Goal: Task Accomplishment & Management: Complete application form

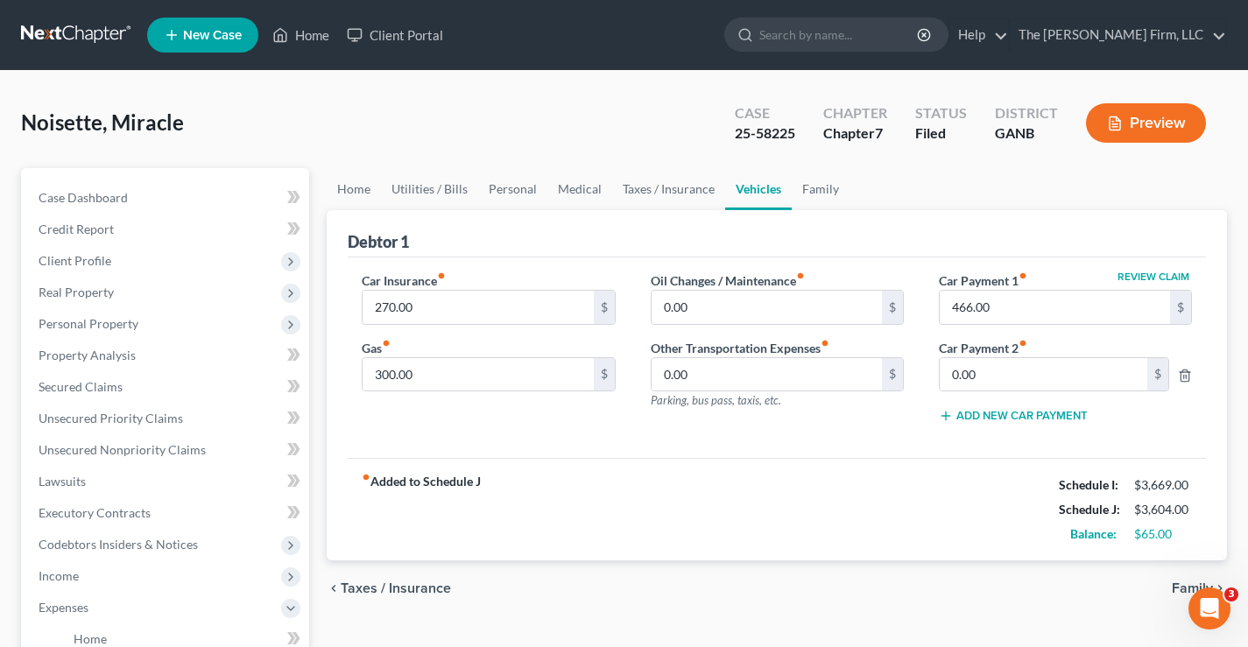
click at [205, 123] on div "Noisette, Miracle Upgraded Case 25-58225 Chapter Chapter 7 Status Filed Distric…" at bounding box center [624, 130] width 1206 height 76
click at [215, 38] on span "New Case" at bounding box center [212, 35] width 59 height 13
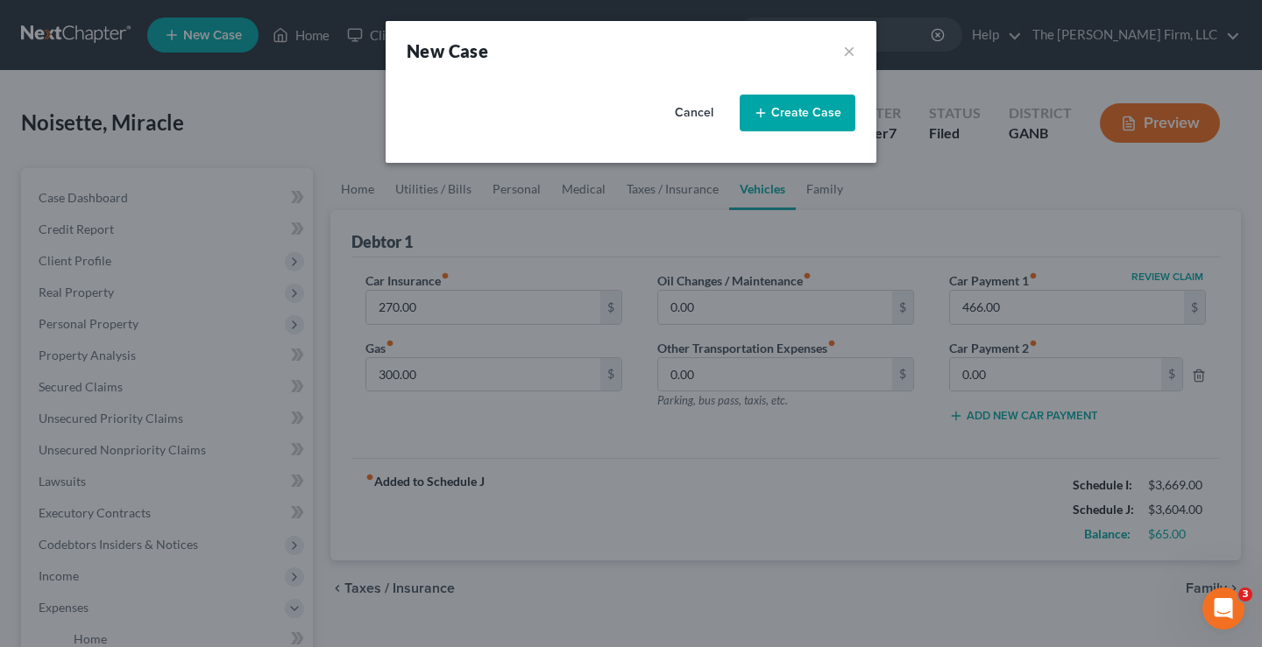
select select "18"
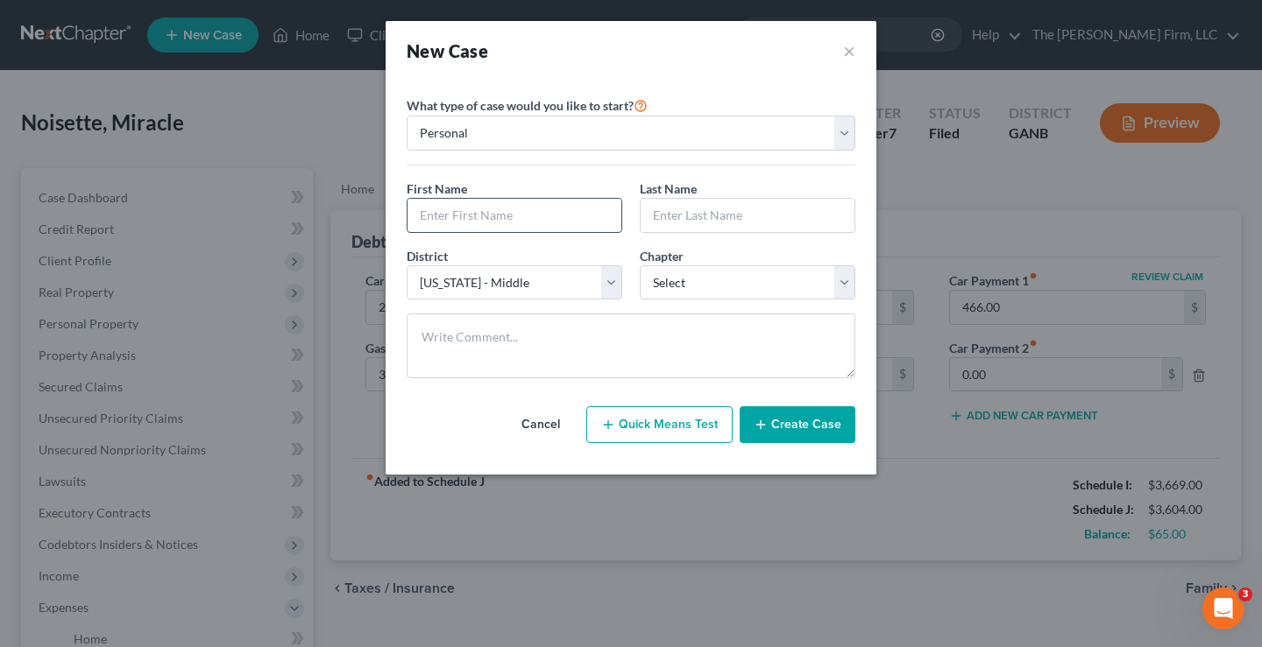
drag, startPoint x: 444, startPoint y: 213, endPoint x: 420, endPoint y: 198, distance: 28.7
click at [444, 213] on input "text" at bounding box center [514, 215] width 214 height 33
type input "Ivy"
type input "Heyward"
click at [609, 286] on select "Select Alabama - Middle Alabama - Northern Alabama - Southern Alaska Arizona Ar…" at bounding box center [515, 282] width 216 height 35
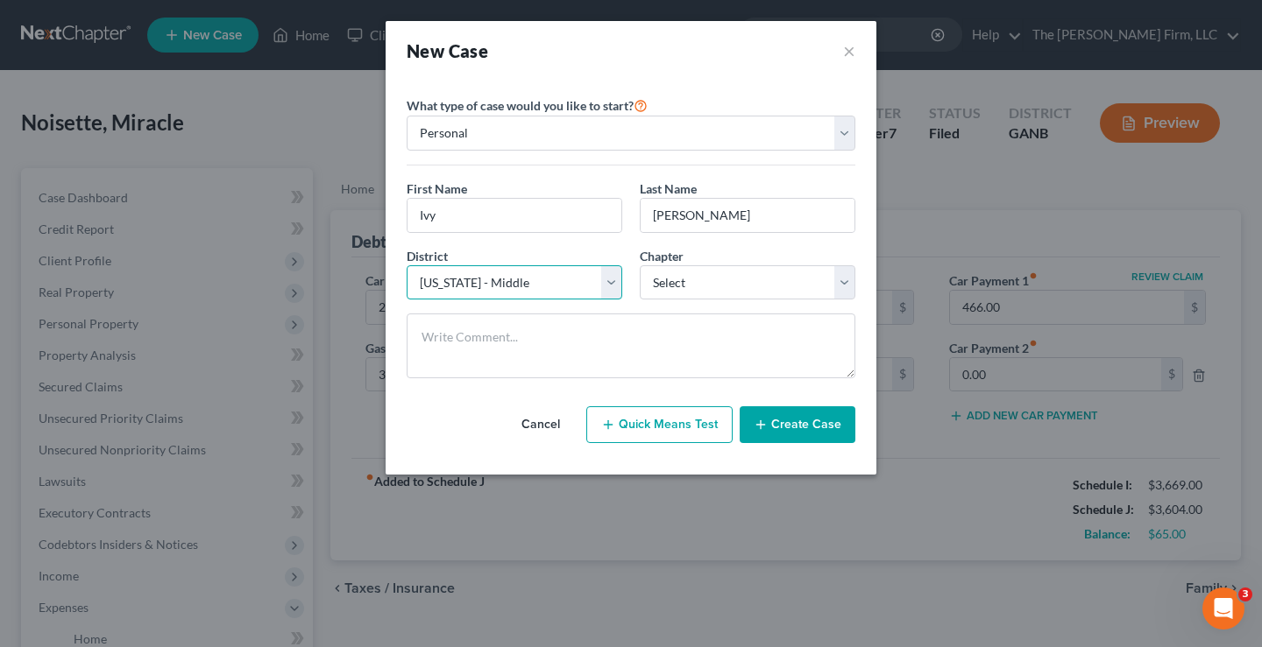
select select "19"
click at [407, 265] on select "Select Alabama - Middle Alabama - Northern Alabama - Southern Alaska Arizona Ar…" at bounding box center [515, 282] width 216 height 35
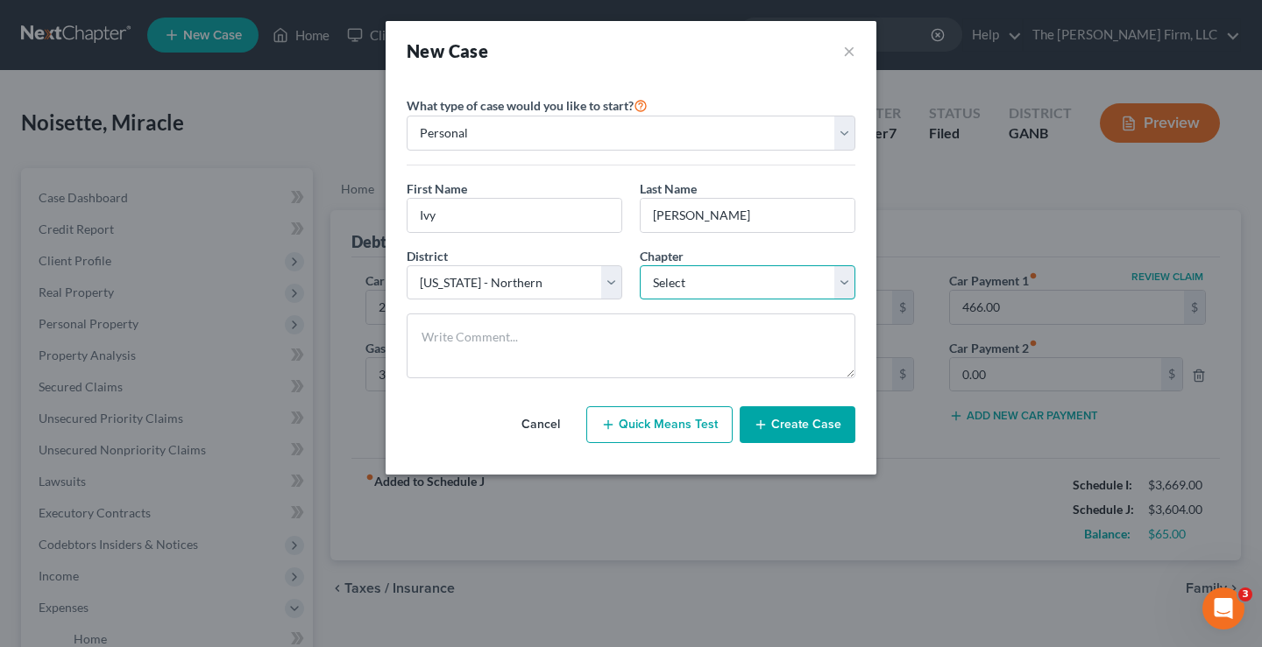
click at [697, 283] on select "Select 7 11 12 13" at bounding box center [748, 282] width 216 height 35
select select "0"
click at [640, 265] on select "Select 7 11 12 13" at bounding box center [748, 282] width 216 height 35
click at [813, 429] on button "Create Case" at bounding box center [797, 425] width 116 height 37
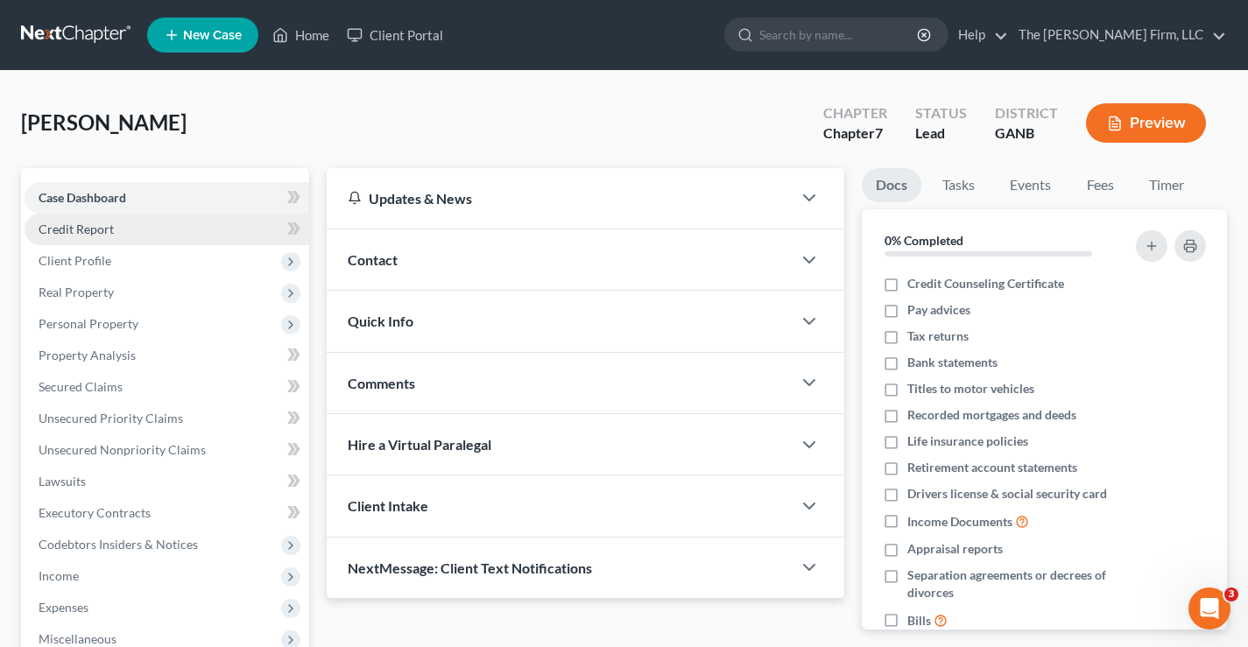
click at [70, 228] on span "Credit Report" at bounding box center [76, 229] width 75 height 15
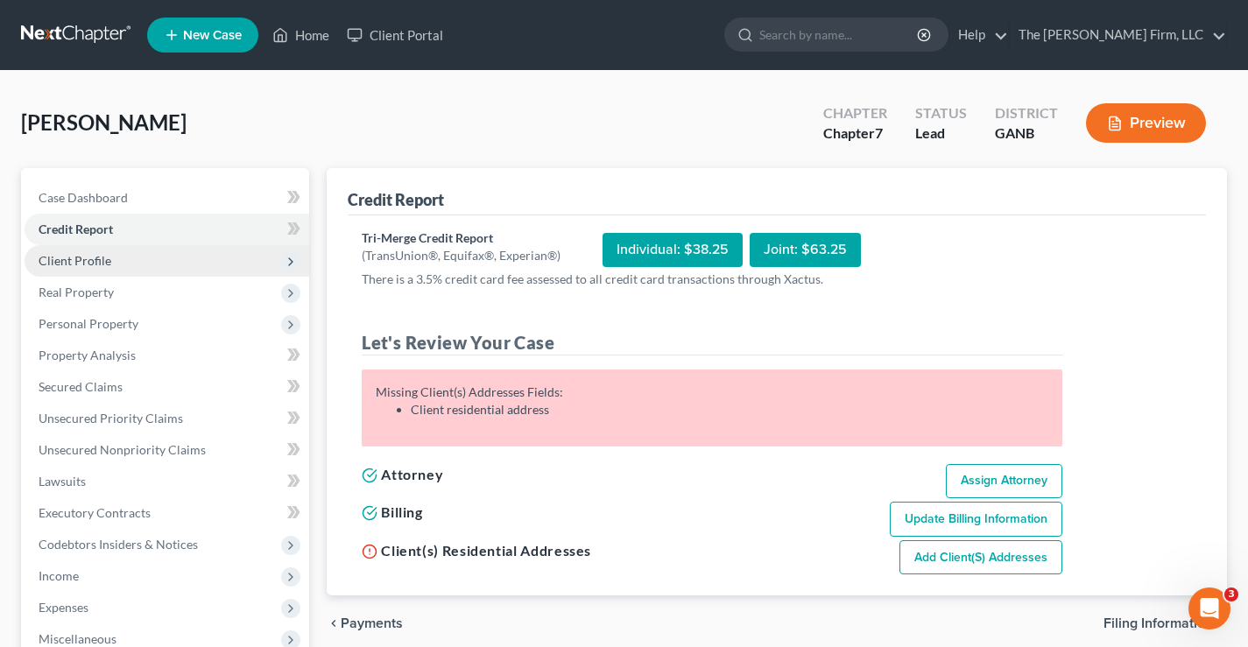
click at [109, 266] on span "Client Profile" at bounding box center [75, 260] width 73 height 15
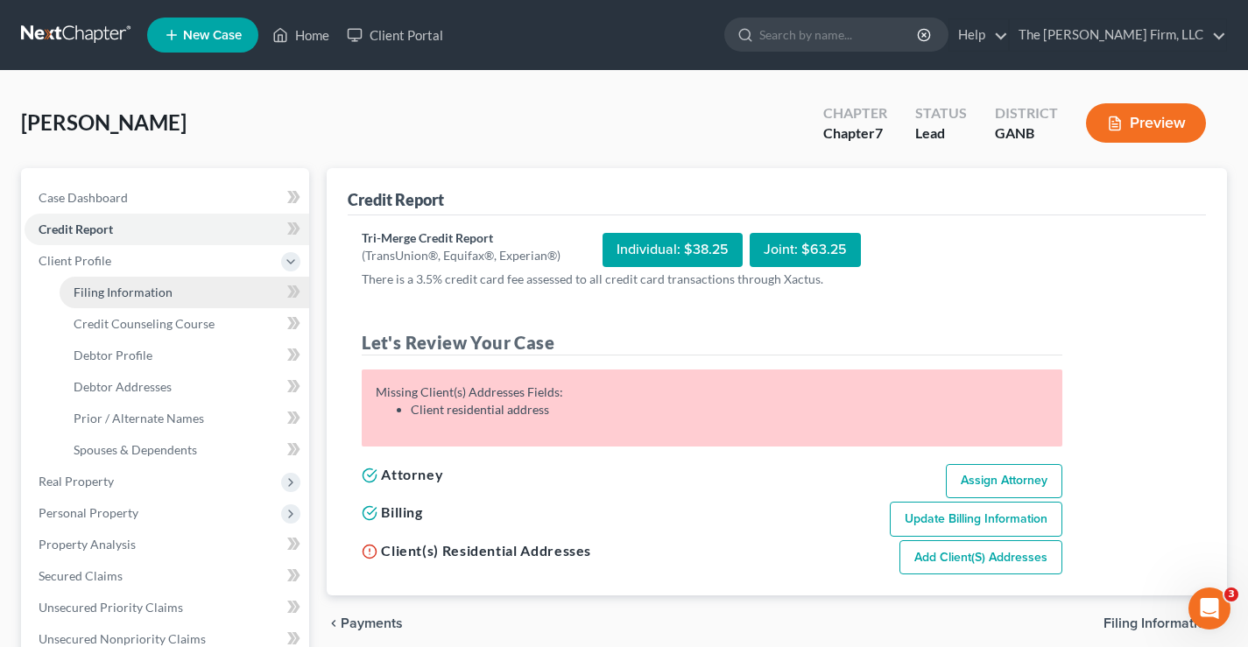
click at [81, 290] on span "Filing Information" at bounding box center [123, 292] width 99 height 15
select select "1"
select select "0"
select select "19"
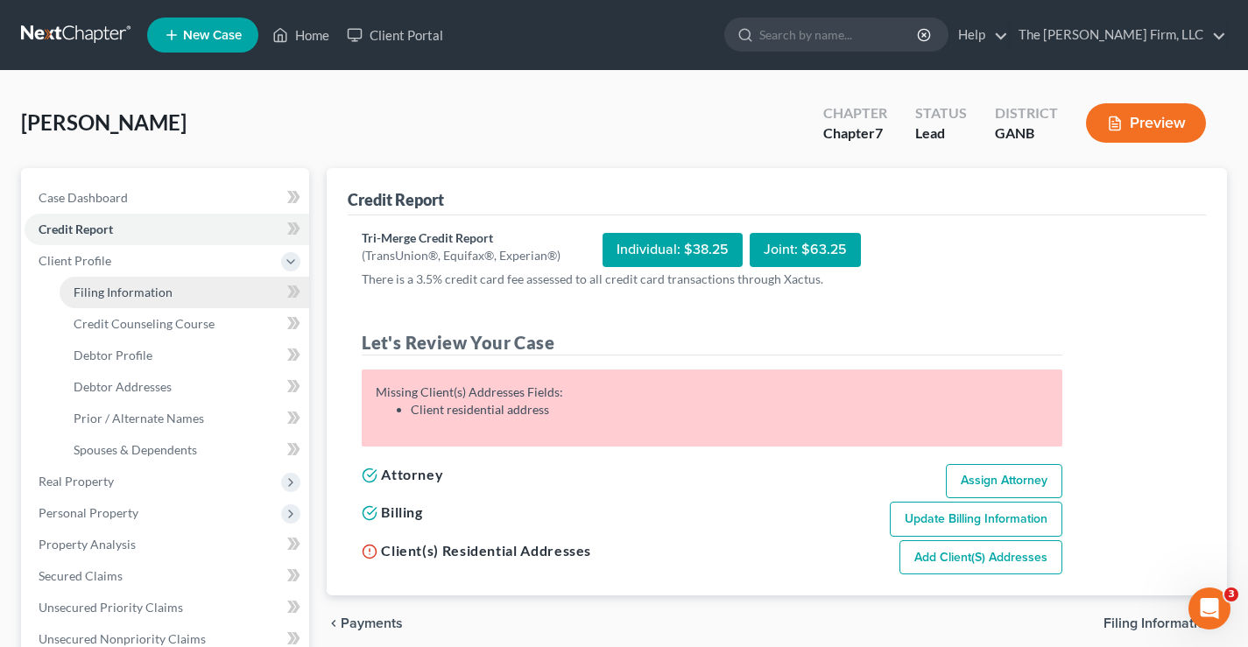
select select "10"
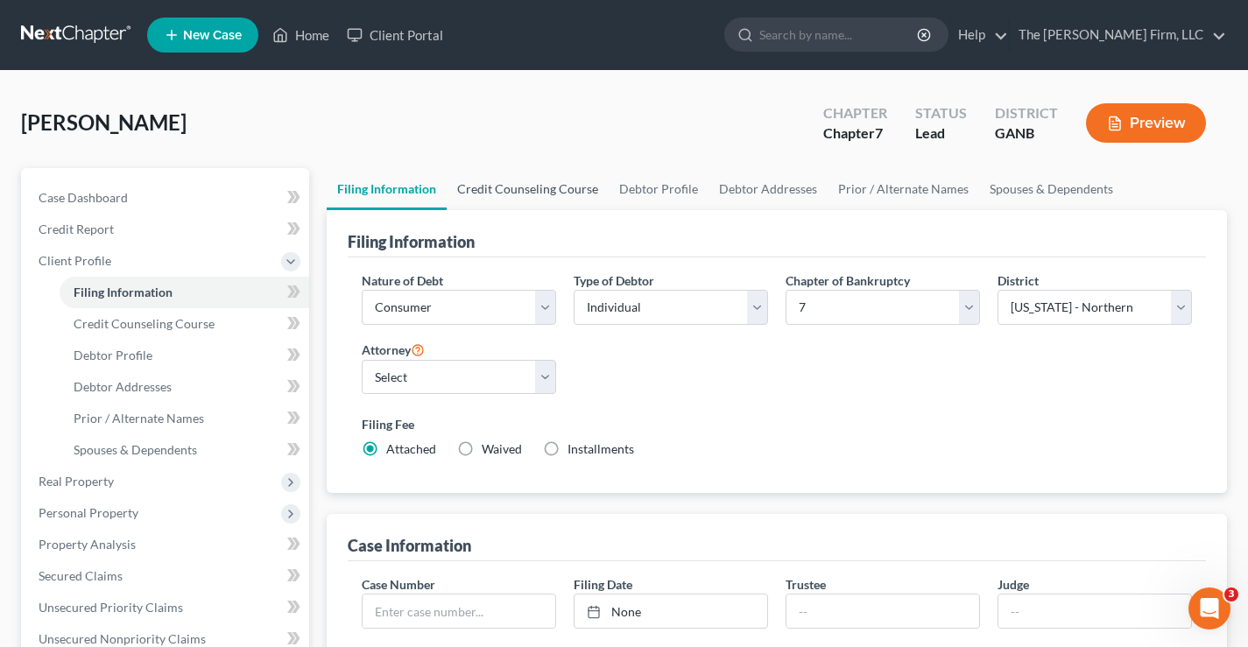
click at [527, 184] on link "Credit Counseling Course" at bounding box center [528, 189] width 162 height 42
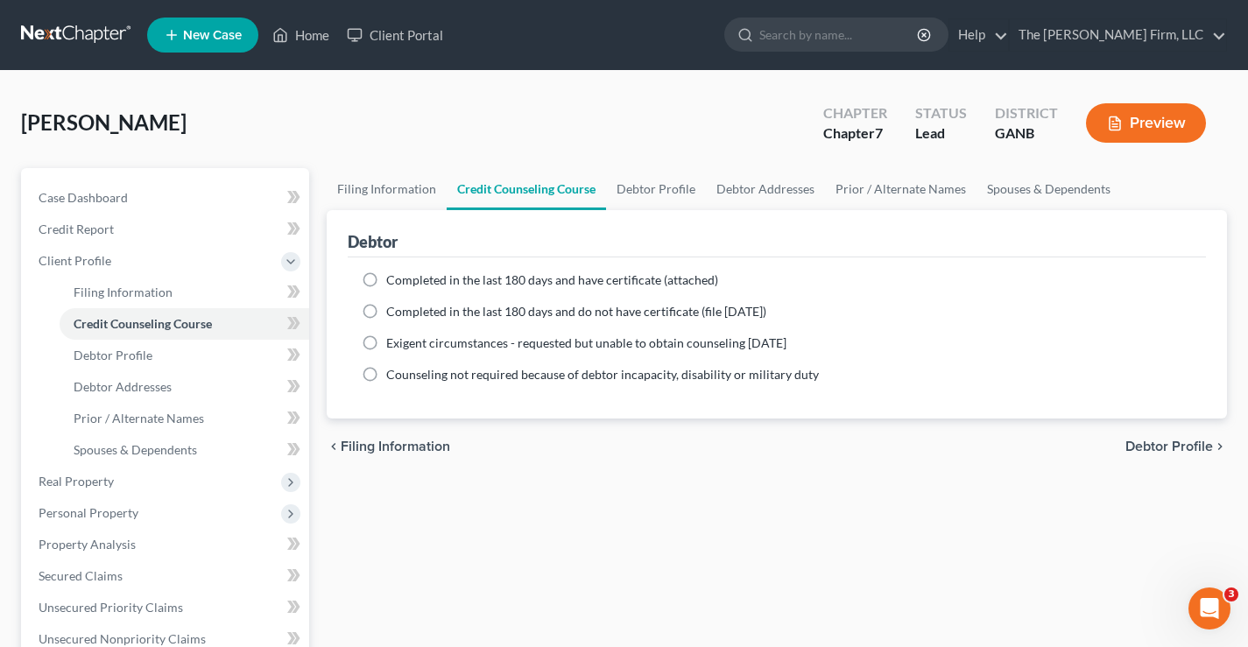
click at [386, 279] on label "Completed in the last 180 days and have certificate (attached)" at bounding box center [552, 281] width 332 height 18
click at [393, 279] on input "Completed in the last 180 days and have certificate (attached)" at bounding box center [398, 277] width 11 height 11
radio input "true"
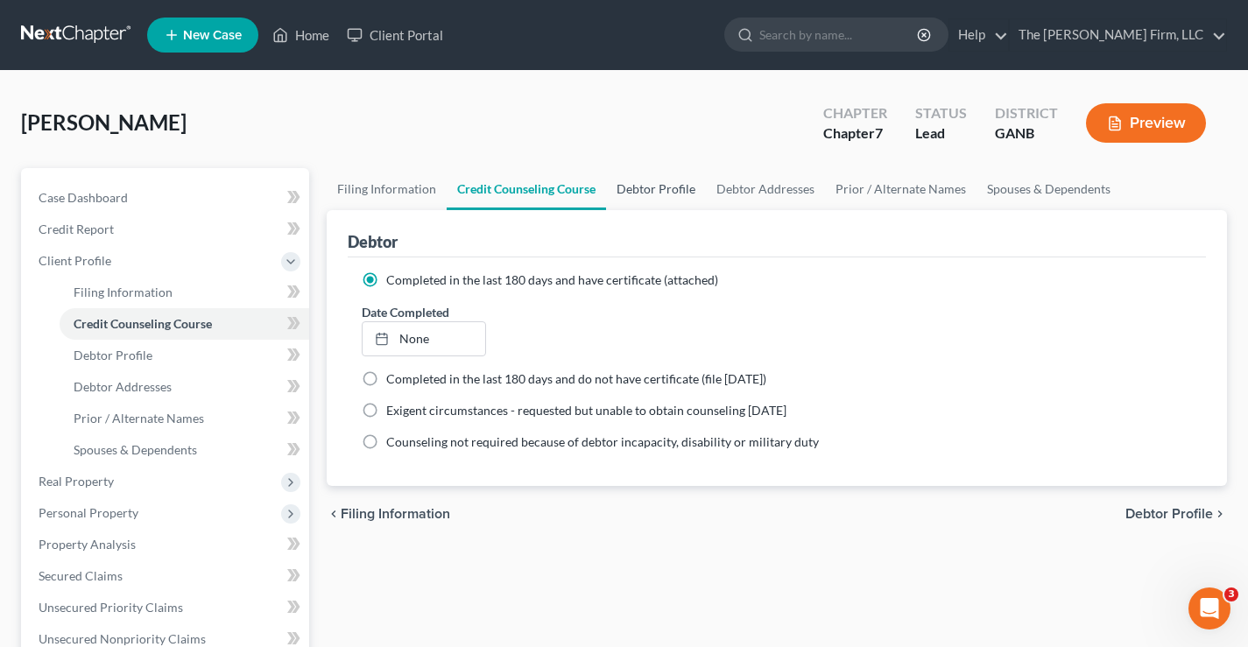
click at [657, 190] on link "Debtor Profile" at bounding box center [656, 189] width 100 height 42
select select "0"
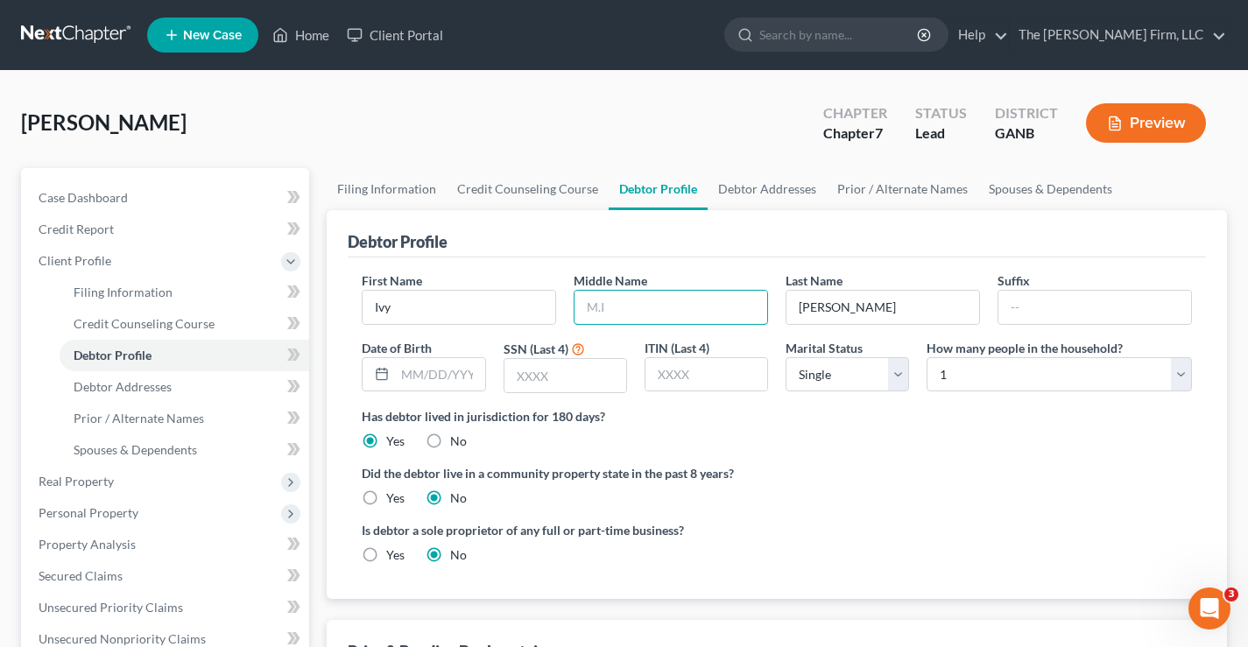
drag, startPoint x: 605, startPoint y: 301, endPoint x: 590, endPoint y: 279, distance: 27.7
click at [605, 301] on input "text" at bounding box center [671, 307] width 193 height 33
type input "Nicole"
type input "06/02/1984"
type input "4196"
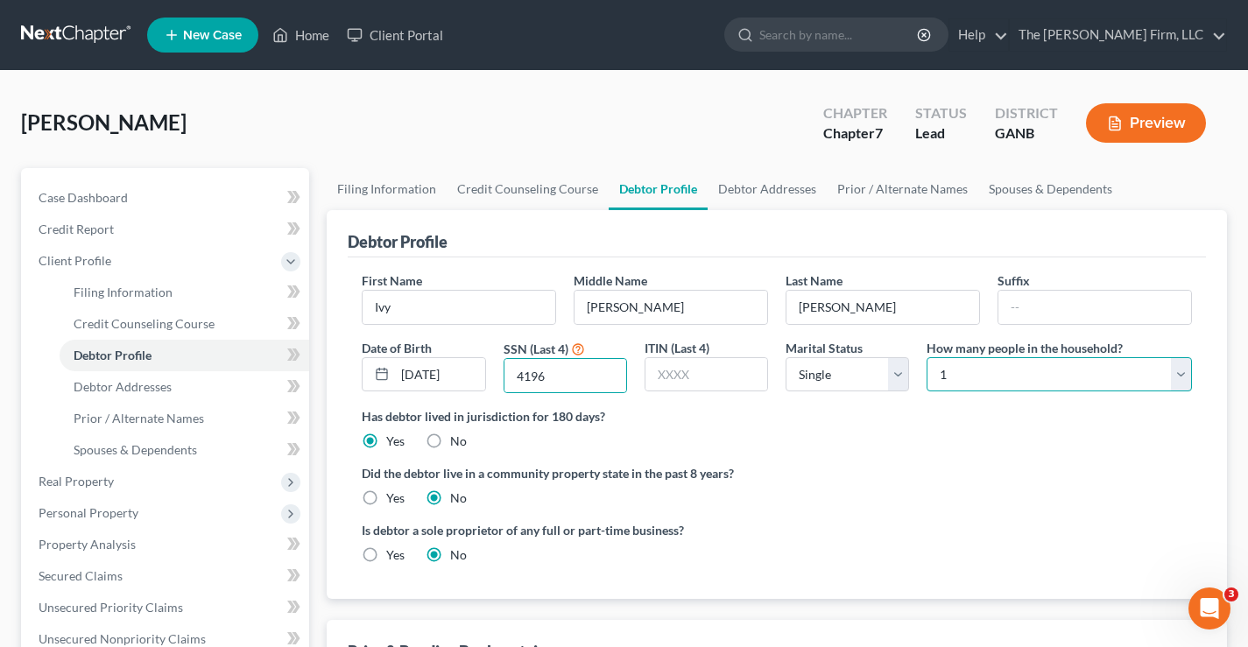
click at [992, 369] on select "Select 1 2 3 4 5 6 7 8 9 10 11 12 13 14 15 16 17 18 19 20" at bounding box center [1059, 374] width 265 height 35
select select "2"
click at [927, 357] on select "Select 1 2 3 4 5 6 7 8 9 10 11 12 13 14 15 16 17 18 19 20" at bounding box center [1059, 374] width 265 height 35
click at [765, 436] on div "Has debtor lived in jurisdiction for 180 days? Yes No Debtor must reside in jur…" at bounding box center [777, 428] width 831 height 43
click at [766, 190] on link "Debtor Addresses" at bounding box center [767, 189] width 119 height 42
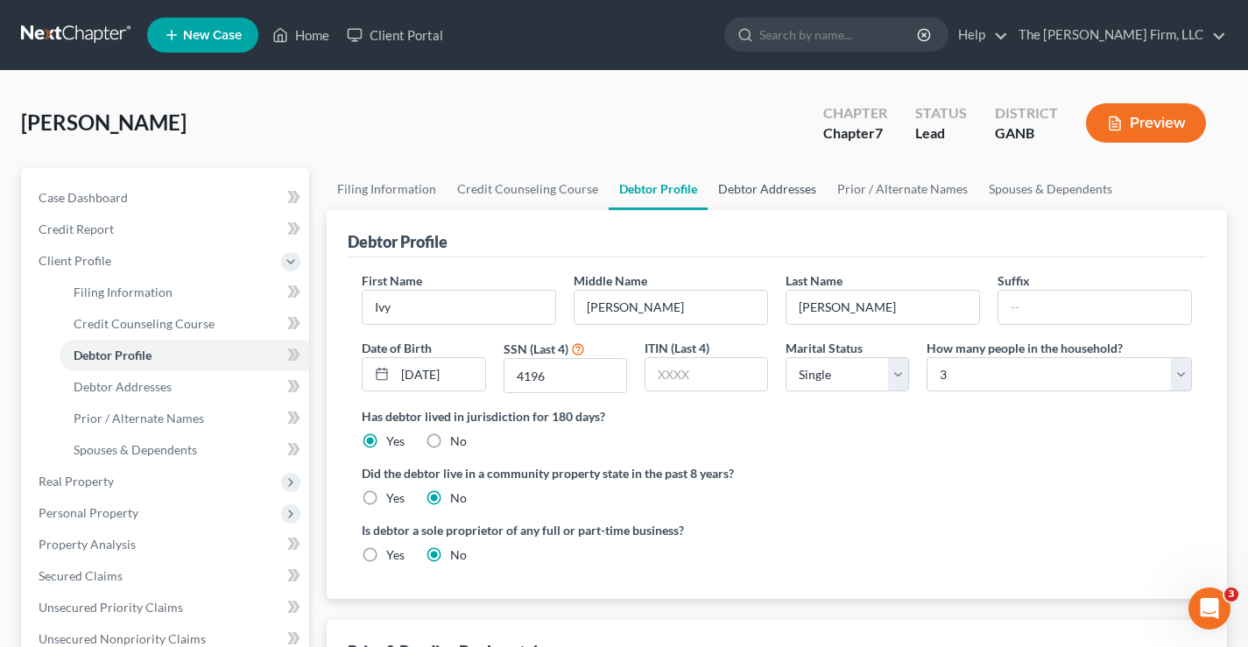
select select "0"
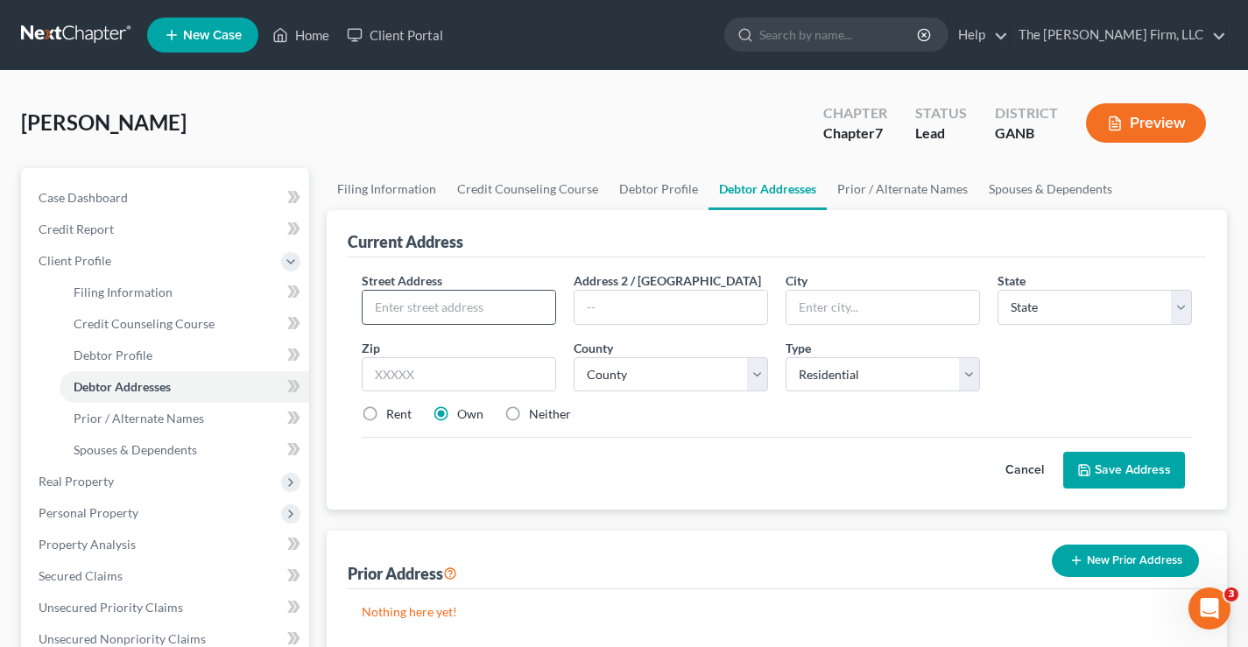
click at [410, 299] on input "text" at bounding box center [459, 307] width 193 height 33
click at [399, 309] on input "140Warata Dr." at bounding box center [459, 307] width 193 height 33
type input "140 Warata Dr."
click at [830, 308] on input "text" at bounding box center [883, 307] width 193 height 33
type input "Locust Grove"
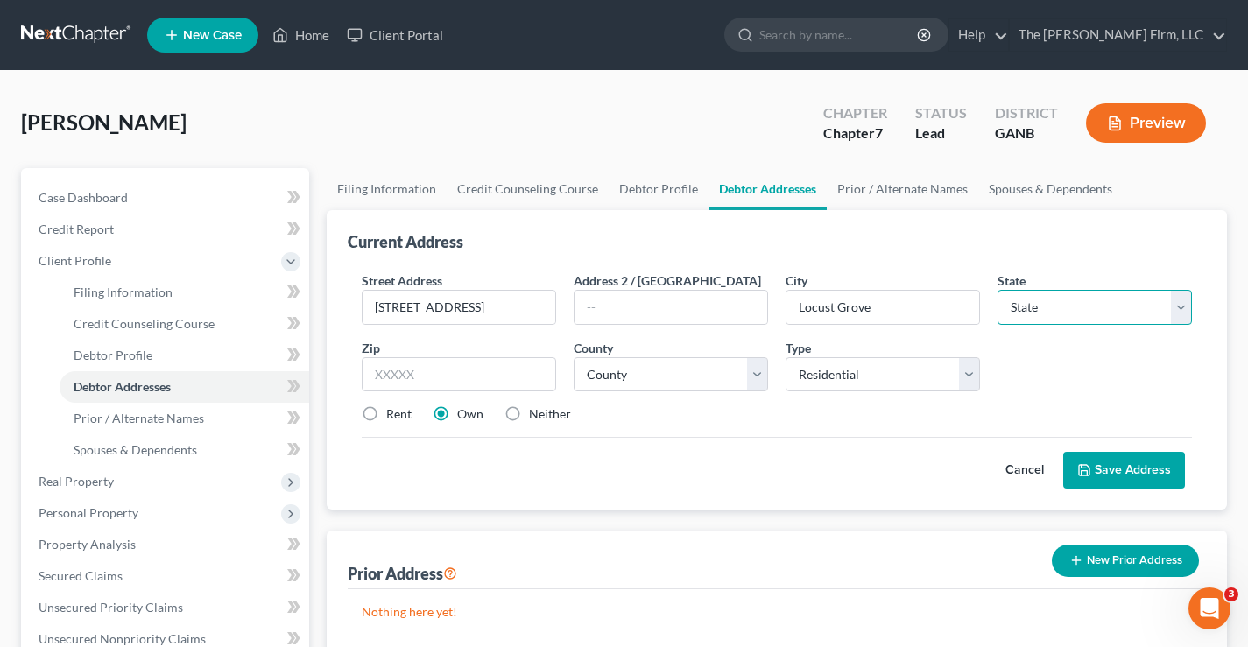
select select "10"
type input "30248"
click at [677, 379] on select "County Appling County Atkinson County Bacon County Baker County Baldwin County …" at bounding box center [671, 374] width 195 height 35
select select "74"
click at [574, 357] on select "County Appling County Atkinson County Bacon County Baker County Baldwin County …" at bounding box center [671, 374] width 195 height 35
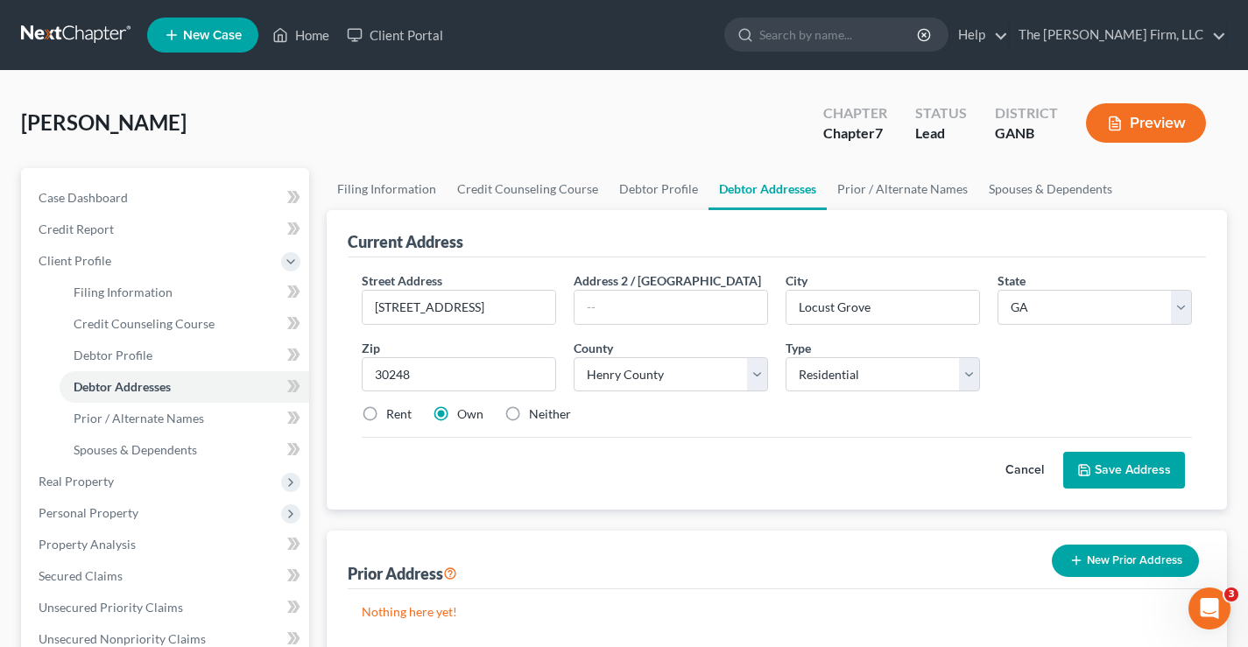
click at [646, 445] on div "Cancel Save Address" at bounding box center [777, 463] width 831 height 52
click at [386, 415] on label "Rent" at bounding box center [398, 415] width 25 height 18
click at [393, 415] on input "Rent" at bounding box center [398, 411] width 11 height 11
radio input "true"
click at [909, 193] on link "Prior / Alternate Names" at bounding box center [903, 189] width 152 height 42
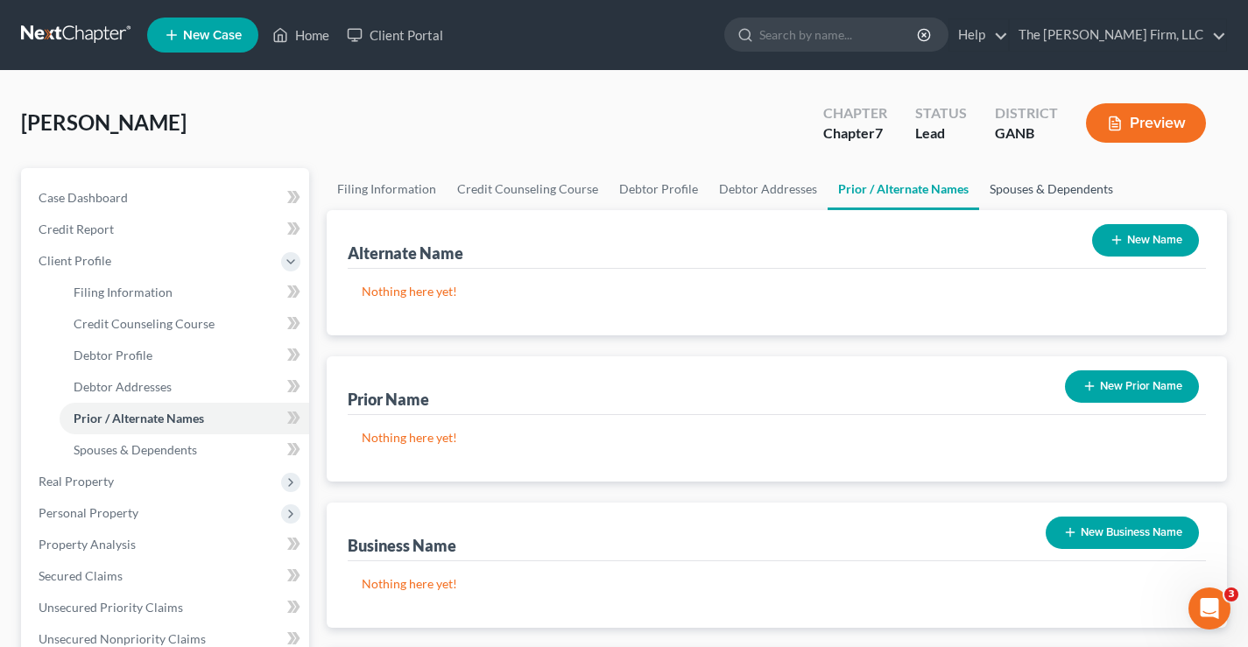
click at [1029, 193] on link "Spouses & Dependents" at bounding box center [1052, 189] width 145 height 42
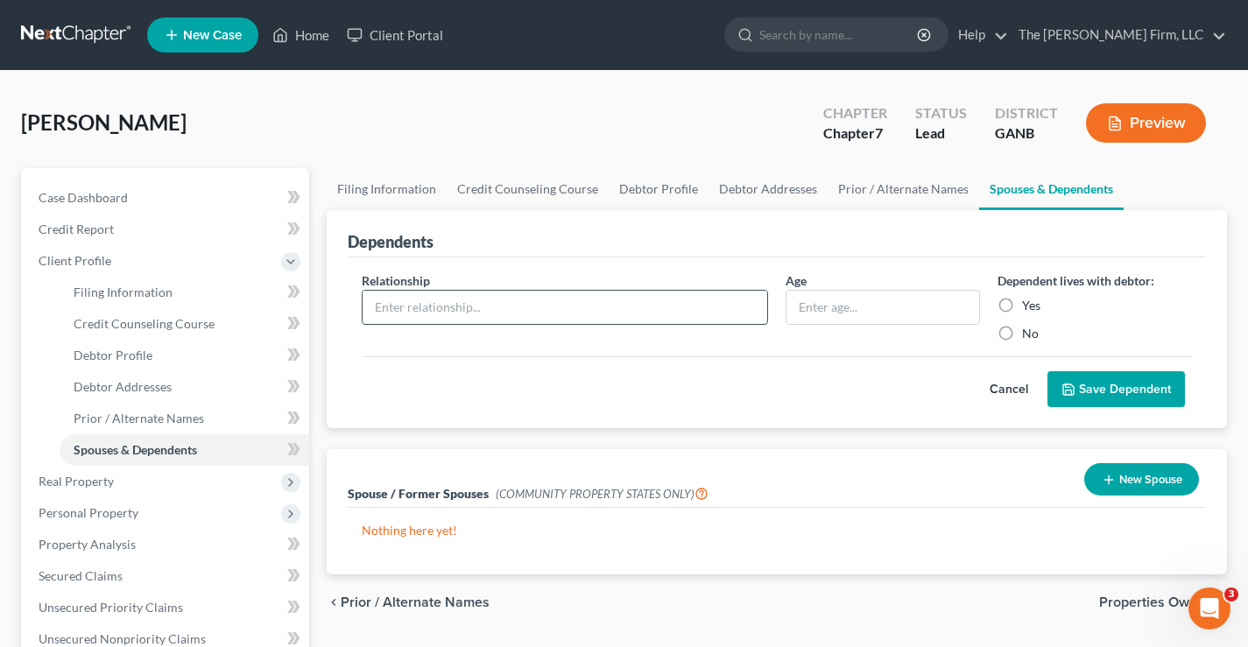
click at [388, 299] on input "text" at bounding box center [565, 307] width 405 height 33
type input "Son"
click at [807, 311] on input "text" at bounding box center [883, 307] width 193 height 33
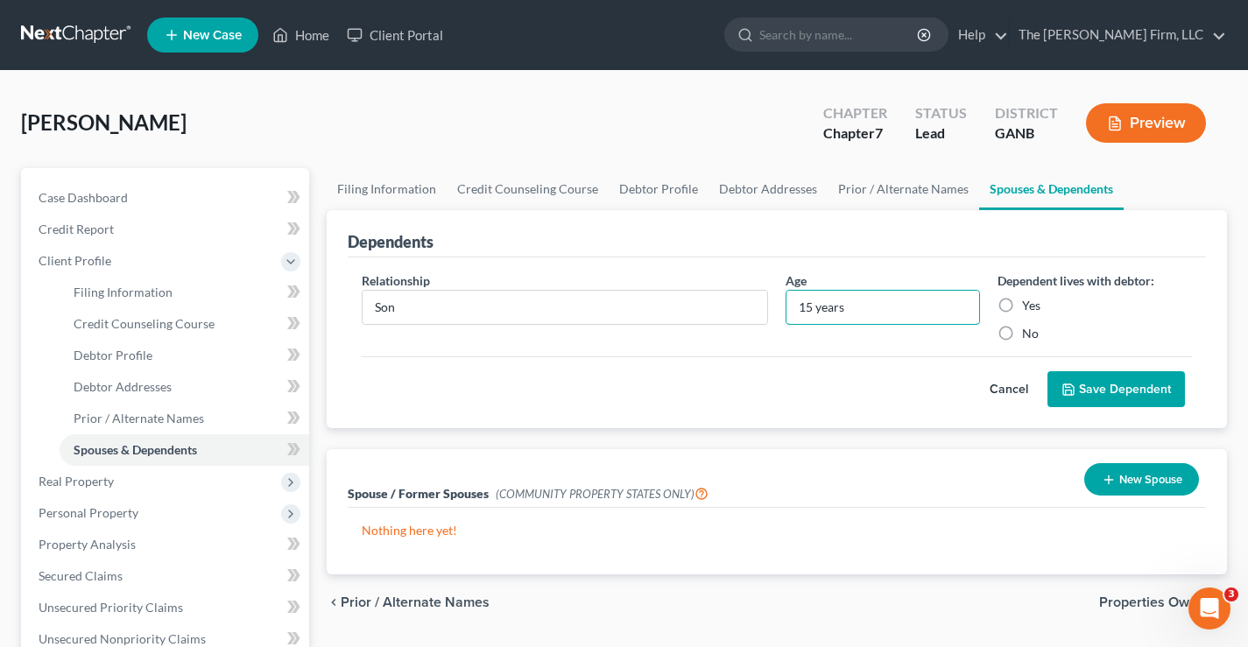
type input "15 years"
click at [1022, 304] on label "Yes" at bounding box center [1031, 306] width 18 height 18
click at [1029, 304] on input "Yes" at bounding box center [1034, 302] width 11 height 11
radio input "true"
click at [1125, 384] on button "Save Dependent" at bounding box center [1117, 389] width 138 height 37
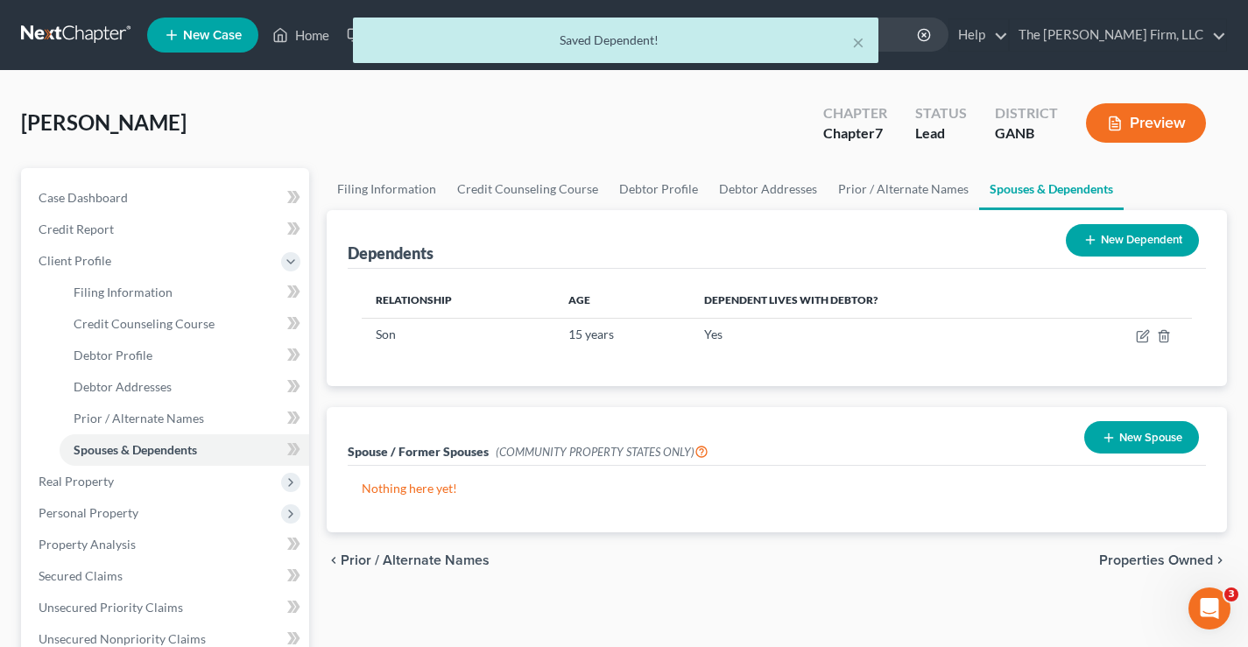
click at [1125, 237] on button "New Dependent" at bounding box center [1132, 240] width 133 height 32
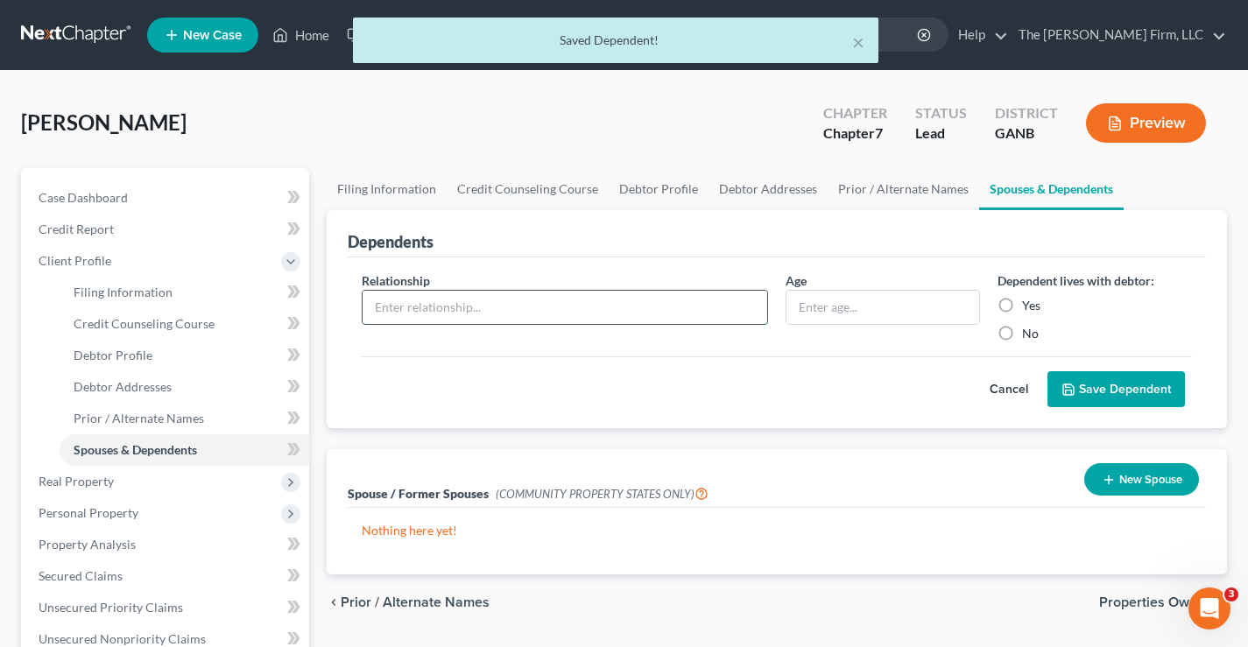
click at [371, 305] on input "text" at bounding box center [565, 307] width 405 height 33
type input "Daughter"
click at [822, 309] on input "text" at bounding box center [883, 307] width 193 height 33
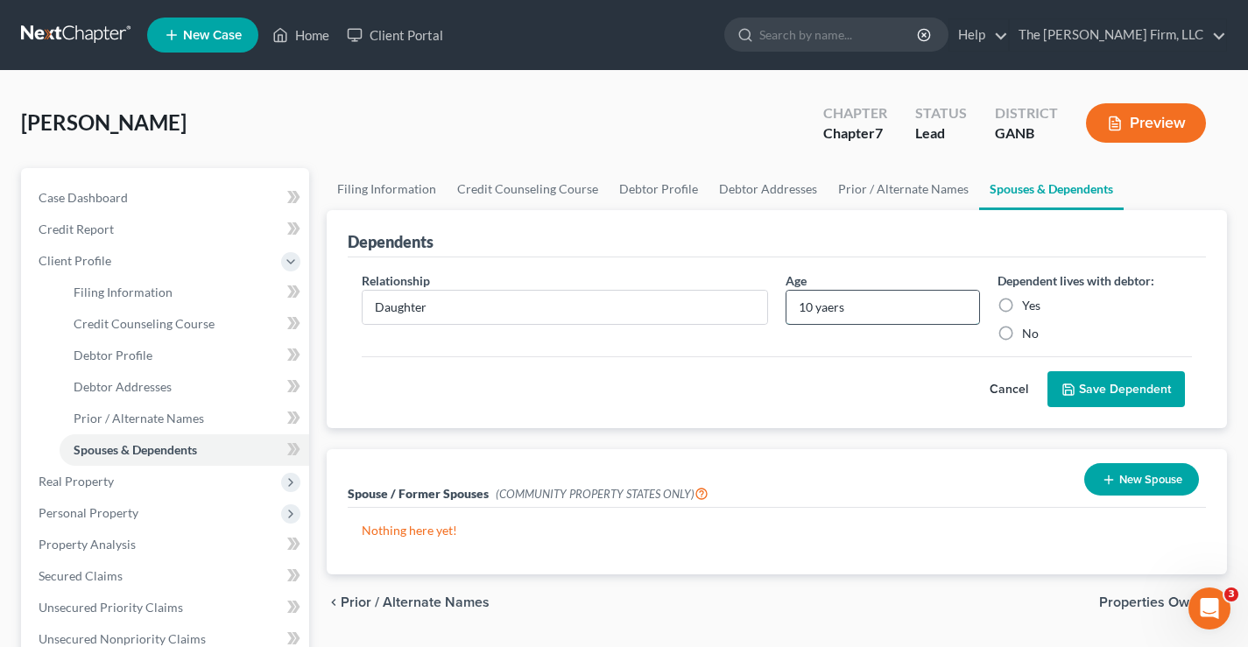
drag, startPoint x: 823, startPoint y: 314, endPoint x: 963, endPoint y: 301, distance: 140.7
click at [963, 301] on input "10 yaers" at bounding box center [883, 307] width 193 height 33
type input "10 years"
click at [1022, 305] on label "Yes" at bounding box center [1031, 306] width 18 height 18
click at [1029, 305] on input "Yes" at bounding box center [1034, 302] width 11 height 11
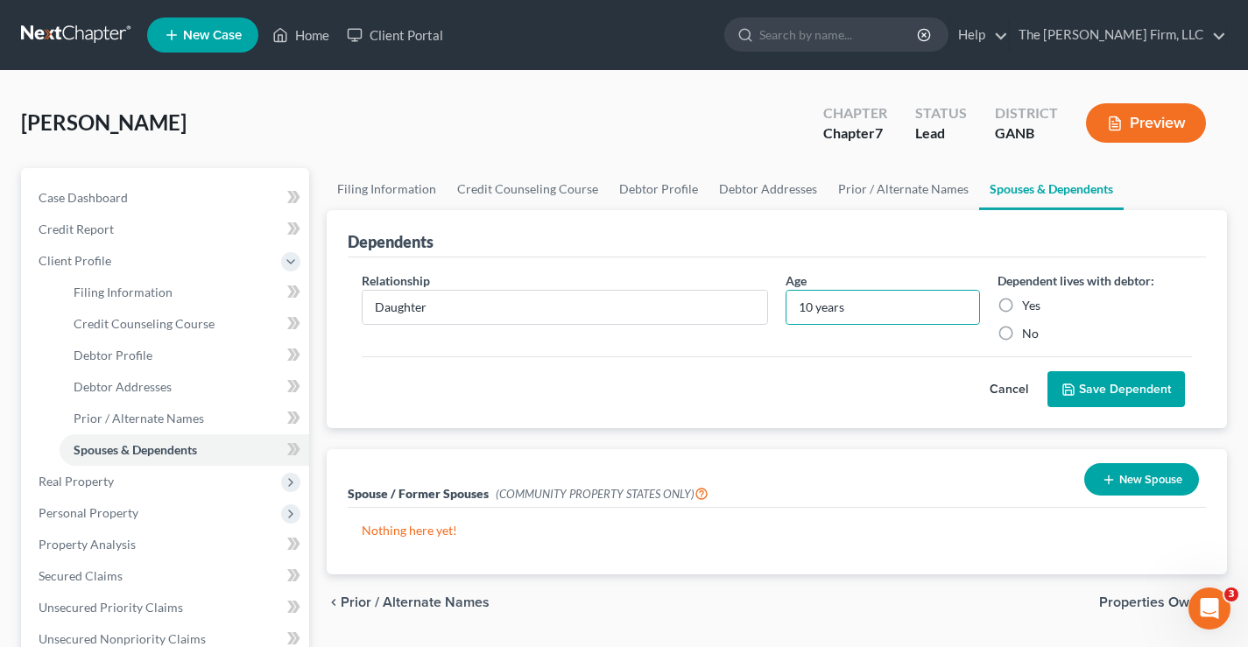
radio input "true"
click at [1104, 381] on button "Save Dependent" at bounding box center [1117, 389] width 138 height 37
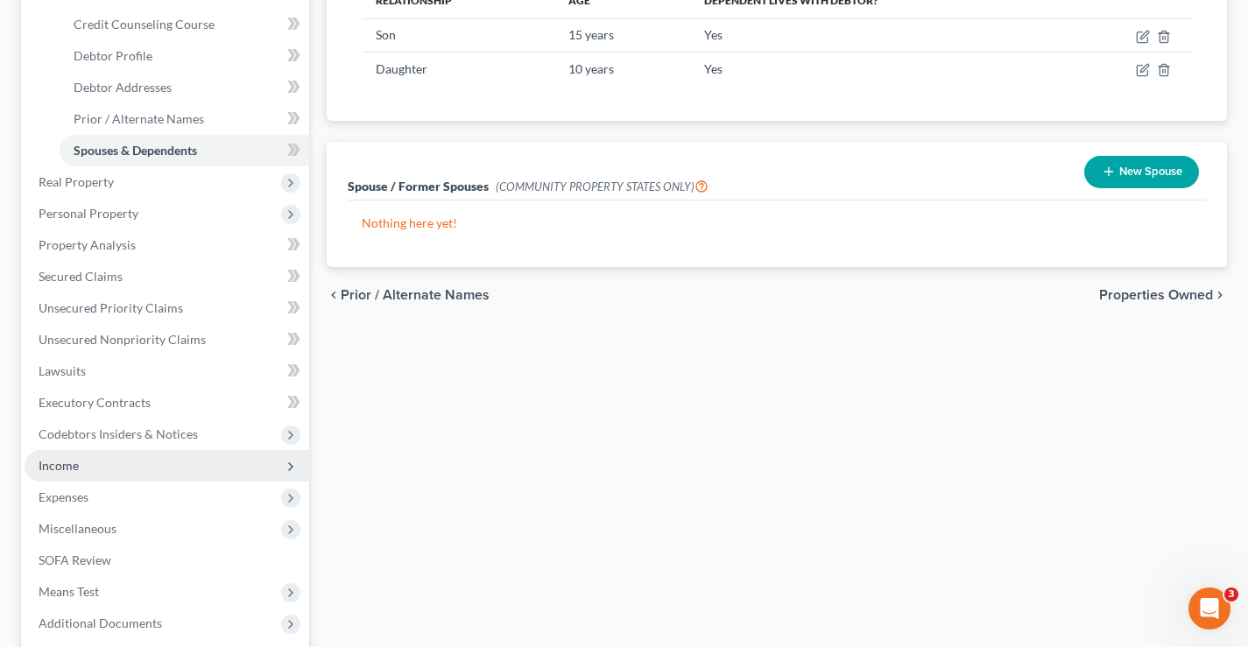
scroll to position [438, 0]
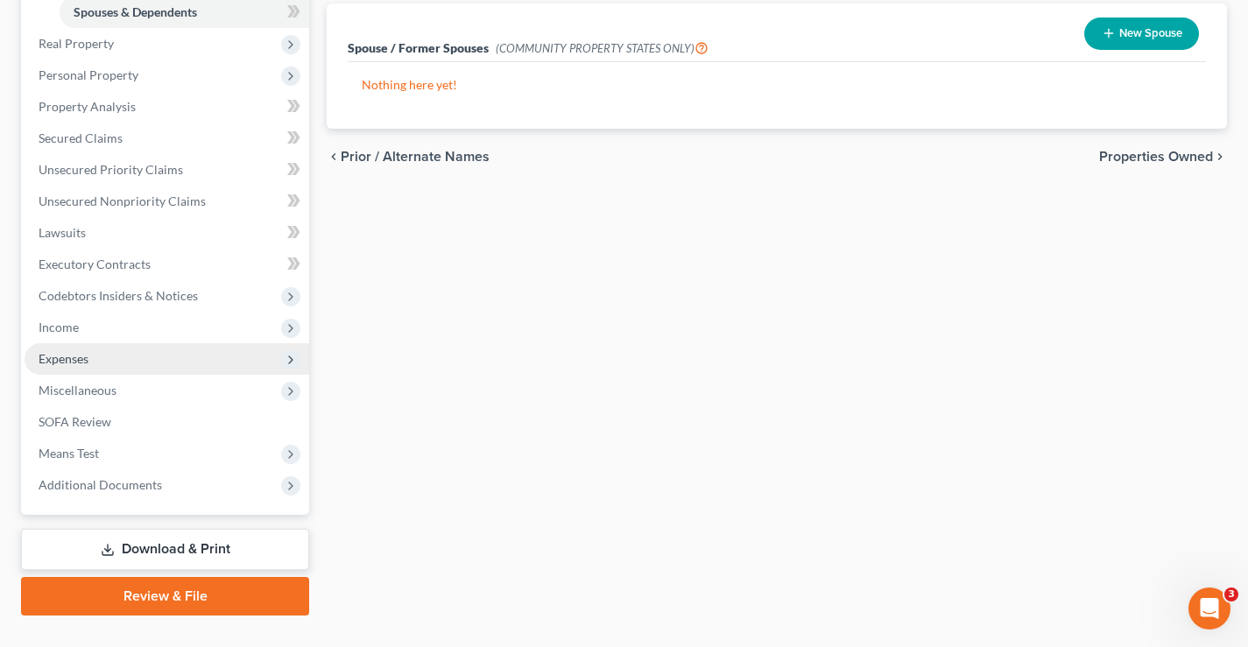
click at [48, 357] on span "Expenses" at bounding box center [64, 358] width 50 height 15
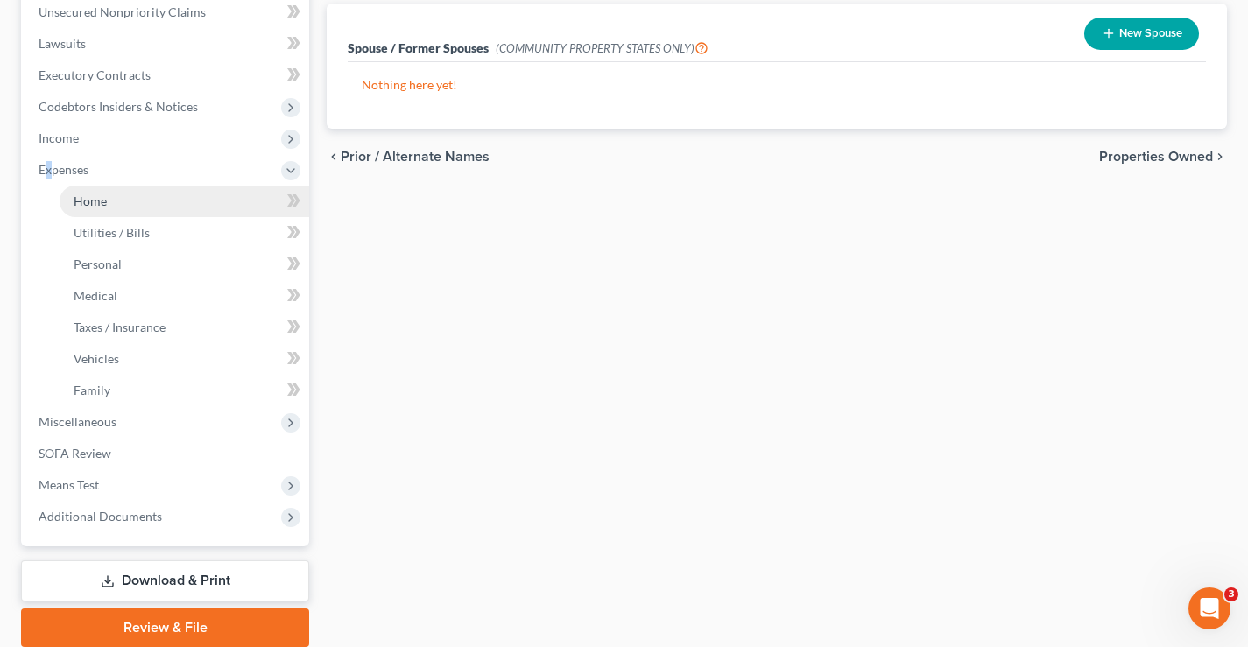
click at [92, 202] on span "Home" at bounding box center [90, 201] width 33 height 15
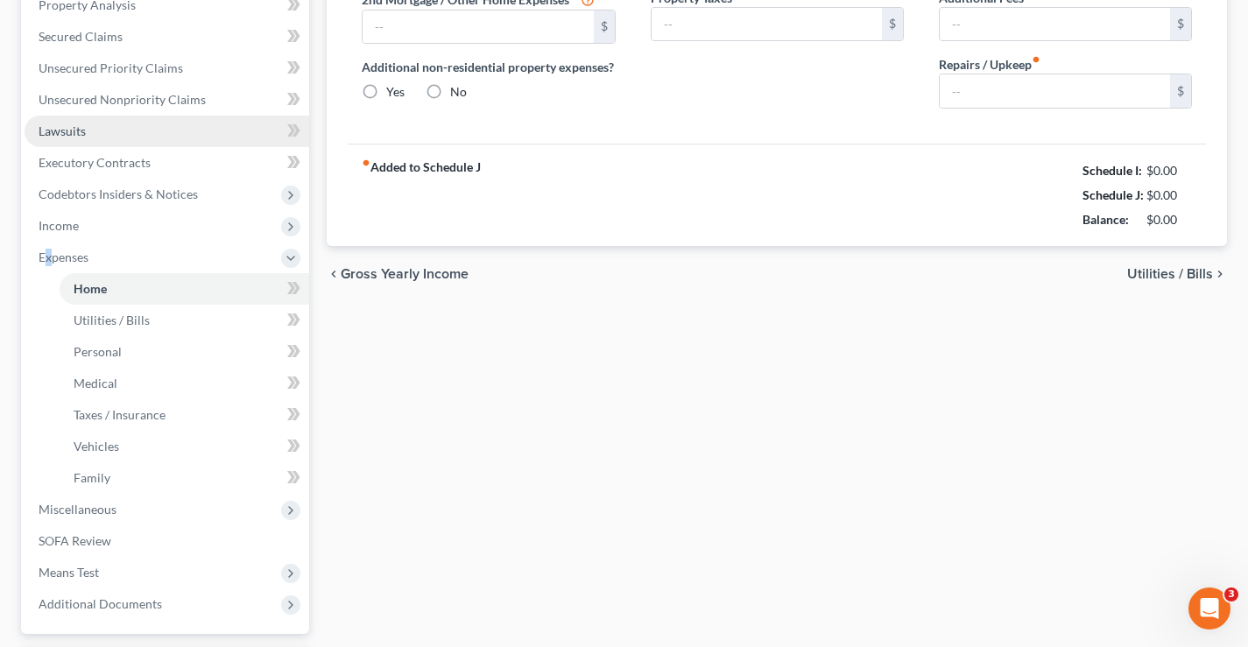
type input "0.00"
radio input "true"
type input "0.00"
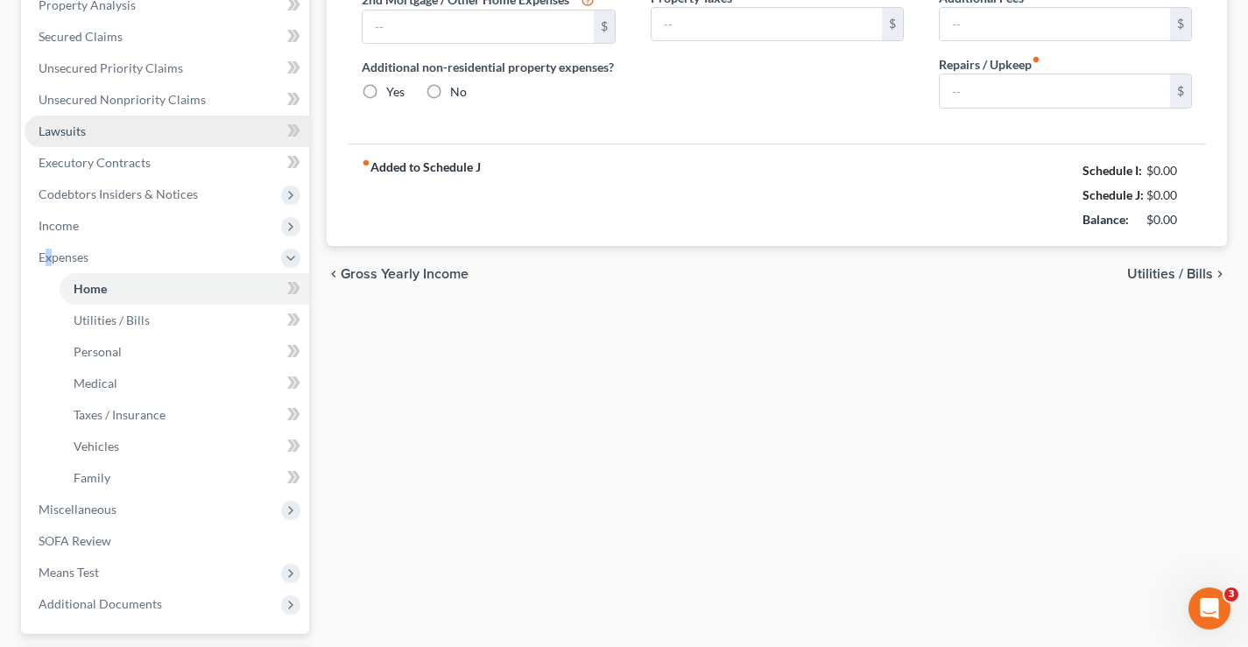
type input "0.00"
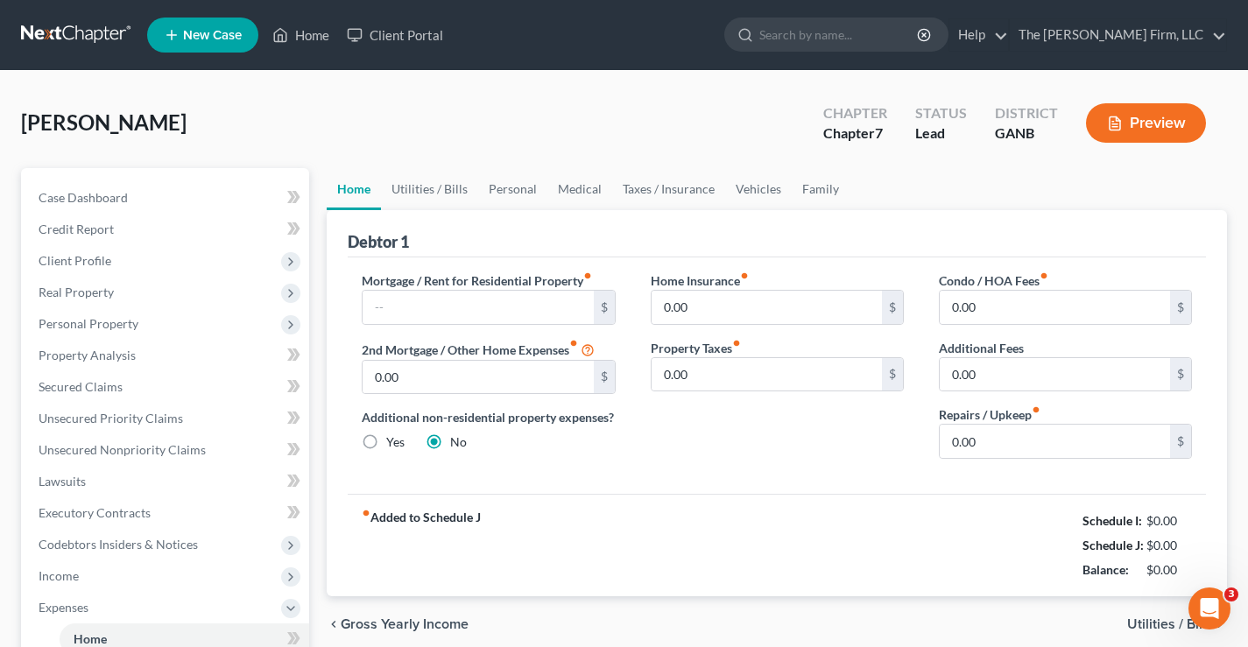
click at [329, 127] on div "Heyward, Ivy Upgraded Chapter Chapter 7 Status Lead District GANB Preview" at bounding box center [624, 130] width 1206 height 76
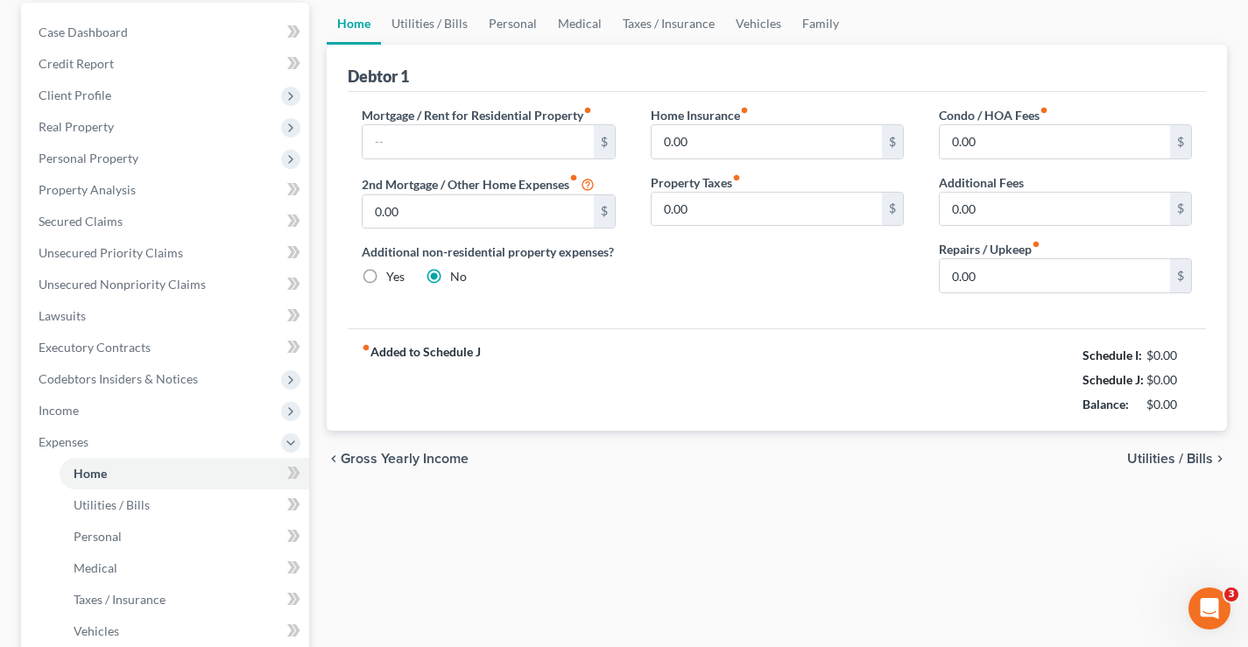
scroll to position [350, 0]
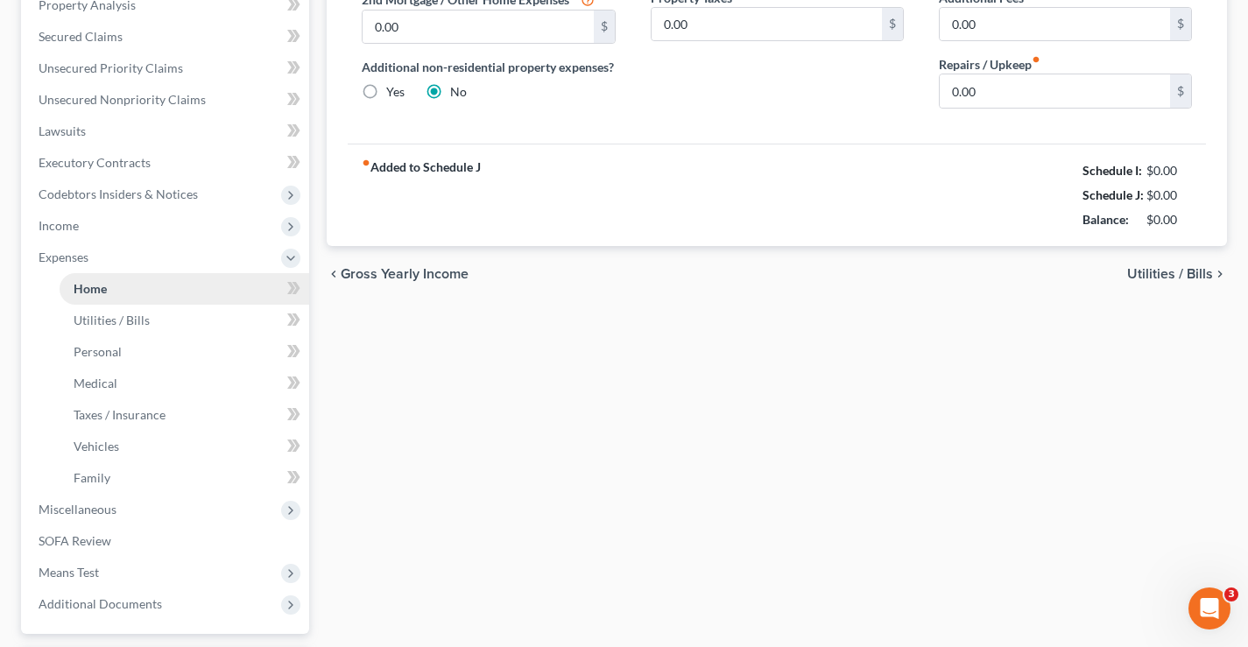
click at [138, 290] on link "Home" at bounding box center [185, 289] width 250 height 32
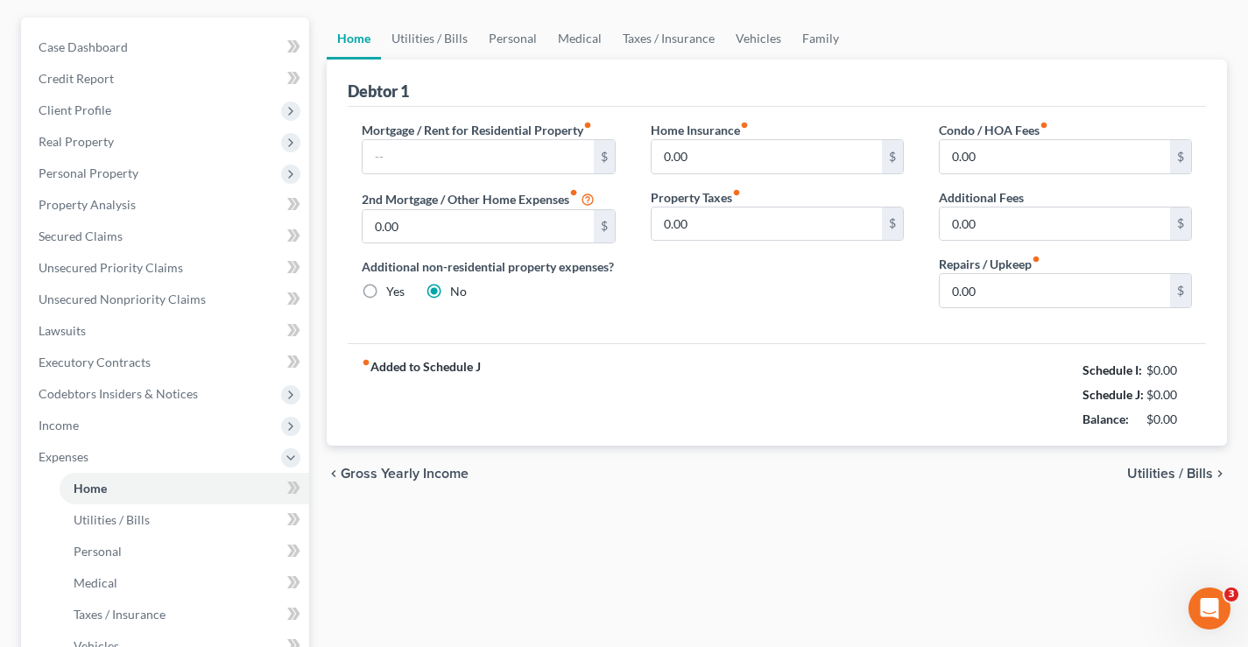
scroll to position [0, 0]
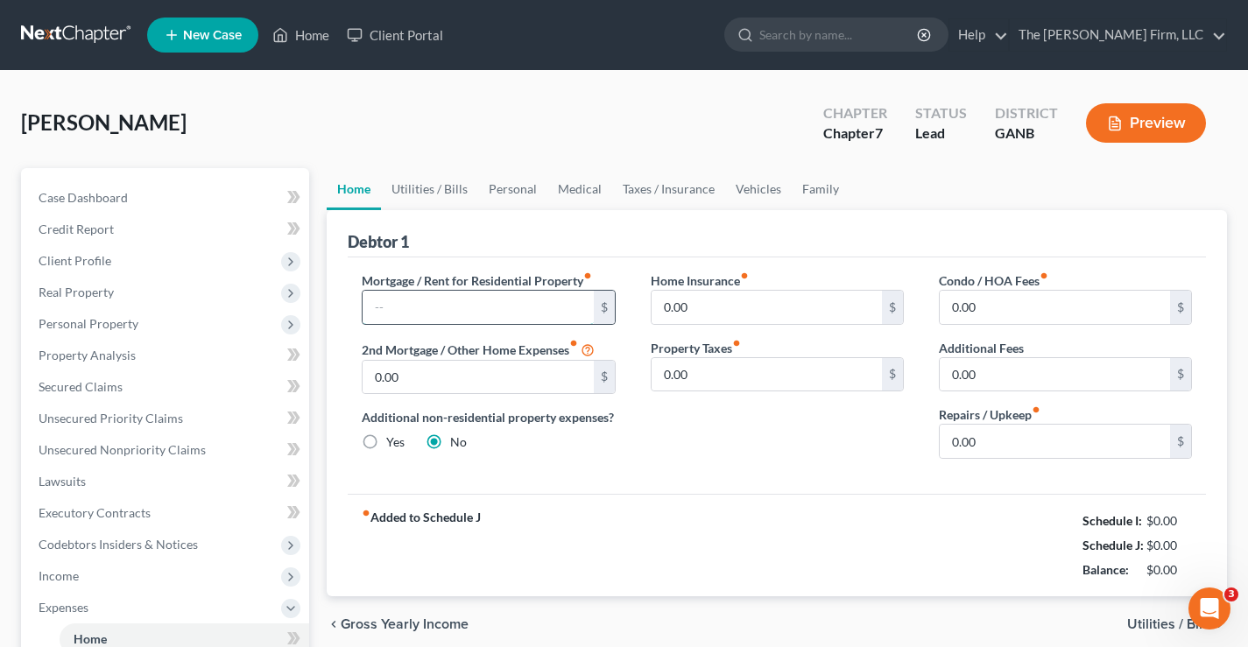
click at [369, 298] on input "text" at bounding box center [478, 307] width 230 height 33
click at [437, 190] on link "Utilities / Bills" at bounding box center [429, 189] width 97 height 42
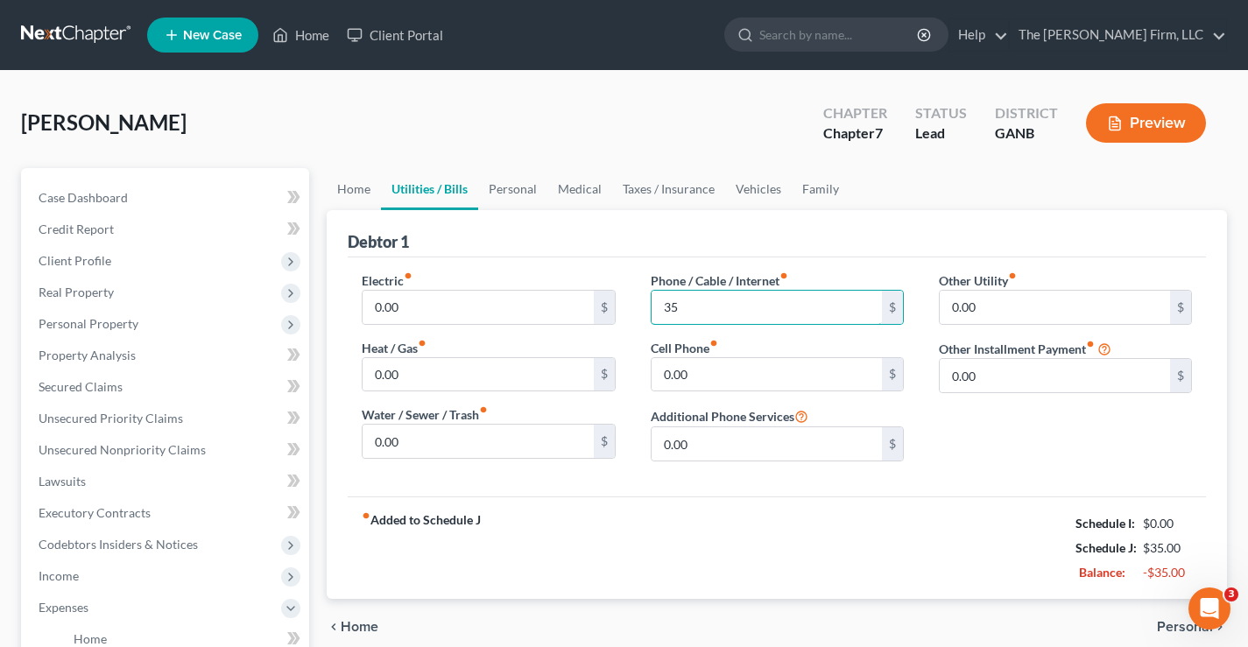
type input "35"
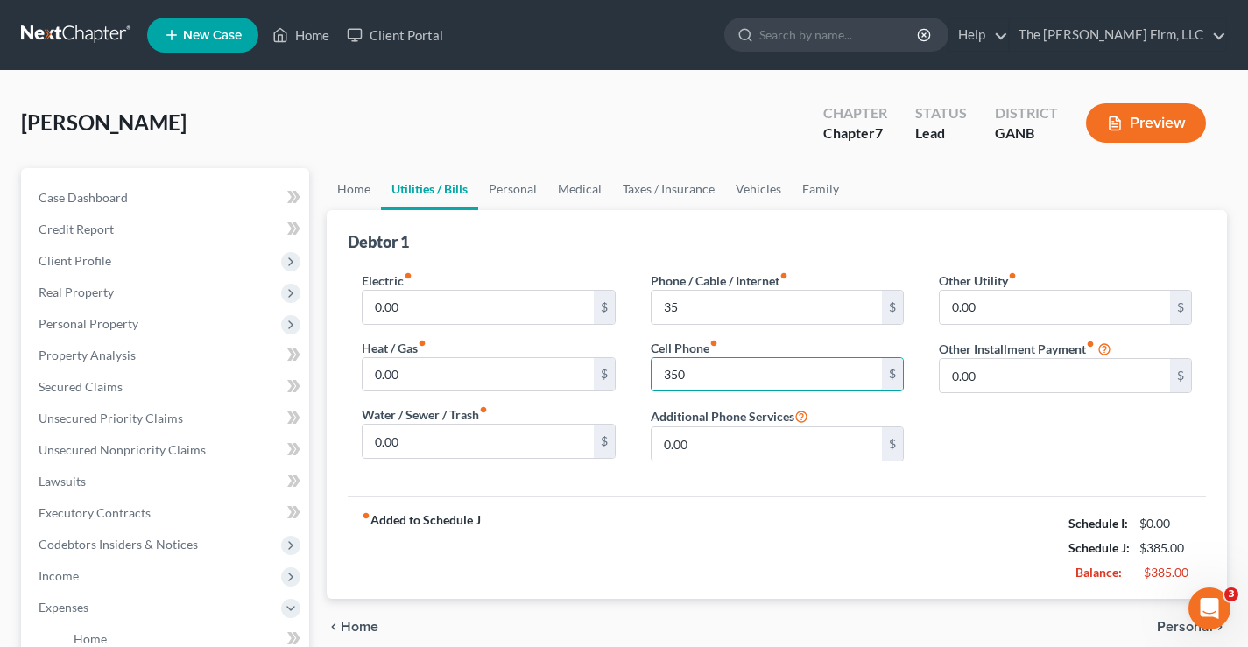
type input "350"
click at [514, 197] on link "Personal" at bounding box center [512, 189] width 69 height 42
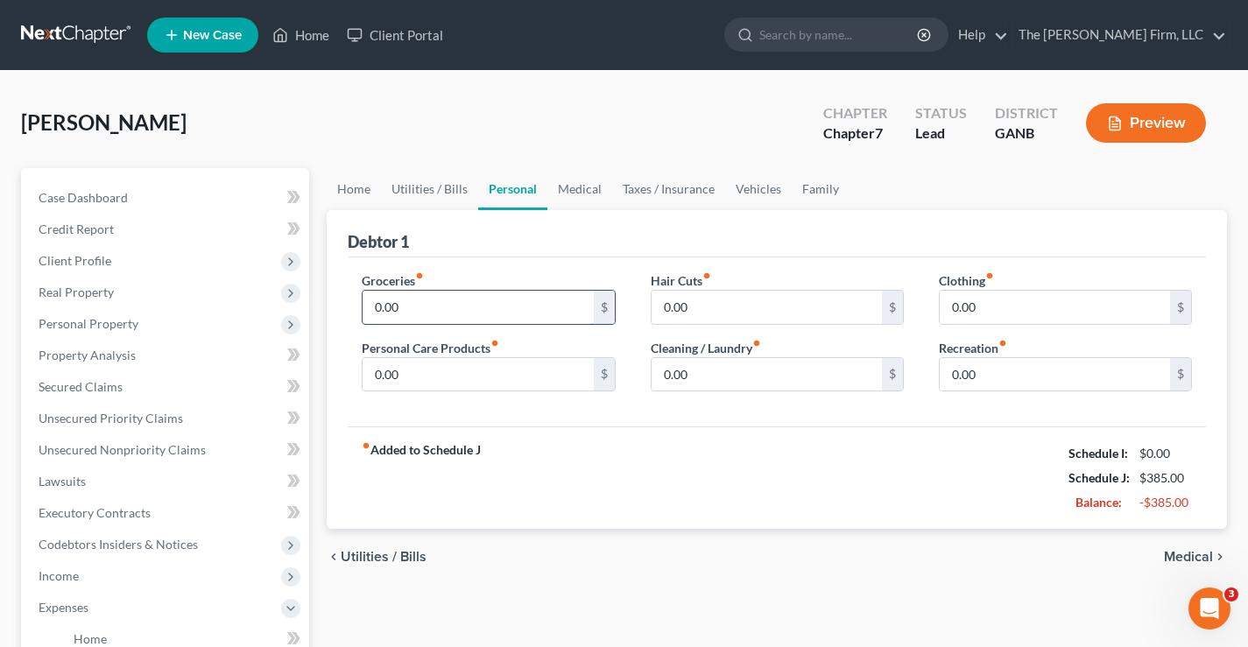
drag, startPoint x: 443, startPoint y: 305, endPoint x: 433, endPoint y: 306, distance: 10.5
click at [442, 306] on input "0.00" at bounding box center [478, 307] width 230 height 33
type input "1,000"
type input "100"
type input "50"
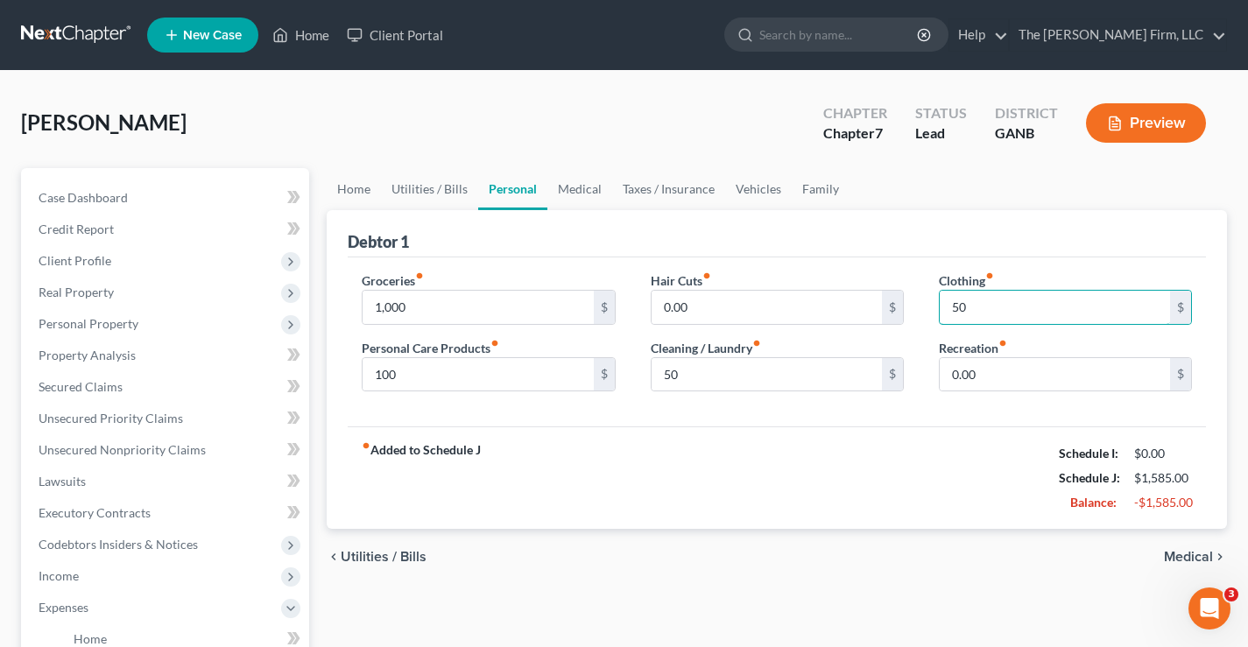
type input "50"
click at [566, 189] on link "Medical" at bounding box center [580, 189] width 65 height 42
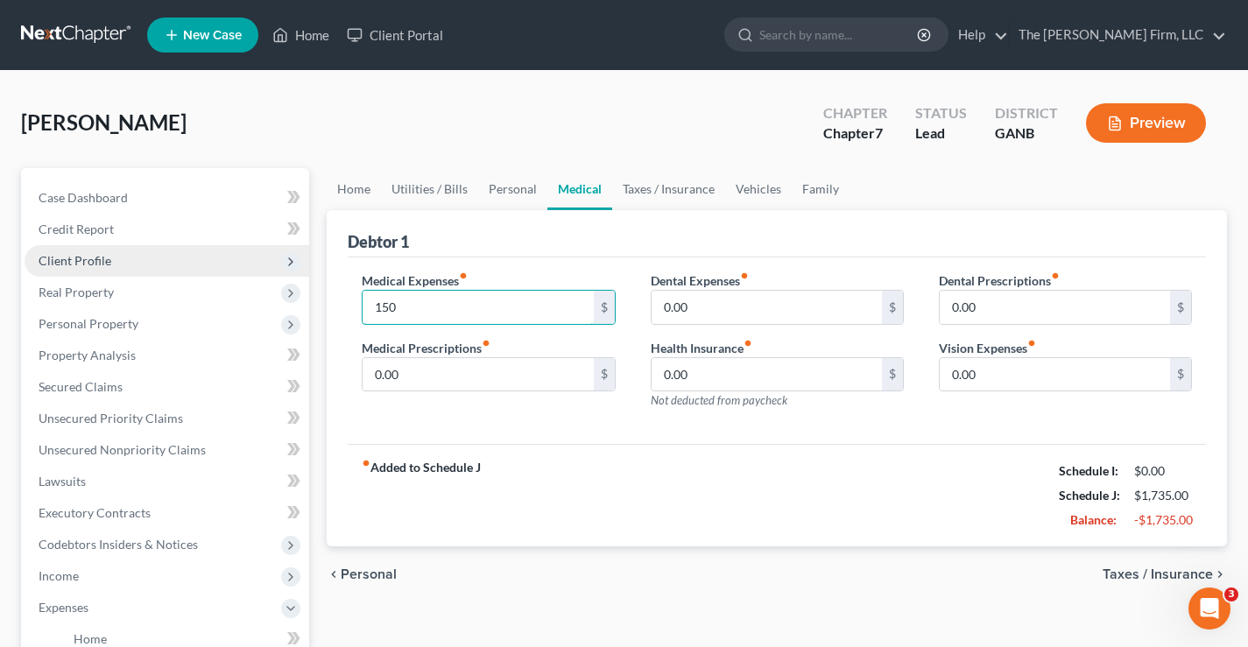
type input "150"
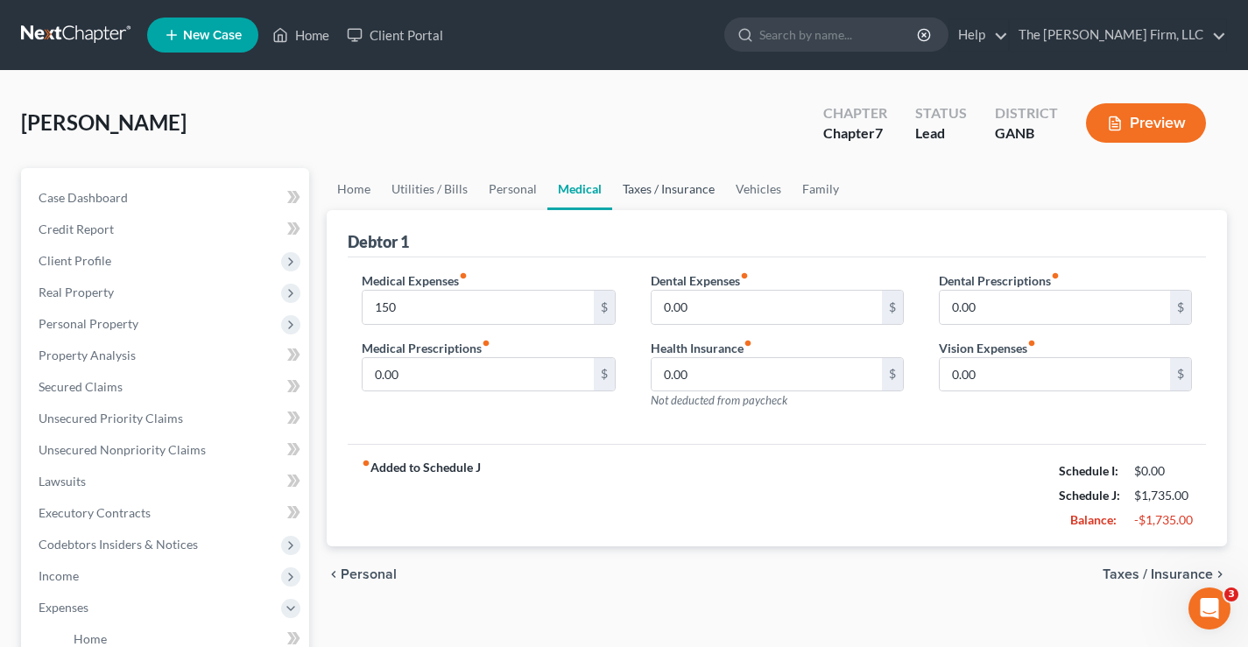
click at [661, 195] on link "Taxes / Insurance" at bounding box center [668, 189] width 113 height 42
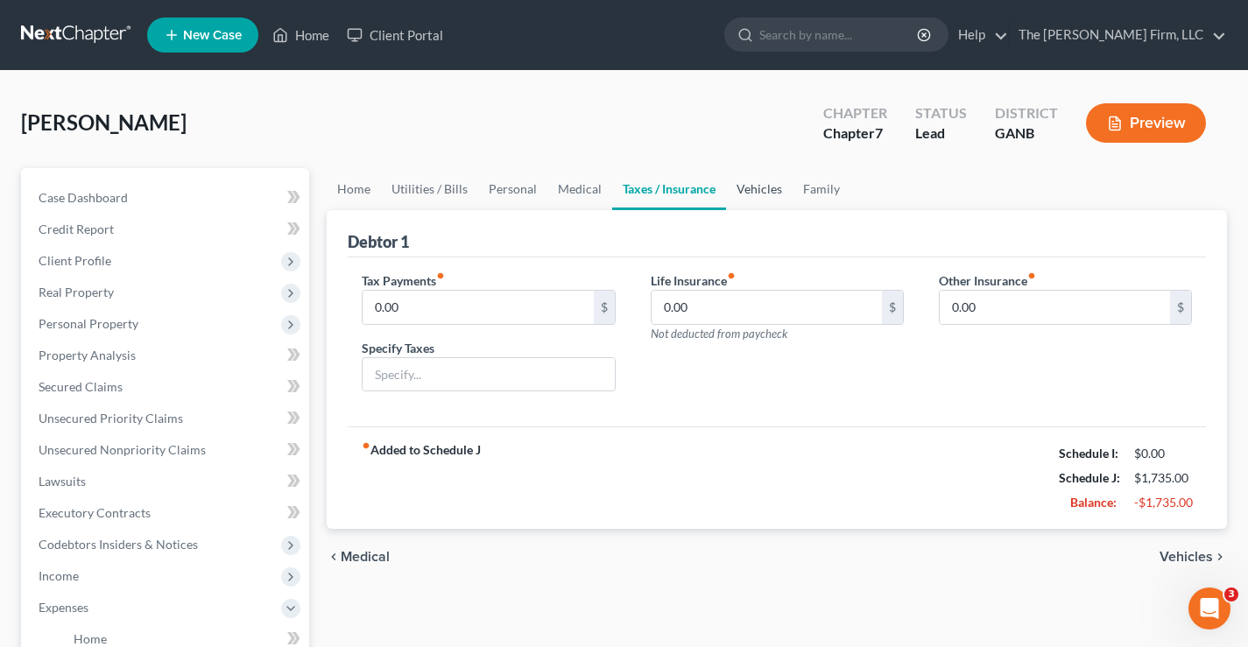
click at [752, 186] on link "Vehicles" at bounding box center [759, 189] width 67 height 42
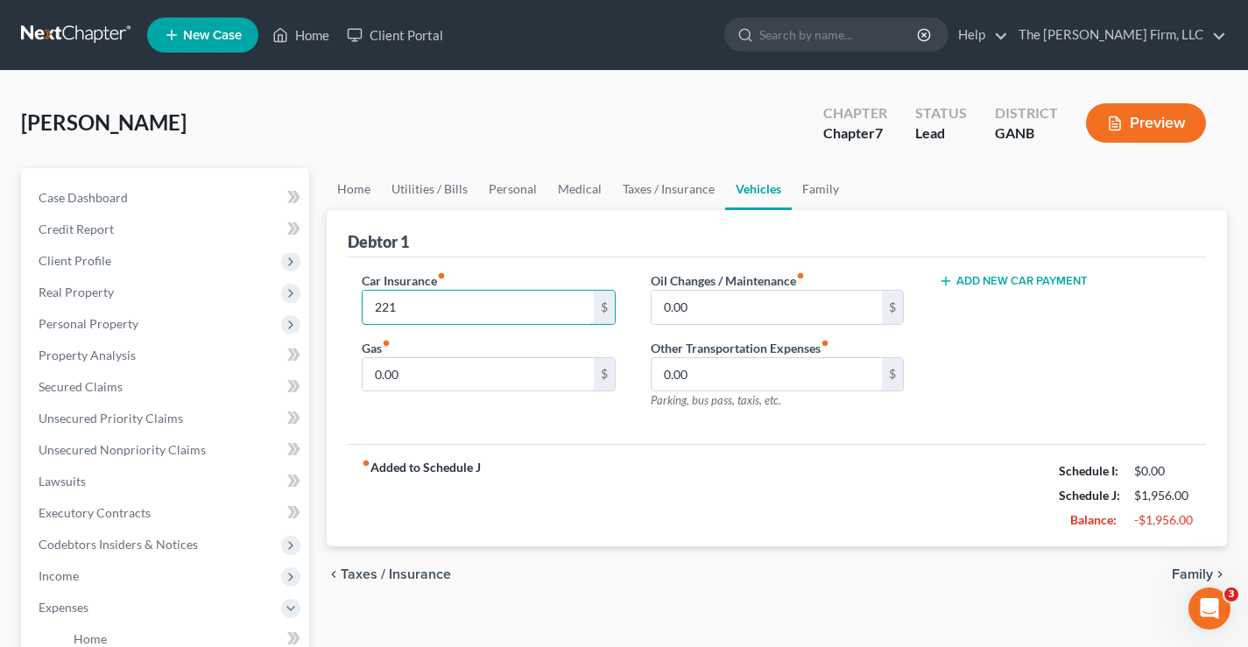
type input "221"
type input "400"
click at [1033, 278] on button "Add New Car Payment" at bounding box center [1013, 281] width 149 height 14
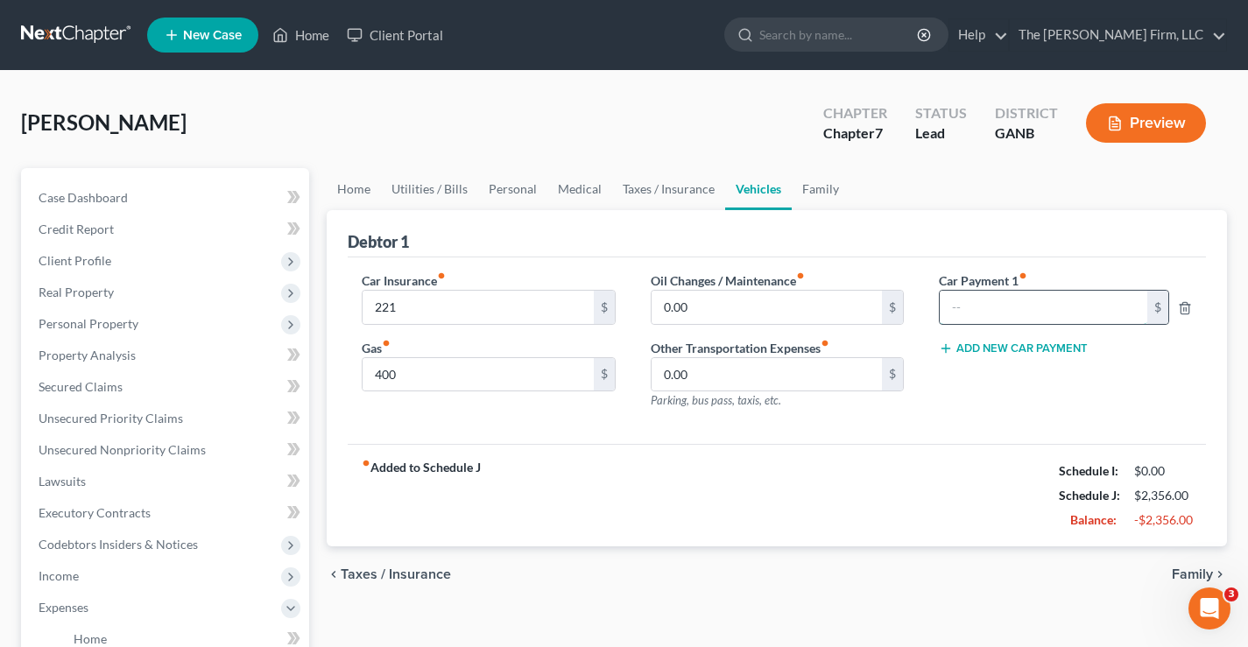
click at [983, 307] on input "text" at bounding box center [1044, 307] width 208 height 33
type input "582"
click at [808, 190] on link "Family" at bounding box center [821, 189] width 58 height 42
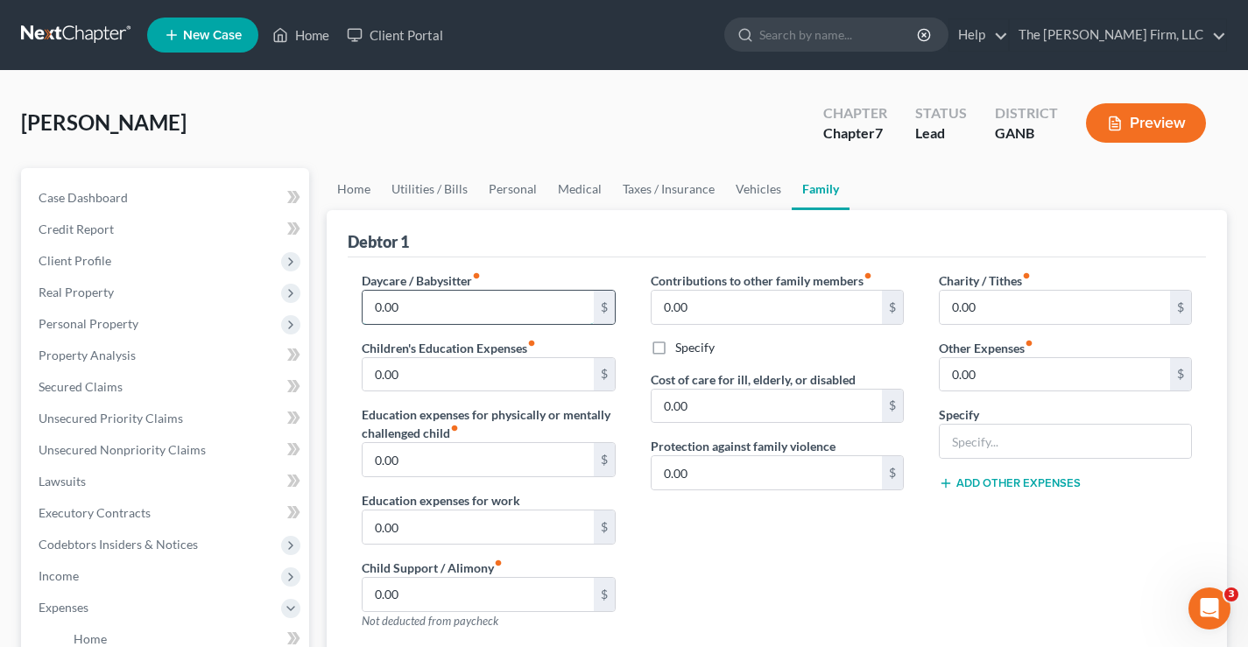
click at [412, 308] on input "0.00" at bounding box center [478, 307] width 230 height 33
click at [679, 124] on div "Heyward, Ivy Upgraded Chapter Chapter 7 Status Lead District GANB Preview" at bounding box center [624, 130] width 1206 height 76
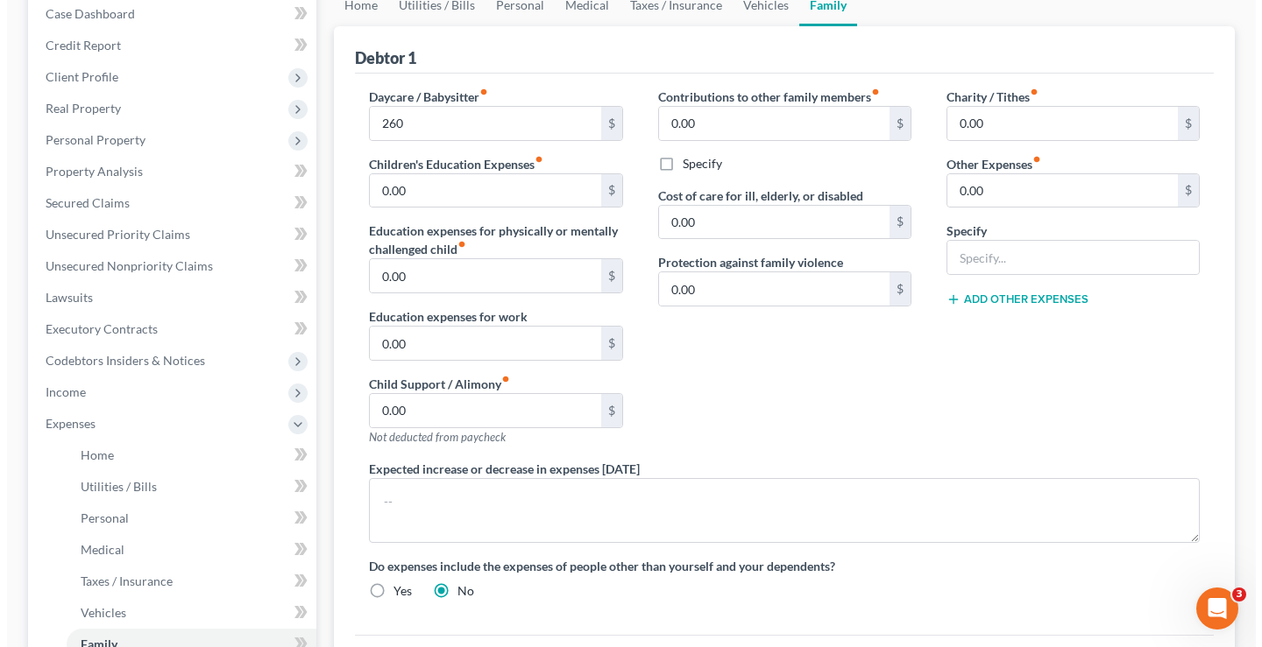
scroll to position [350, 0]
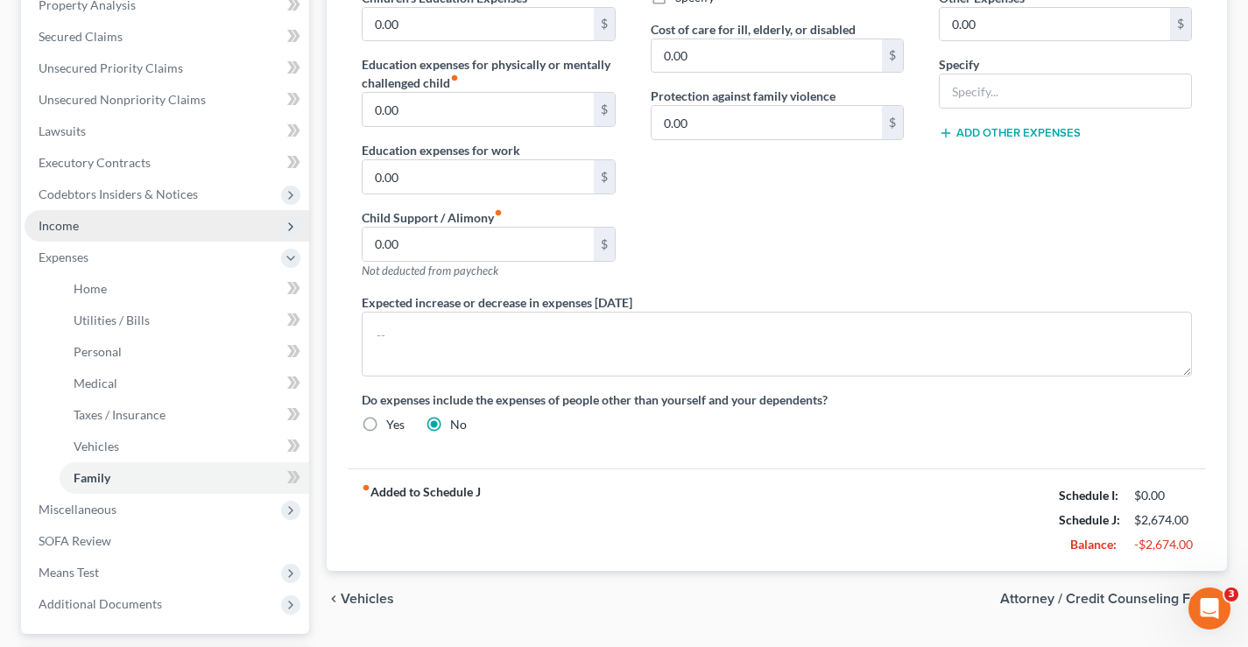
click at [62, 234] on span "Income" at bounding box center [167, 226] width 285 height 32
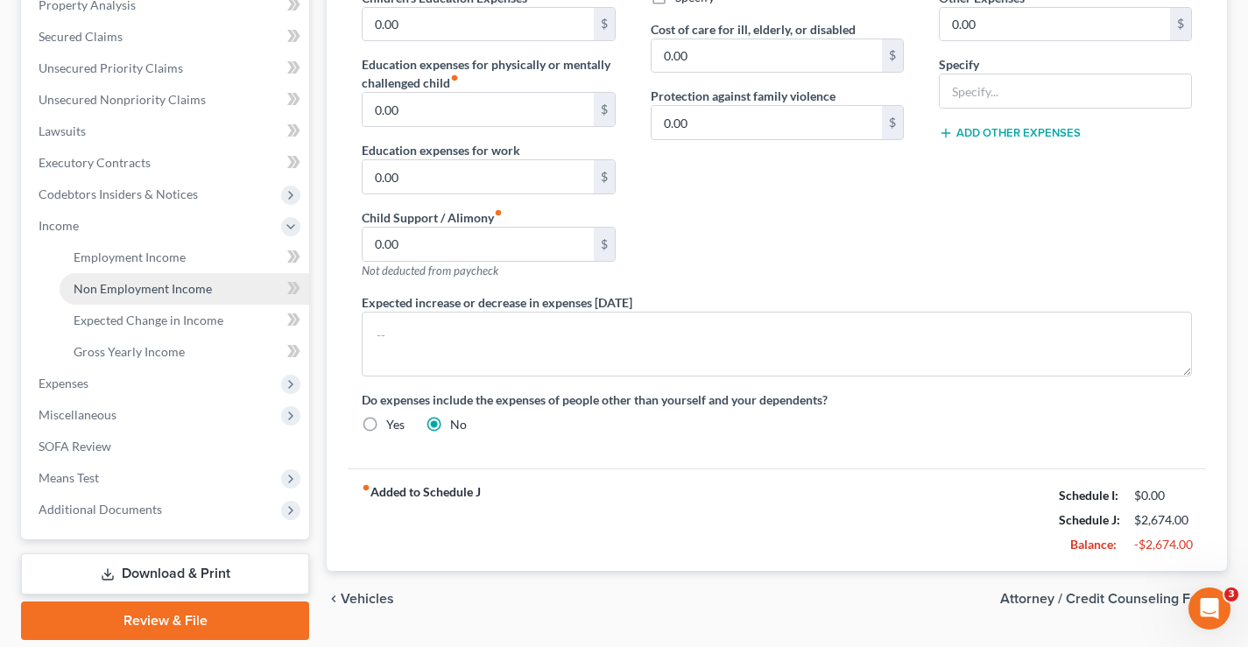
click at [92, 285] on span "Non Employment Income" at bounding box center [143, 288] width 138 height 15
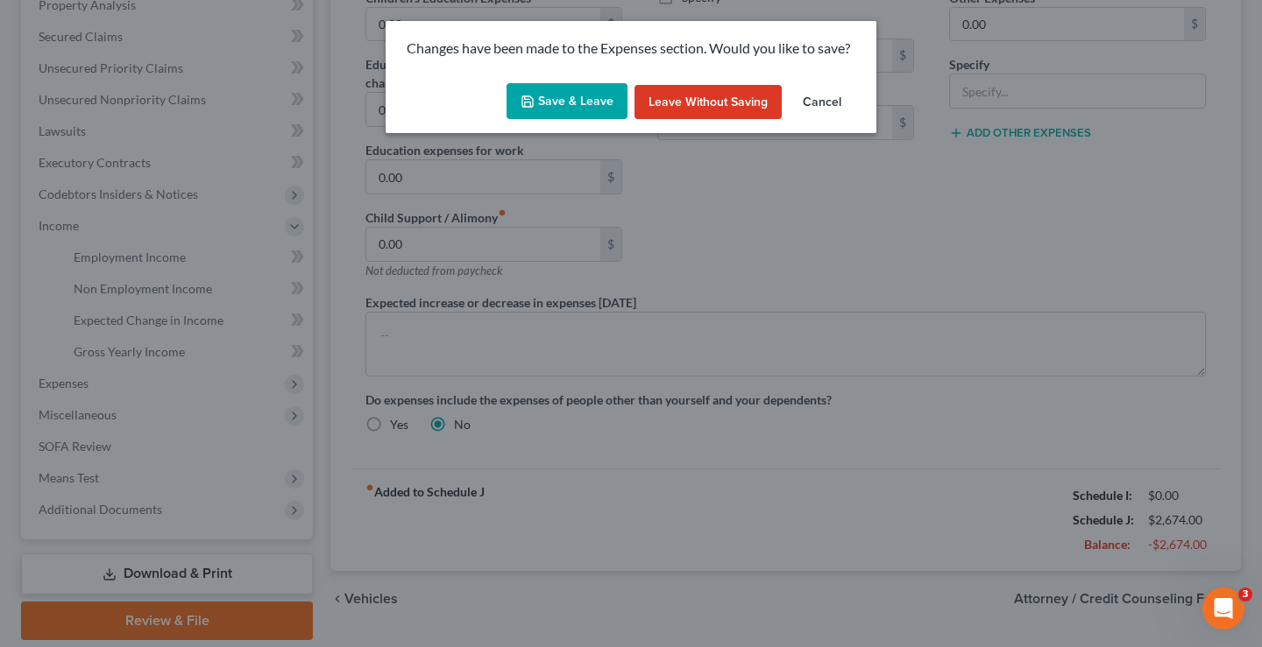
click at [596, 103] on button "Save & Leave" at bounding box center [566, 101] width 121 height 37
type input "260.00"
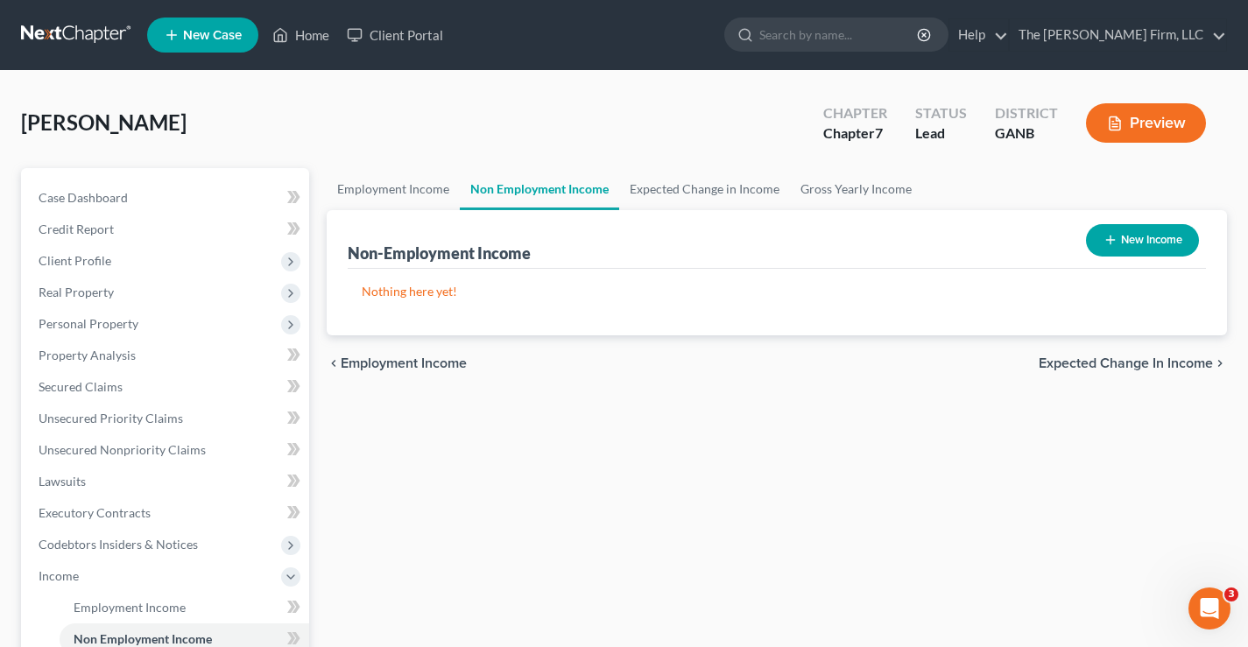
click at [1140, 237] on button "New Income" at bounding box center [1142, 240] width 113 height 32
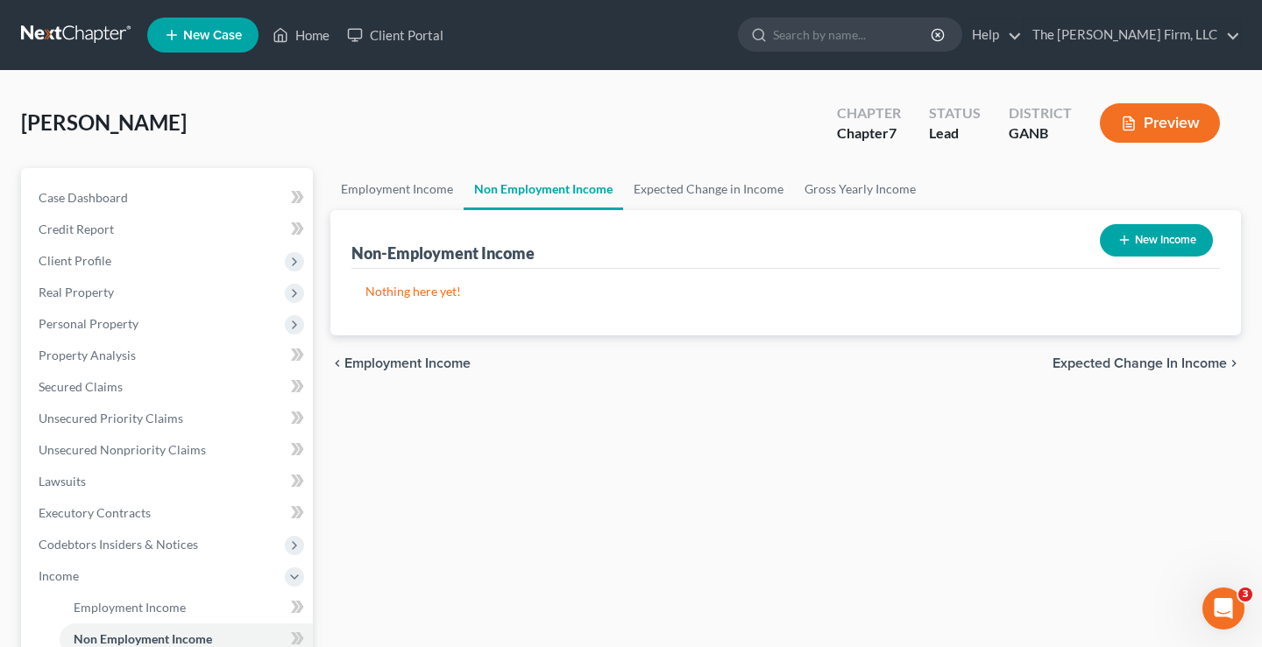
select select "0"
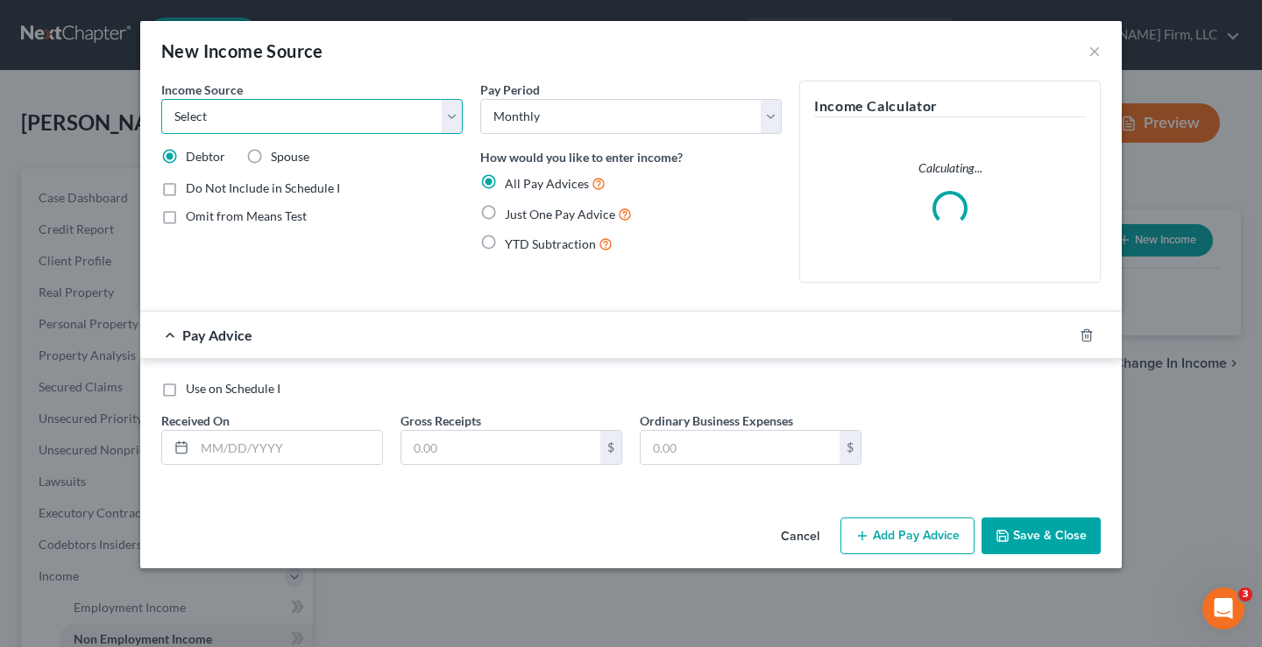
click at [370, 119] on select "Select Unemployment Disability (from employer) Pension Retirement Social Securi…" at bounding box center [311, 116] width 301 height 35
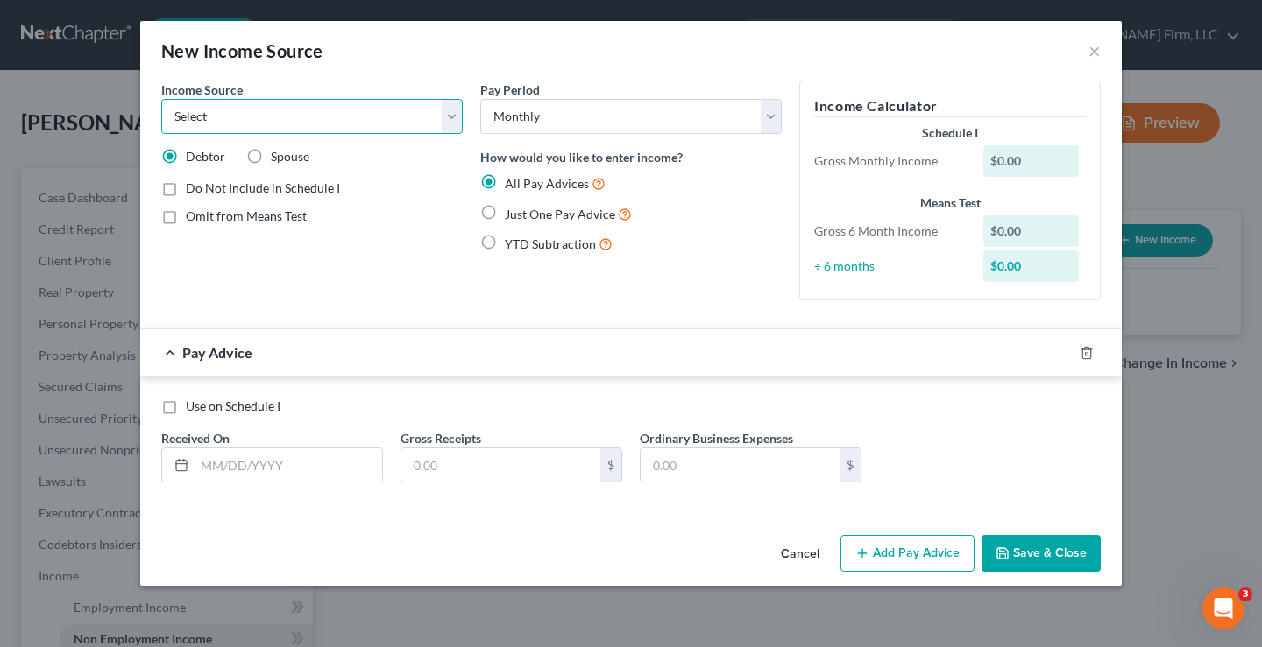
select select "7"
click at [161, 99] on select "Select Unemployment Disability (from employer) Pension Retirement Social Securi…" at bounding box center [311, 116] width 301 height 35
click at [505, 211] on label "Just One Pay Advice" at bounding box center [568, 214] width 127 height 20
click at [512, 211] on input "Just One Pay Advice" at bounding box center [517, 209] width 11 height 11
radio input "true"
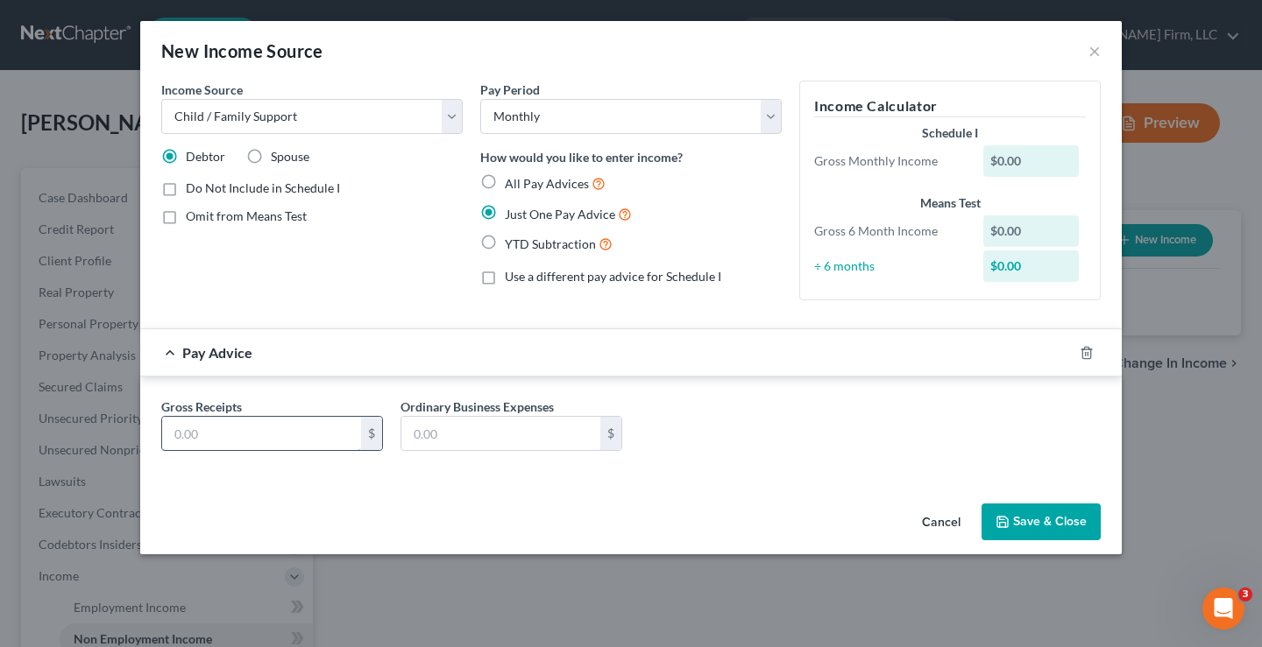
click at [182, 430] on input "text" at bounding box center [261, 433] width 199 height 33
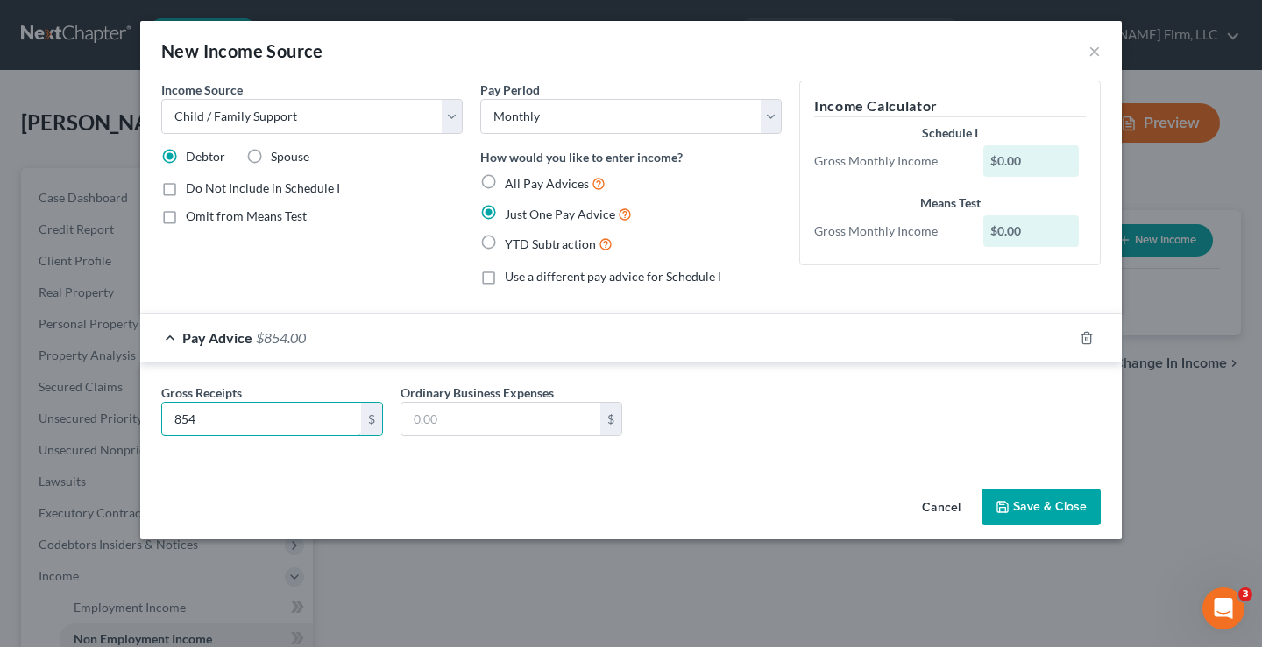
type input "854"
click at [1050, 505] on button "Save & Close" at bounding box center [1040, 507] width 119 height 37
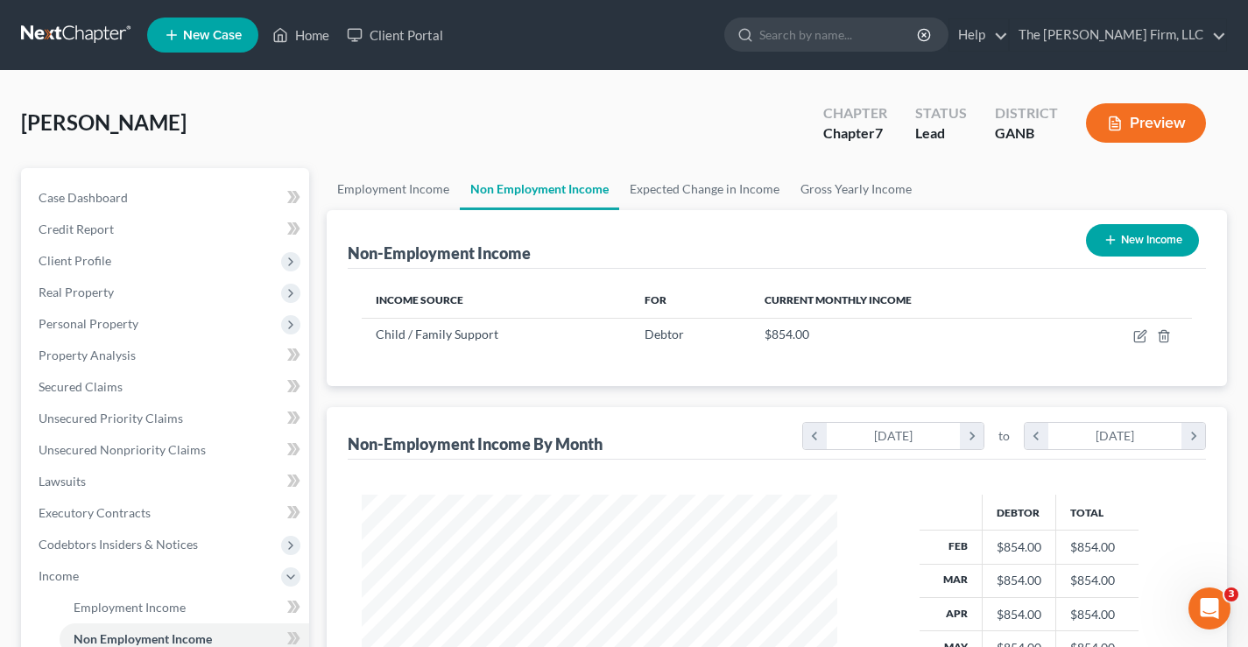
scroll to position [315, 505]
click at [707, 191] on link "Expected Change in Income" at bounding box center [704, 189] width 171 height 42
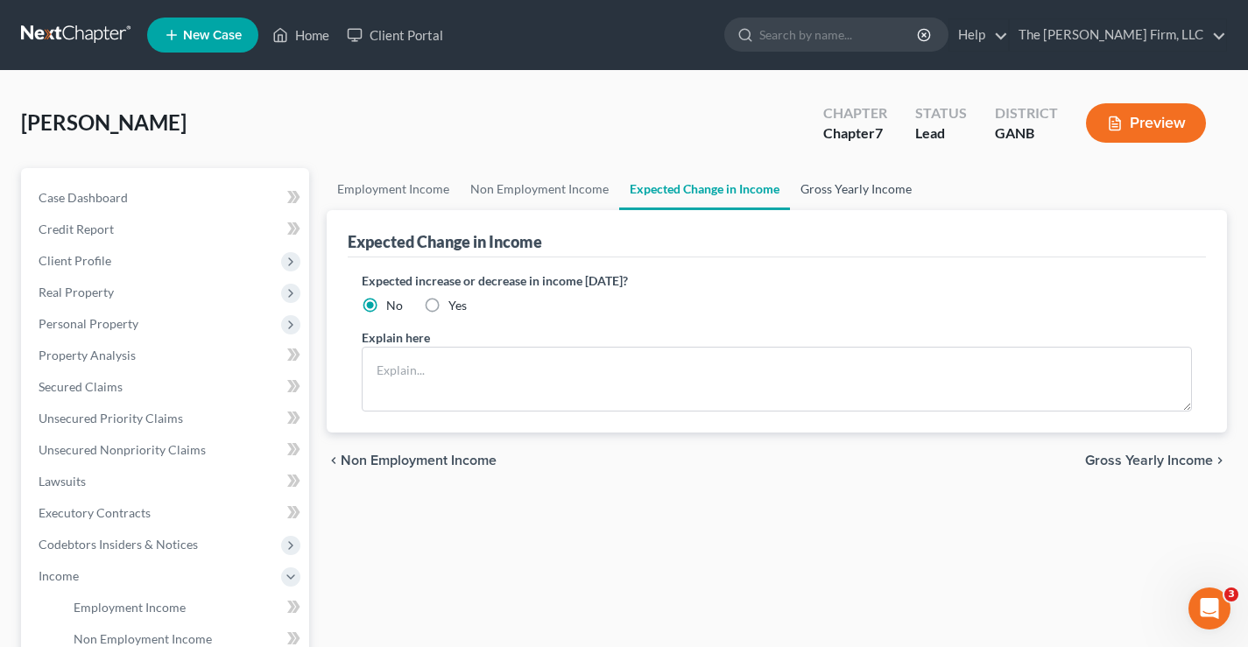
click at [845, 195] on link "Gross Yearly Income" at bounding box center [856, 189] width 132 height 42
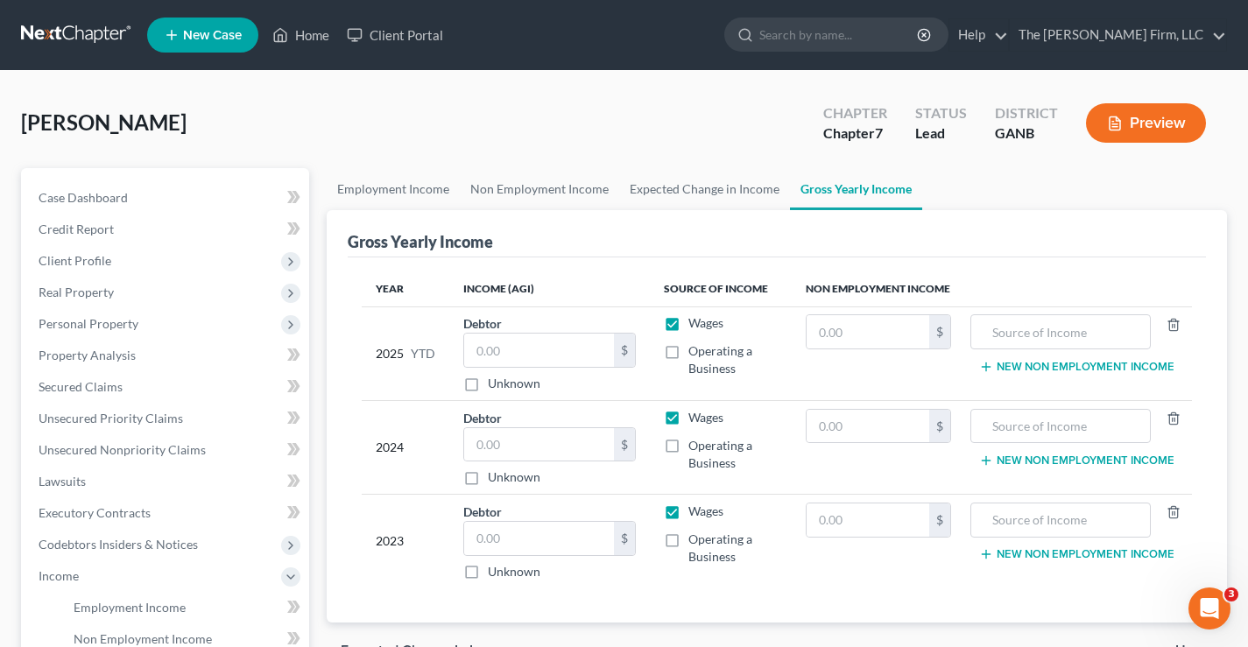
click at [579, 111] on div "Heyward, Ivy Upgraded Chapter Chapter 7 Status Lead District GANB Preview" at bounding box center [624, 130] width 1206 height 76
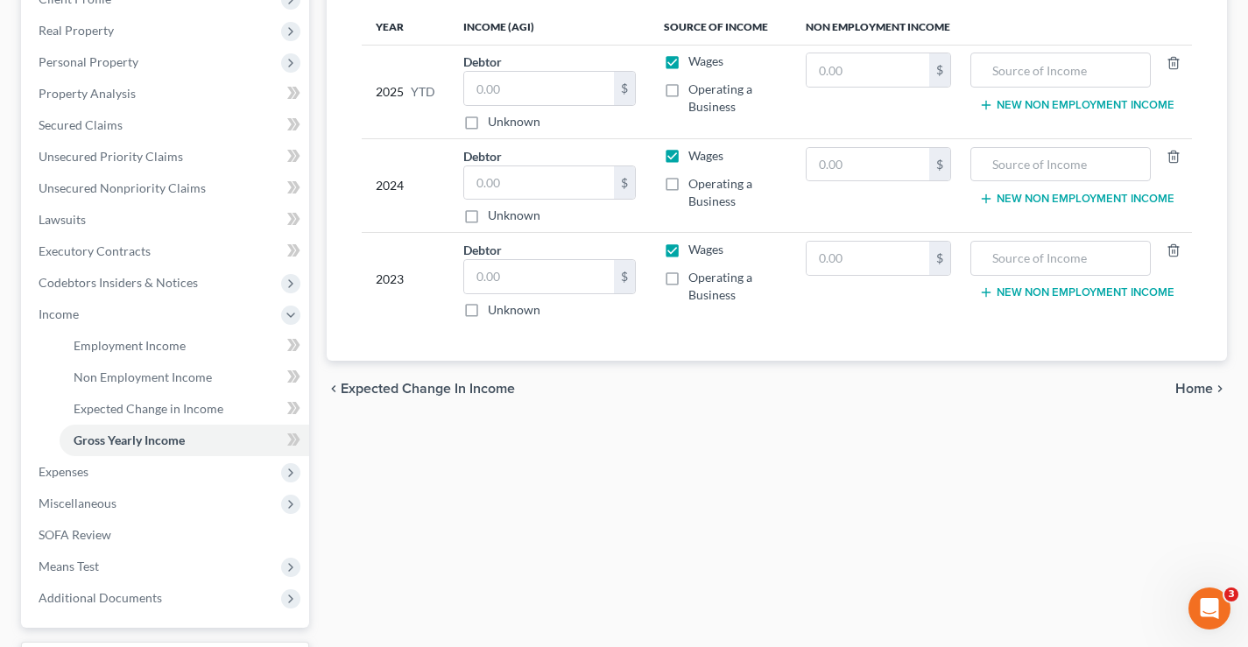
scroll to position [263, 0]
click at [104, 345] on span "Employment Income" at bounding box center [130, 344] width 112 height 15
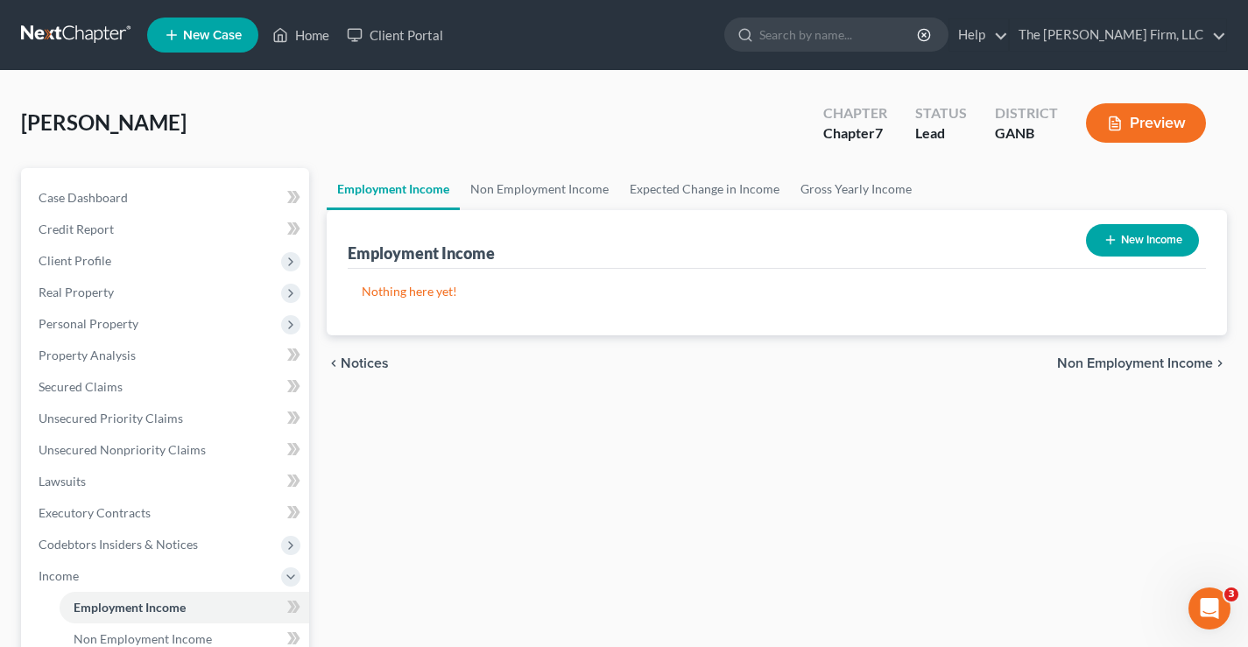
click at [1141, 245] on button "New Income" at bounding box center [1142, 240] width 113 height 32
select select "0"
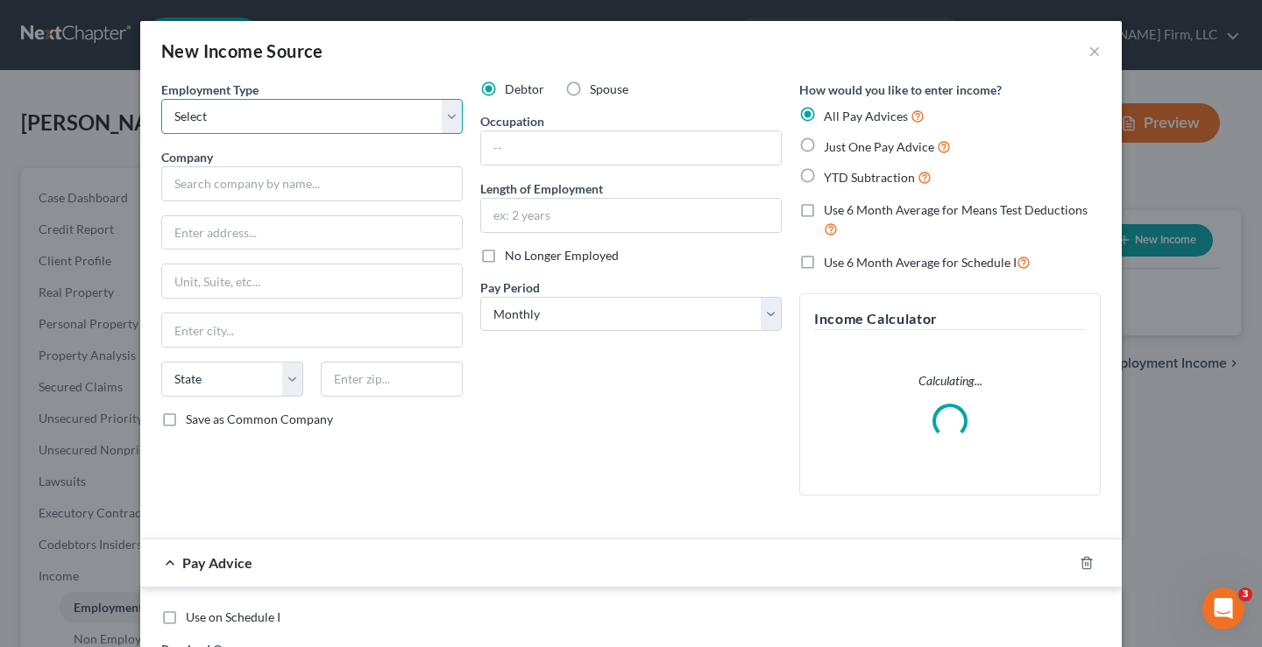
click at [217, 120] on select "Select Full or Part Time Employment Self Employment" at bounding box center [311, 116] width 301 height 35
select select "0"
click at [161, 99] on select "Select Full or Part Time Employment Self Employment" at bounding box center [311, 116] width 301 height 35
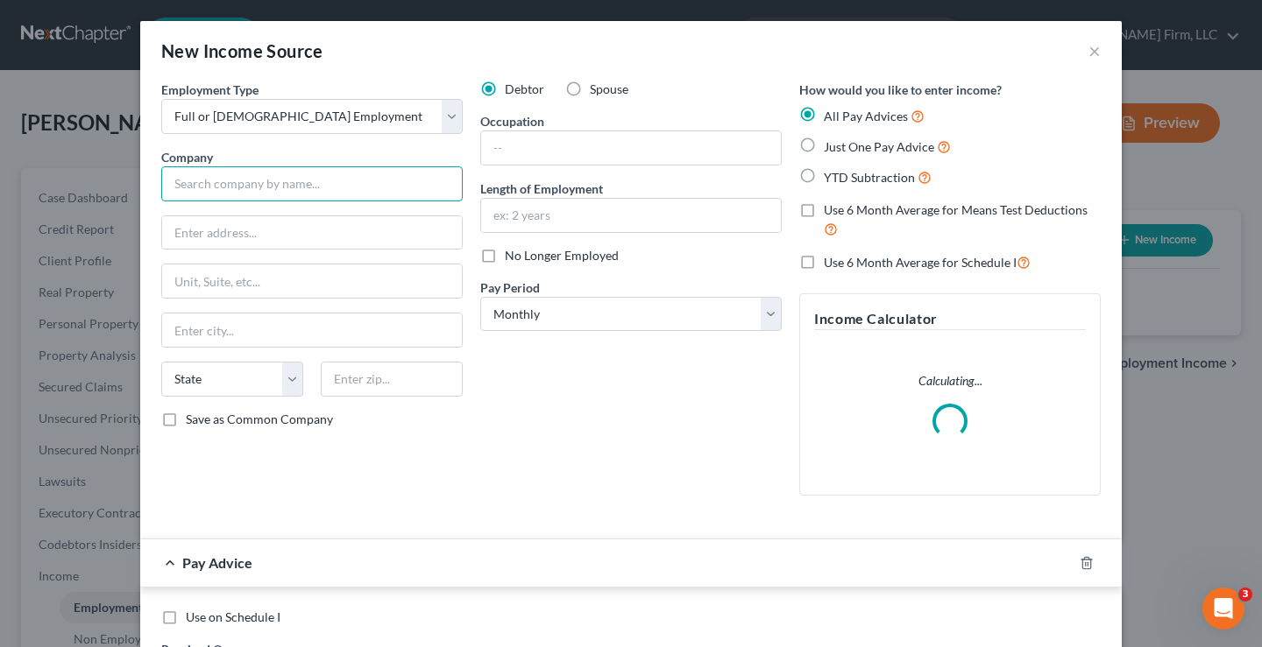
drag, startPoint x: 206, startPoint y: 186, endPoint x: 187, endPoint y: 177, distance: 21.2
click at [206, 186] on input "text" at bounding box center [311, 183] width 301 height 35
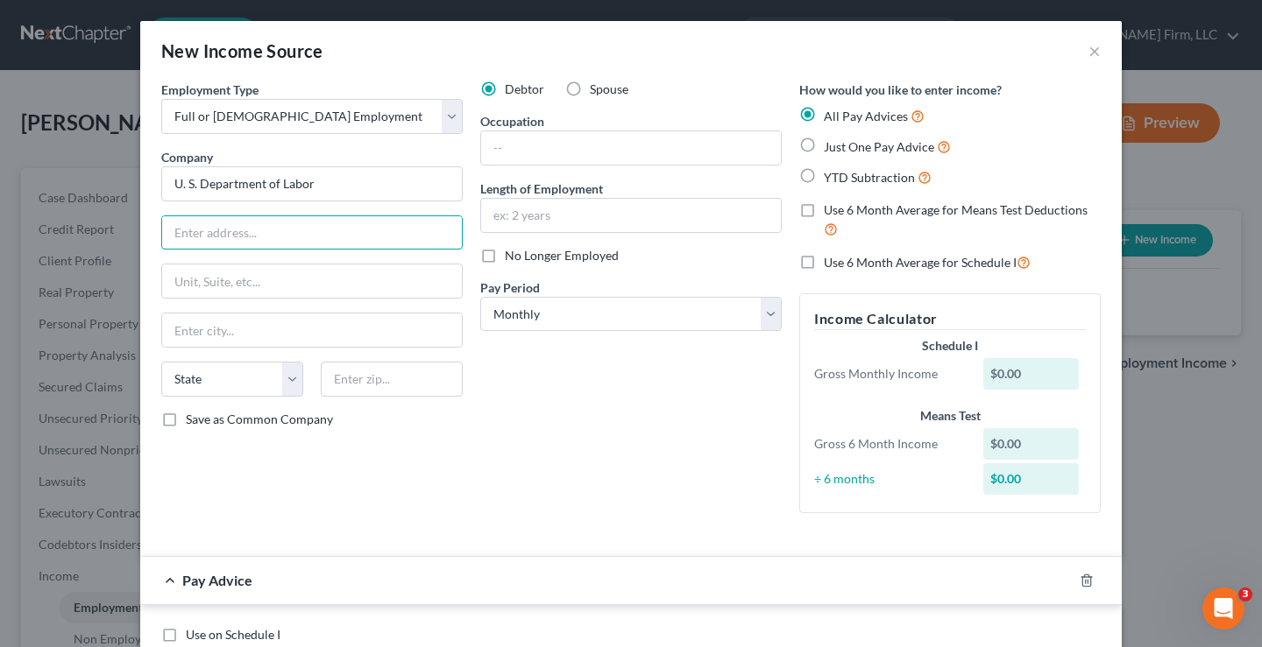
type input "U. S. Department of Labor"
type input "200 Constitution Ave. NW"
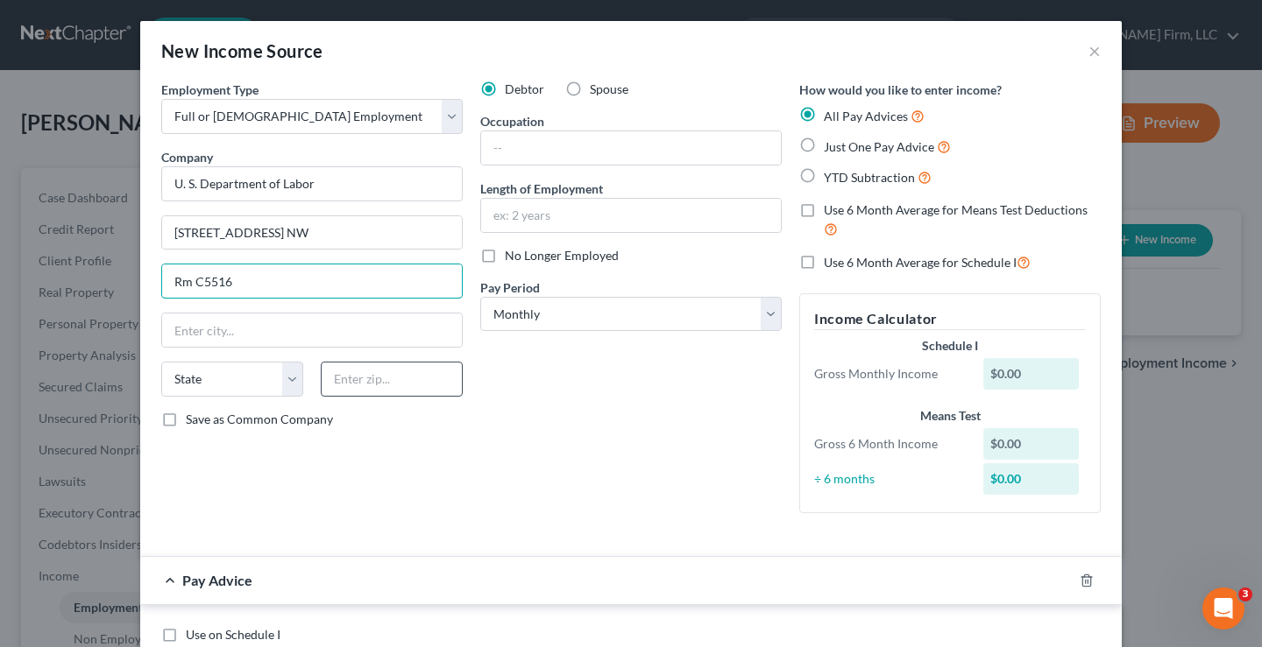
type input "Rm C5516"
click at [348, 379] on input "text" at bounding box center [392, 379] width 142 height 35
type input "20210"
type input "Washington"
select select "8"
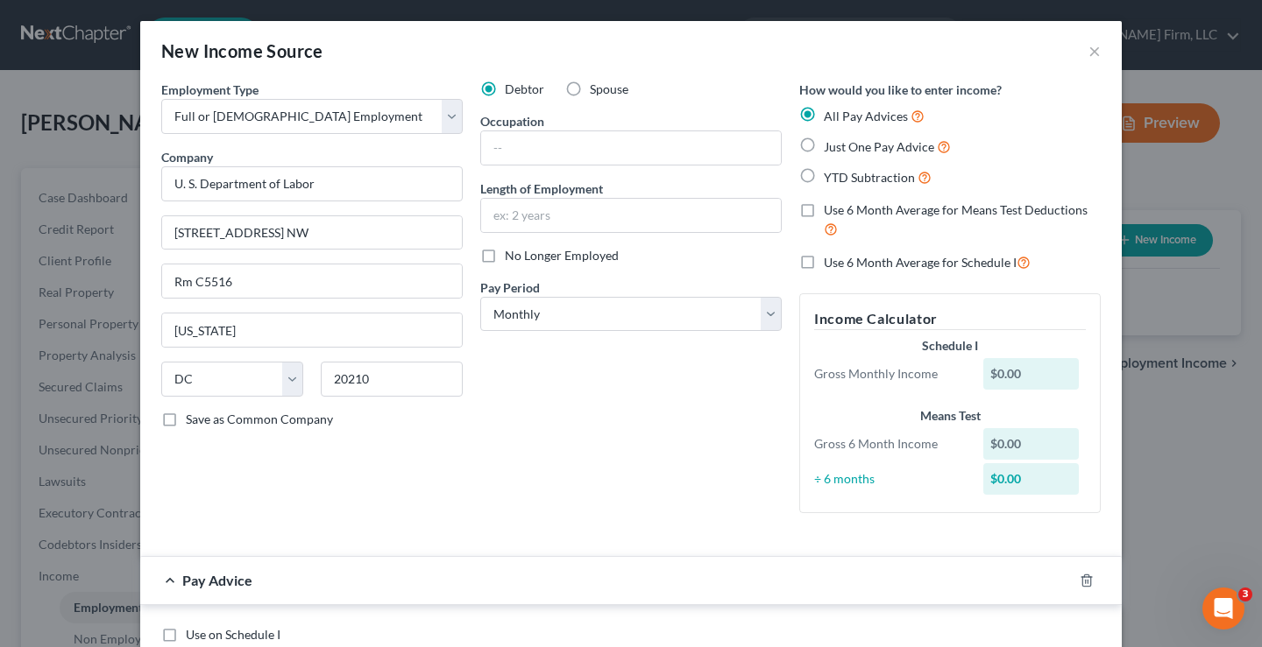
click at [186, 423] on label "Save as Common Company" at bounding box center [259, 420] width 147 height 18
click at [193, 422] on input "Save as Common Company" at bounding box center [198, 416] width 11 height 11
checkbox input "true"
click at [532, 148] on input "text" at bounding box center [631, 147] width 300 height 33
click at [558, 150] on input "Compliance Ivestigator" at bounding box center [631, 147] width 300 height 33
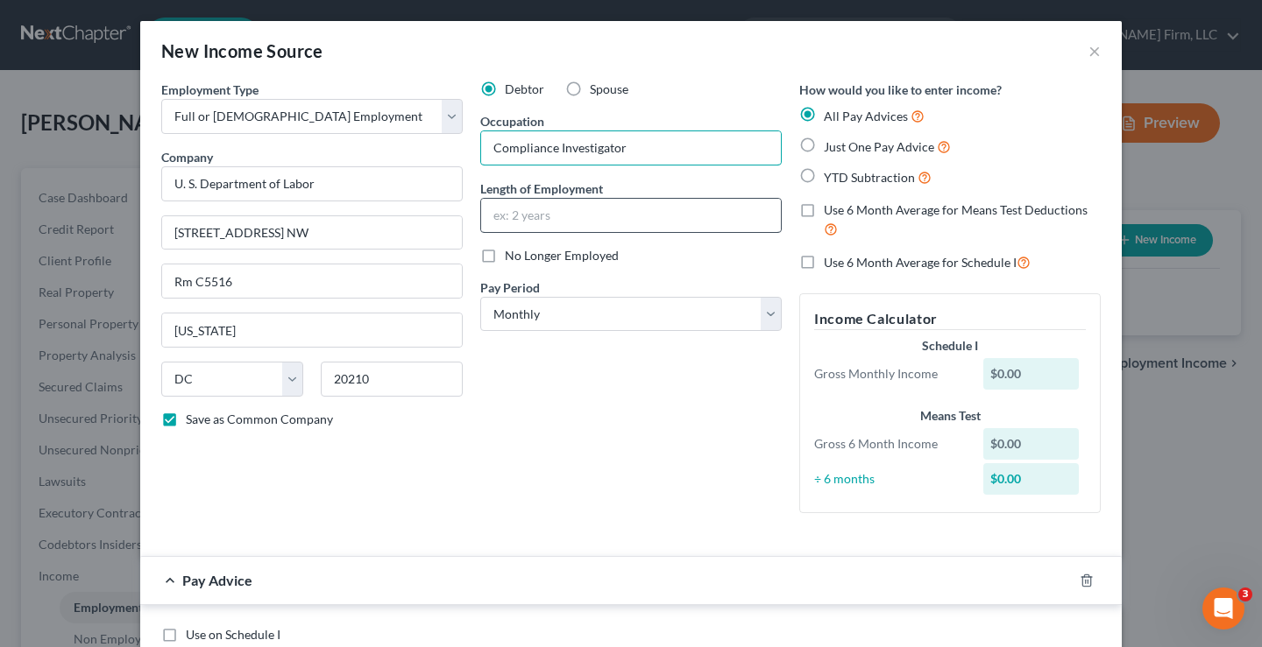
type input "Compliance Investigator"
click at [519, 223] on input "text" at bounding box center [631, 215] width 300 height 33
type input "3 years"
click at [600, 390] on div "Debtor Spouse Occupation Compliance Investigator Length of Employment 3 years N…" at bounding box center [630, 304] width 319 height 447
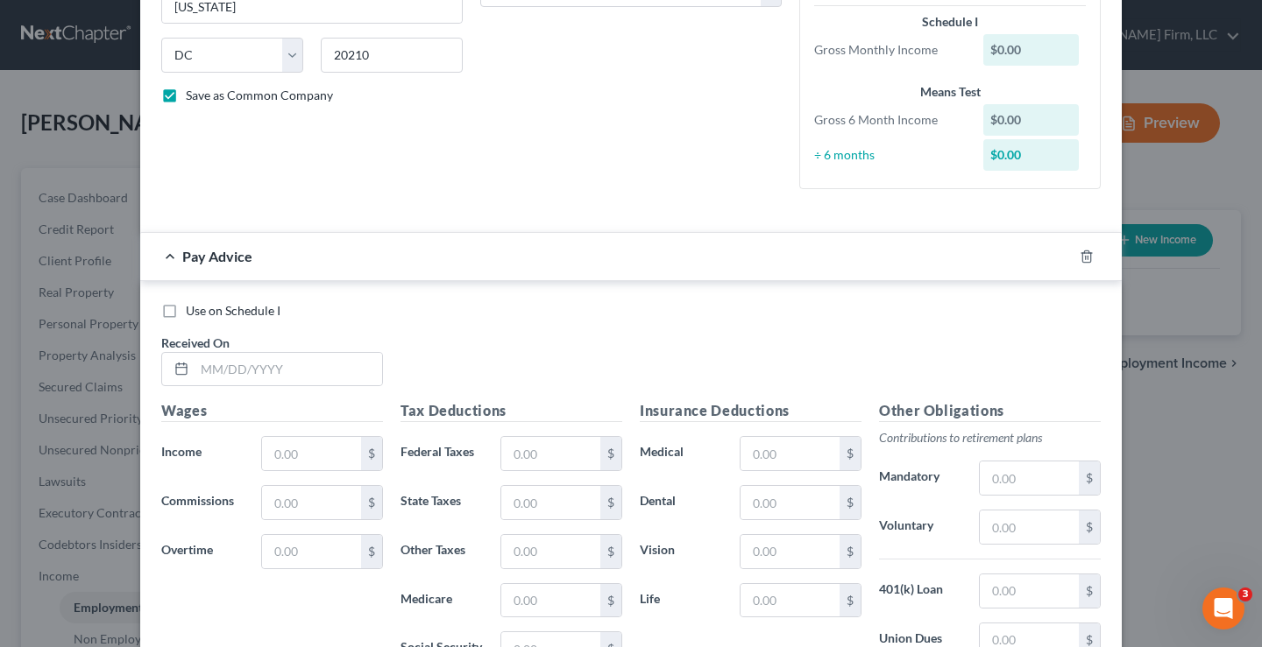
scroll to position [350, 0]
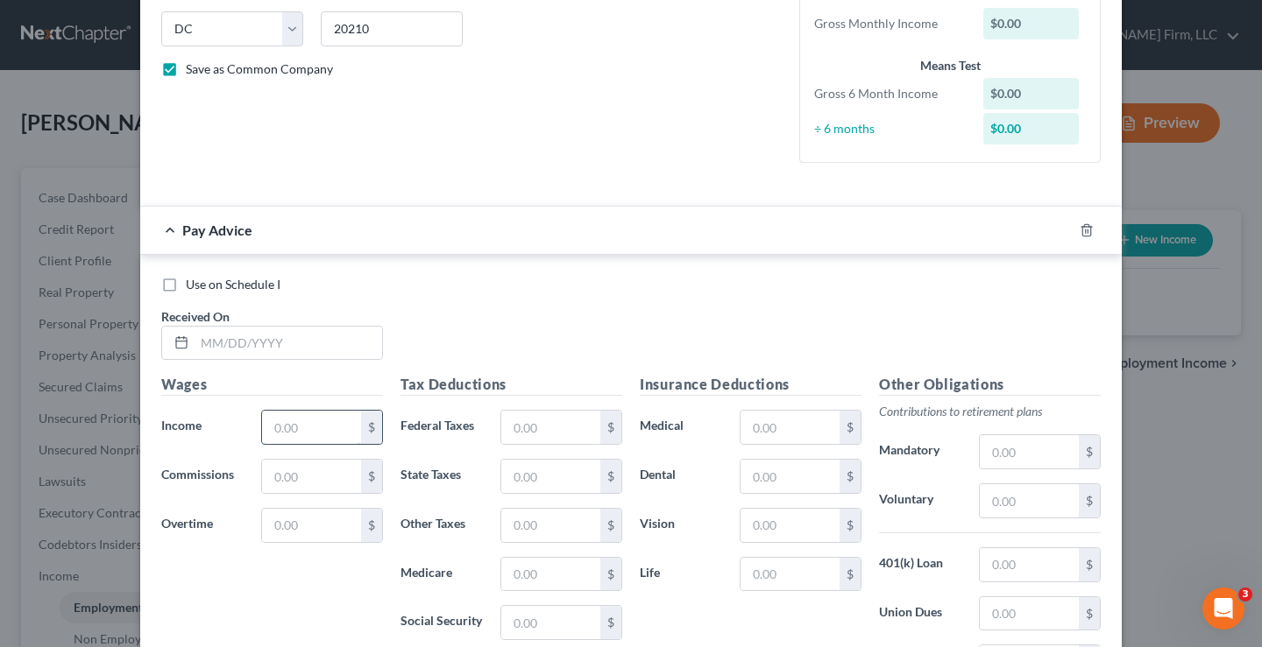
drag, startPoint x: 294, startPoint y: 431, endPoint x: 283, endPoint y: 432, distance: 10.5
click at [294, 431] on input "text" at bounding box center [311, 427] width 99 height 33
type input "8,207"
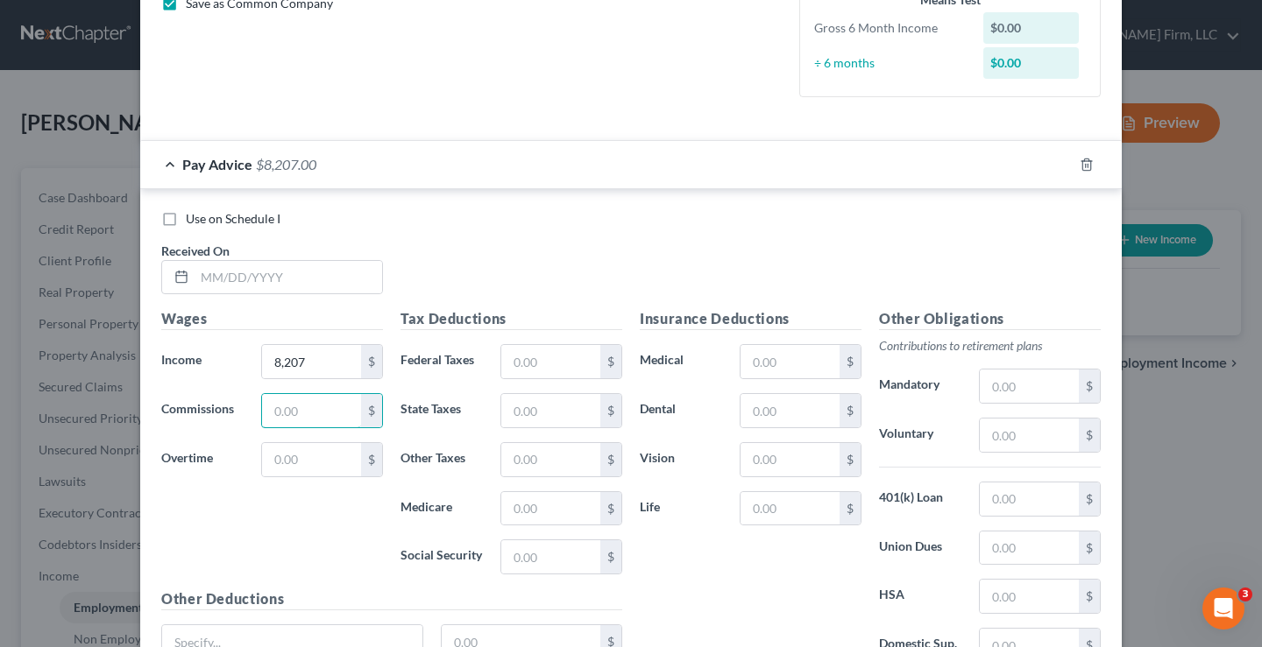
scroll to position [581, 0]
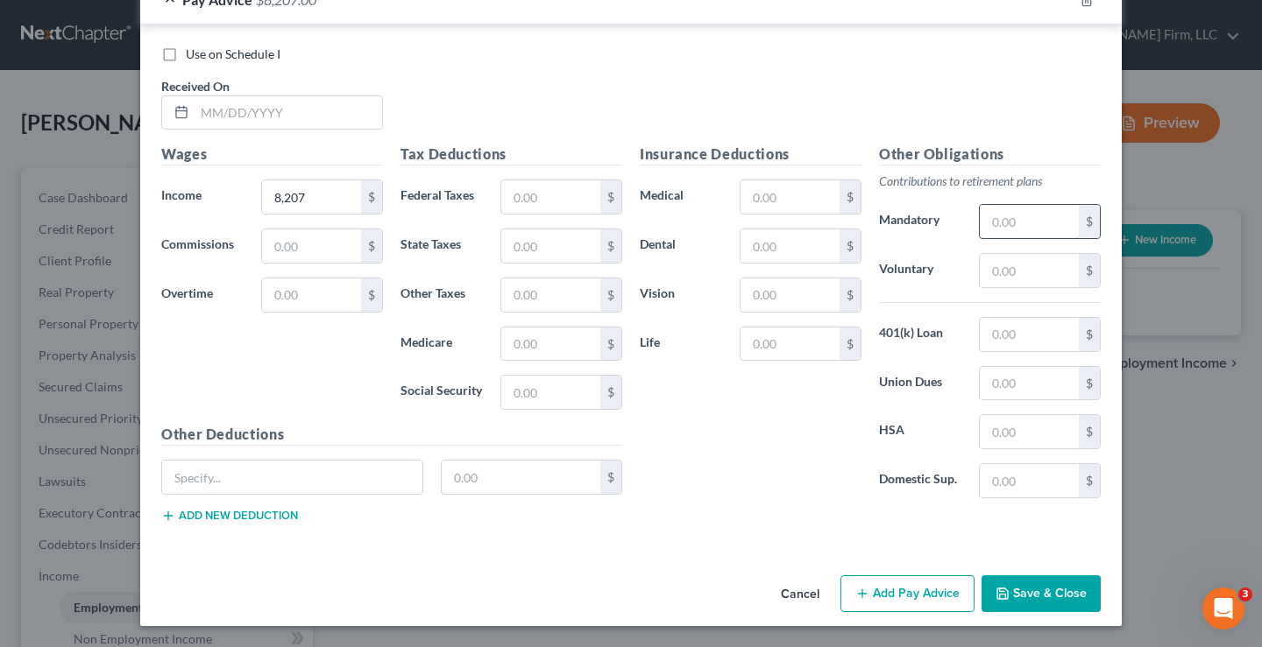
click at [1022, 220] on input "text" at bounding box center [1029, 221] width 99 height 33
type input "361"
click at [1011, 270] on input "text" at bounding box center [1029, 270] width 99 height 33
click at [172, 477] on input "text" at bounding box center [292, 477] width 260 height 33
type input "TSP"
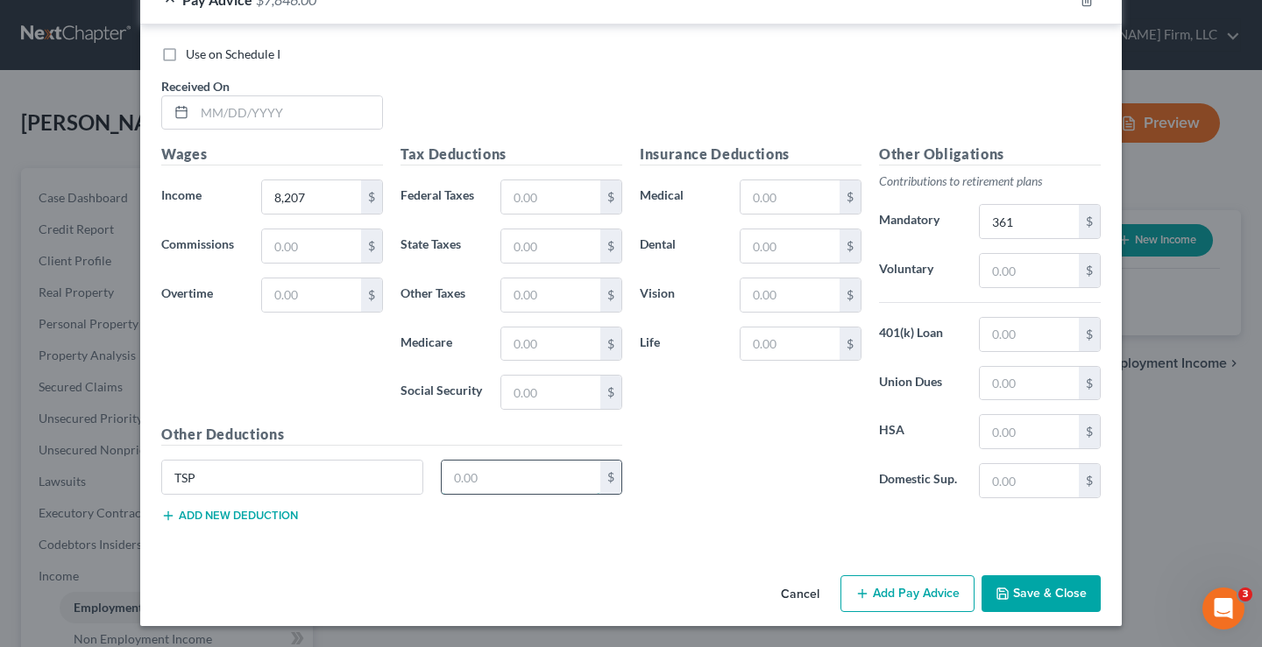
click at [470, 476] on input "text" at bounding box center [521, 477] width 159 height 33
type input "246"
click at [528, 386] on input "text" at bounding box center [550, 392] width 99 height 33
type input "439"
click at [682, 390] on div "Insurance Deductions Medical $ Dental $ Vision $ Life $" at bounding box center [750, 328] width 239 height 369
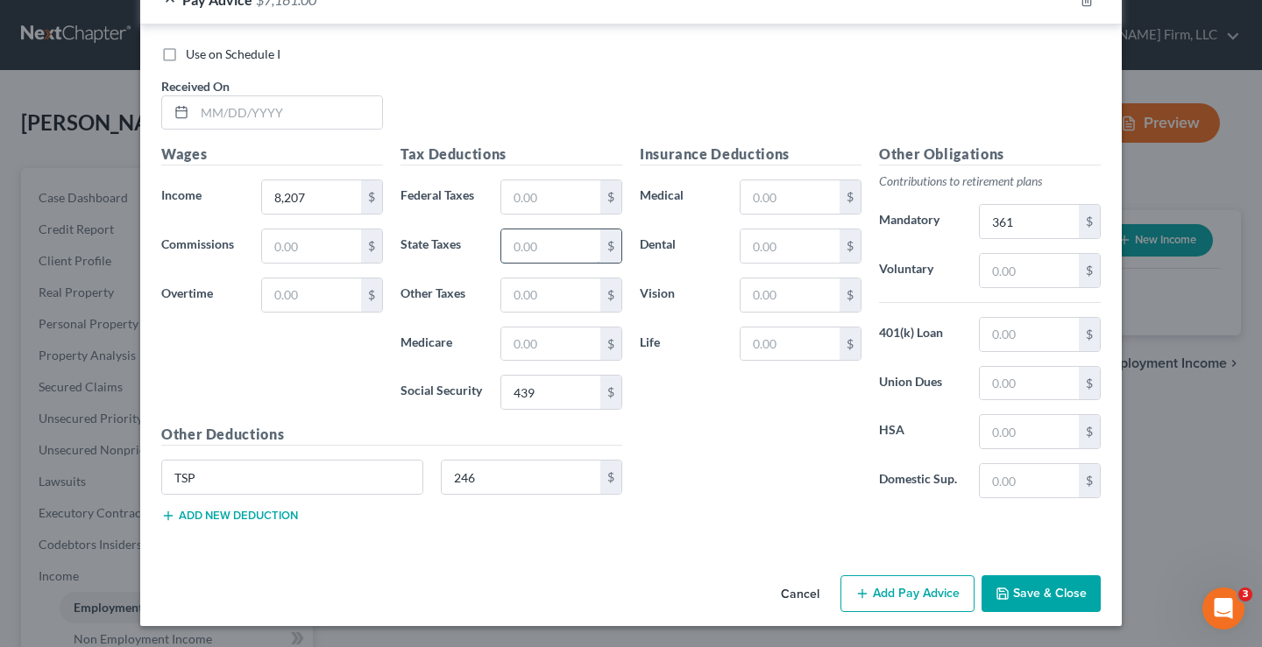
click at [513, 239] on input "text" at bounding box center [550, 246] width 99 height 33
type input "311"
click at [517, 298] on input "text" at bounding box center [550, 295] width 99 height 33
click at [739, 429] on div "Insurance Deductions Medical $ Dental $ Vision $ Life $" at bounding box center [750, 328] width 239 height 369
click at [762, 351] on input "text" at bounding box center [789, 344] width 99 height 33
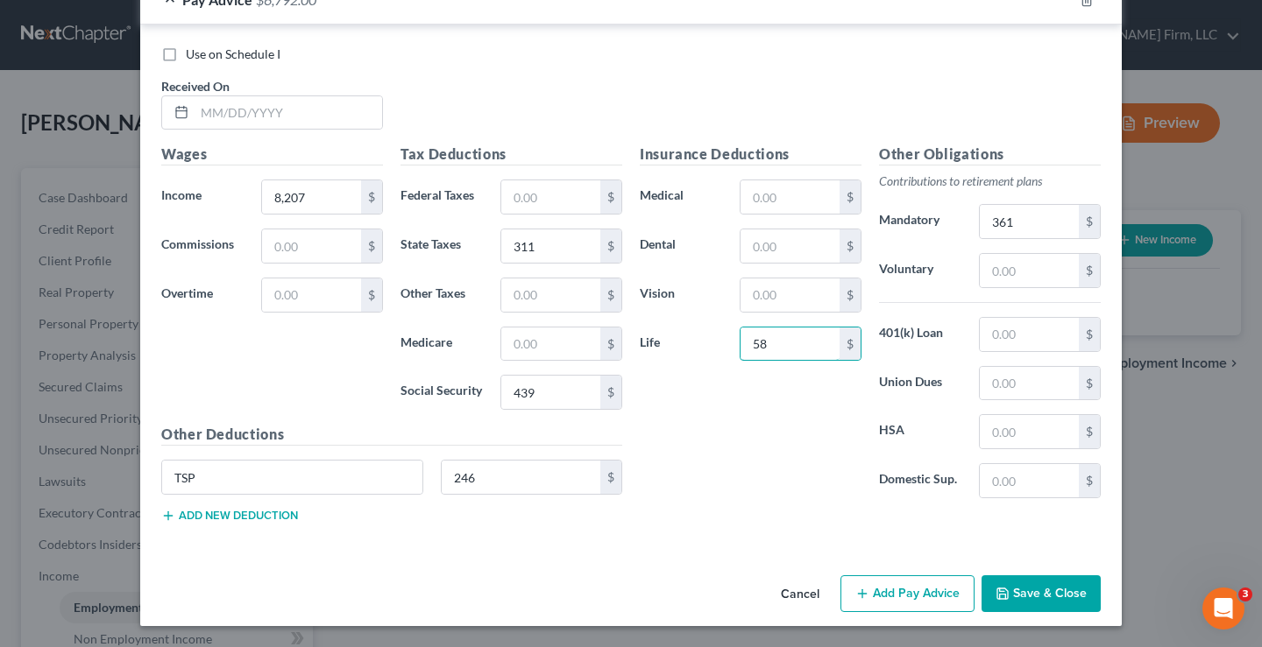
type input "58"
drag, startPoint x: 280, startPoint y: 569, endPoint x: 264, endPoint y: 539, distance: 34.1
click at [280, 569] on div "Employment Type * Select Full or Part Time Employment Self Employment Company *…" at bounding box center [630, 34] width 981 height 1069
click at [264, 517] on button "Add new deduction" at bounding box center [229, 516] width 137 height 14
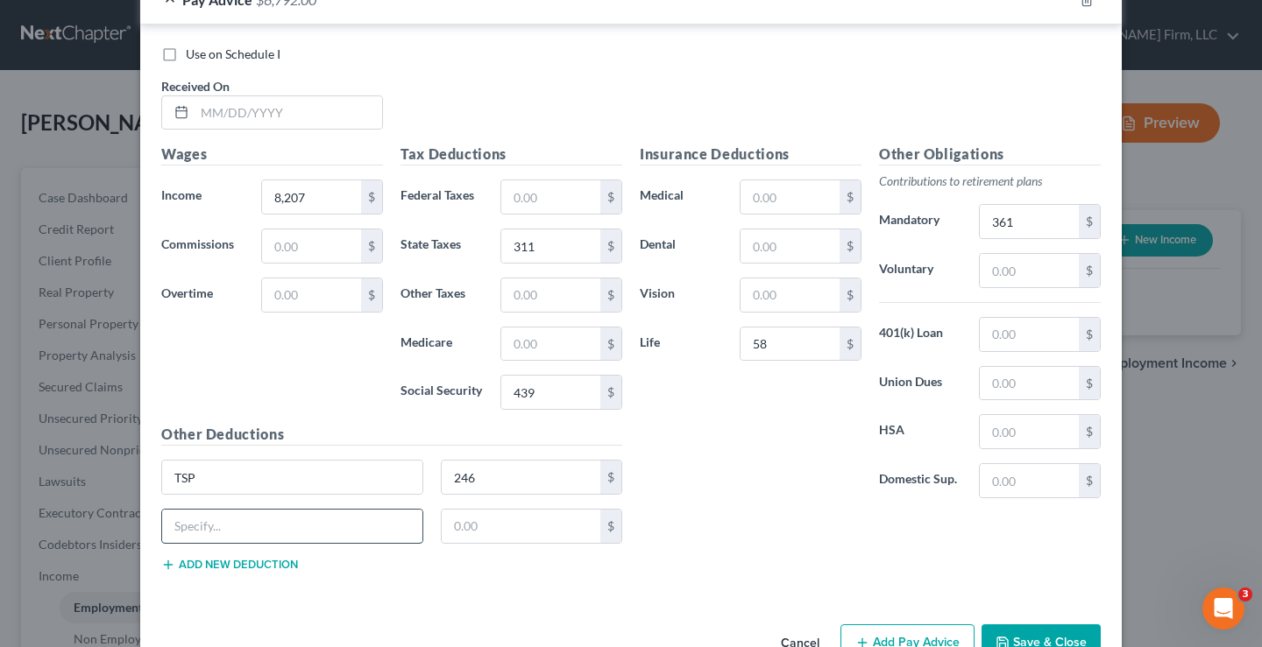
click at [176, 527] on input "text" at bounding box center [292, 526] width 260 height 33
type input "FEHBA"
click at [472, 525] on input "text" at bounding box center [521, 526] width 159 height 33
type input "955"
click at [459, 586] on div "Use on Schedule I Received On * Wages Income * 8,207 $ Commissions $ Overtime $…" at bounding box center [630, 313] width 981 height 576
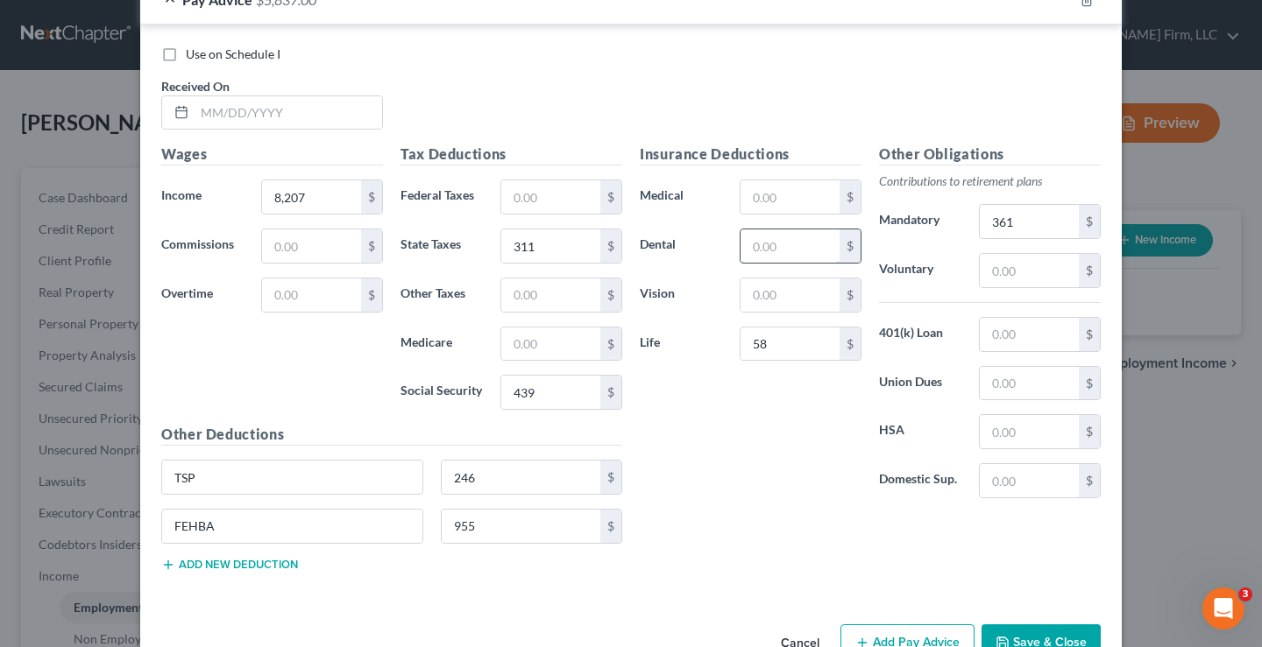
click at [746, 239] on input "text" at bounding box center [789, 246] width 99 height 33
type input "124"
click at [792, 290] on input "text" at bounding box center [789, 295] width 99 height 33
type input "37"
click at [792, 342] on input "58" at bounding box center [789, 344] width 99 height 33
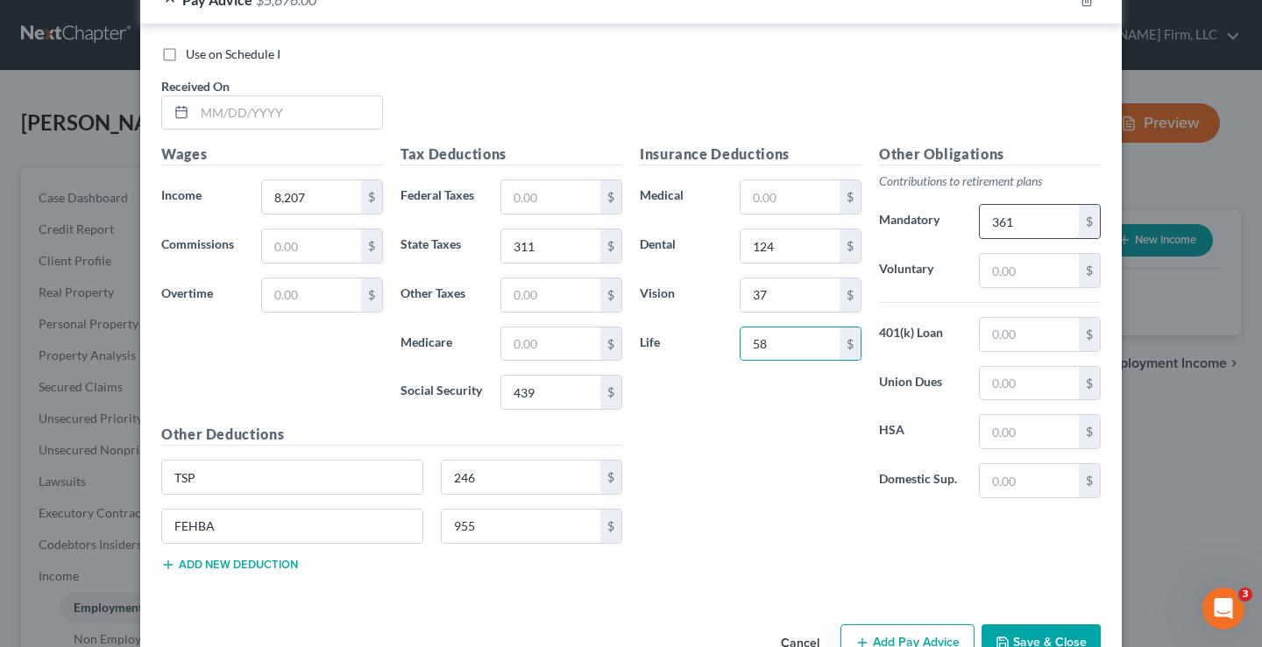
click at [1015, 227] on input "361" at bounding box center [1029, 221] width 99 height 33
click at [980, 276] on input "text" at bounding box center [1029, 270] width 99 height 33
click at [987, 389] on input "text" at bounding box center [1029, 383] width 99 height 33
type input "45"
click at [980, 438] on input "text" at bounding box center [1029, 431] width 99 height 33
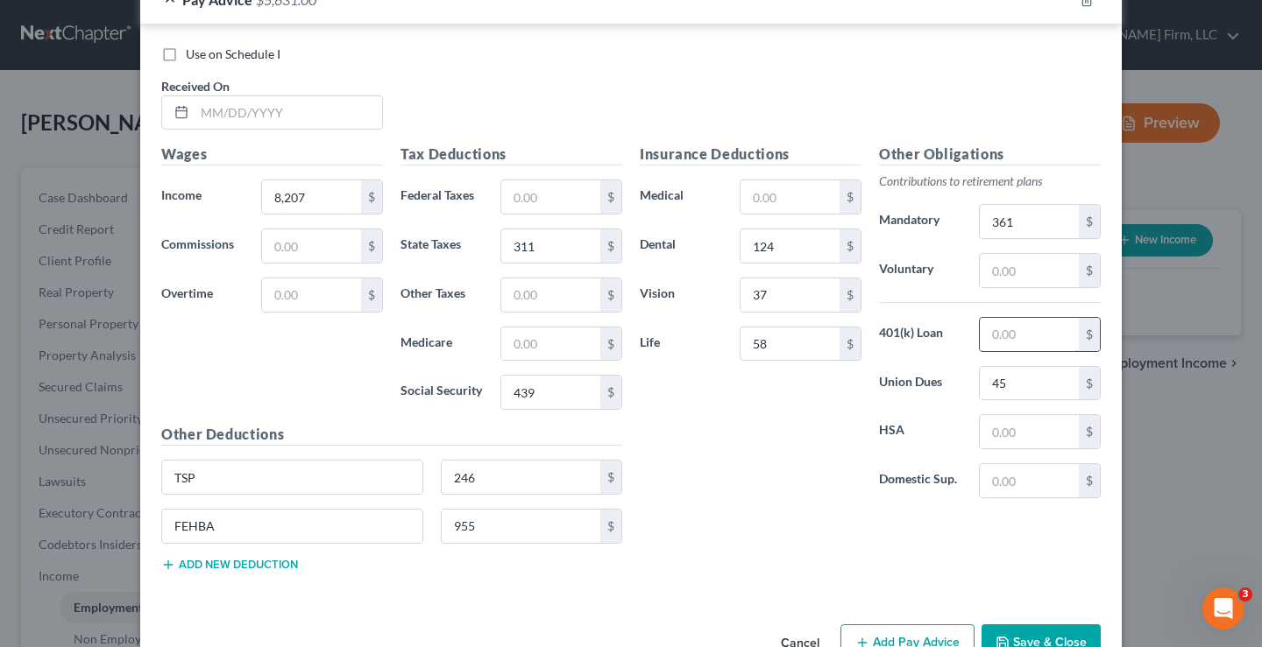
click at [1015, 327] on input "text" at bounding box center [1029, 334] width 99 height 33
type input "38"
click at [1001, 274] on input "text" at bounding box center [1029, 270] width 99 height 33
click at [552, 340] on input "text" at bounding box center [550, 344] width 99 height 33
type input "102"
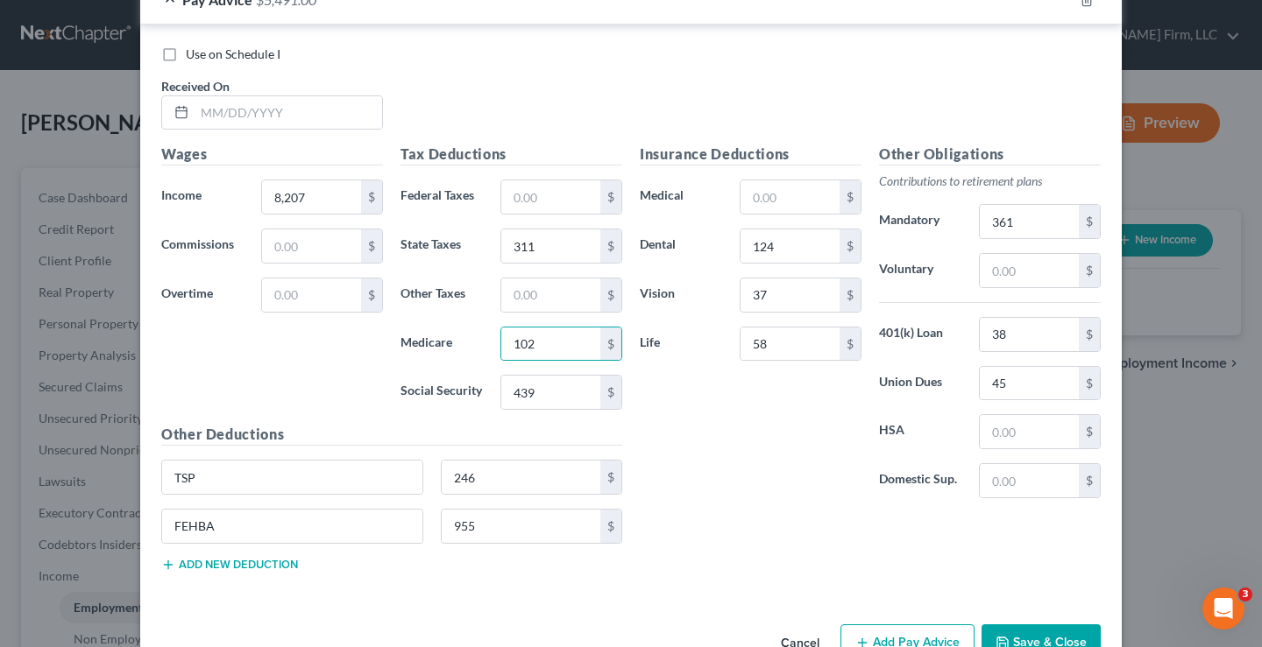
click at [730, 447] on div "Insurance Deductions Medical $ Dental 124 $ Vision 37 $ Life 58 $" at bounding box center [750, 328] width 239 height 369
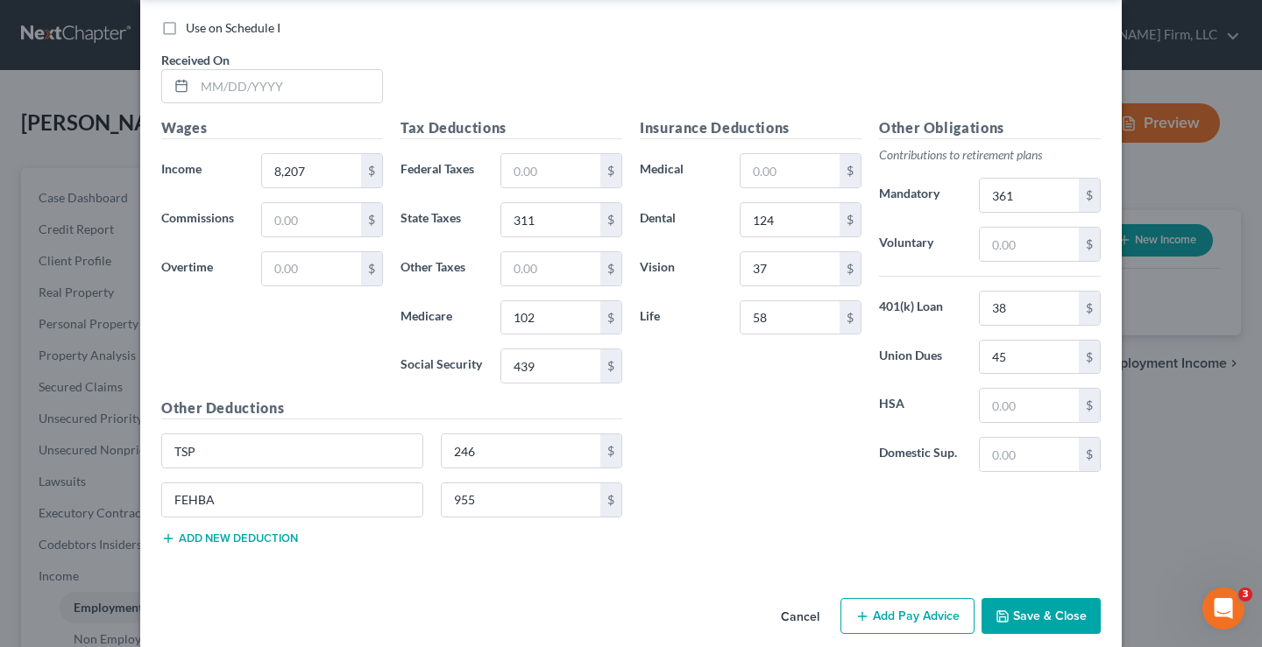
scroll to position [629, 0]
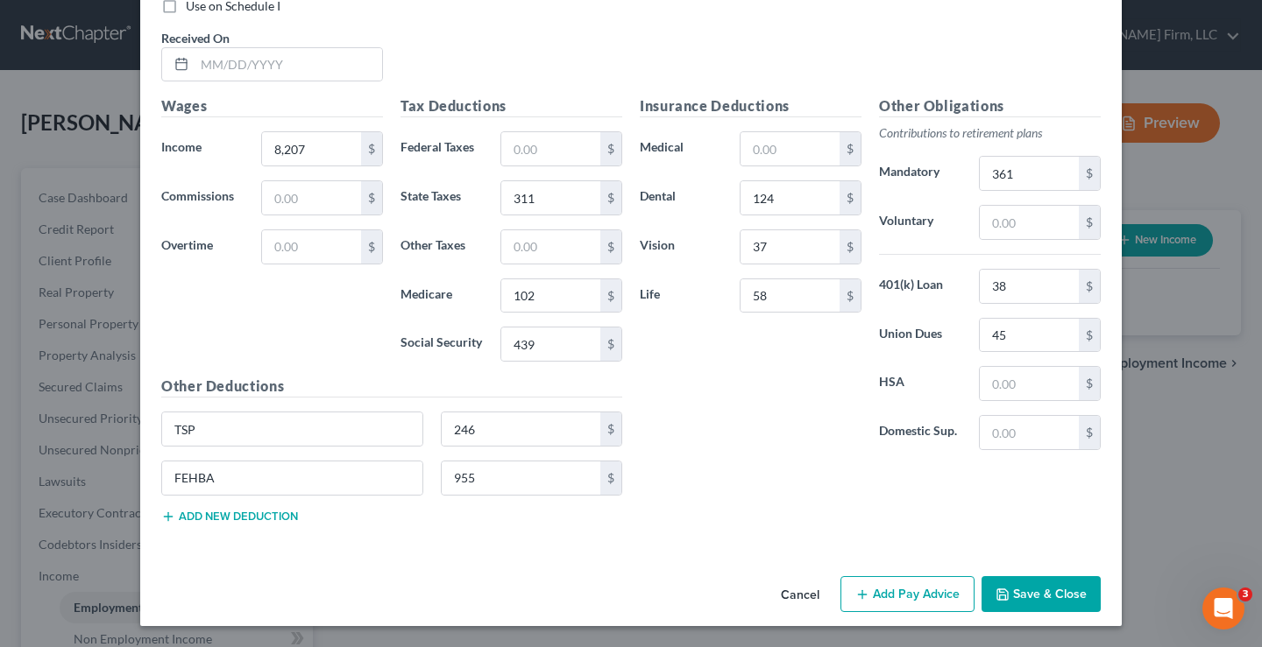
click at [1057, 599] on button "Save & Close" at bounding box center [1040, 594] width 119 height 37
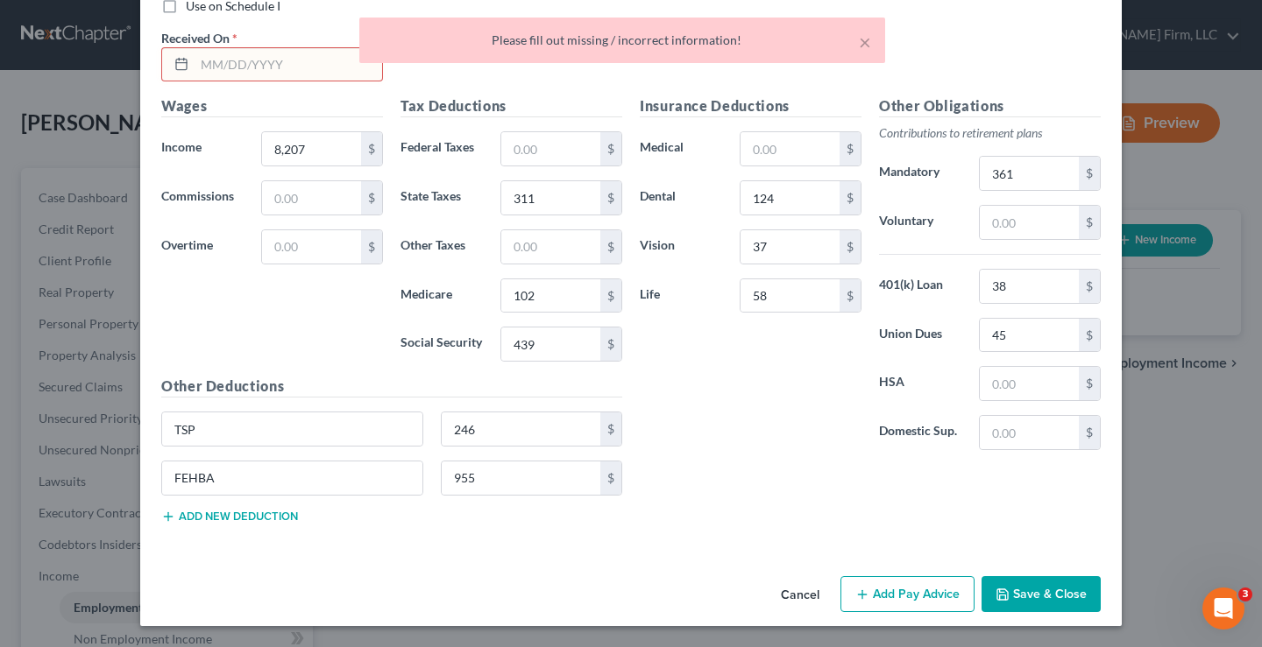
click at [756, 493] on div "Insurance Deductions Medical $ Dental 124 $ Vision 37 $ Life 58 $ Other Obligat…" at bounding box center [870, 316] width 478 height 442
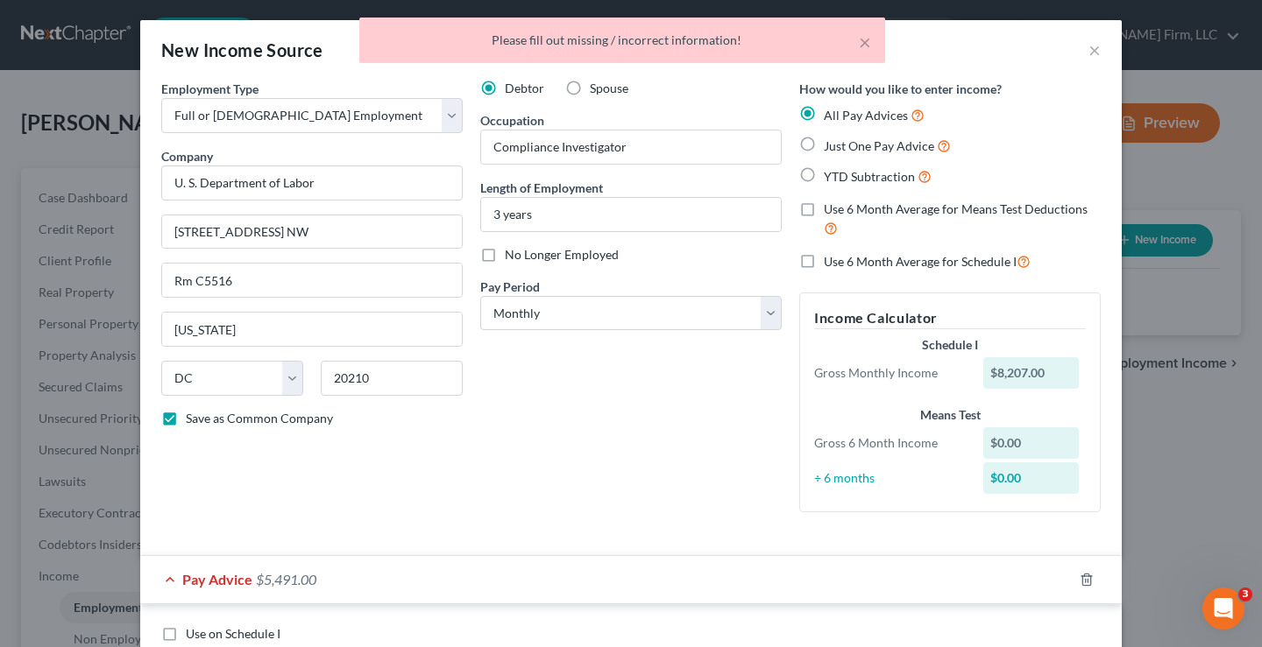
scroll to position [0, 0]
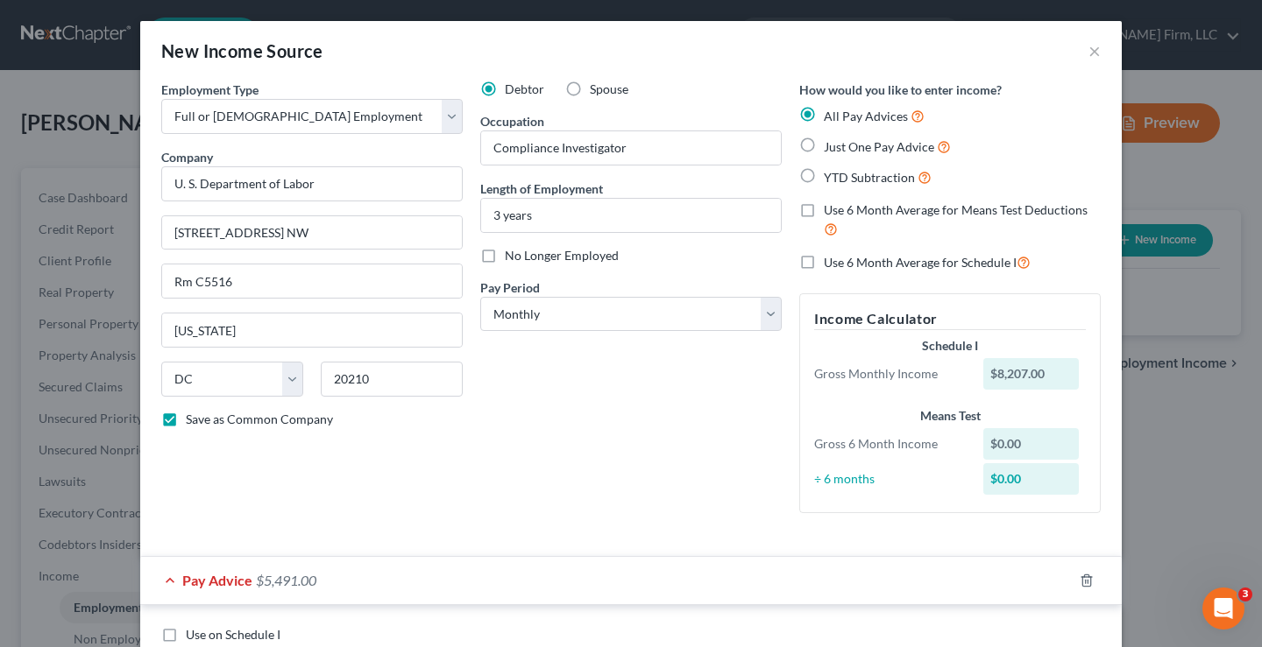
click at [824, 147] on label "Just One Pay Advice" at bounding box center [887, 147] width 127 height 20
click at [831, 147] on input "Just One Pay Advice" at bounding box center [836, 142] width 11 height 11
radio input "true"
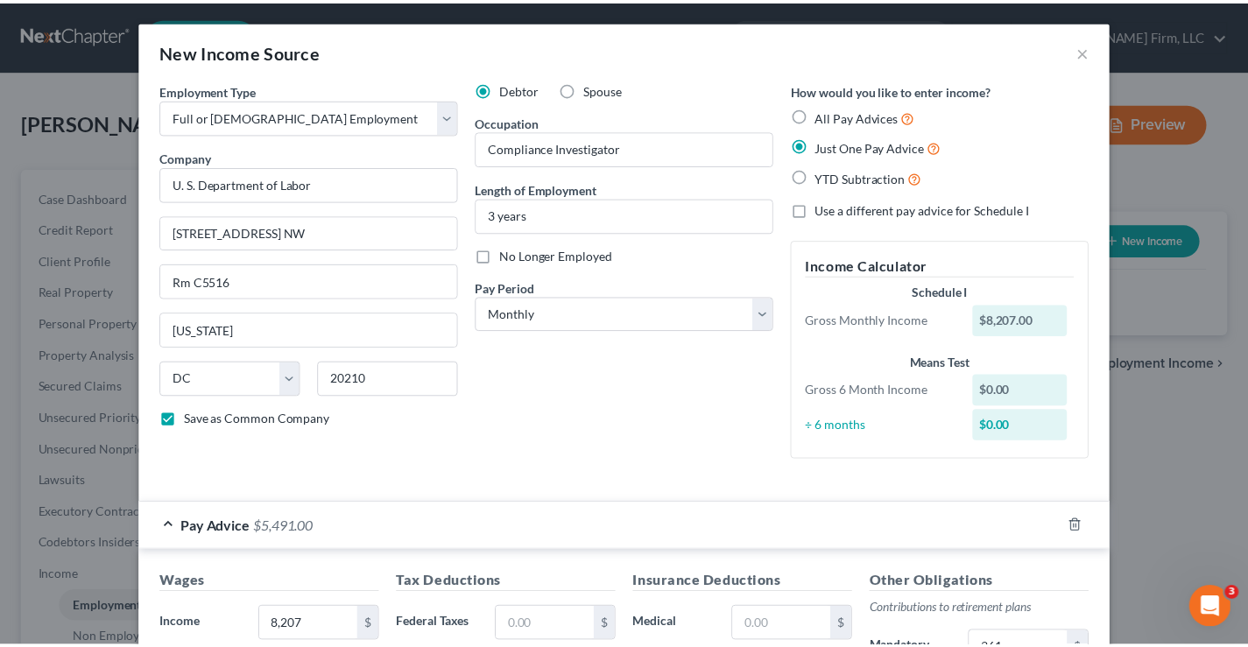
scroll to position [438, 0]
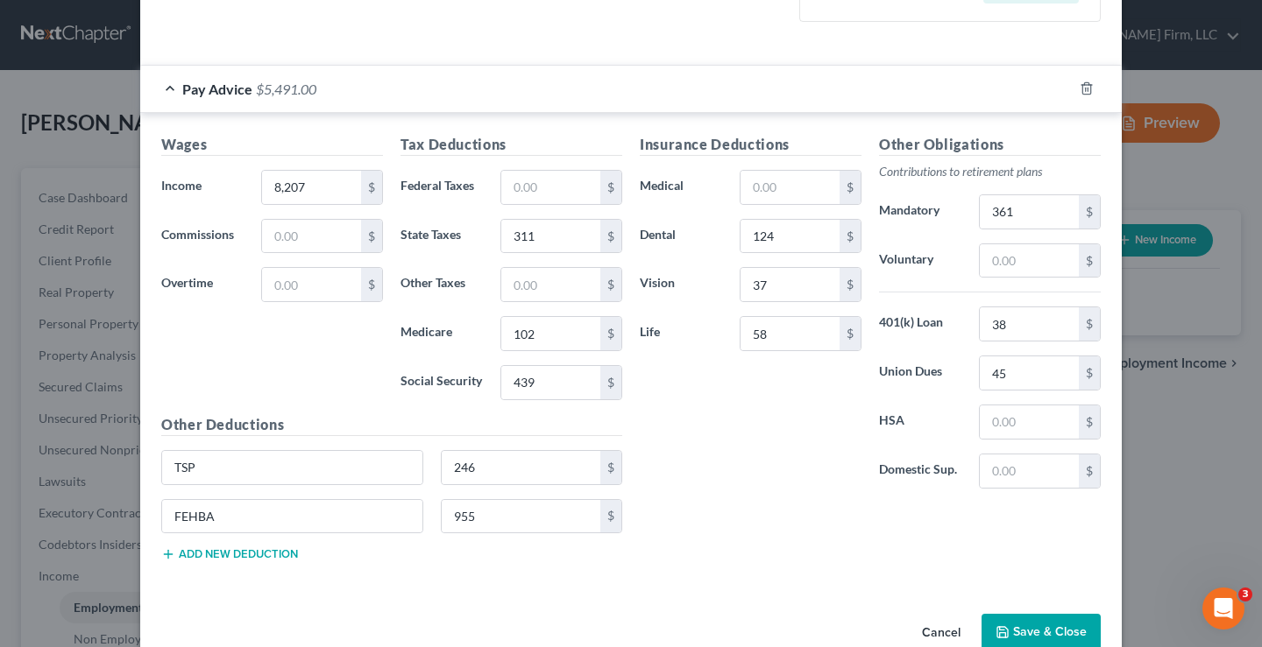
click at [1043, 626] on button "Save & Close" at bounding box center [1040, 632] width 119 height 37
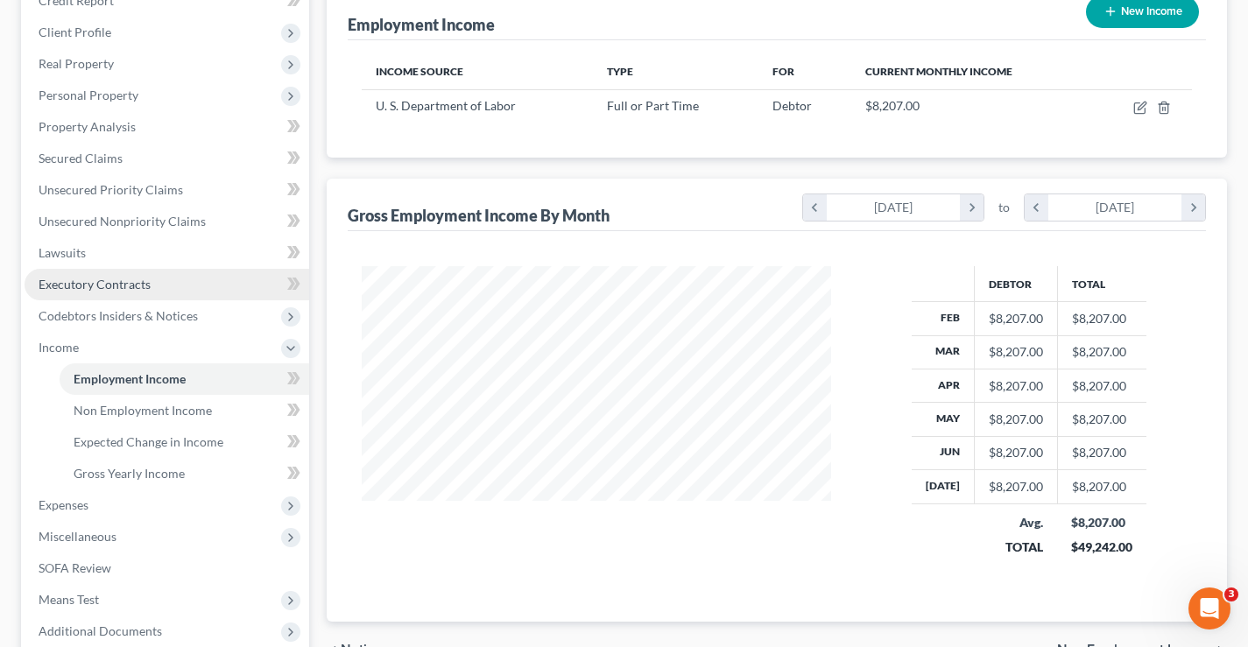
scroll to position [410, 0]
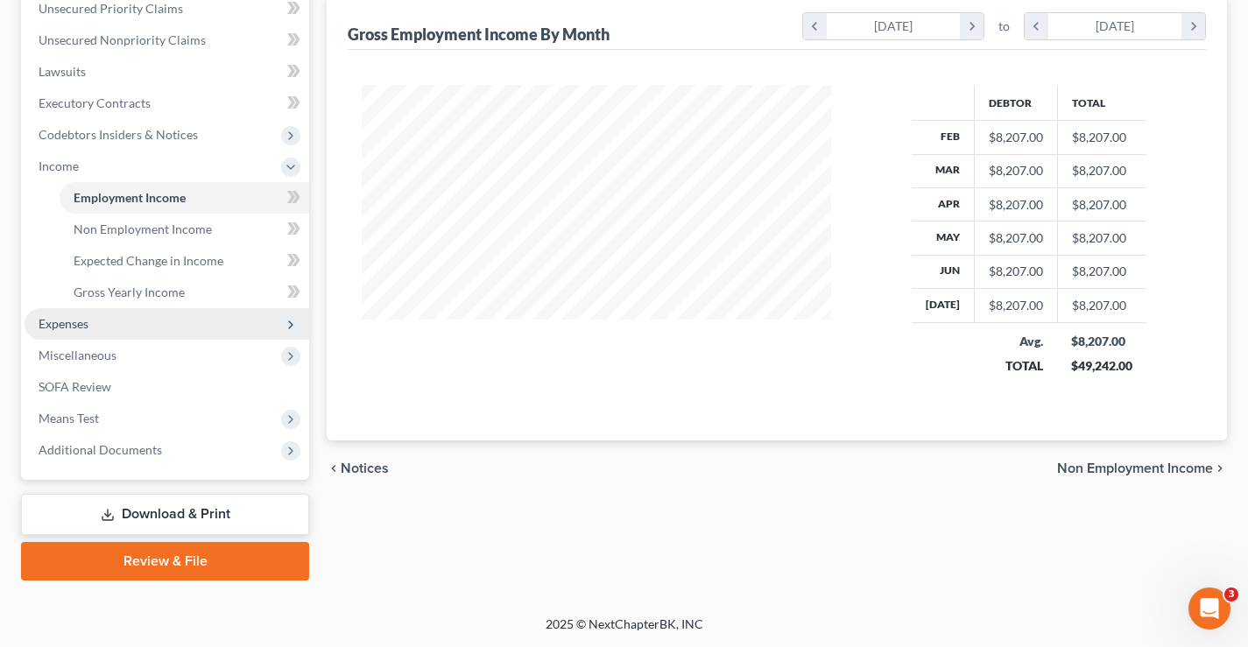
click at [53, 321] on span "Expenses" at bounding box center [64, 323] width 50 height 15
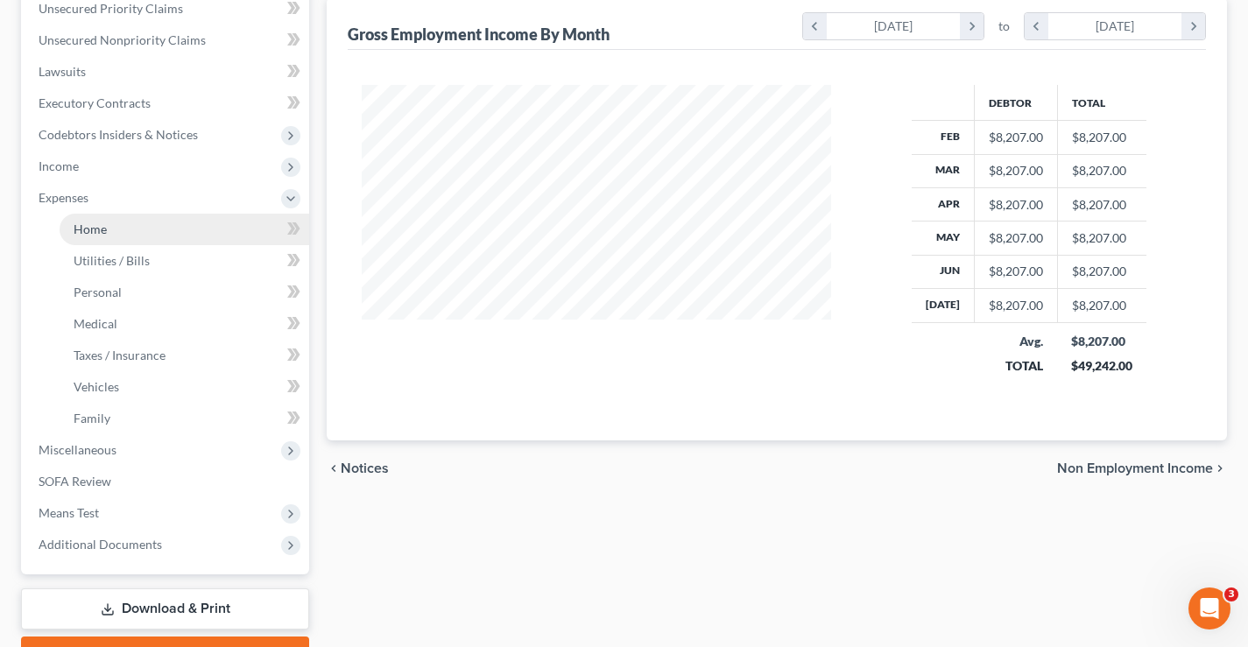
click at [125, 237] on link "Home" at bounding box center [185, 230] width 250 height 32
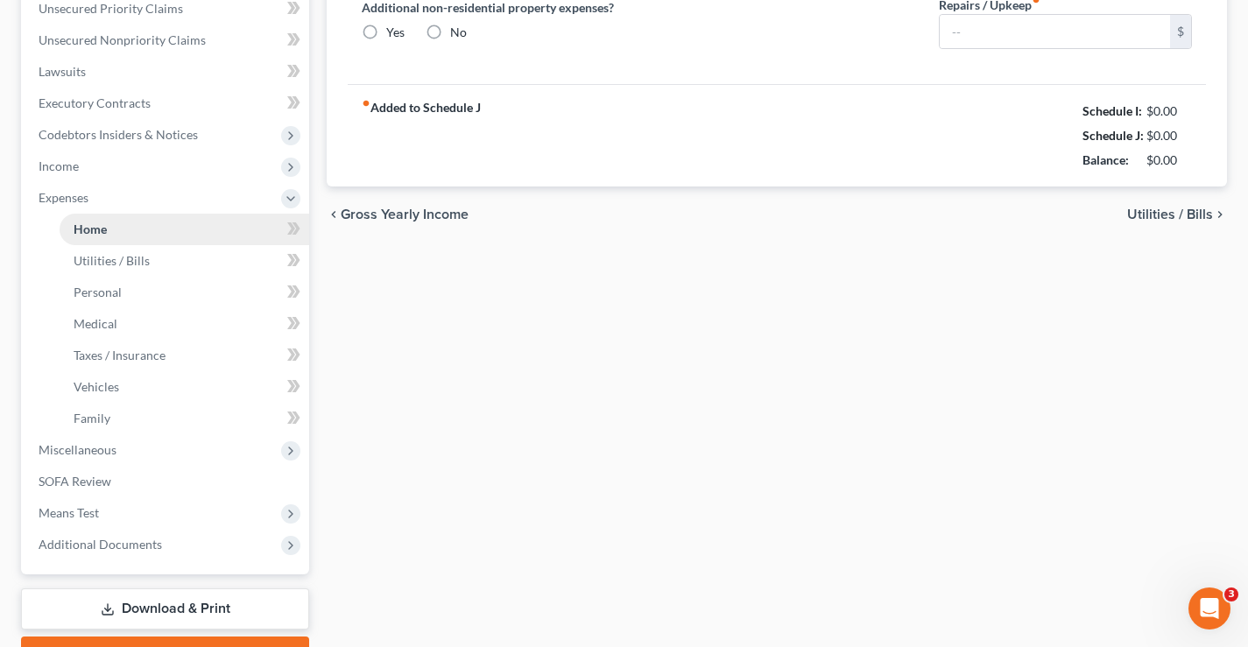
type input "0.00"
radio input "true"
type input "0.00"
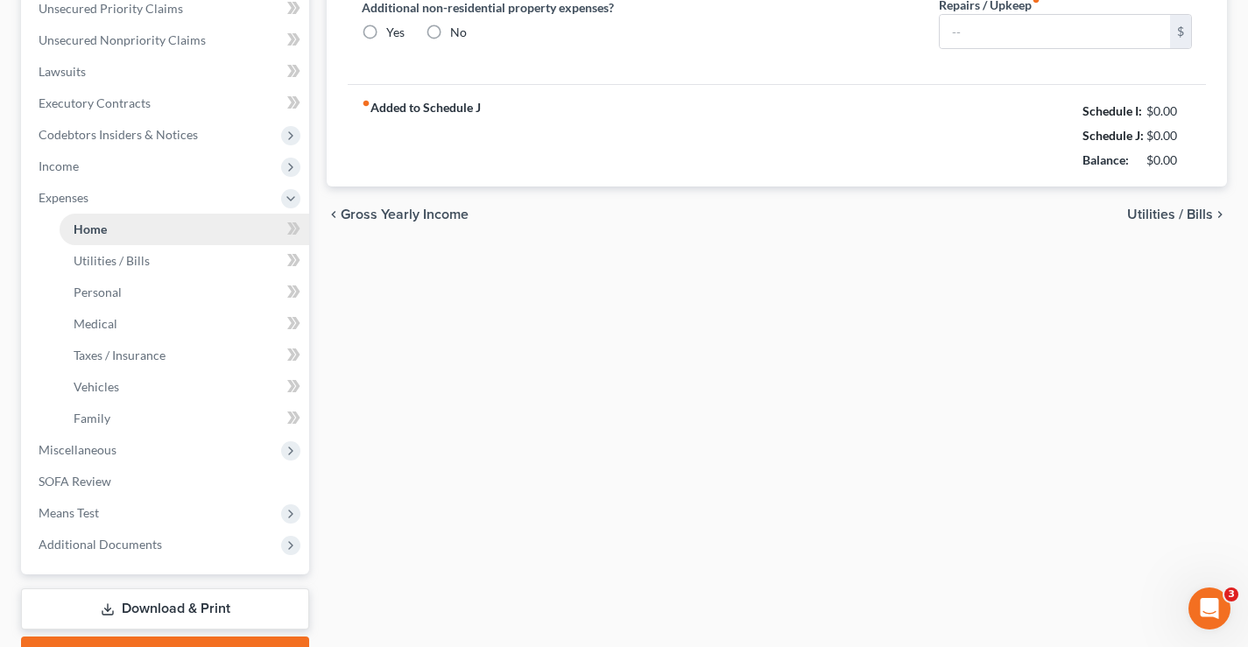
type input "0.00"
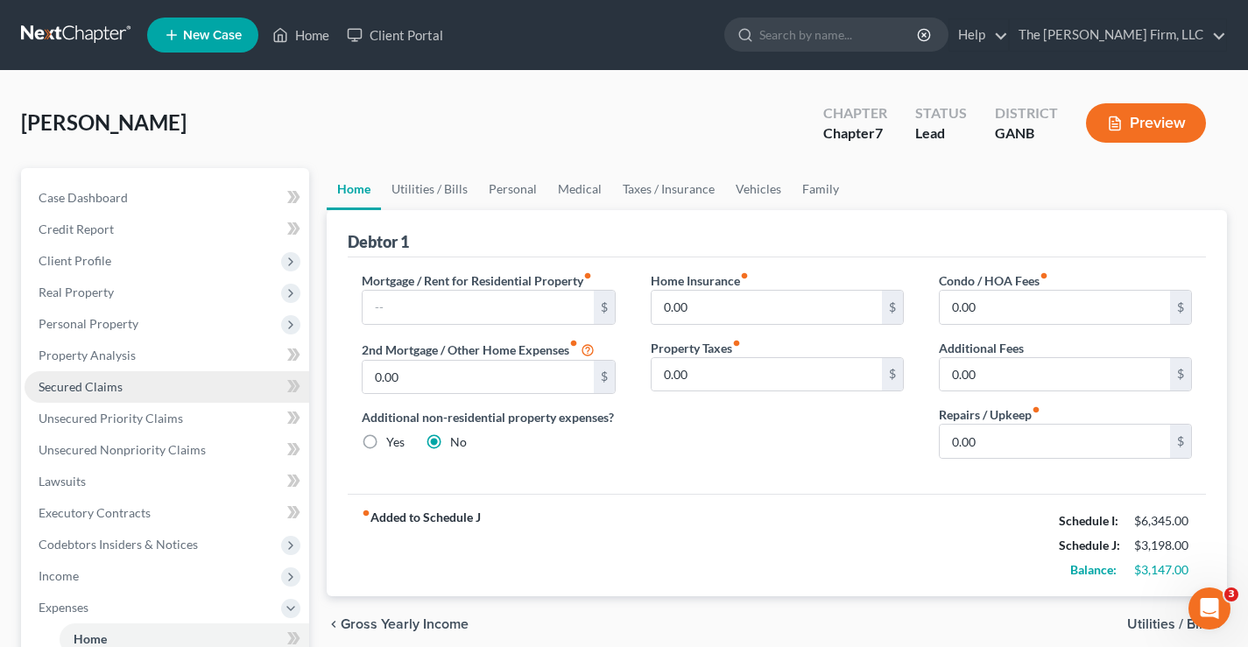
click at [56, 391] on span "Secured Claims" at bounding box center [81, 386] width 84 height 15
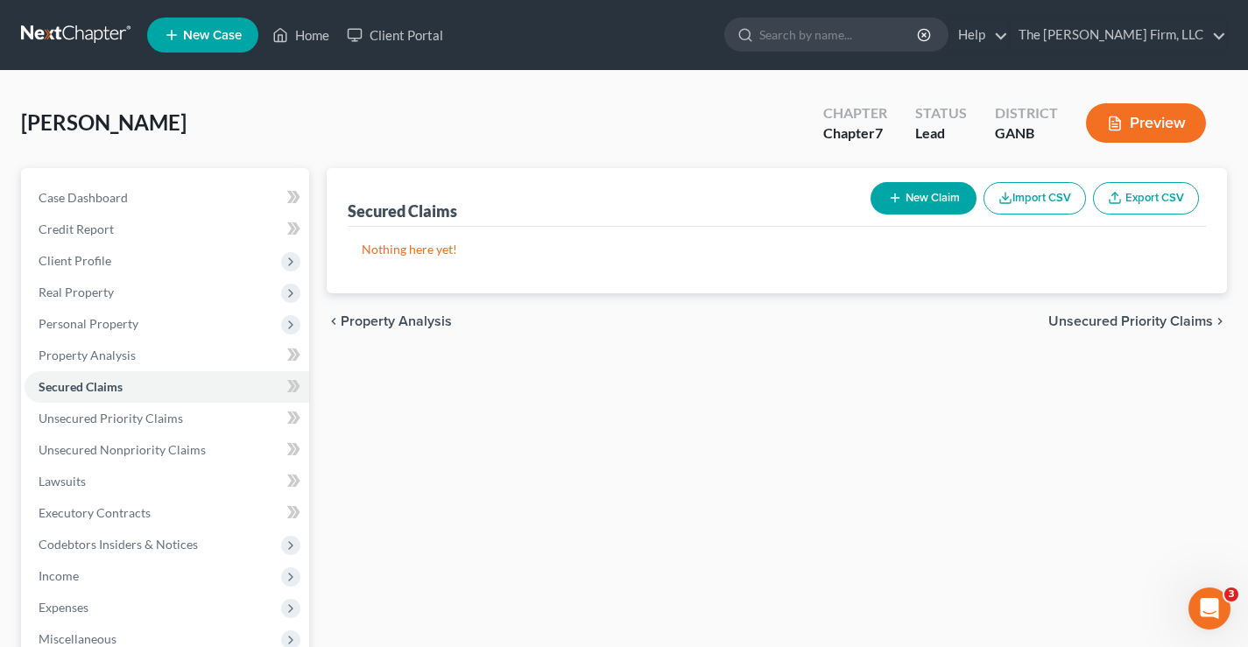
scroll to position [284, 0]
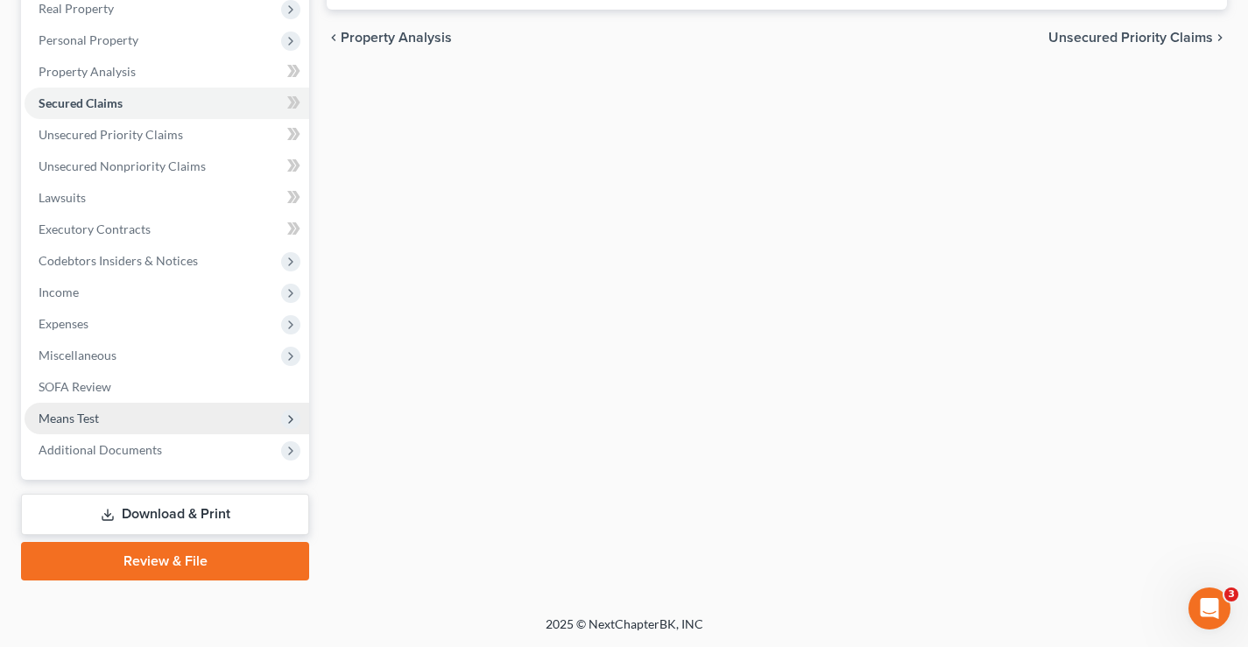
click at [46, 417] on span "Means Test" at bounding box center [69, 418] width 60 height 15
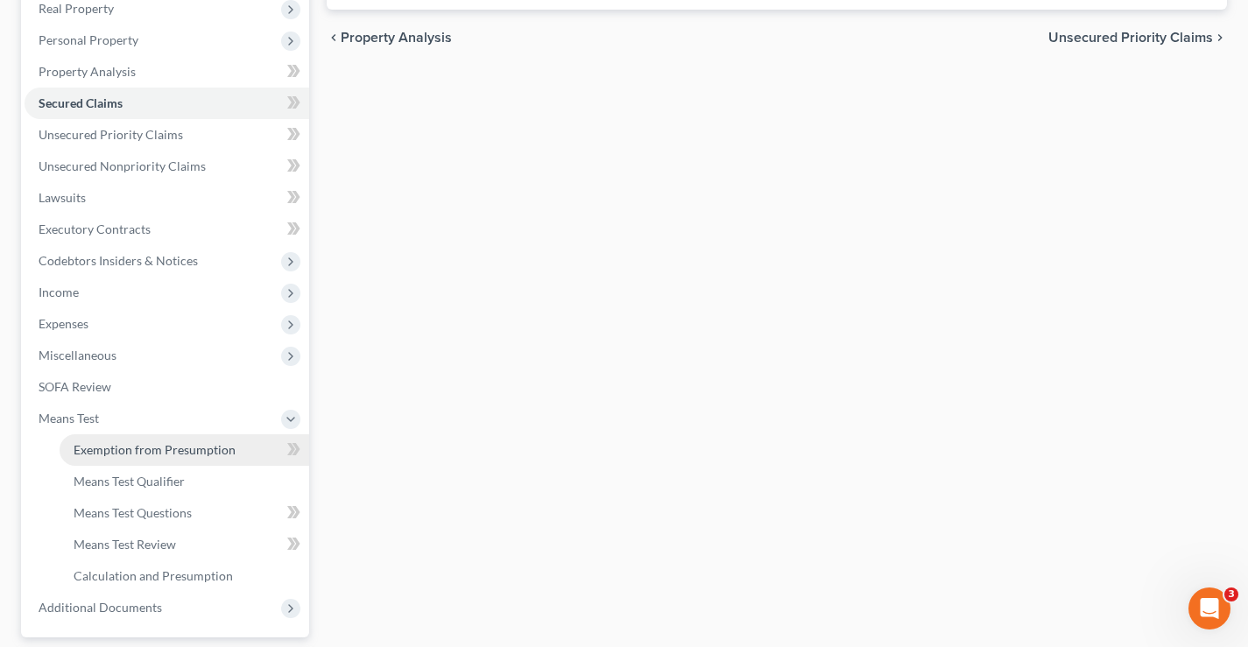
click at [130, 447] on span "Exemption from Presumption" at bounding box center [155, 449] width 162 height 15
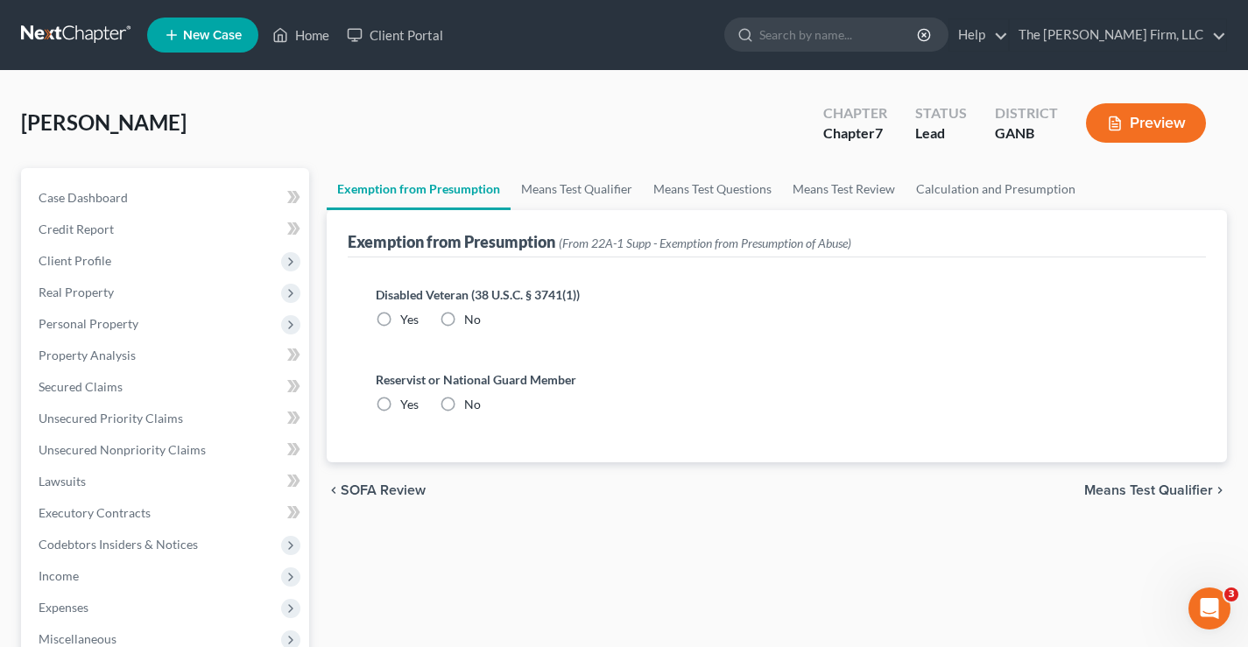
click at [464, 319] on label "No" at bounding box center [472, 320] width 17 height 18
click at [471, 319] on input "No" at bounding box center [476, 316] width 11 height 11
radio input "true"
click at [464, 404] on label "No" at bounding box center [472, 405] width 17 height 18
click at [471, 404] on input "No" at bounding box center [476, 401] width 11 height 11
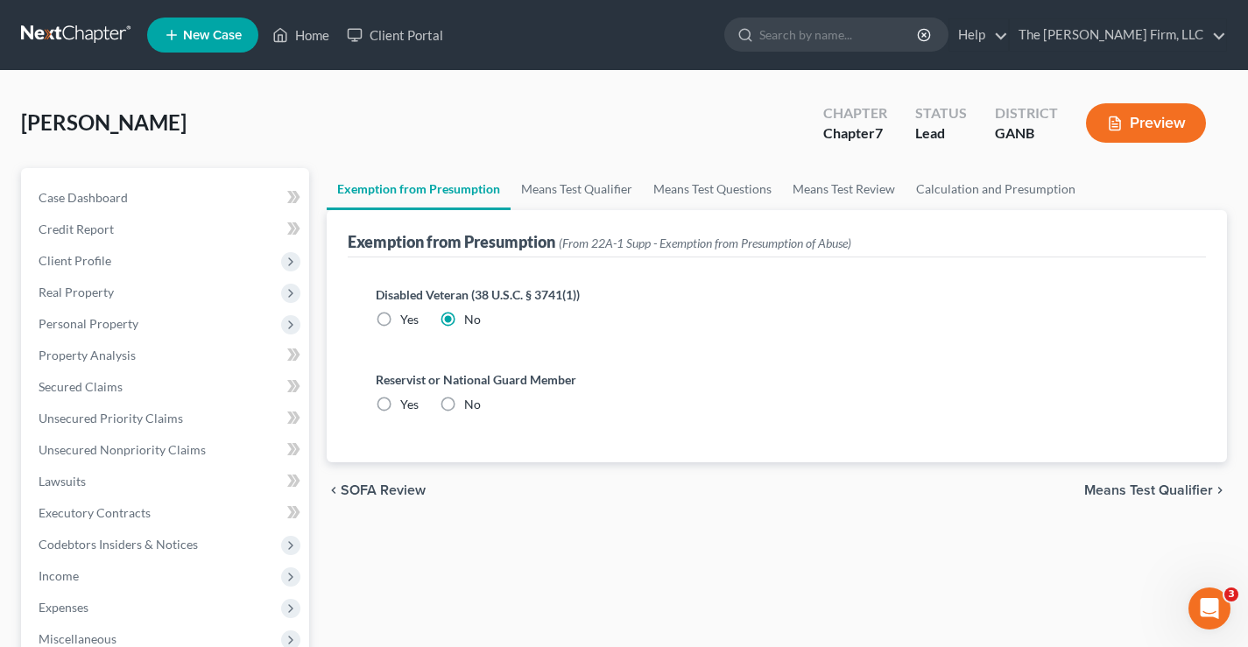
radio input "true"
click at [609, 197] on link "Means Test Qualifier" at bounding box center [577, 189] width 132 height 42
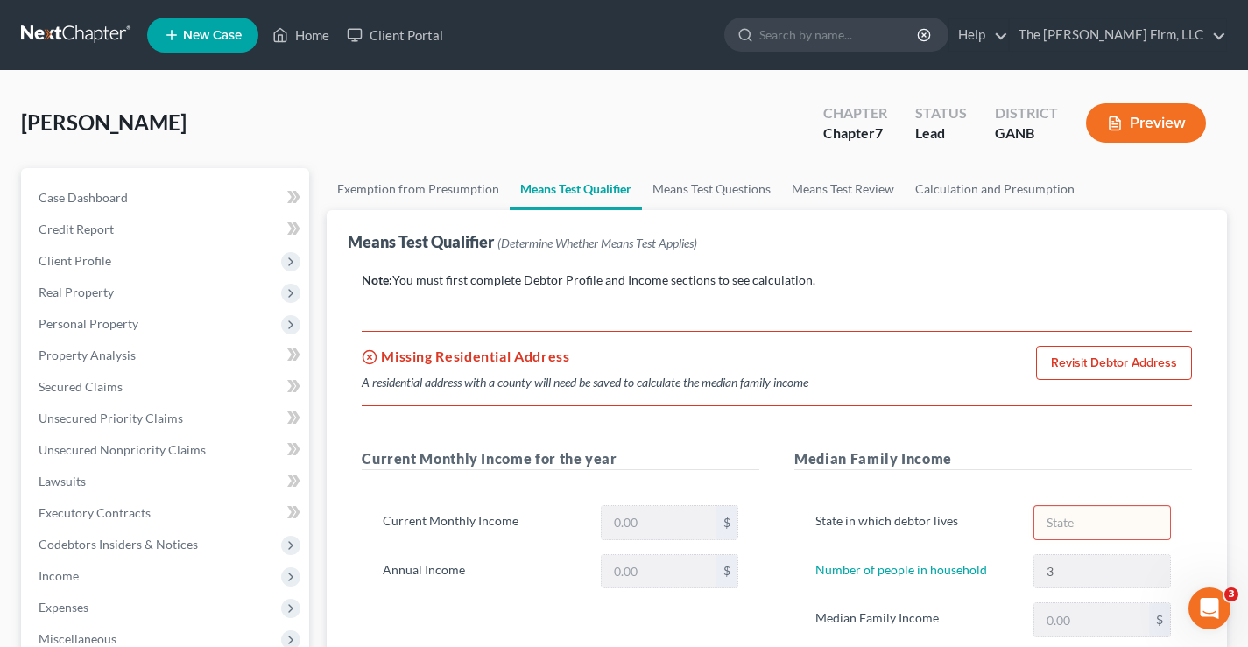
click at [1100, 372] on link "Revisit Debtor Address" at bounding box center [1114, 363] width 156 height 35
select select "0"
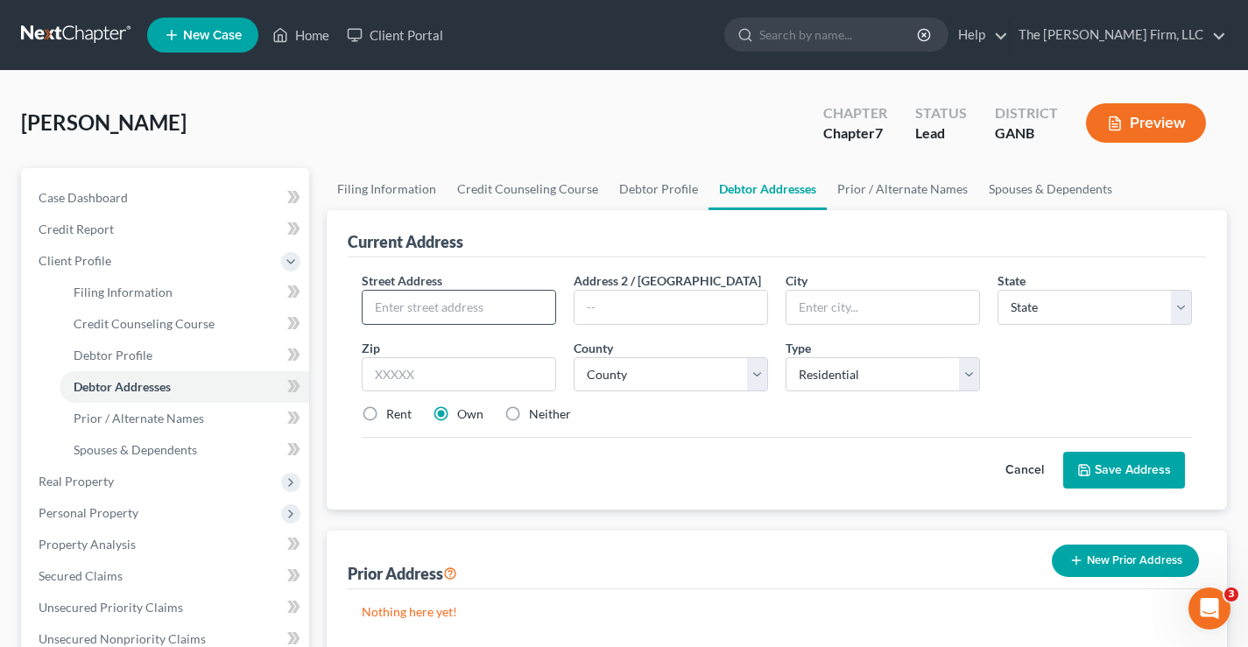
click at [407, 305] on input "text" at bounding box center [459, 307] width 193 height 33
type input "140 Waratah Dr."
click at [1052, 313] on select "State AL AK AR AZ CA CO CT DE DC FL GA GU HI ID IL IN IA KS KY LA ME MD MA MI M…" at bounding box center [1095, 307] width 195 height 35
select select "10"
click at [998, 290] on select "State AL AK AR AZ CA CO CT DE DC FL GA GU HI ID IL IN IA KS KY LA ME MD MA MI M…" at bounding box center [1095, 307] width 195 height 35
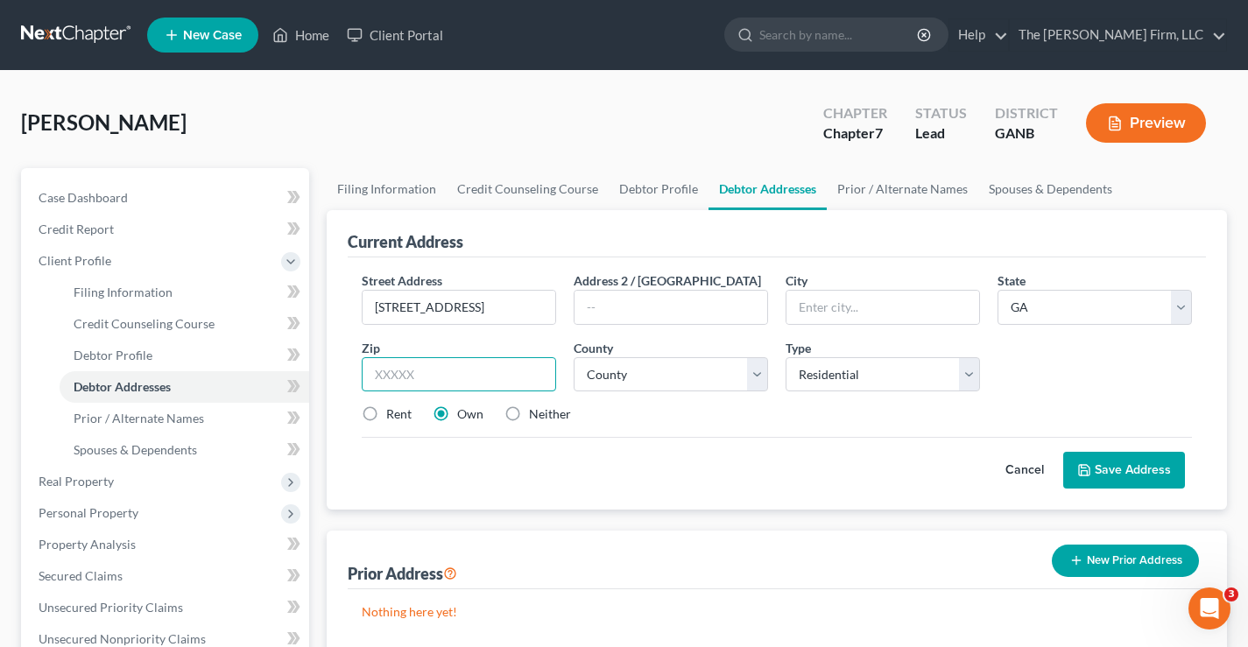
click at [376, 369] on input "text" at bounding box center [459, 374] width 195 height 35
type input "30248"
click at [644, 377] on select "County Appling County Atkinson County Bacon County Baker County Baldwin County …" at bounding box center [671, 374] width 195 height 35
type input "Locust Grove"
select select "74"
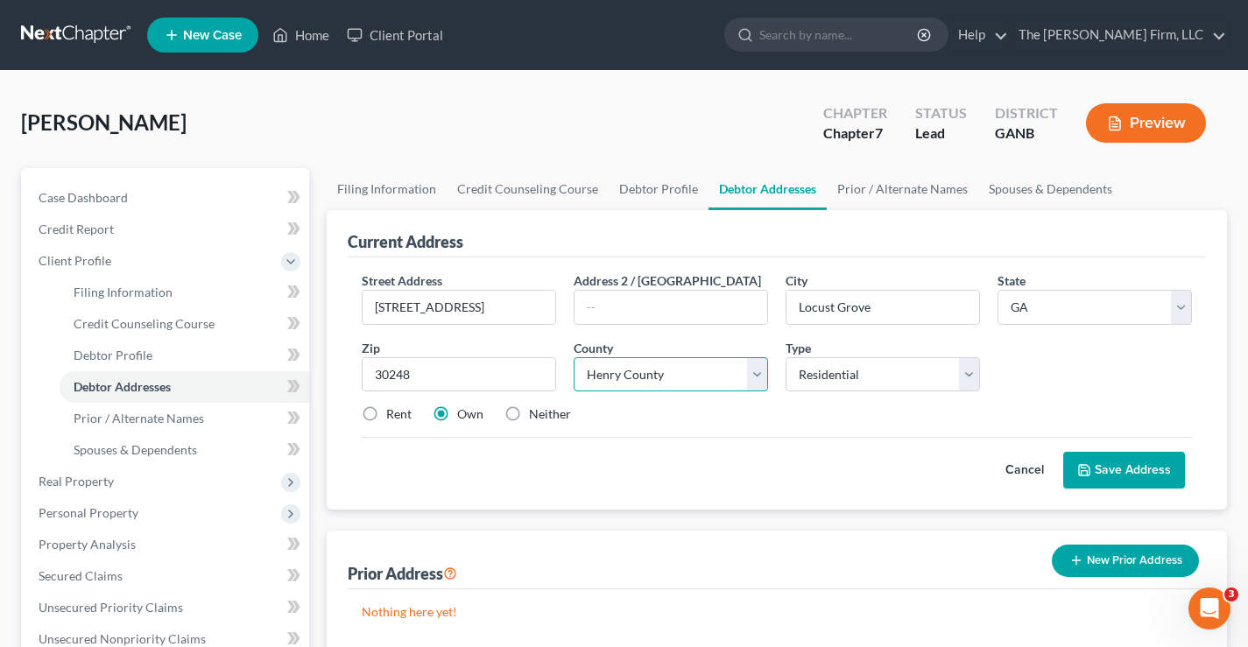
click at [574, 357] on select "County Appling County Atkinson County Bacon County Baker County Baldwin County …" at bounding box center [671, 374] width 195 height 35
click at [753, 432] on div "Street Address * 140 Waratah Dr. Address 2 / PO Box City * Locust Grove State *…" at bounding box center [777, 355] width 848 height 166
click at [529, 414] on label "Neither" at bounding box center [550, 415] width 42 height 18
click at [536, 414] on input "Neither" at bounding box center [541, 411] width 11 height 11
radio input "true"
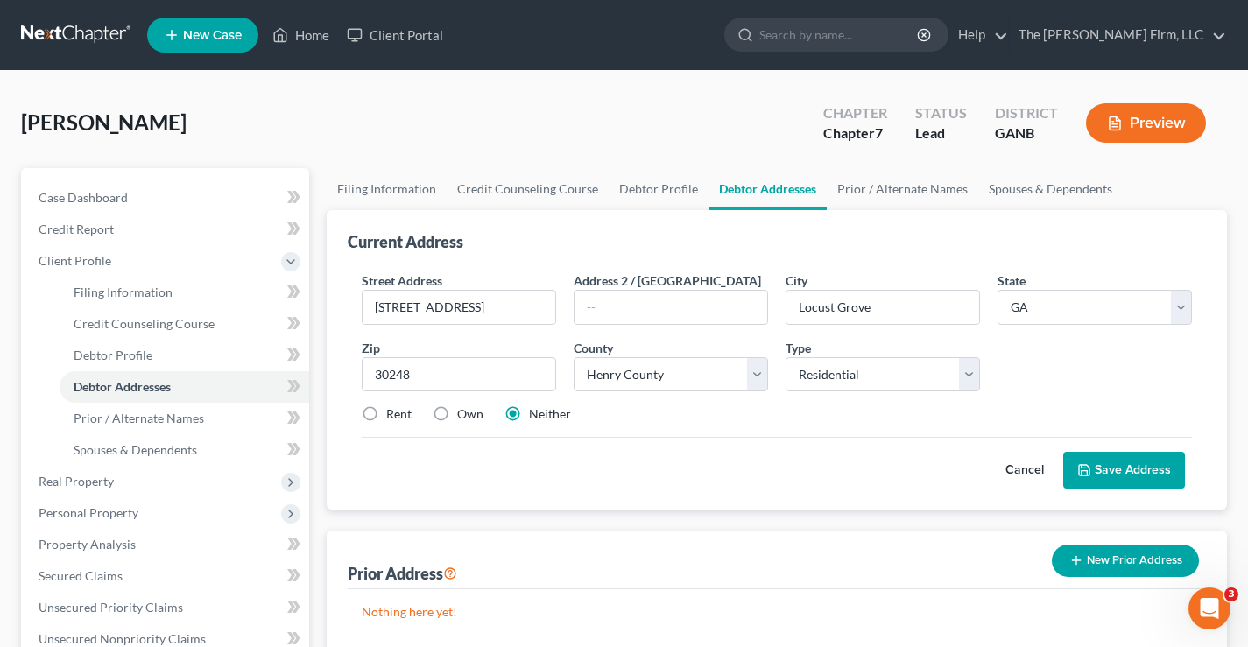
click at [386, 414] on label "Rent" at bounding box center [398, 415] width 25 height 18
click at [393, 414] on input "Rent" at bounding box center [398, 411] width 11 height 11
radio input "true"
click at [1141, 469] on button "Save Address" at bounding box center [1125, 470] width 122 height 37
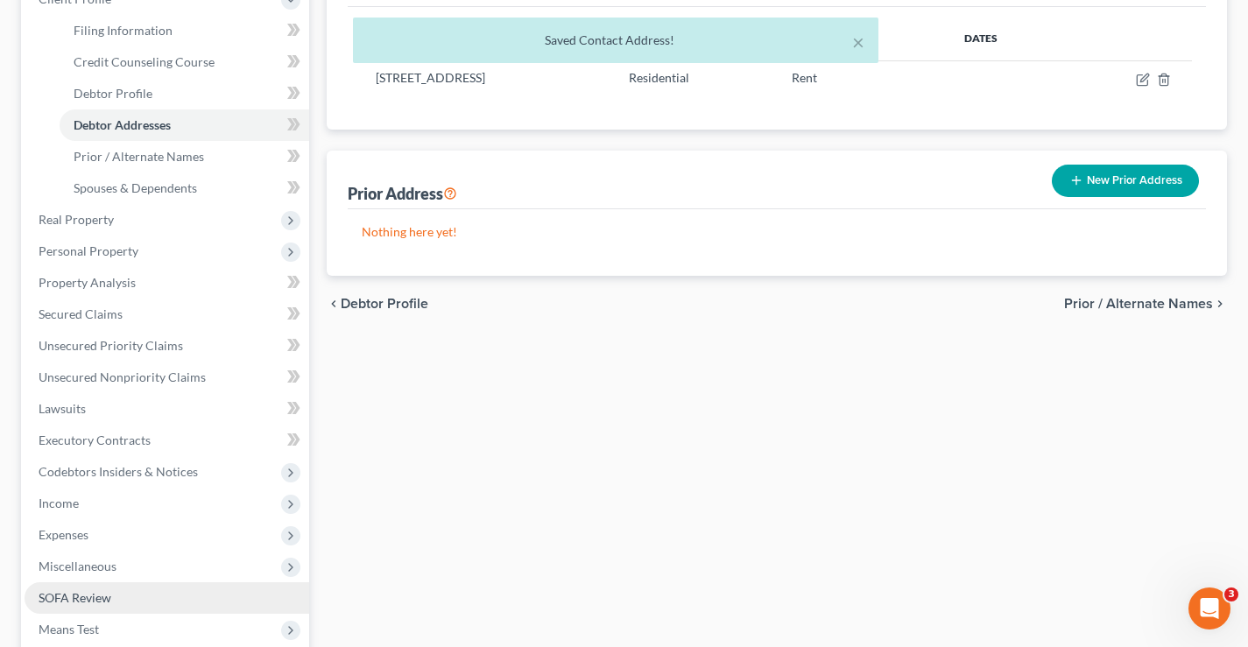
scroll to position [438, 0]
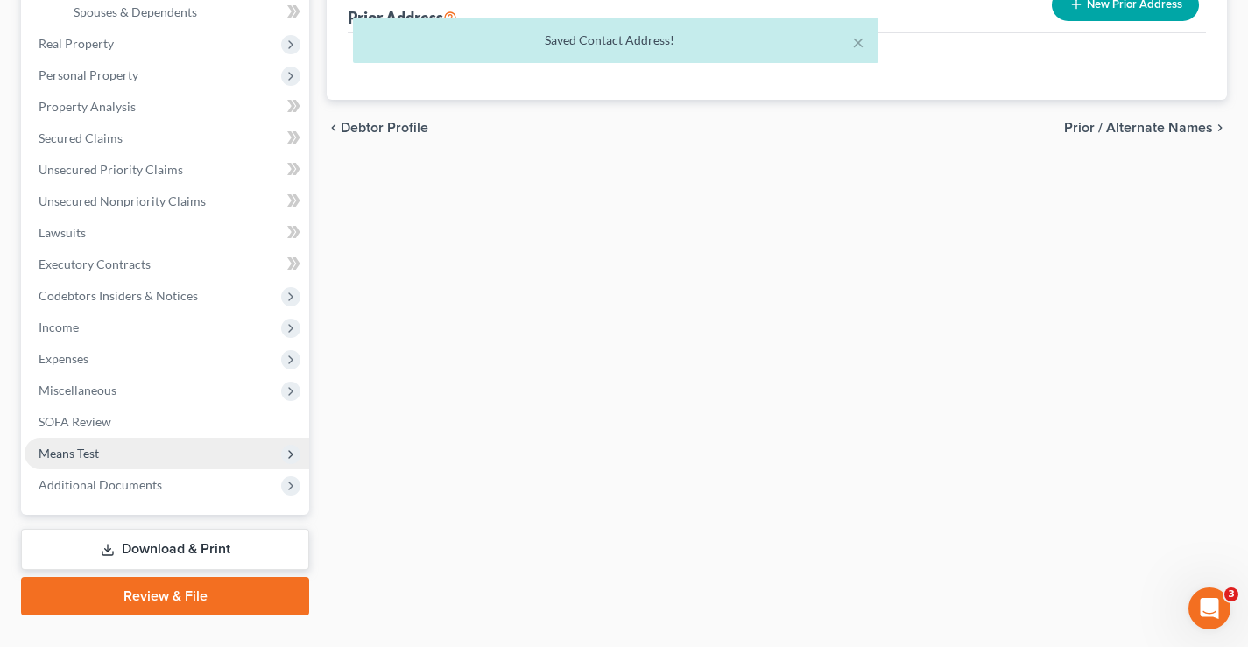
click at [74, 456] on span "Means Test" at bounding box center [69, 453] width 60 height 15
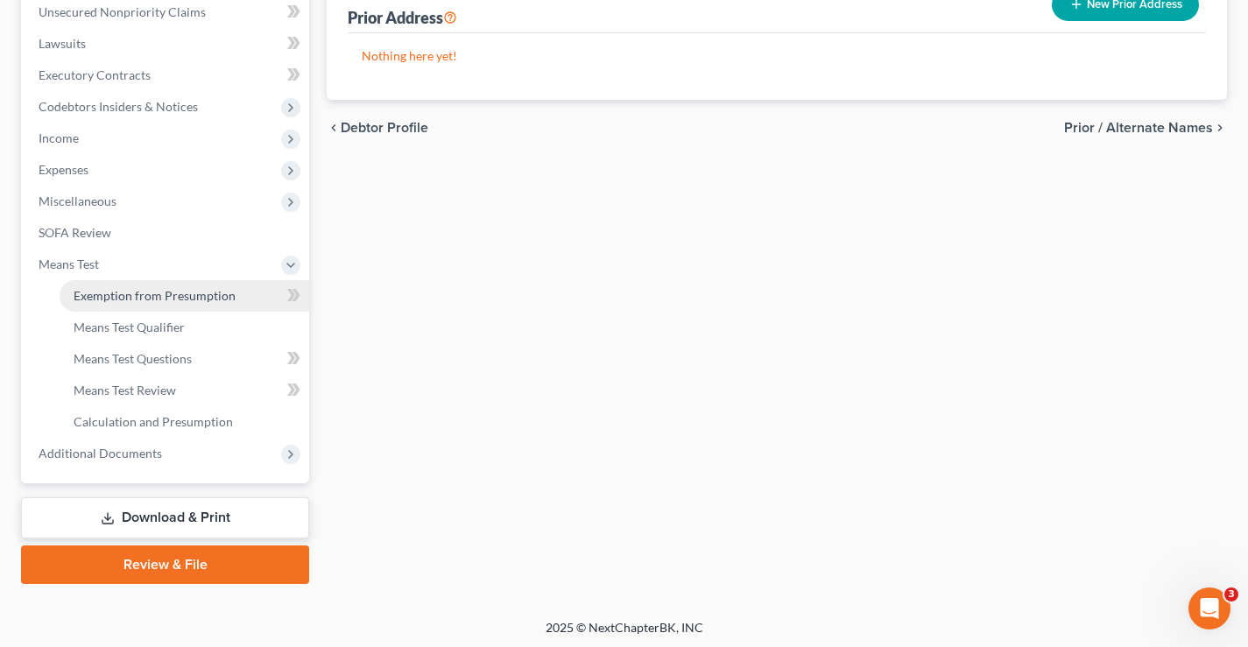
click at [188, 294] on span "Exemption from Presumption" at bounding box center [155, 295] width 162 height 15
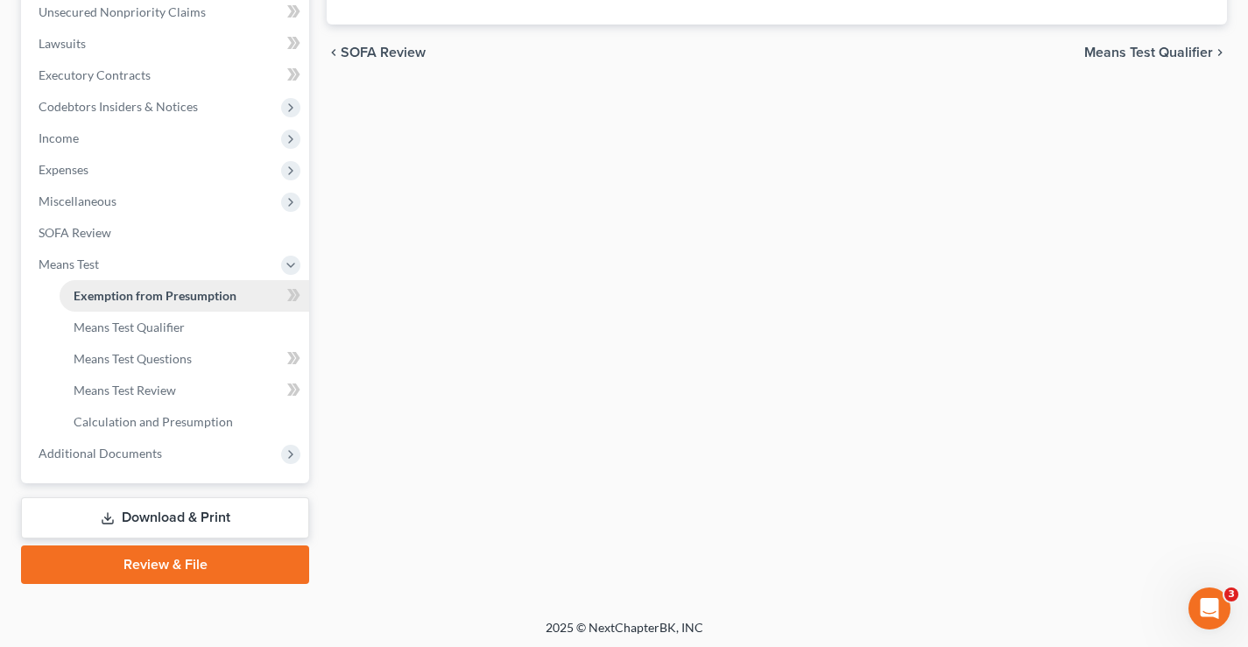
radio input "true"
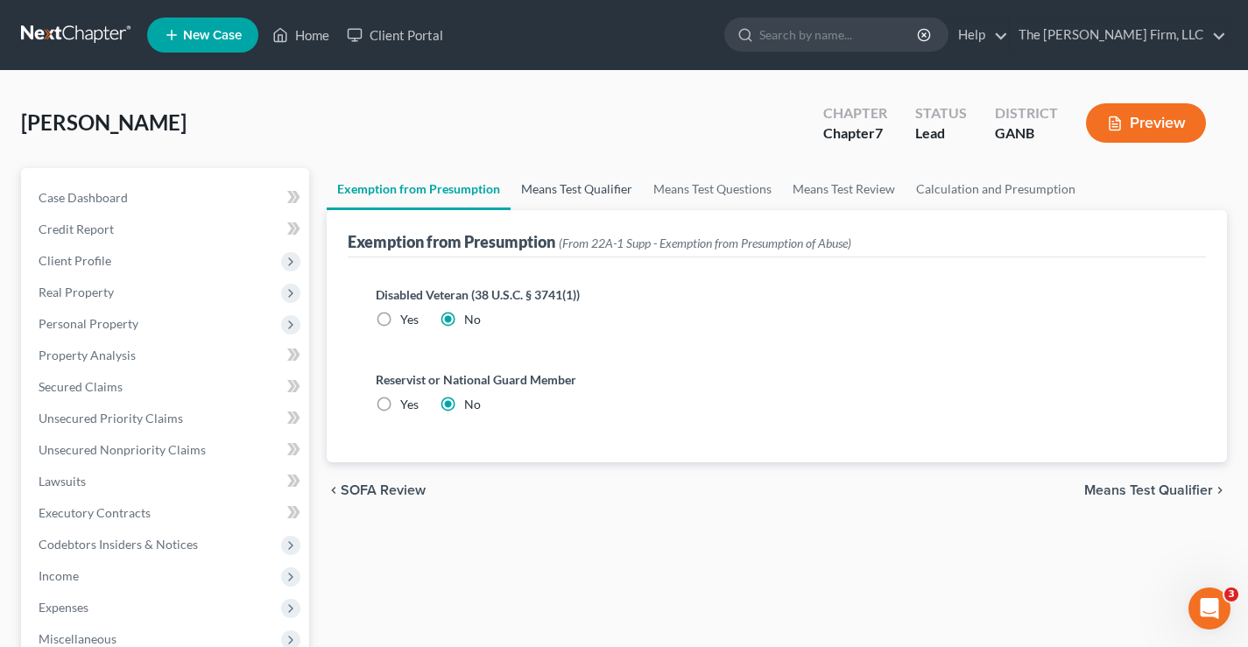
click at [569, 187] on link "Means Test Qualifier" at bounding box center [577, 189] width 132 height 42
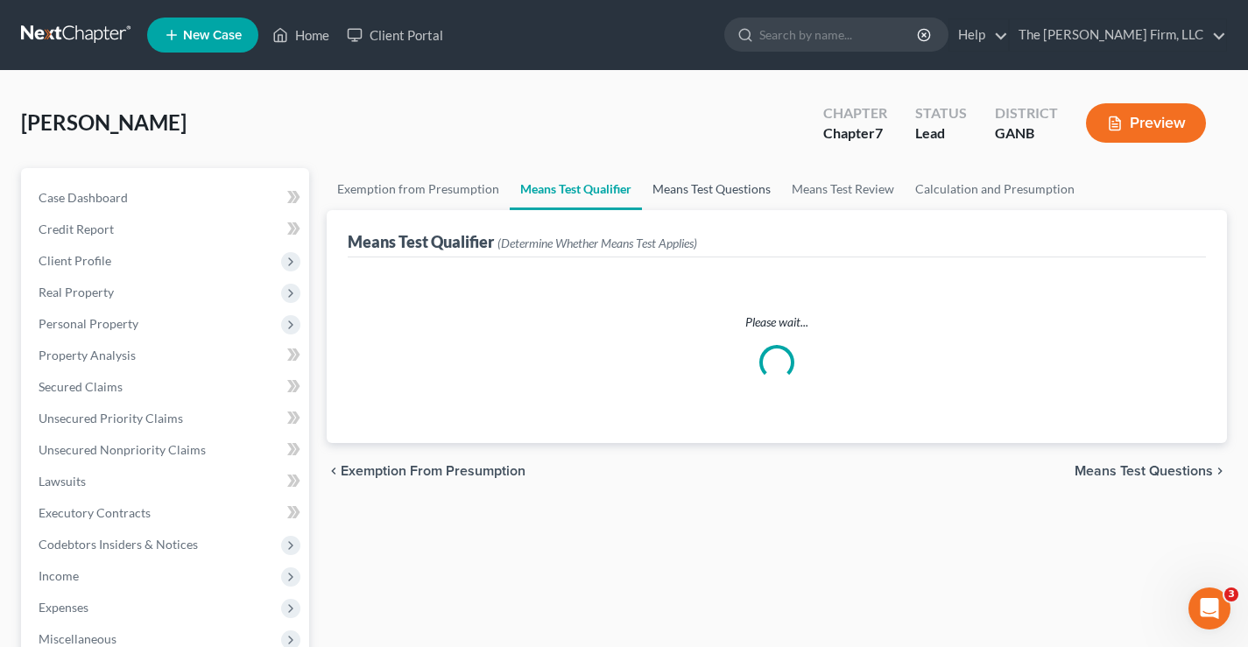
click at [703, 187] on link "Means Test Questions" at bounding box center [711, 189] width 139 height 42
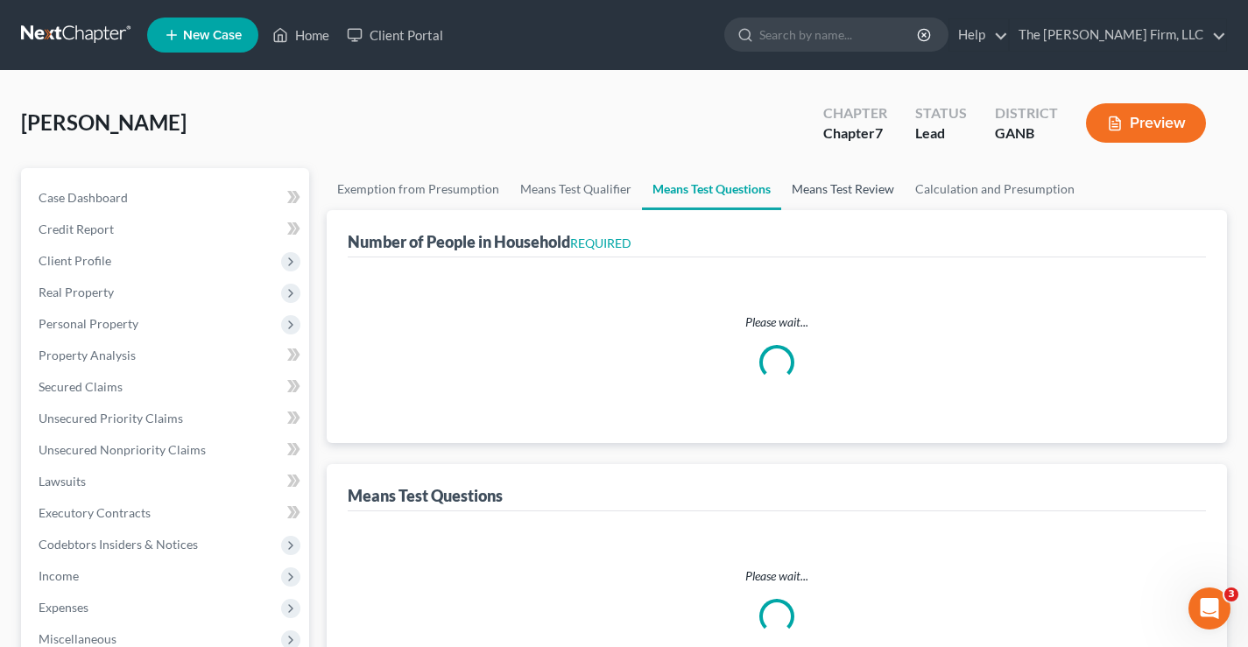
select select "0"
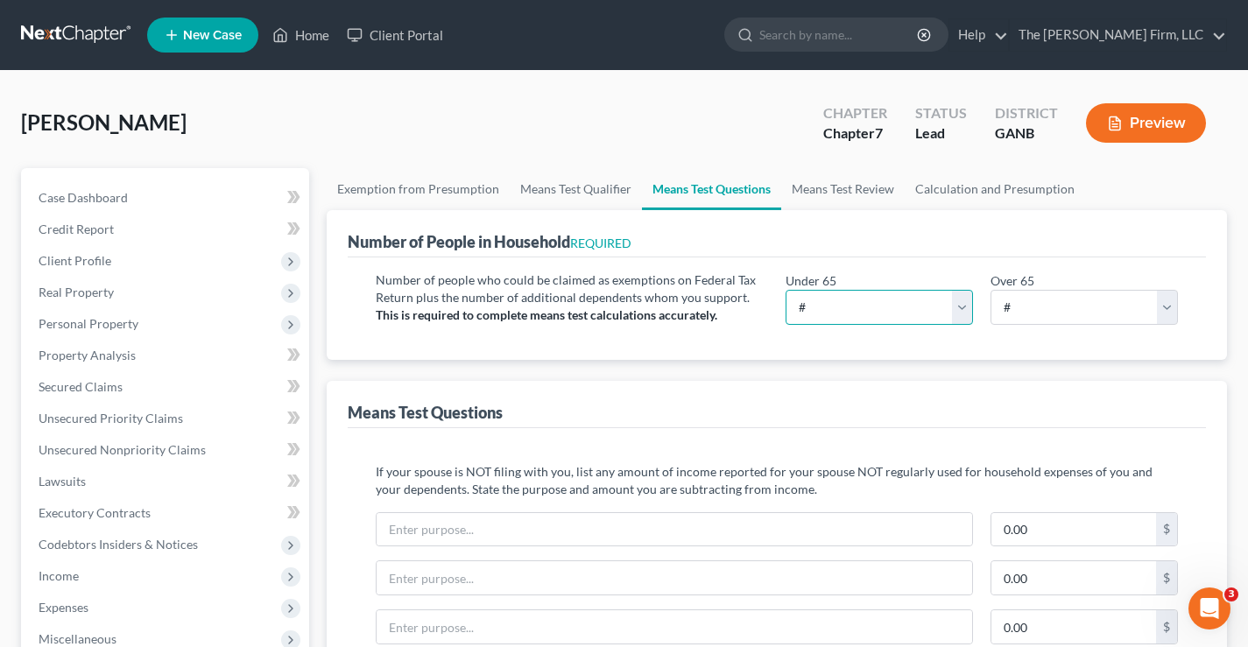
click at [935, 313] on select "# 0 1 2 3 4 5 6 7 8 9 10" at bounding box center [879, 307] width 187 height 35
select select "3"
click at [786, 290] on select "# 0 1 2 3 4 5 6 7 8 9 10" at bounding box center [879, 307] width 187 height 35
click at [856, 186] on link "Means Test Review" at bounding box center [844, 189] width 124 height 42
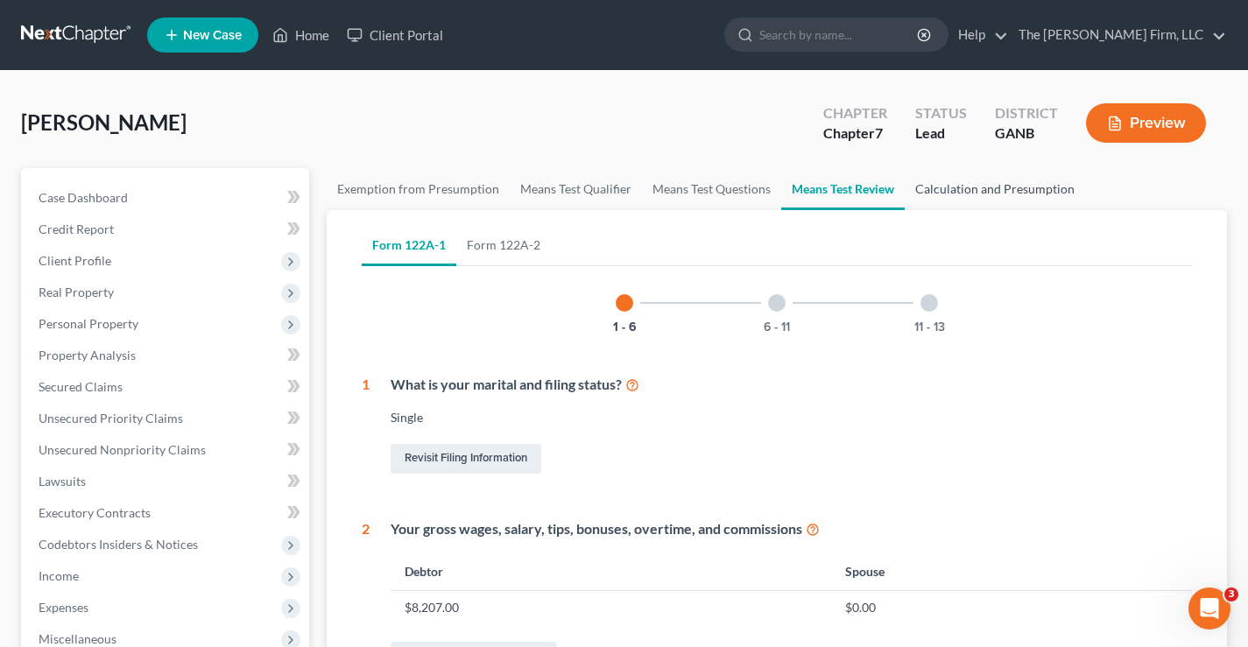
click at [1018, 192] on link "Calculation and Presumption" at bounding box center [995, 189] width 180 height 42
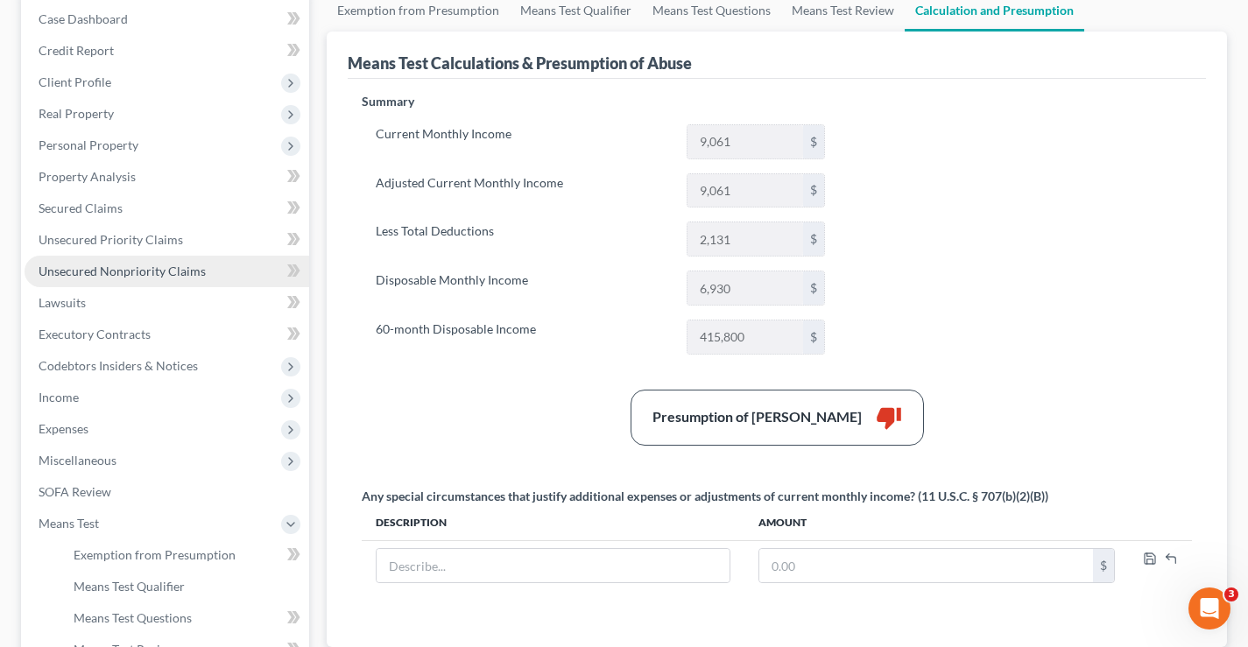
scroll to position [4, 0]
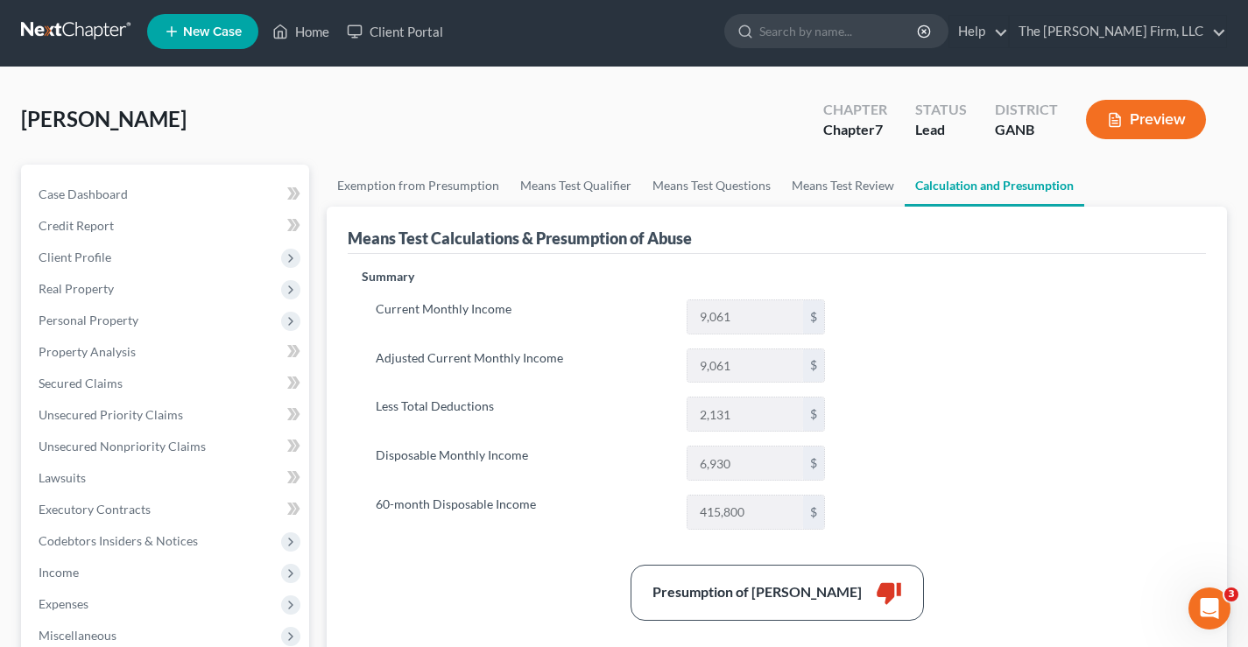
click at [463, 131] on div "Heyward, Ivy Upgraded Chapter Chapter 7 Status Lead District GANB Preview" at bounding box center [624, 126] width 1206 height 76
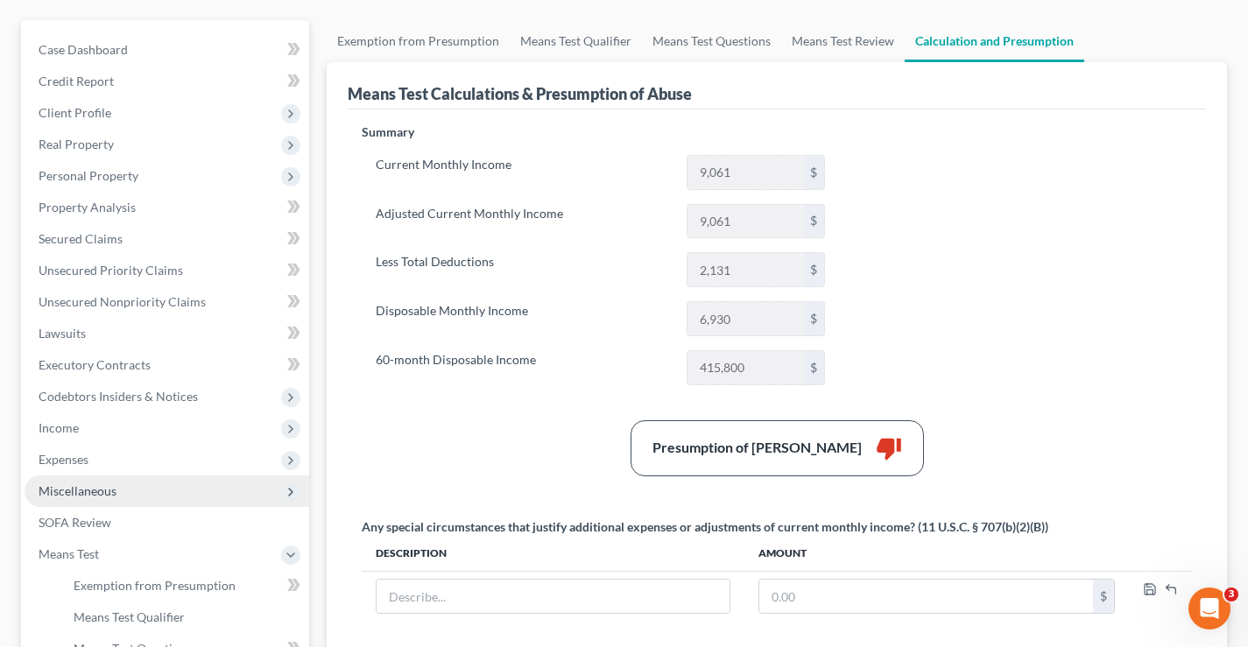
scroll to position [179, 0]
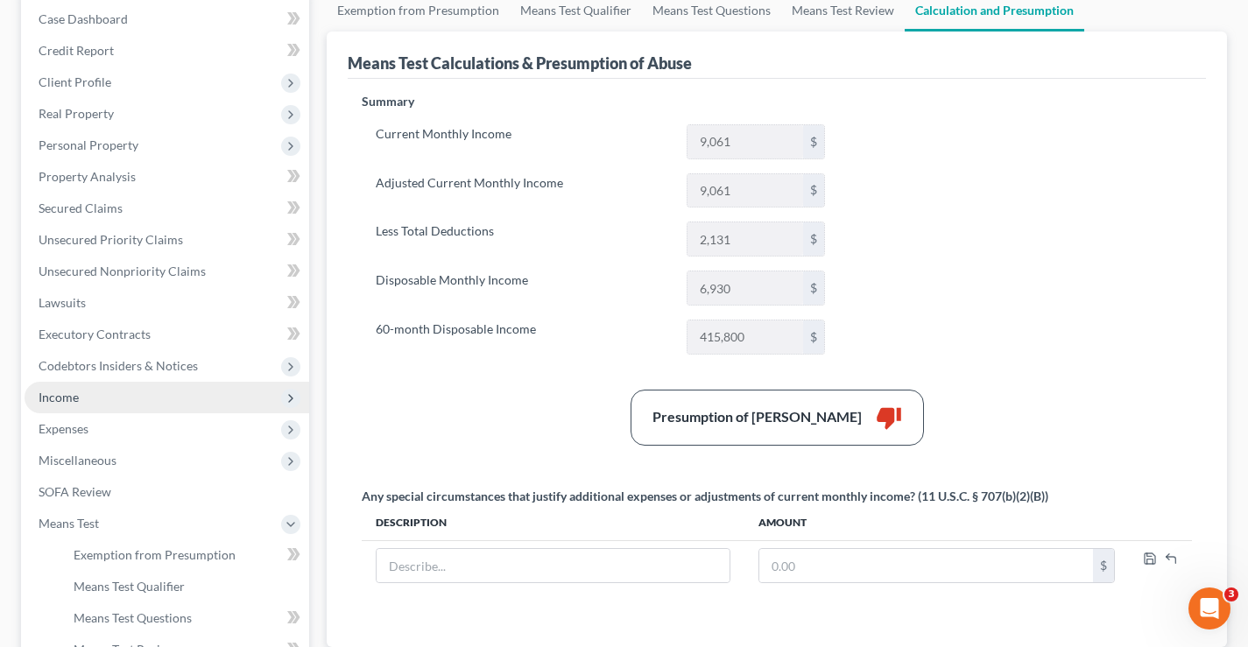
click at [52, 401] on span "Income" at bounding box center [59, 397] width 40 height 15
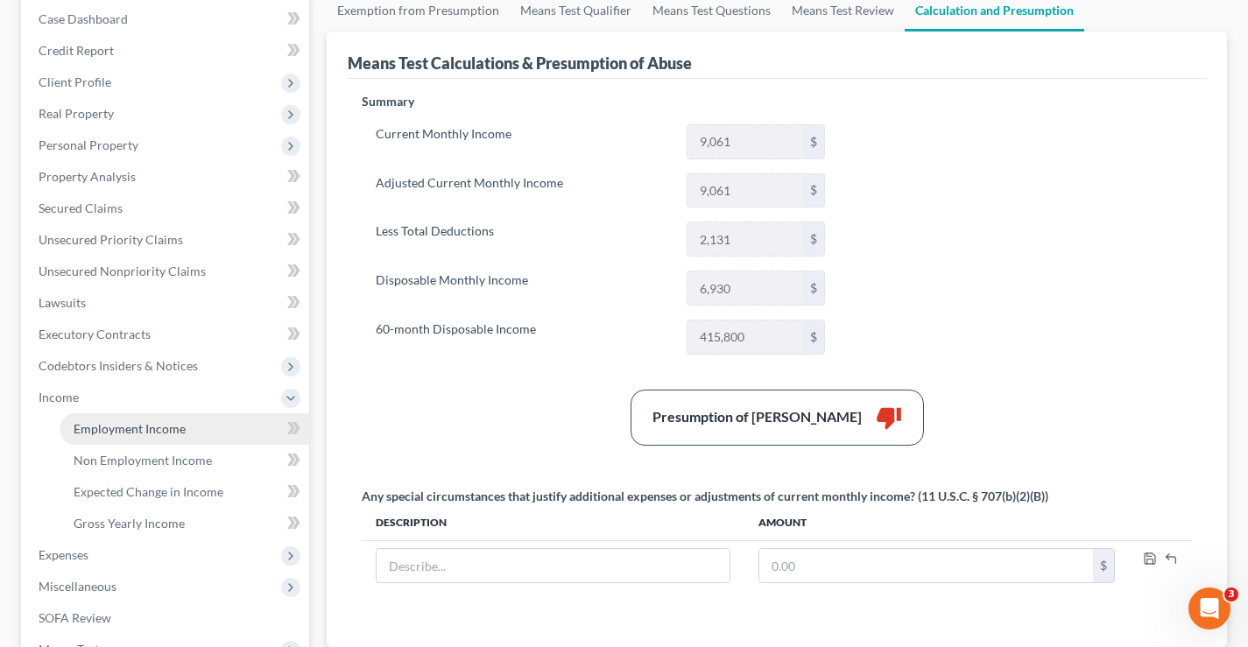
click at [119, 428] on span "Employment Income" at bounding box center [130, 428] width 112 height 15
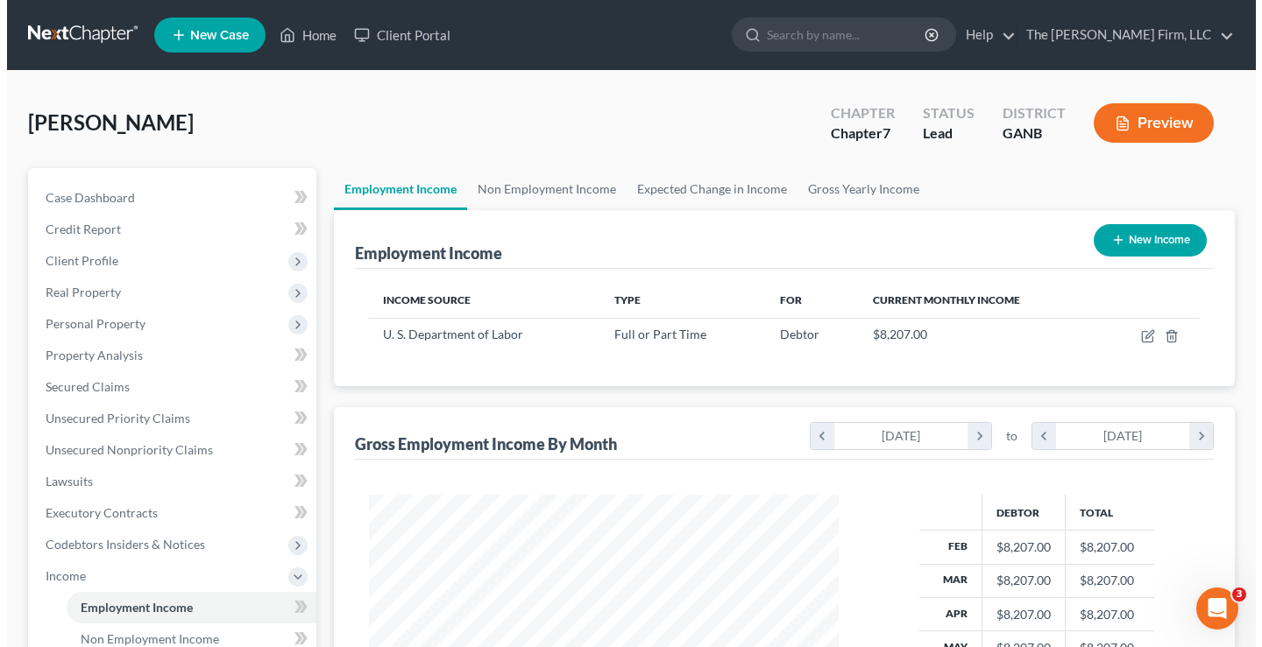
scroll to position [315, 505]
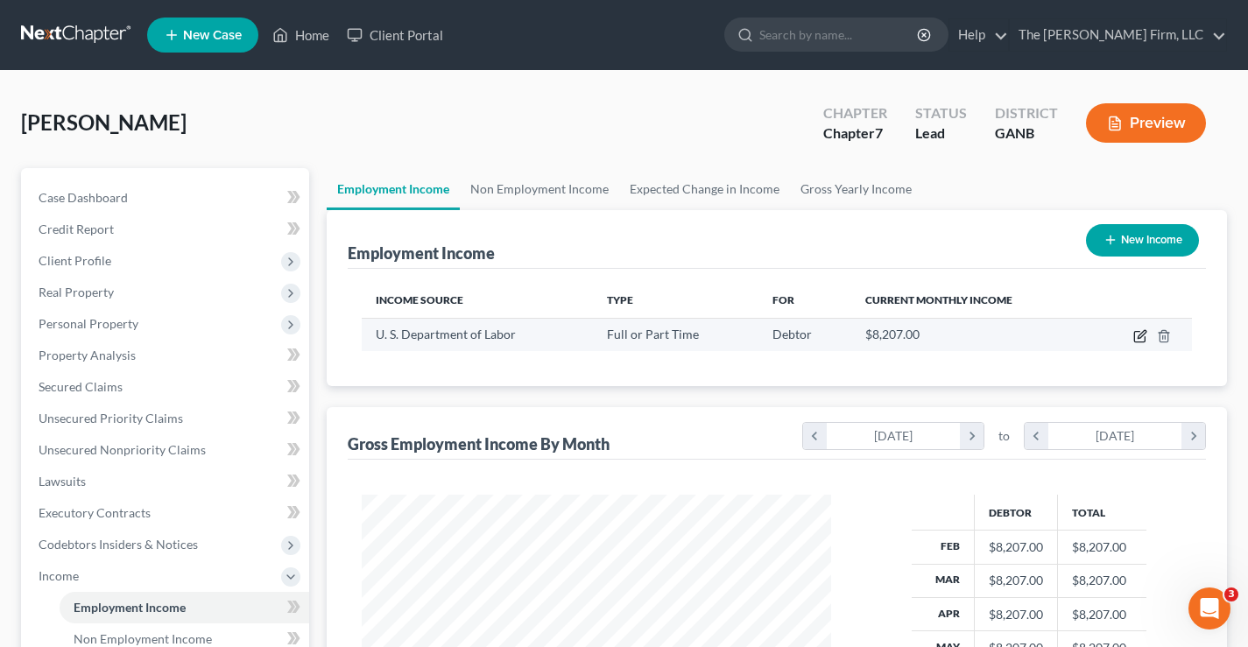
click at [1138, 341] on icon "button" at bounding box center [1141, 336] width 14 height 14
select select "0"
select select "8"
select select "0"
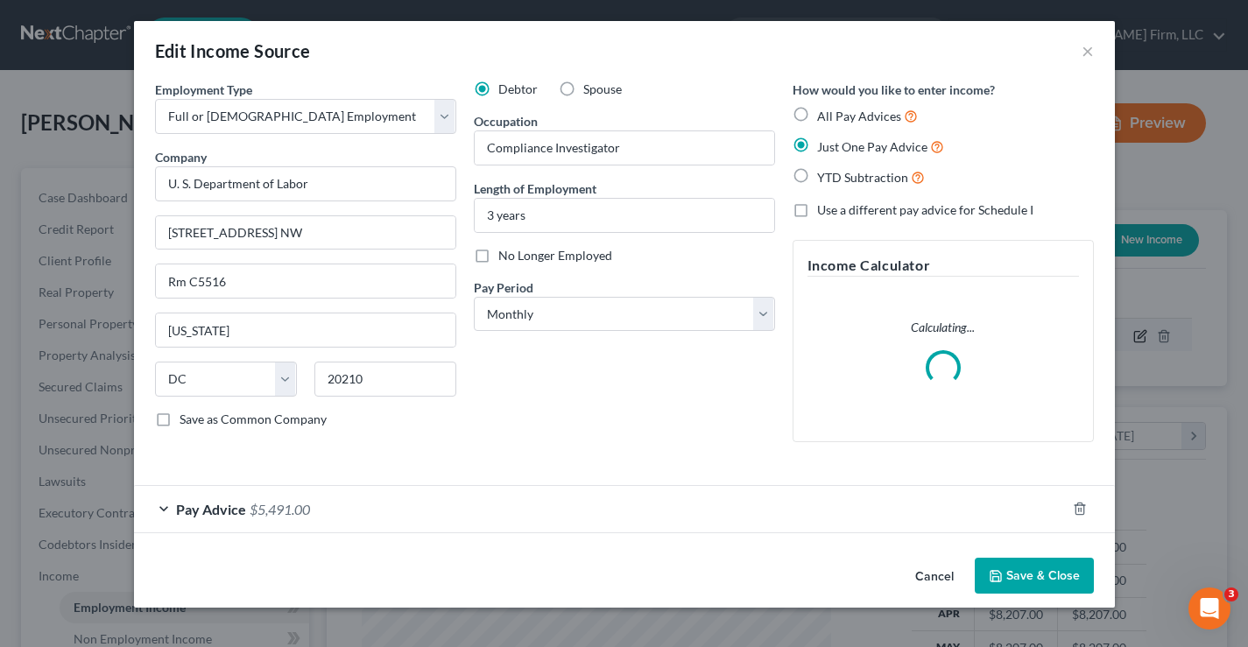
scroll to position [315, 511]
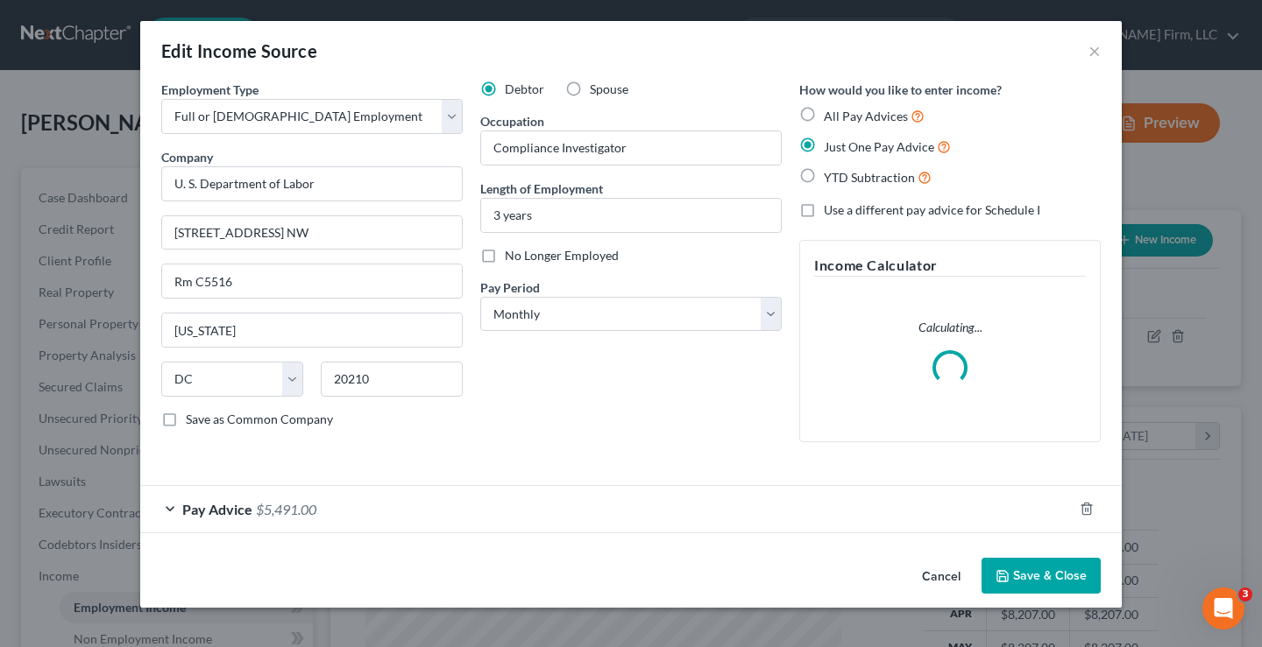
click at [1056, 581] on button "Save & Close" at bounding box center [1040, 576] width 119 height 37
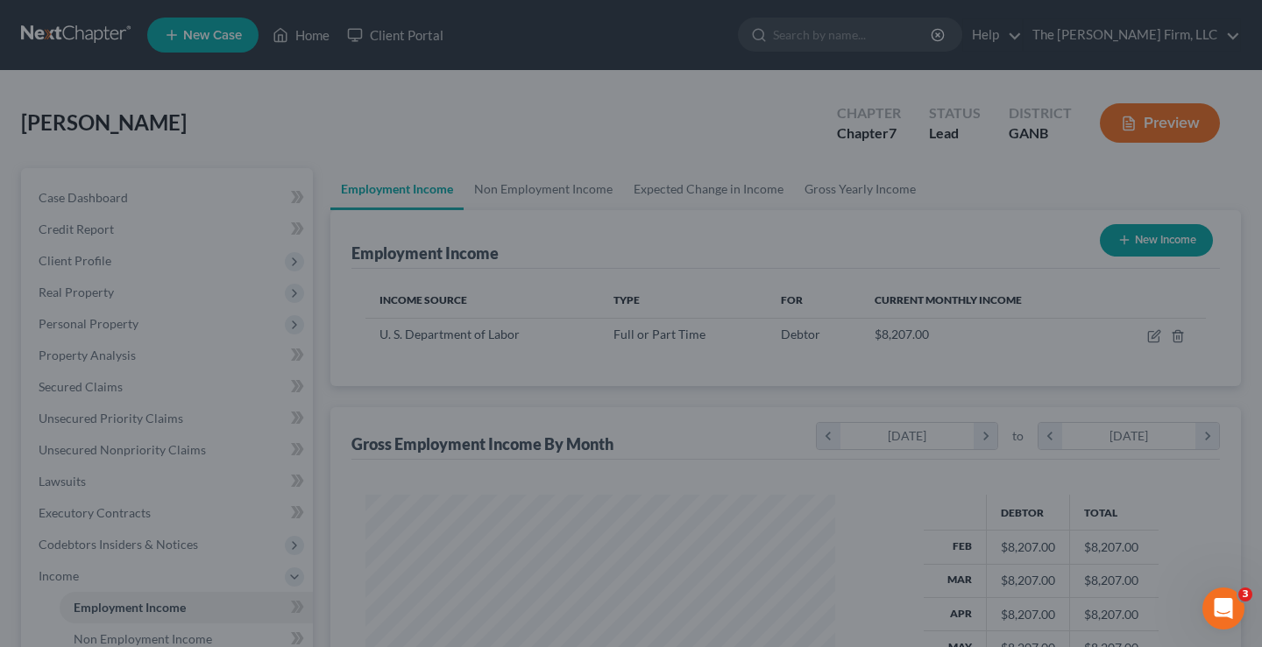
scroll to position [875816, 875625]
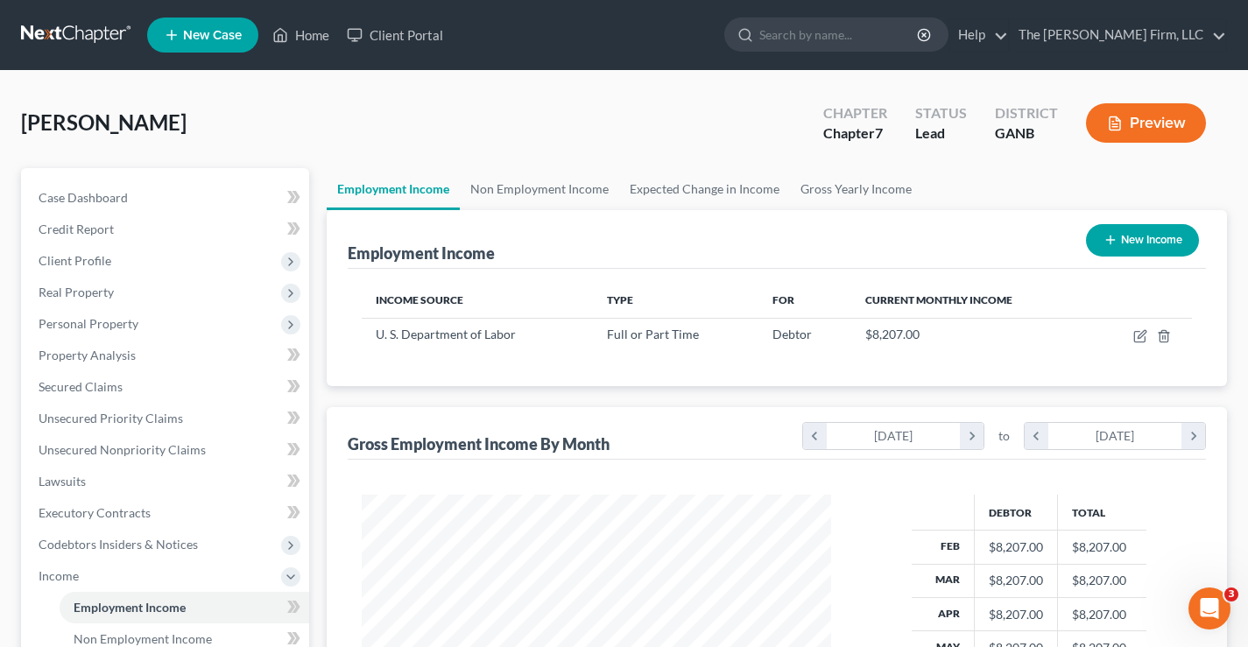
click at [1150, 123] on button "Preview" at bounding box center [1146, 122] width 120 height 39
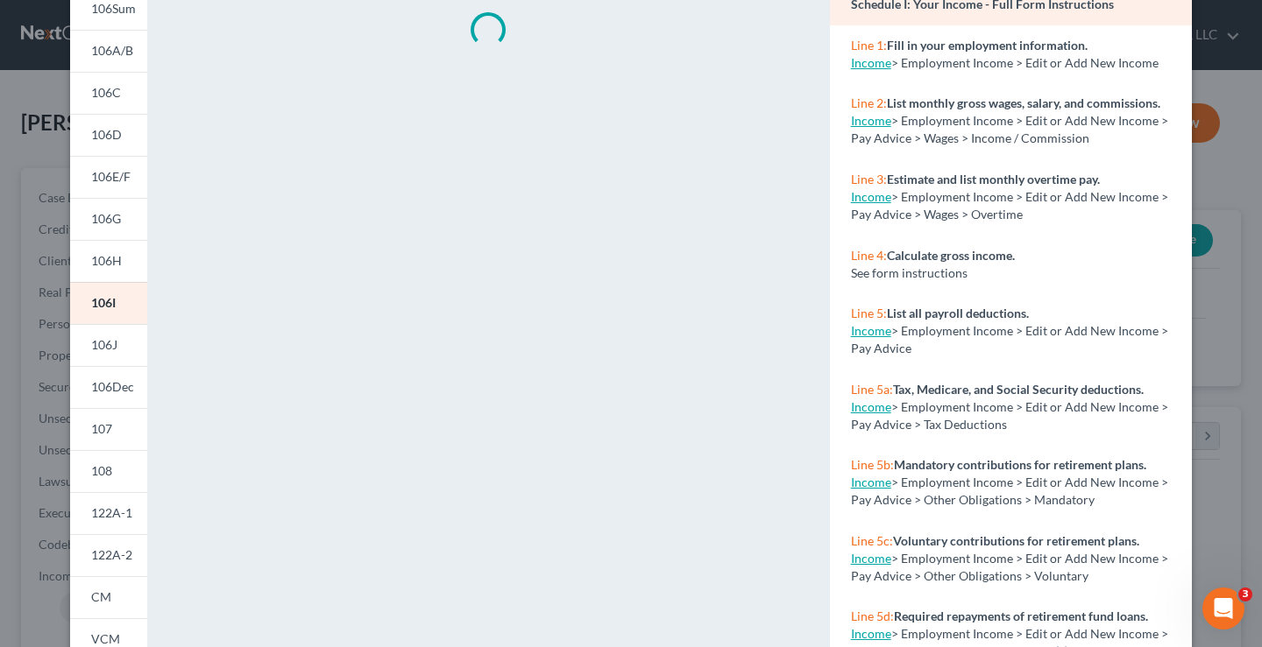
scroll to position [324, 0]
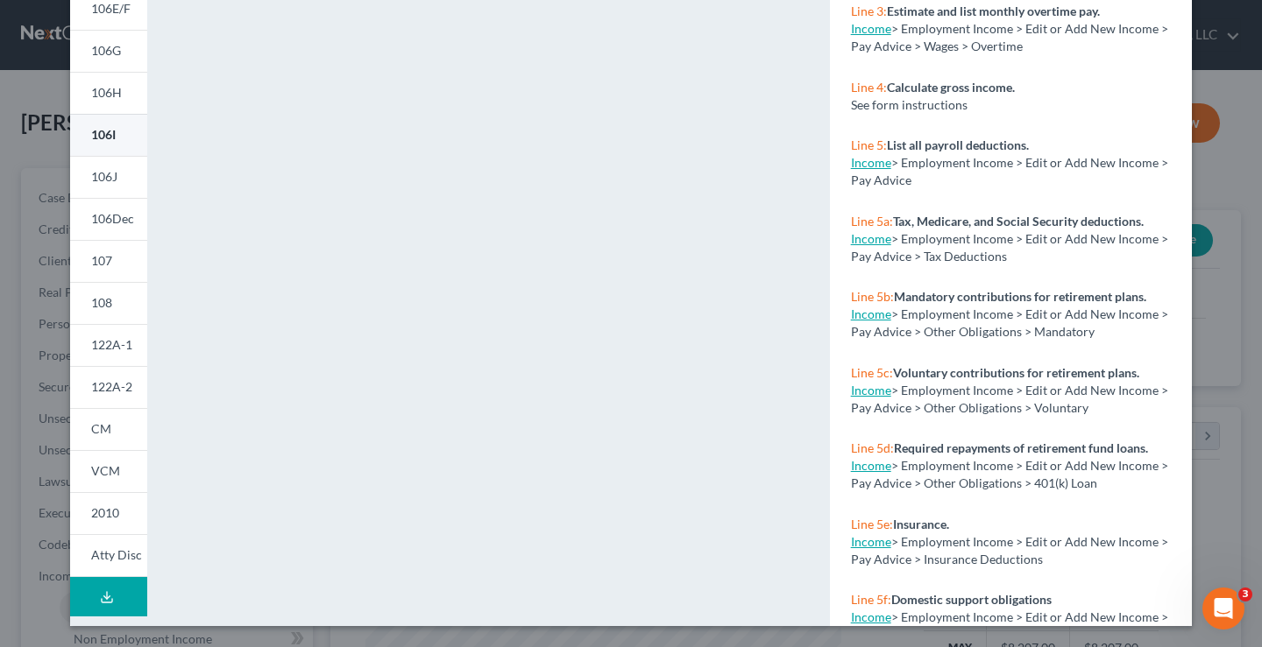
click at [97, 132] on span "106I" at bounding box center [103, 134] width 25 height 15
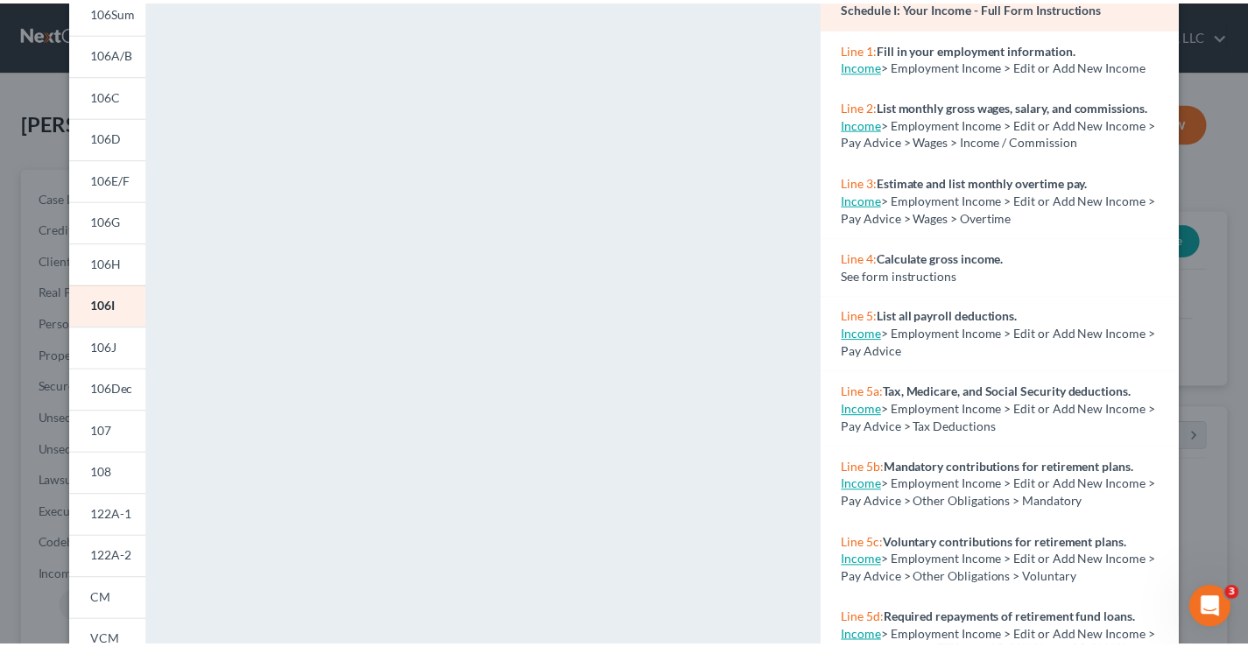
scroll to position [0, 0]
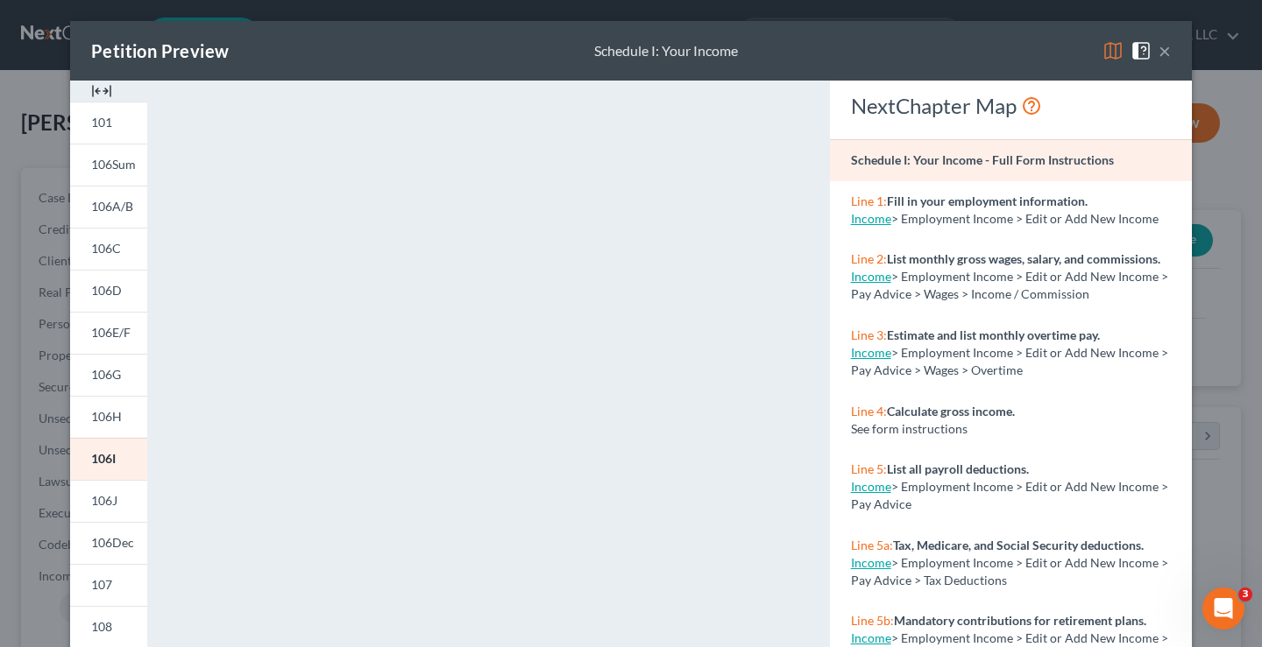
click at [1158, 50] on button "×" at bounding box center [1164, 50] width 12 height 21
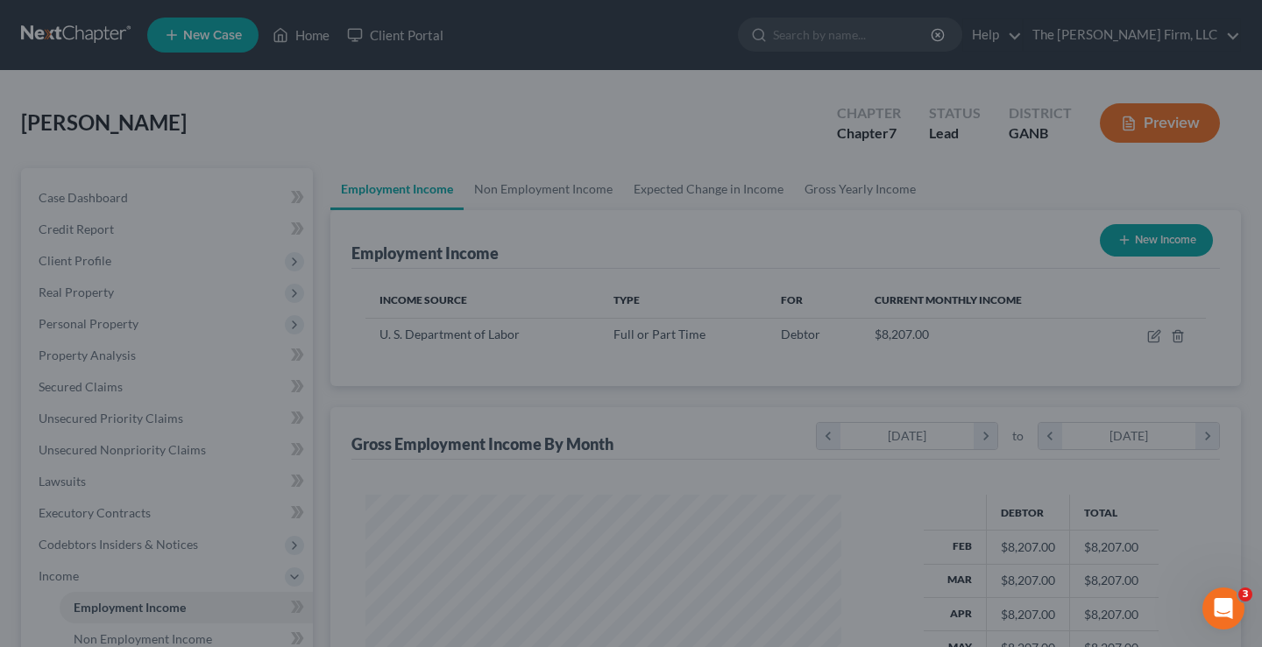
scroll to position [875816, 875625]
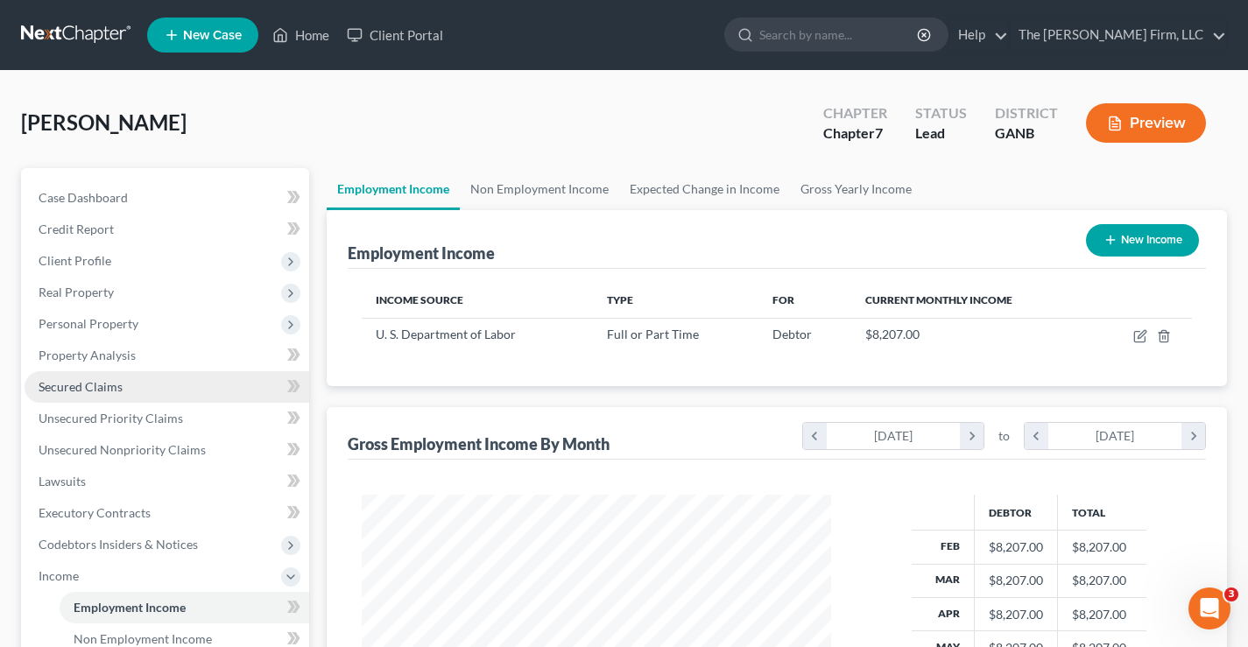
click at [43, 385] on span "Secured Claims" at bounding box center [81, 386] width 84 height 15
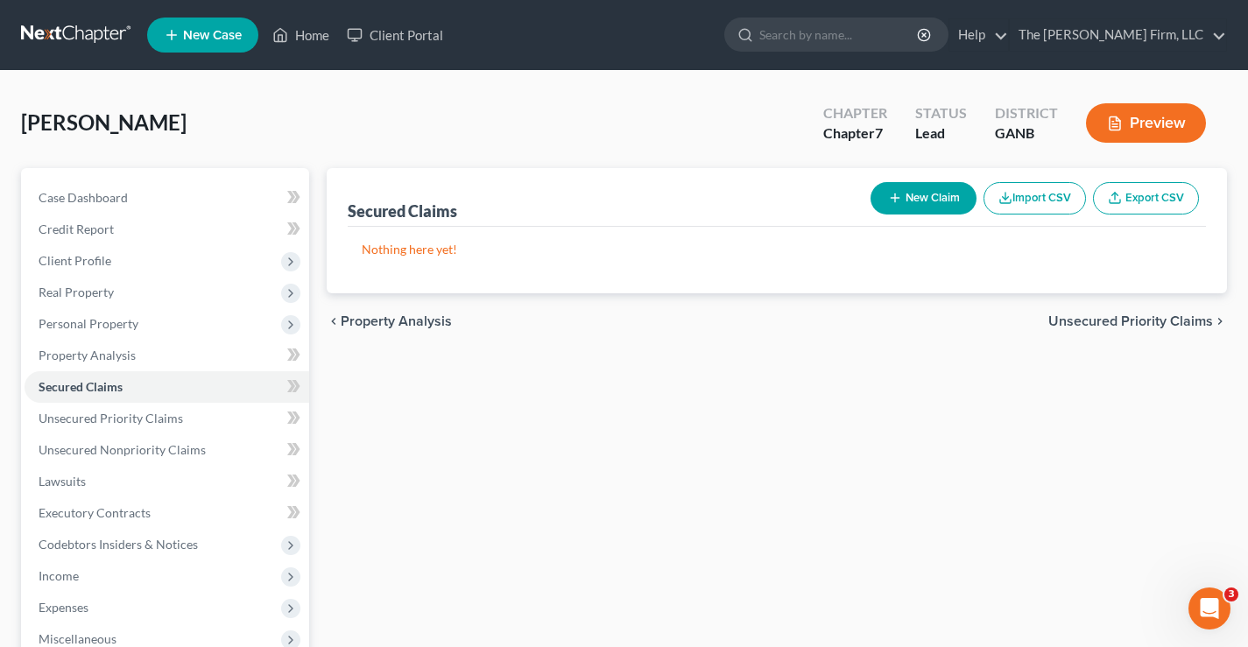
click at [912, 202] on button "New Claim" at bounding box center [924, 198] width 106 height 32
select select "0"
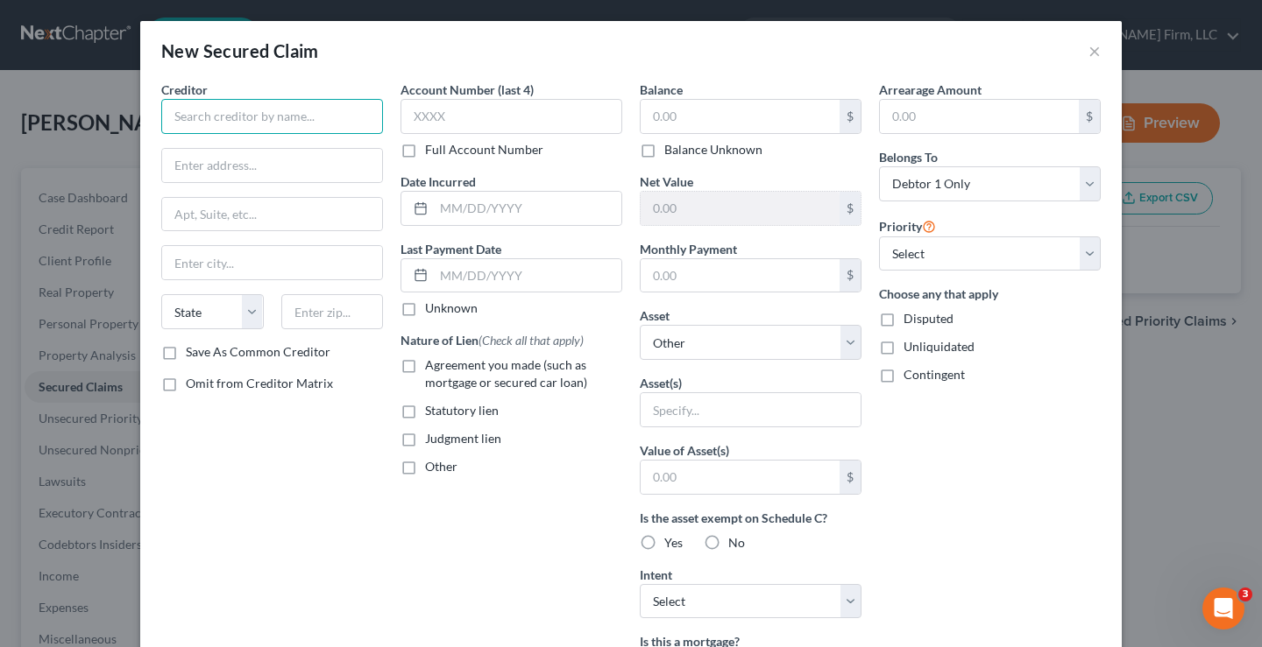
click at [171, 123] on input "text" at bounding box center [272, 116] width 222 height 35
click at [642, 123] on input "text" at bounding box center [739, 116] width 199 height 33
type input "Honda Financial"
click at [425, 370] on label "Agreement you made (such as mortgage or secured car loan)" at bounding box center [523, 374] width 197 height 35
click at [432, 368] on input "Agreement you made (such as mortgage or secured car loan)" at bounding box center [437, 362] width 11 height 11
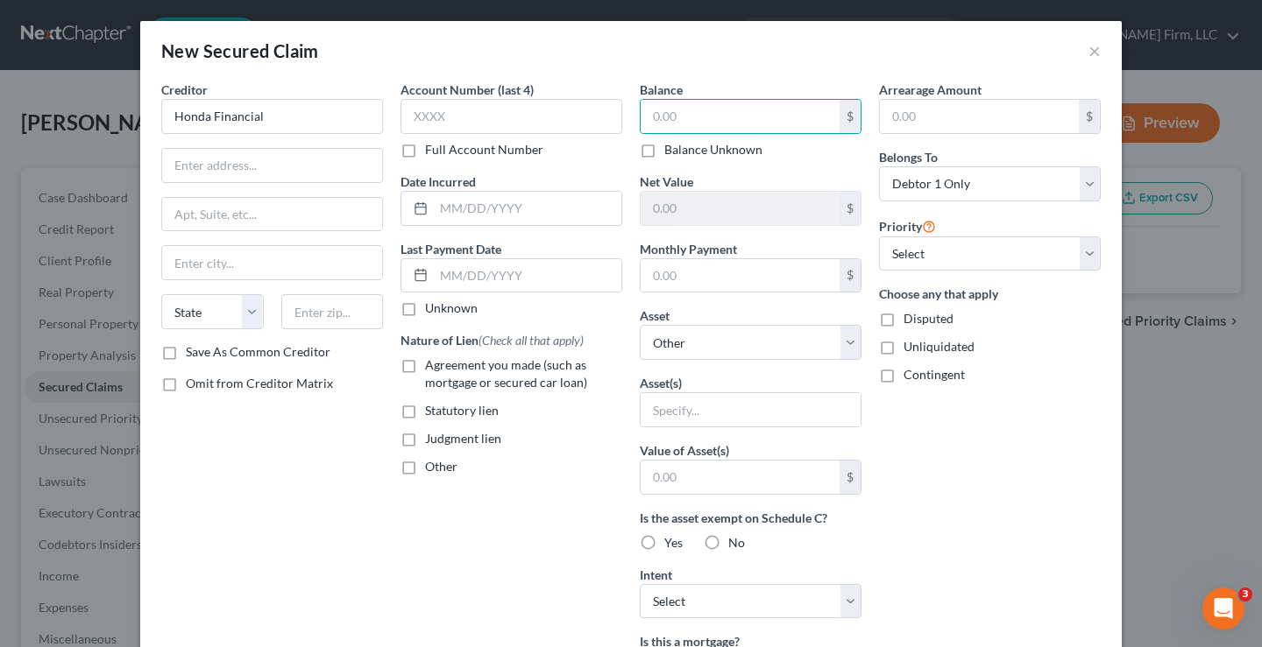
checkbox input "true"
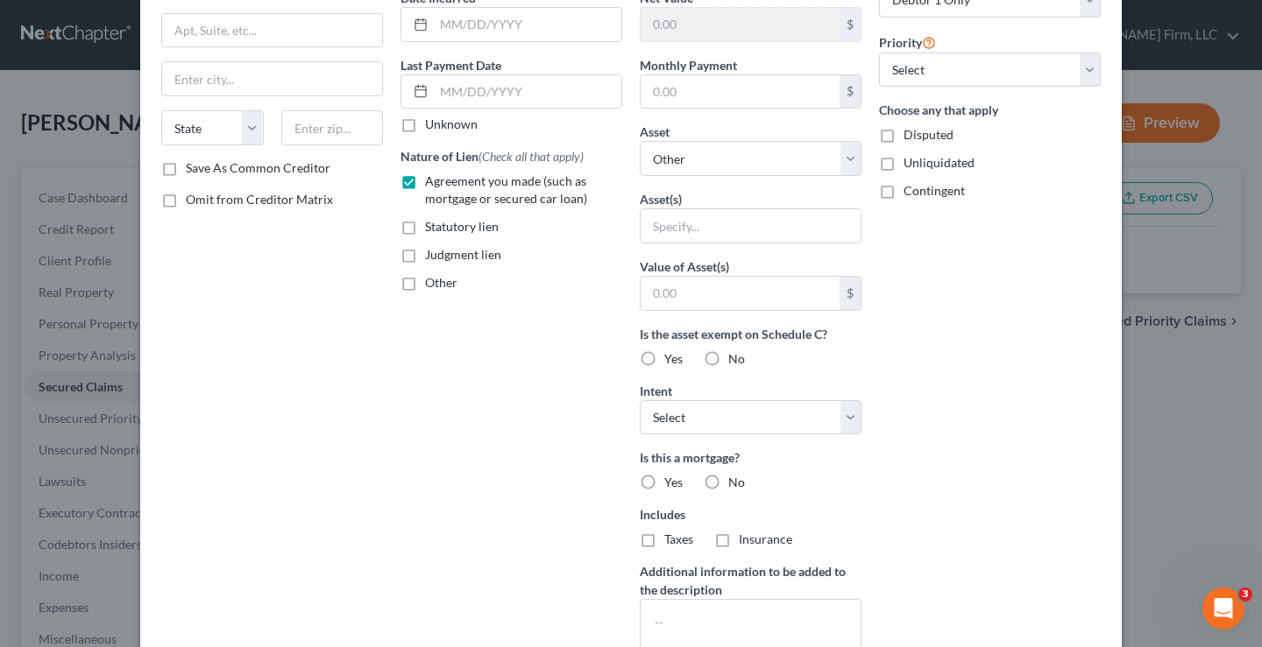
scroll to position [325, 0]
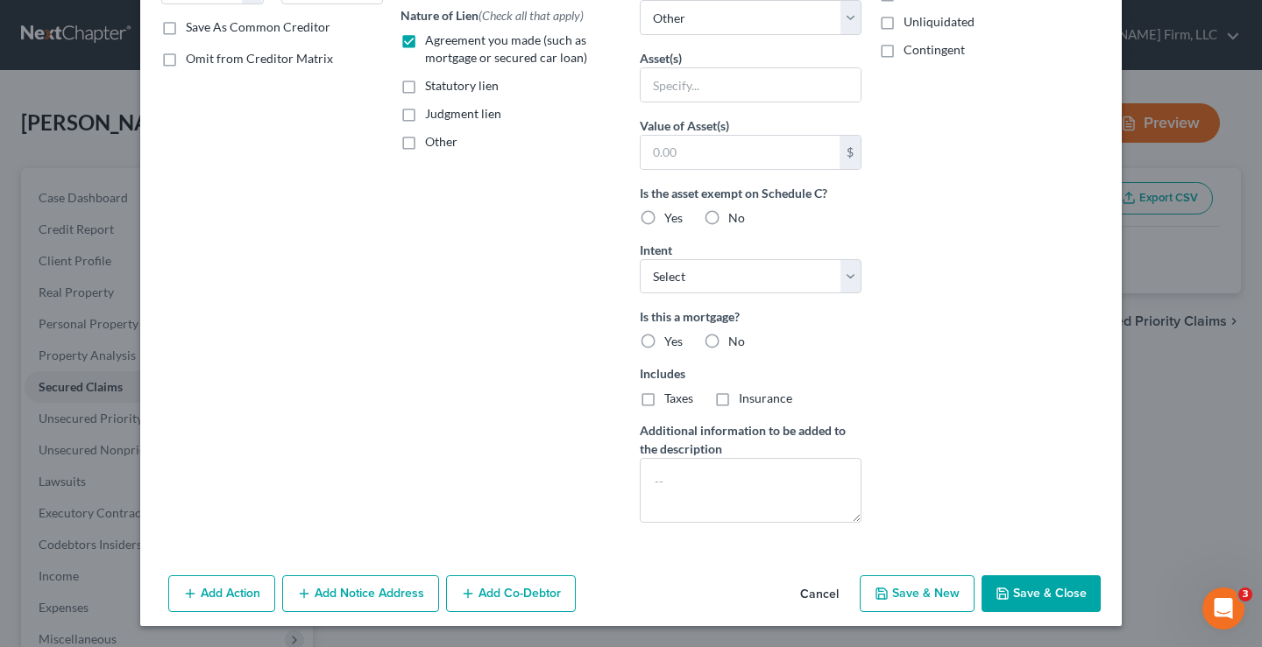
click at [1029, 590] on button "Save & Close" at bounding box center [1040, 594] width 119 height 37
select select
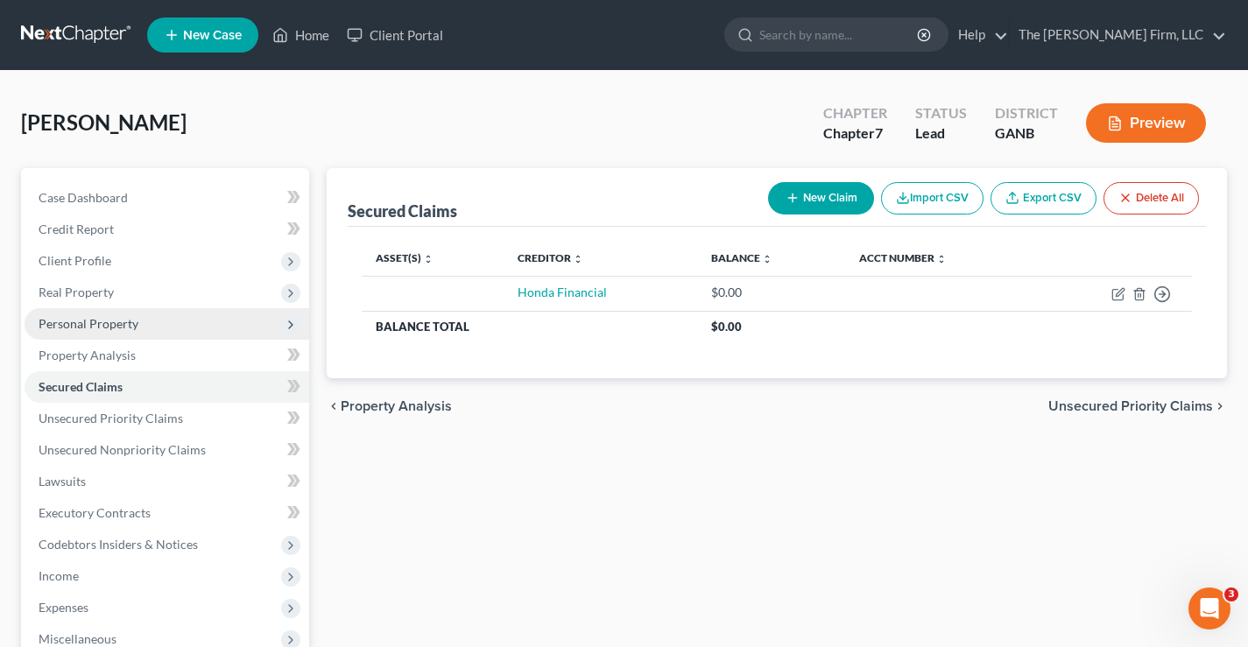
click at [65, 326] on span "Personal Property" at bounding box center [89, 323] width 100 height 15
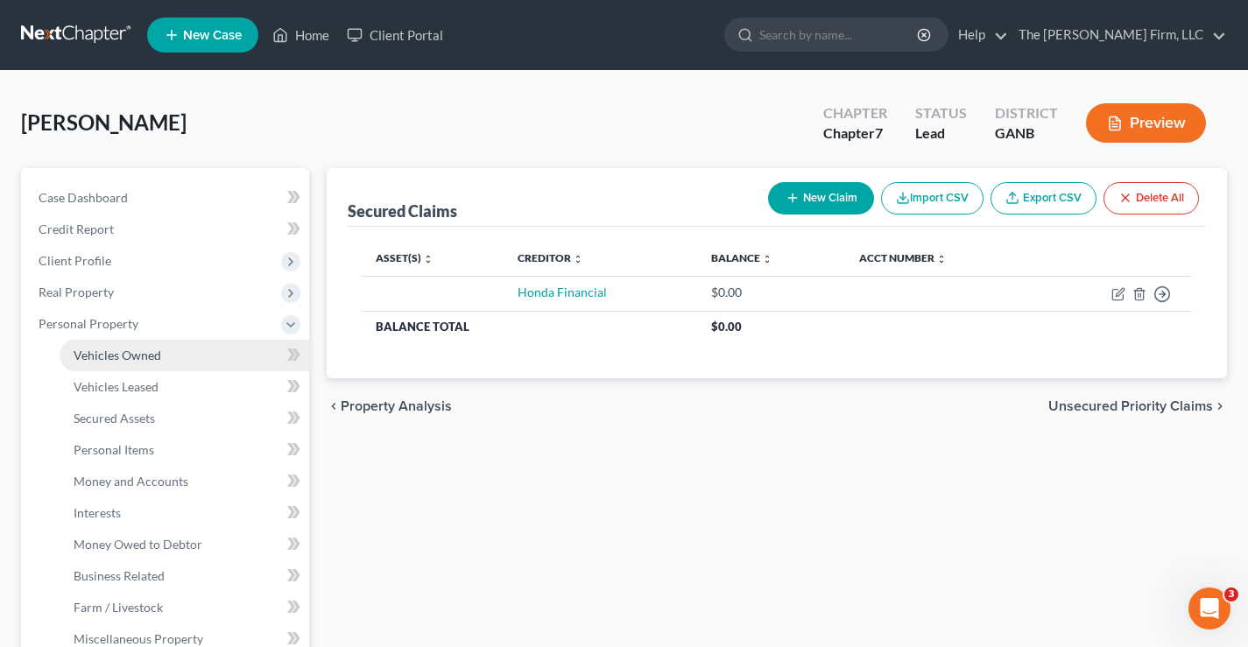
click at [116, 362] on span "Vehicles Owned" at bounding box center [118, 355] width 88 height 15
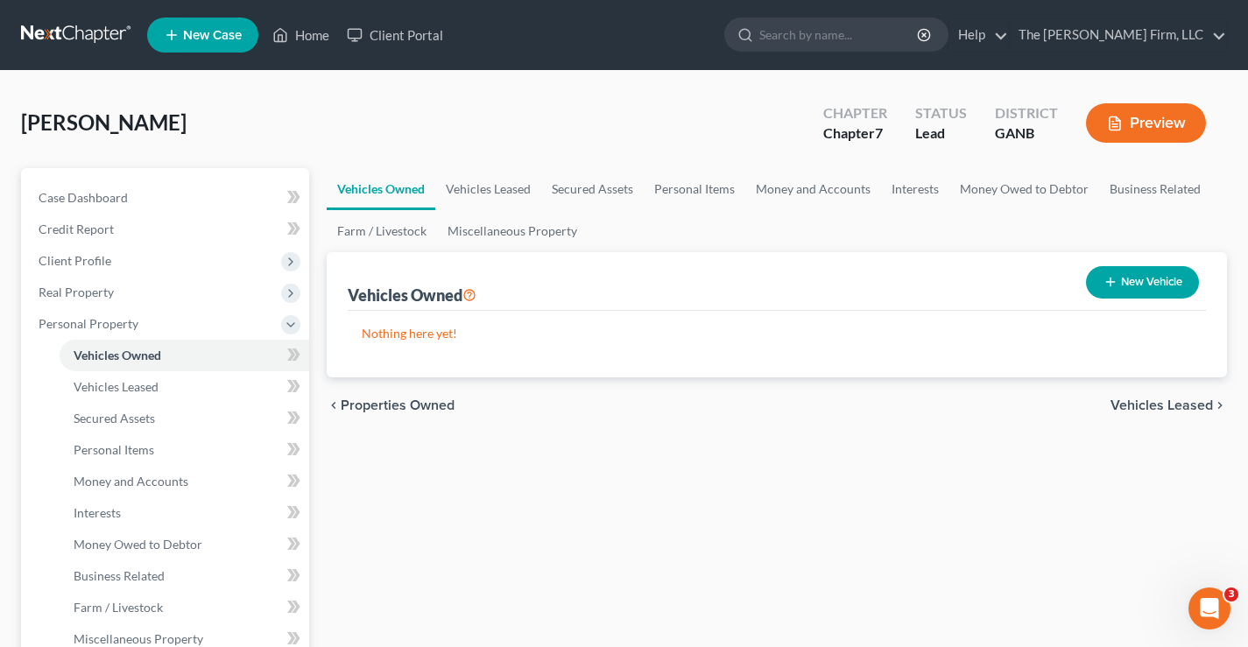
click at [1147, 275] on button "New Vehicle" at bounding box center [1142, 282] width 113 height 32
select select "0"
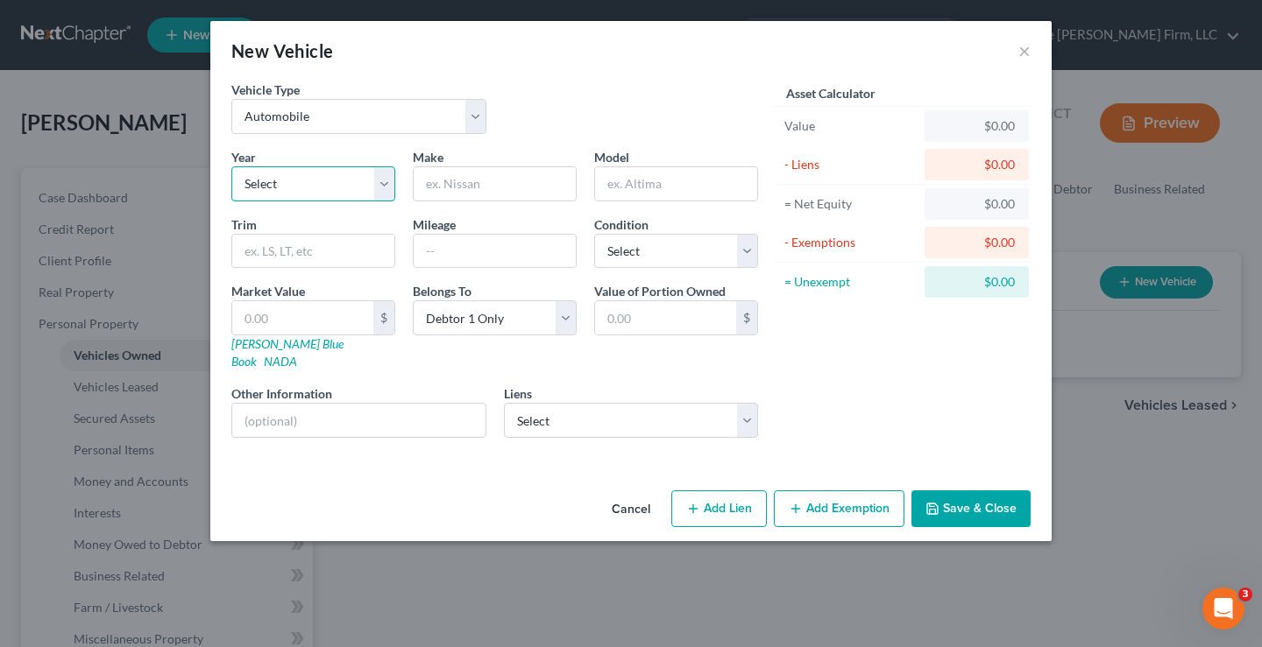
click at [272, 185] on select "Select 2026 2025 2024 2023 2022 2021 2020 2019 2018 2017 2016 2015 2014 2013 20…" at bounding box center [313, 183] width 164 height 35
select select "6"
click at [231, 166] on select "Select 2026 2025 2024 2023 2022 2021 2020 2019 2018 2017 2016 2015 2014 2013 20…" at bounding box center [313, 183] width 164 height 35
drag, startPoint x: 425, startPoint y: 180, endPoint x: 511, endPoint y: 159, distance: 88.6
click at [425, 180] on input "text" at bounding box center [495, 183] width 162 height 33
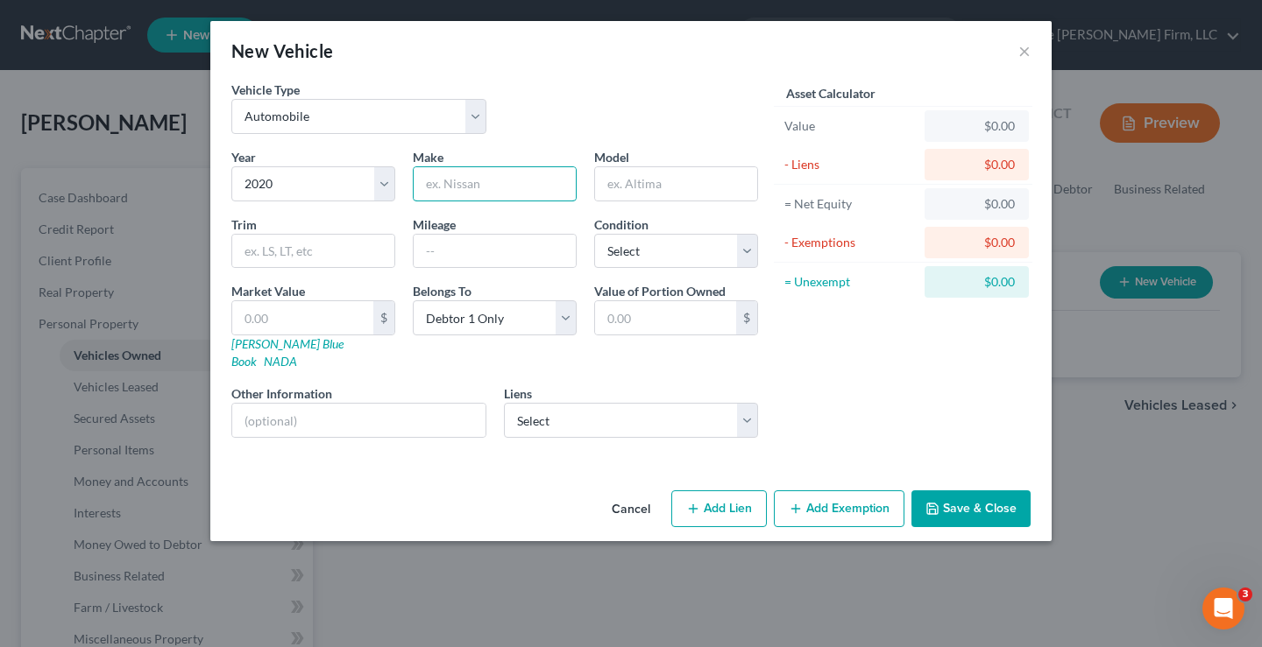
type input "Honda"
click at [622, 187] on input "text" at bounding box center [676, 183] width 162 height 33
type input "Accord"
click at [616, 407] on select "Select Honda Financial - $0.00" at bounding box center [631, 420] width 255 height 35
select select "0"
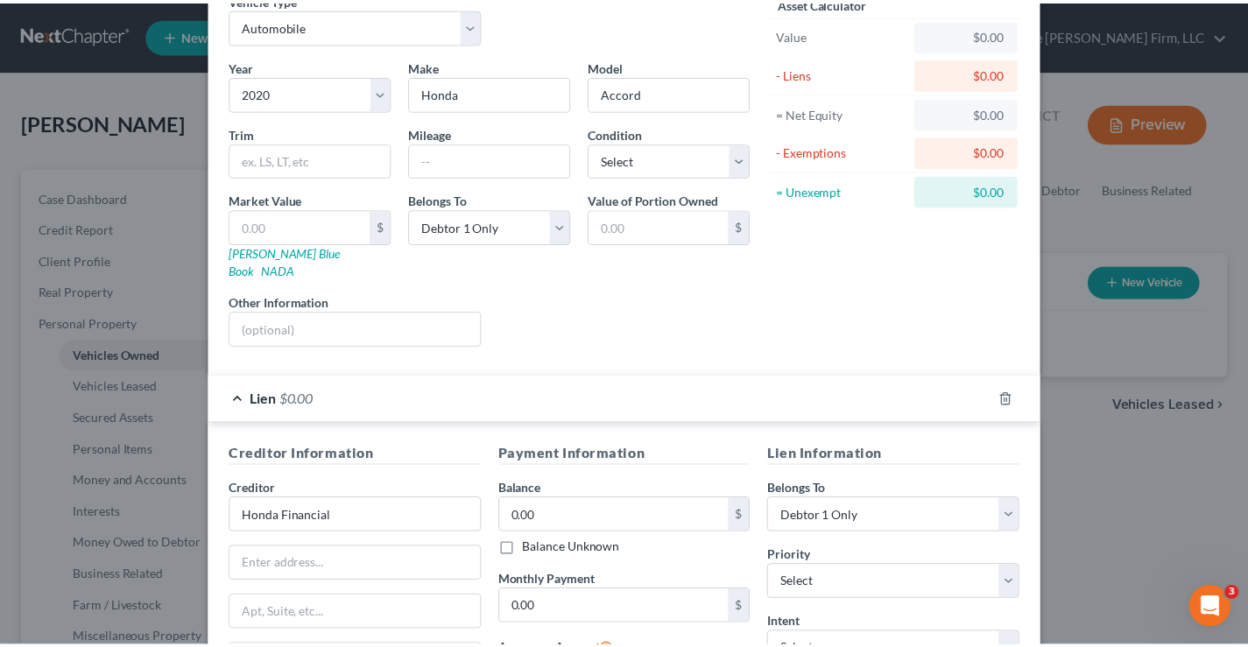
scroll to position [311, 0]
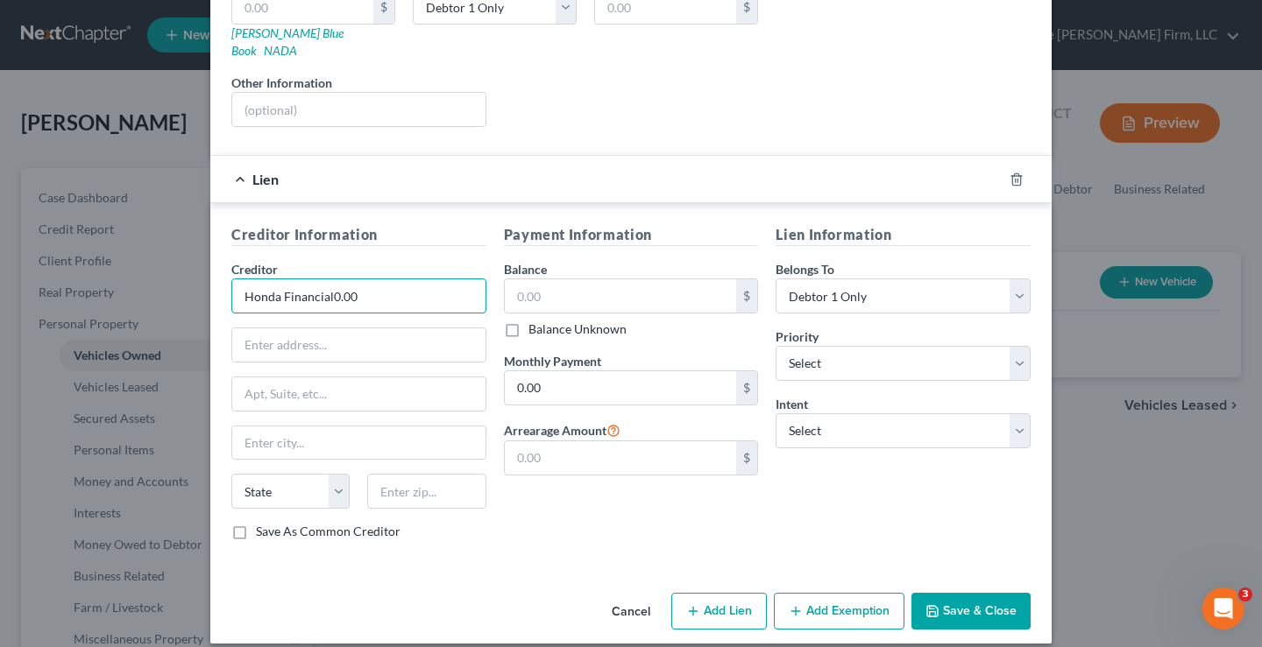
type input "Honda Financial"
click at [540, 280] on input "text" at bounding box center [621, 295] width 232 height 33
click at [551, 279] on input "text" at bounding box center [621, 295] width 232 height 33
type input "20,000"
click at [545, 373] on input "0.00" at bounding box center [621, 387] width 232 height 33
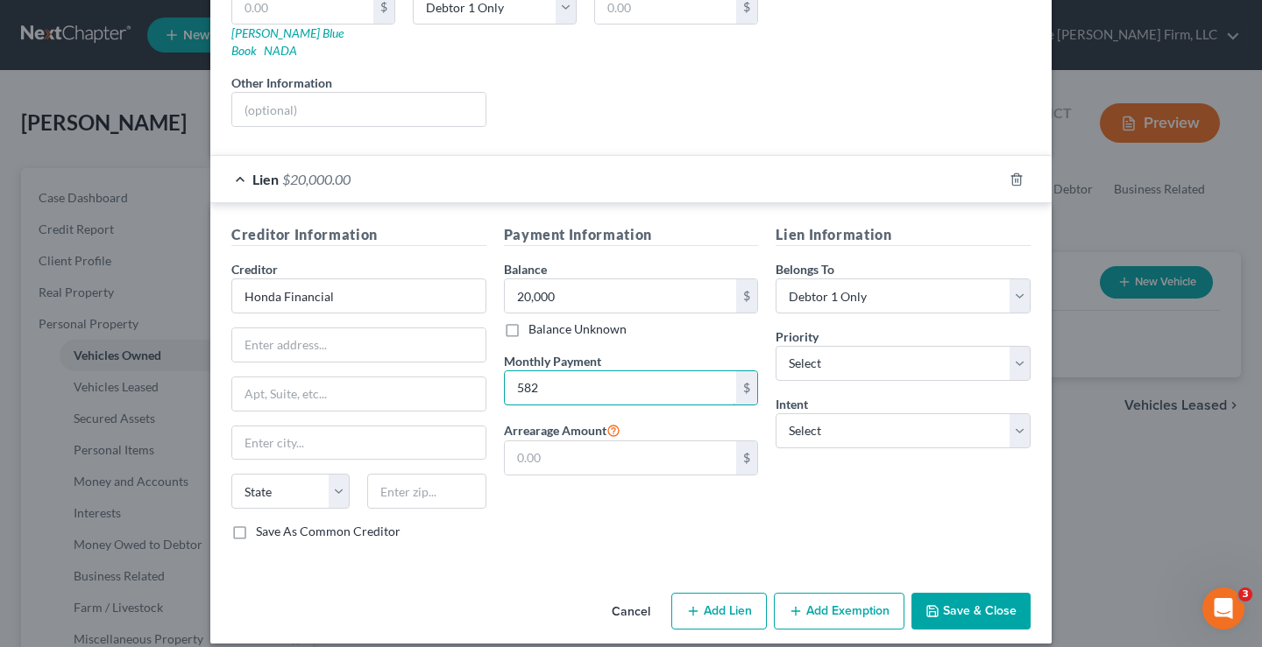
type input "582"
click at [883, 492] on div "Lien Information Belongs To * Select Debtor 1 Only Debtor 2 Only Debtor 1 And D…" at bounding box center [903, 389] width 272 height 330
click at [958, 593] on button "Save & Close" at bounding box center [970, 611] width 119 height 37
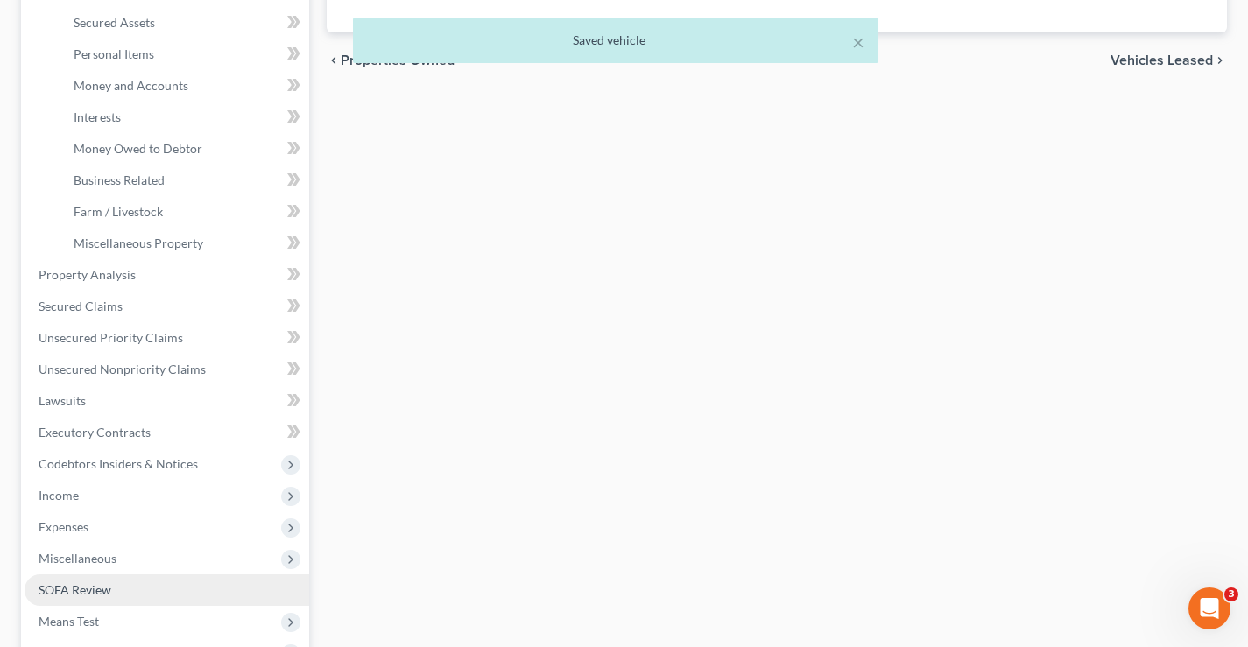
scroll to position [526, 0]
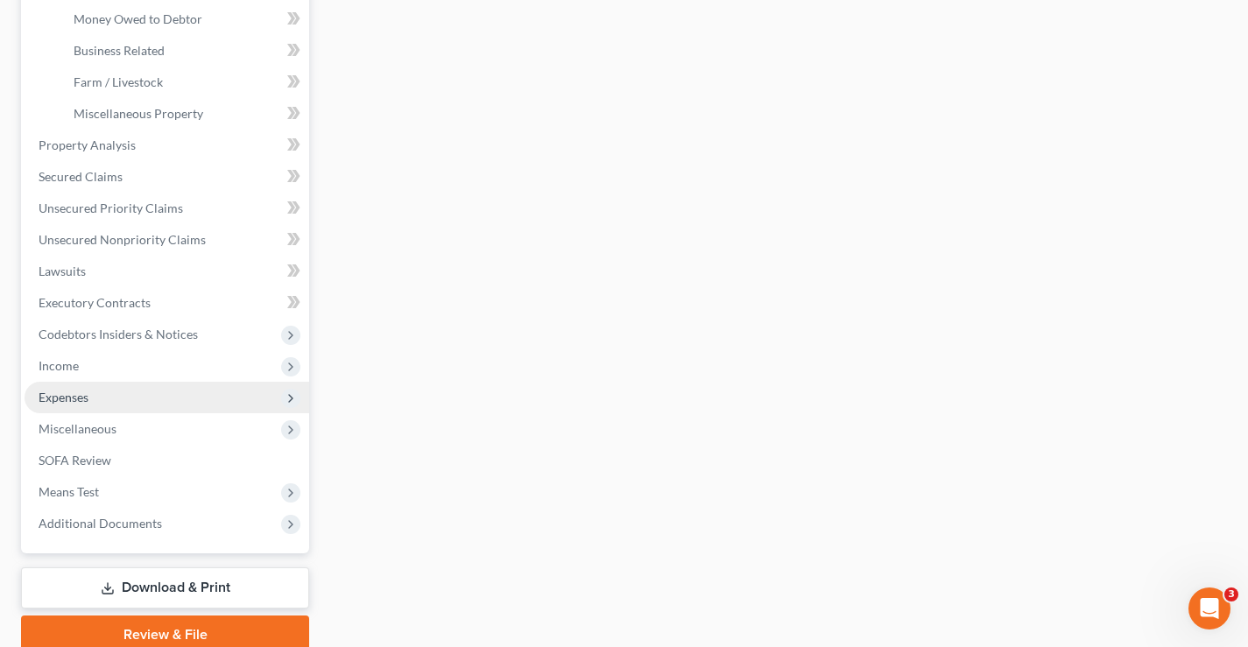
click at [43, 395] on span "Expenses" at bounding box center [64, 397] width 50 height 15
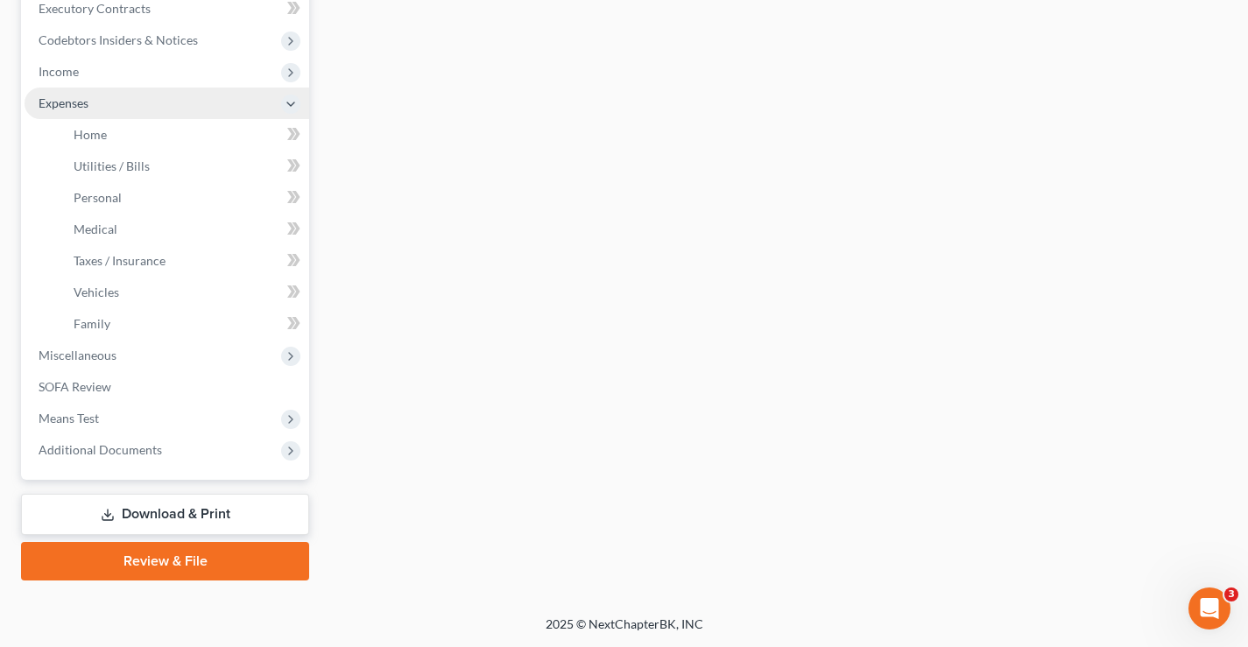
scroll to position [505, 0]
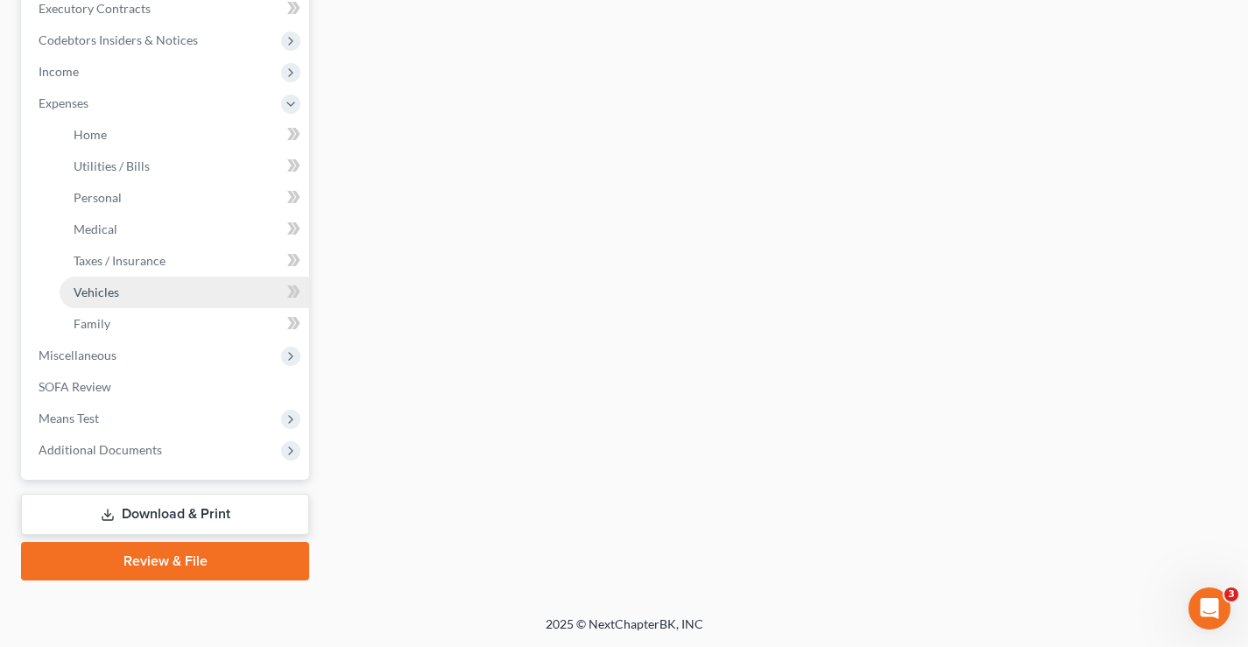
click at [102, 297] on span "Vehicles" at bounding box center [97, 292] width 46 height 15
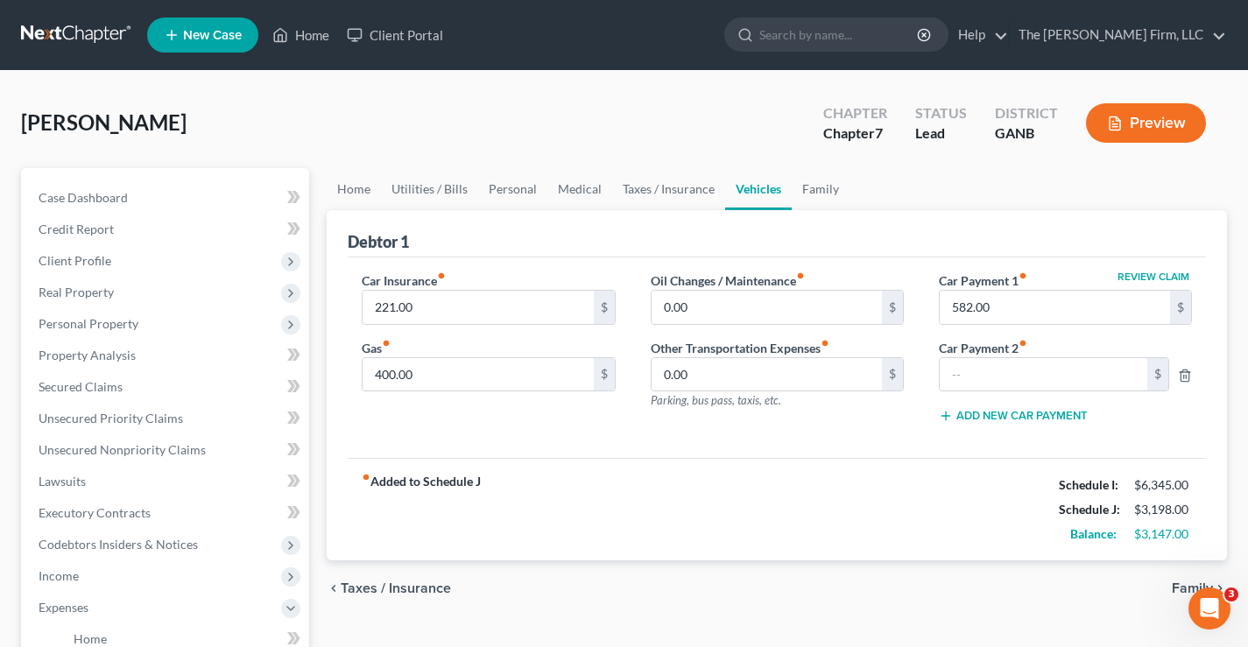
click at [558, 144] on div "Heyward, Ivy Upgraded Chapter Chapter 7 Status Lead District GANB Preview" at bounding box center [624, 130] width 1206 height 76
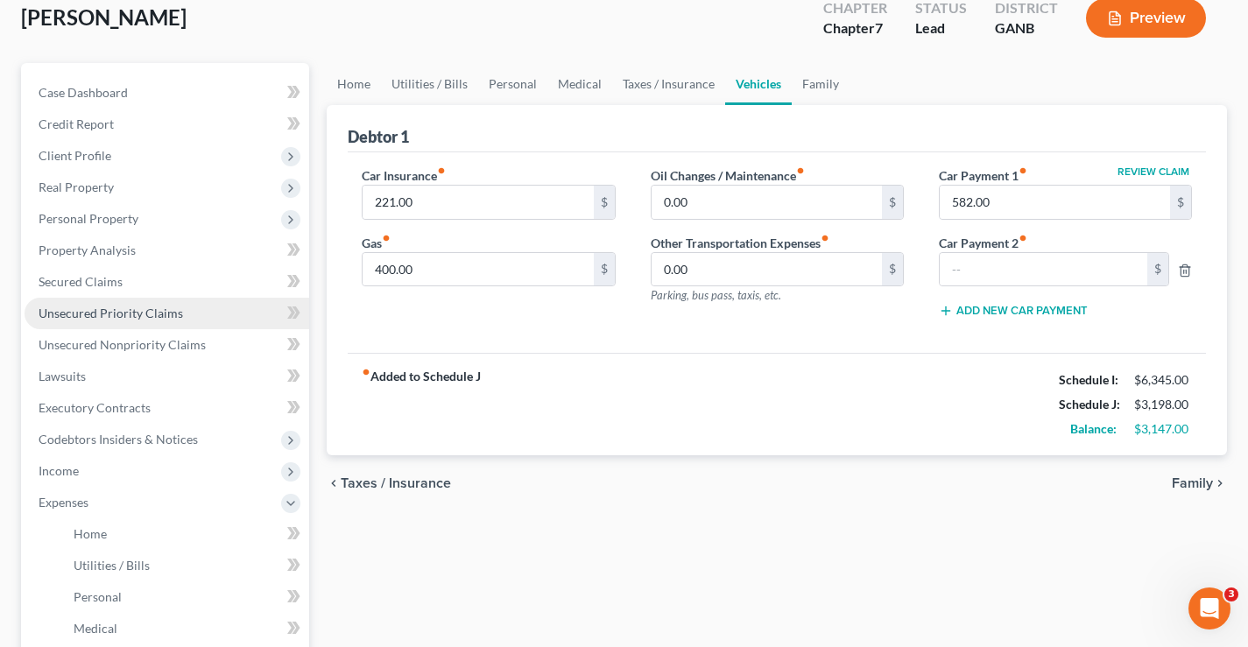
scroll to position [263, 0]
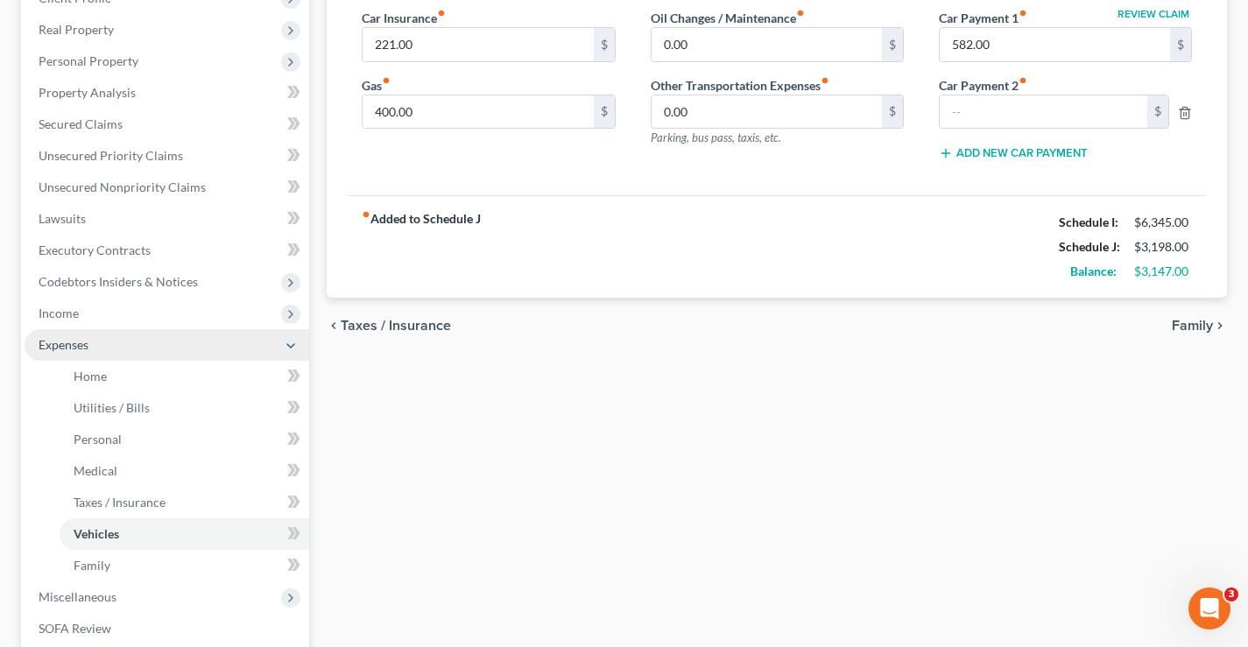
click at [57, 346] on span "Expenses" at bounding box center [64, 344] width 50 height 15
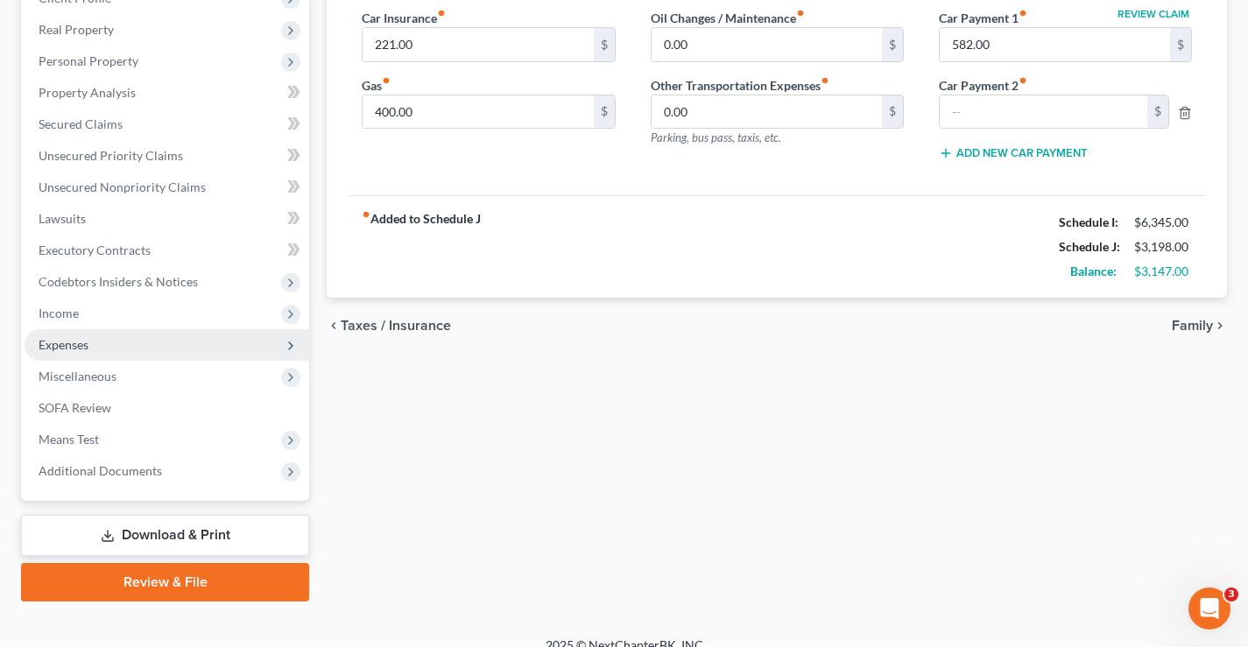
click at [82, 349] on span "Expenses" at bounding box center [64, 344] width 50 height 15
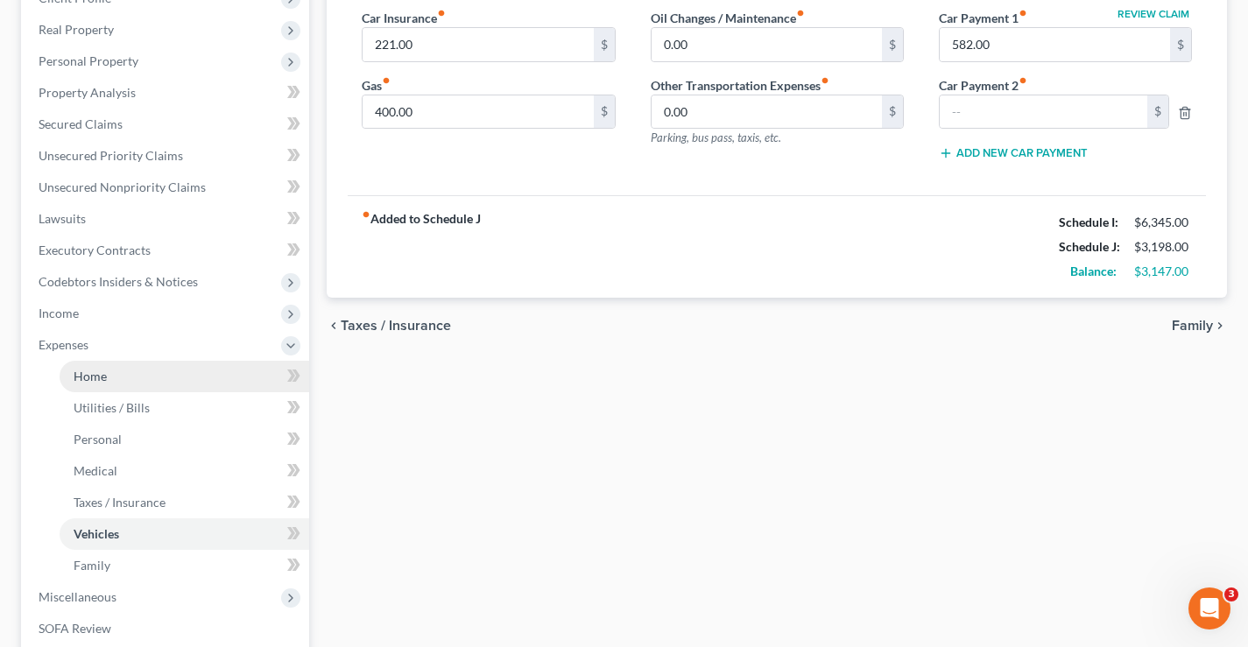
click at [84, 377] on span "Home" at bounding box center [90, 376] width 33 height 15
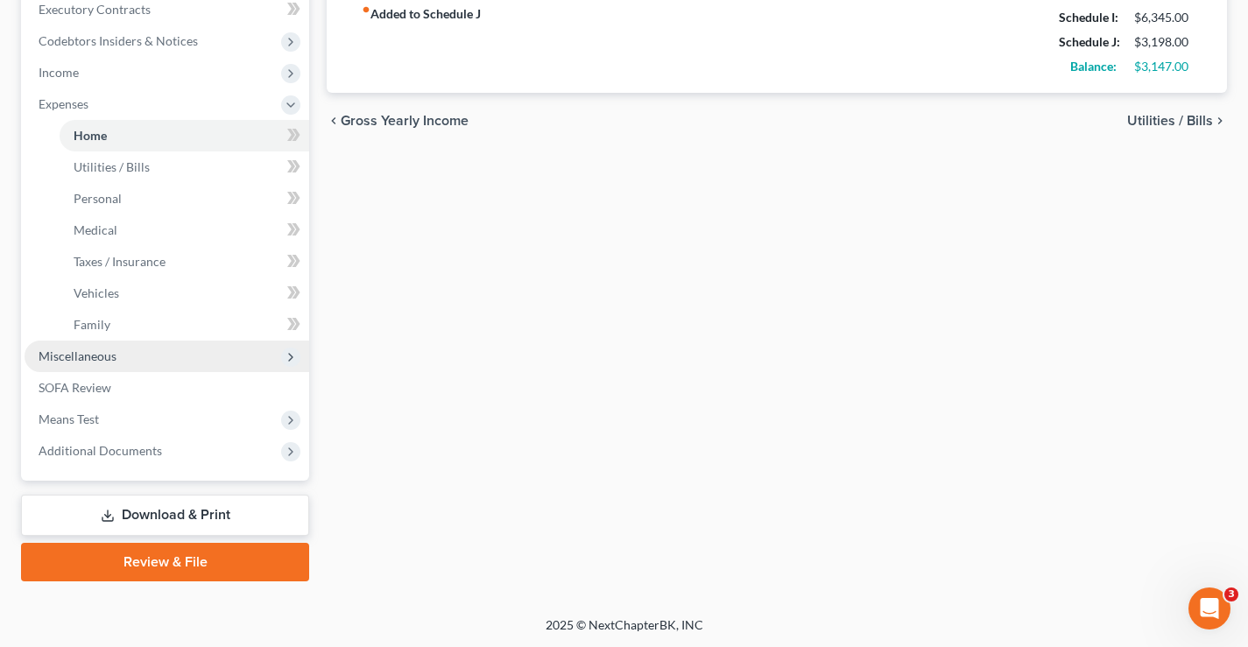
scroll to position [505, 0]
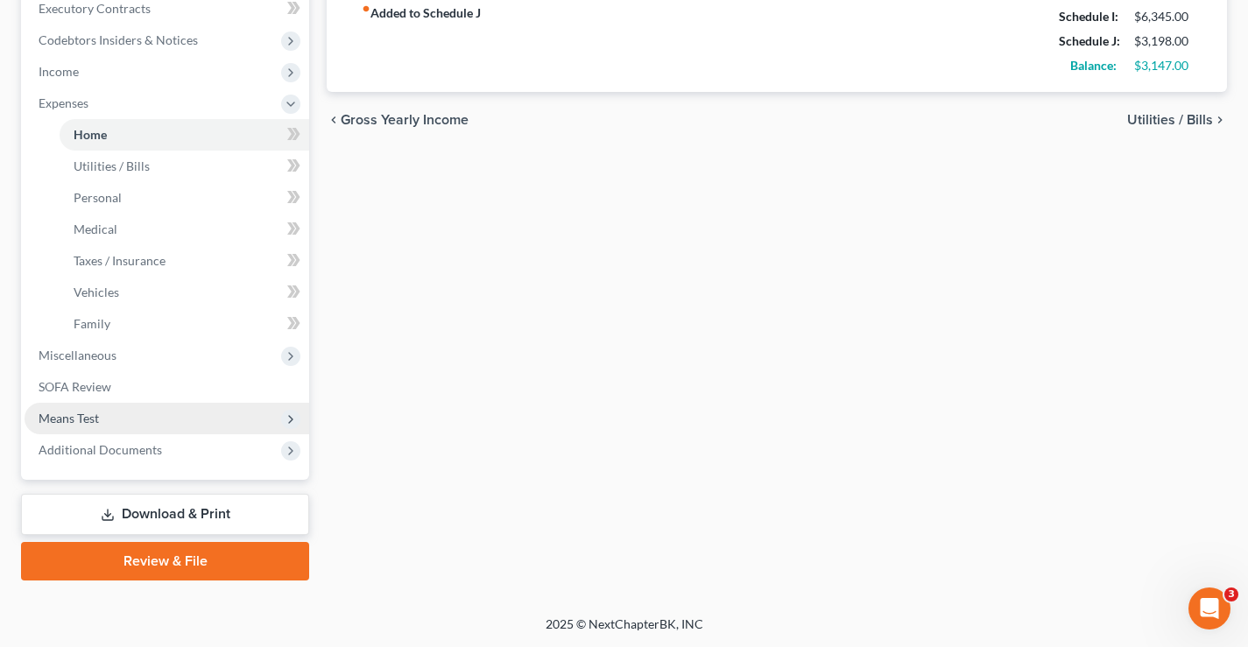
click at [62, 421] on span "Means Test" at bounding box center [69, 418] width 60 height 15
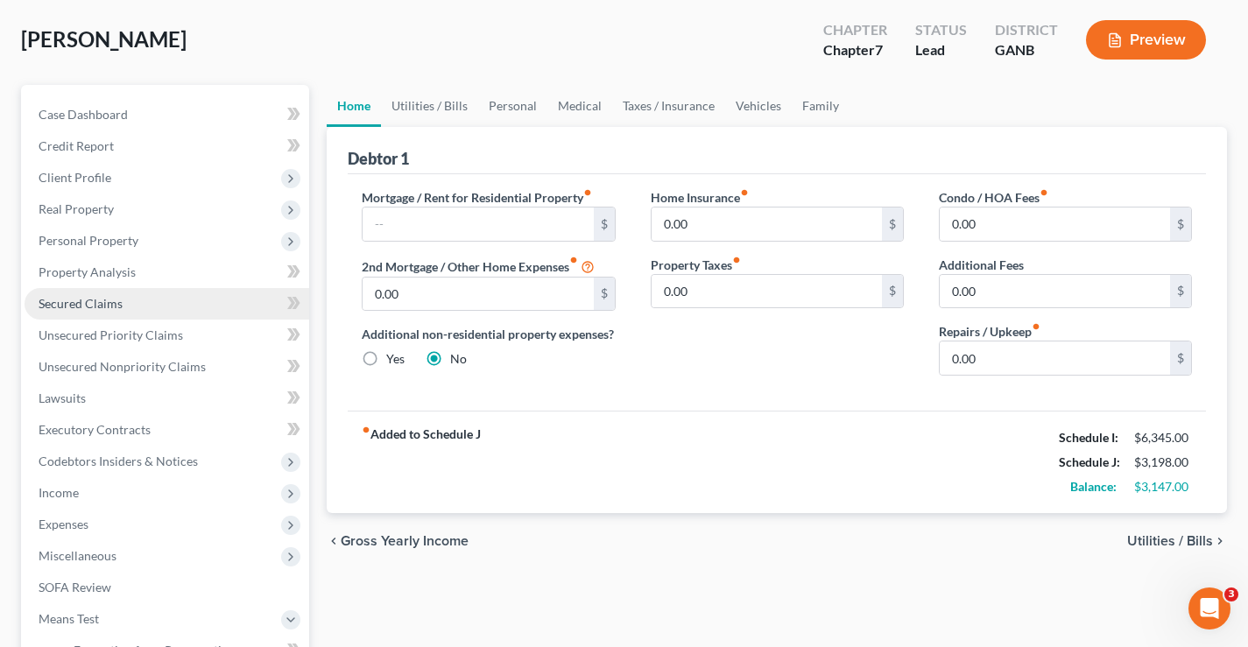
scroll to position [179, 0]
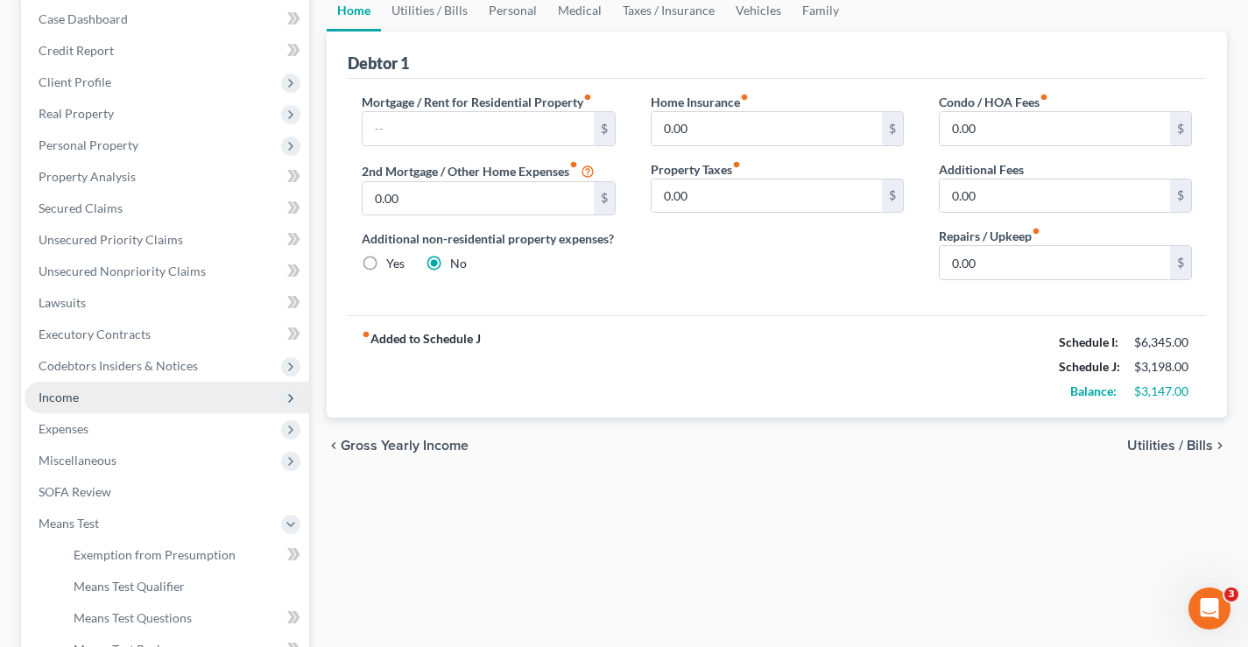
click at [49, 401] on span "Income" at bounding box center [59, 397] width 40 height 15
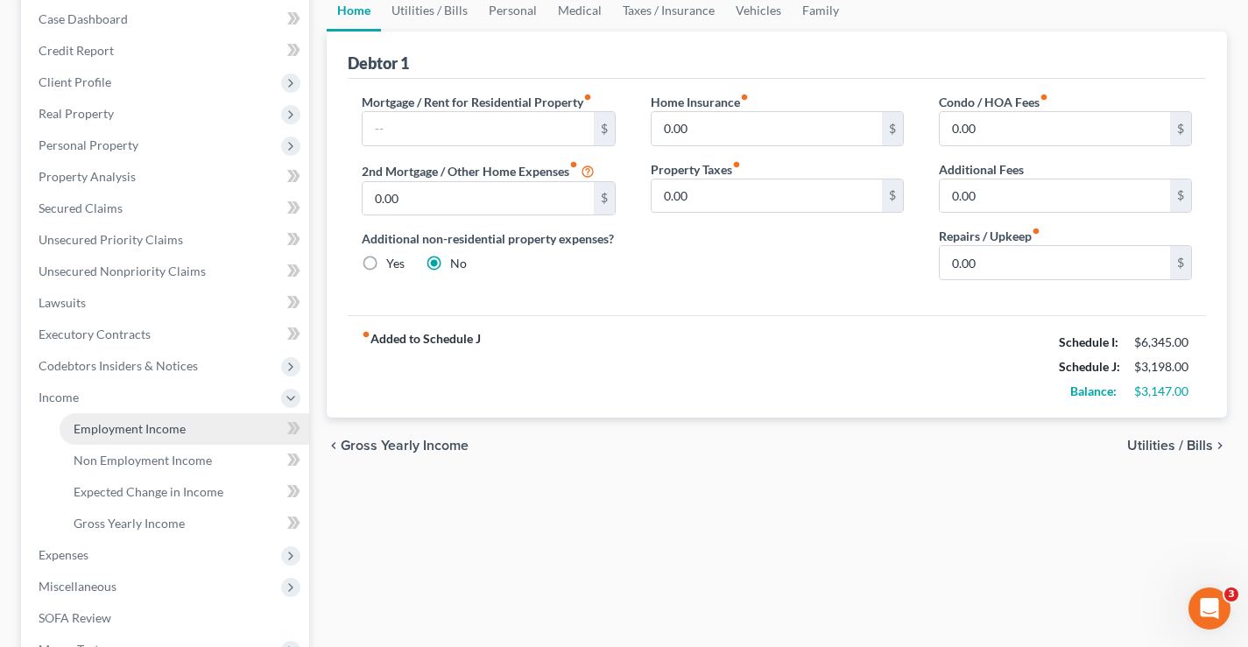
click at [108, 428] on span "Employment Income" at bounding box center [130, 428] width 112 height 15
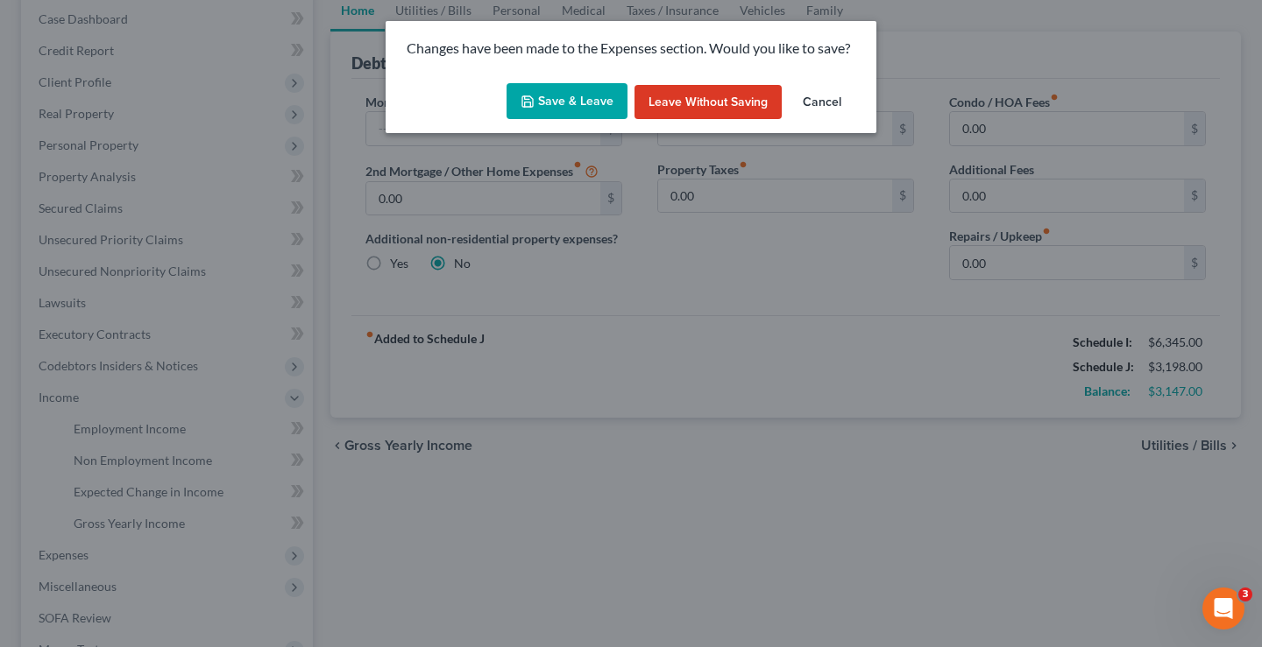
click at [561, 103] on button "Save & Leave" at bounding box center [566, 101] width 121 height 37
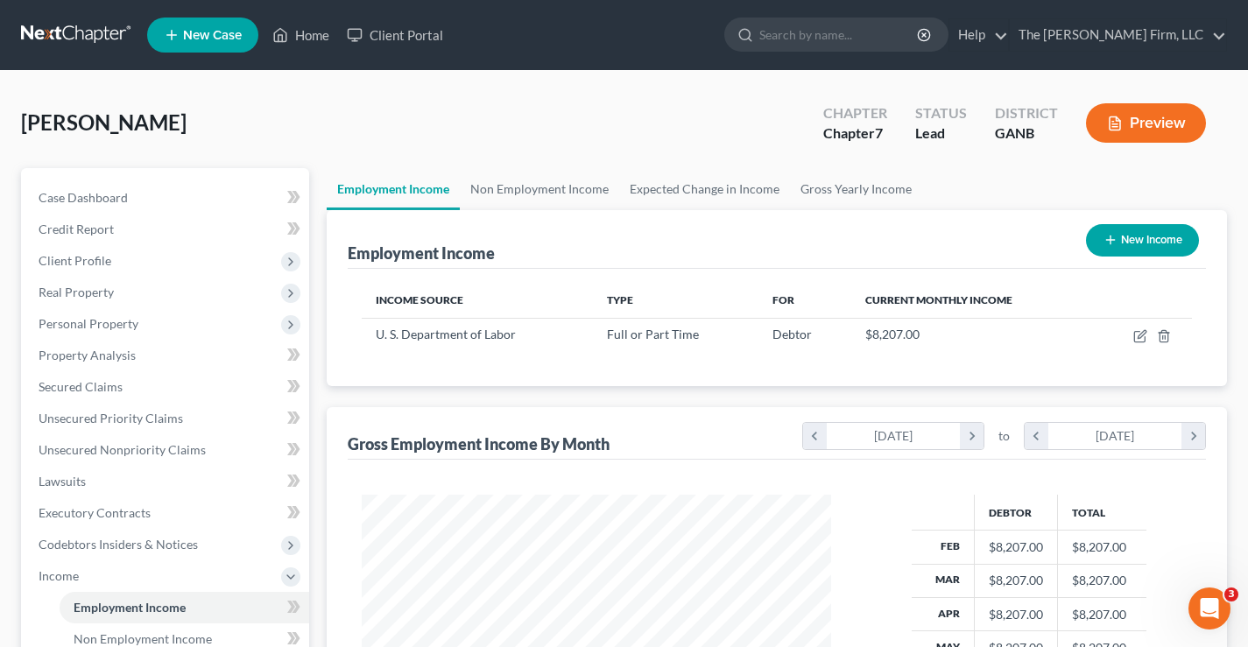
click at [1141, 125] on button "Preview" at bounding box center [1146, 122] width 120 height 39
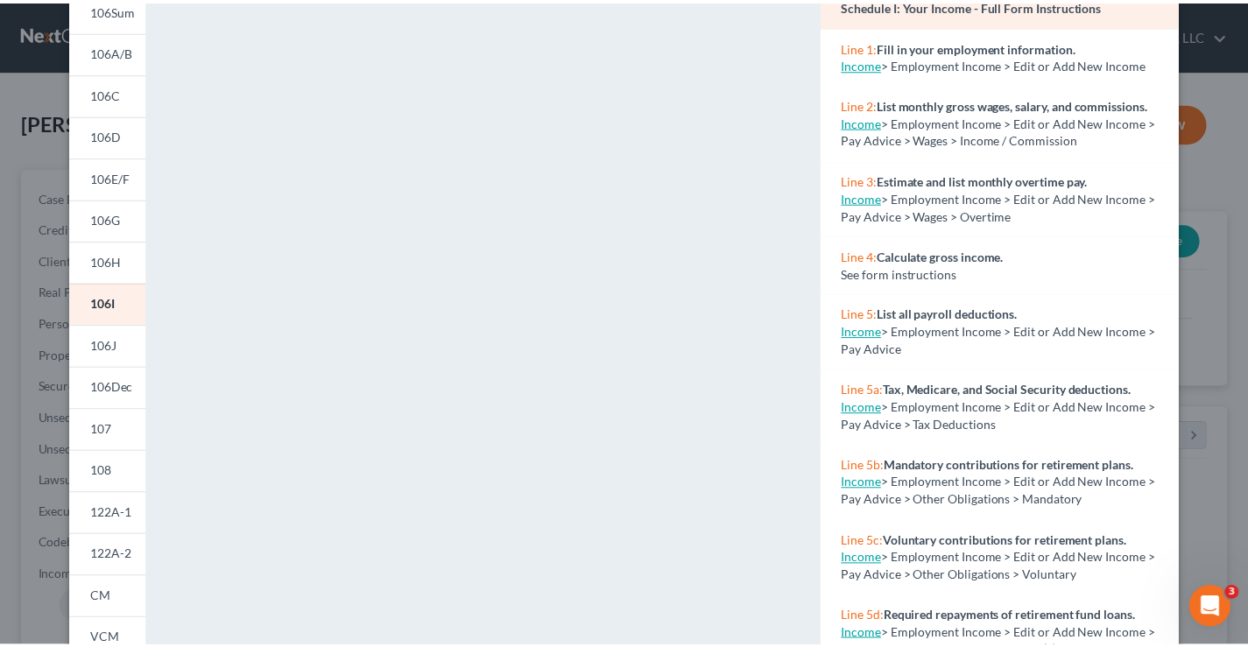
scroll to position [11, 0]
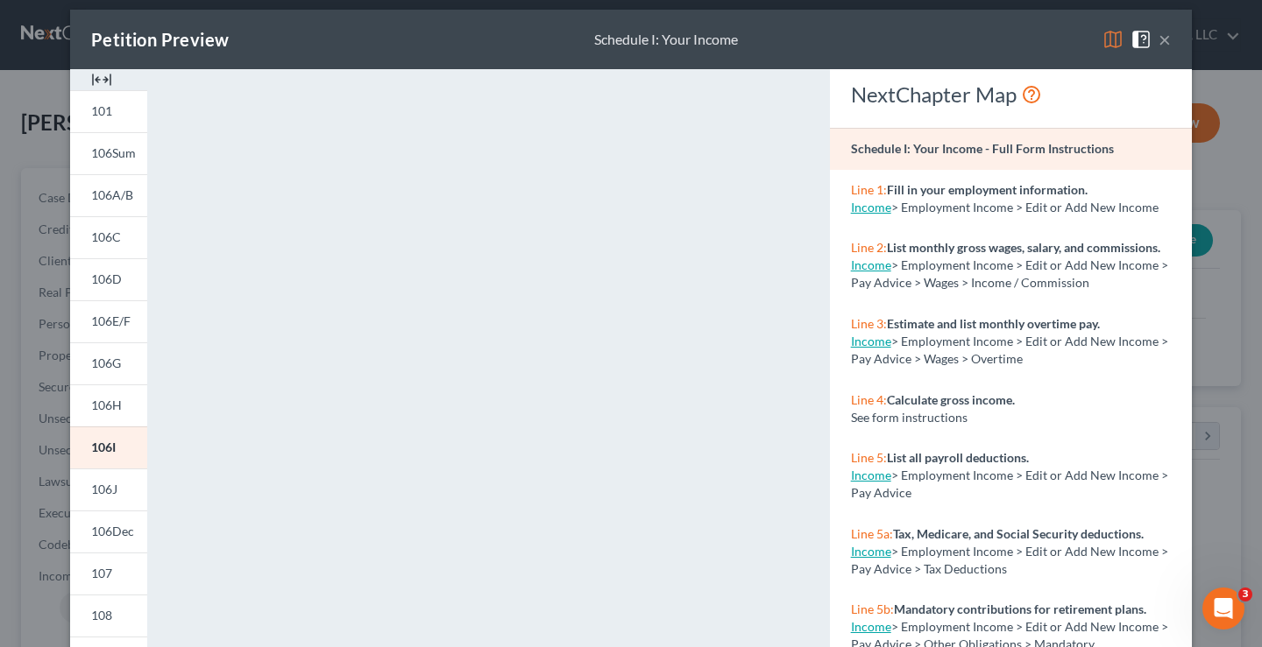
click at [1158, 39] on button "×" at bounding box center [1164, 39] width 12 height 21
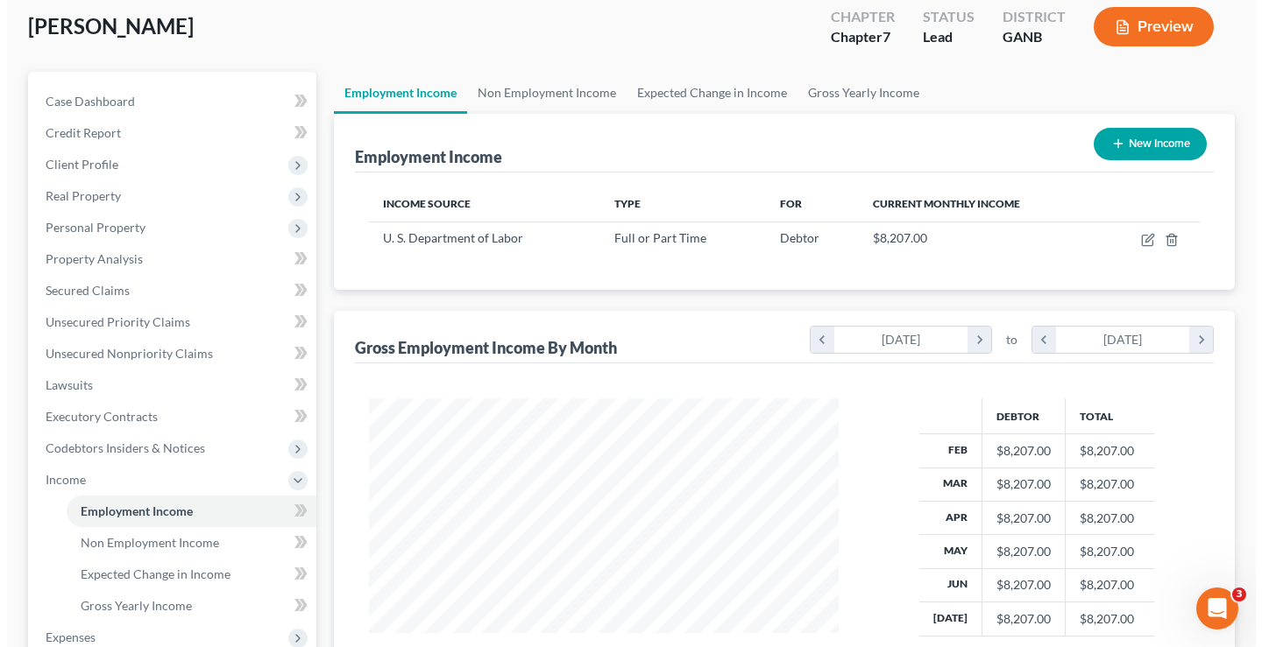
scroll to position [175, 0]
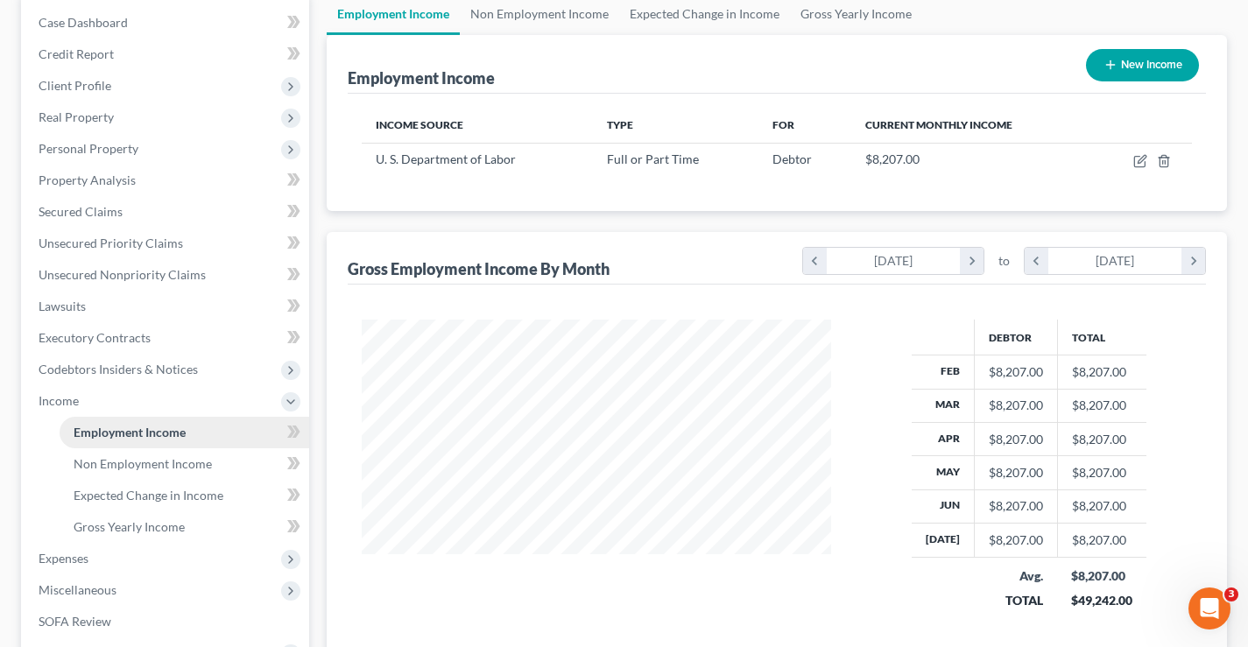
click at [114, 429] on span "Employment Income" at bounding box center [130, 432] width 112 height 15
click at [1135, 161] on icon "button" at bounding box center [1140, 162] width 11 height 11
select select "0"
select select "8"
select select "0"
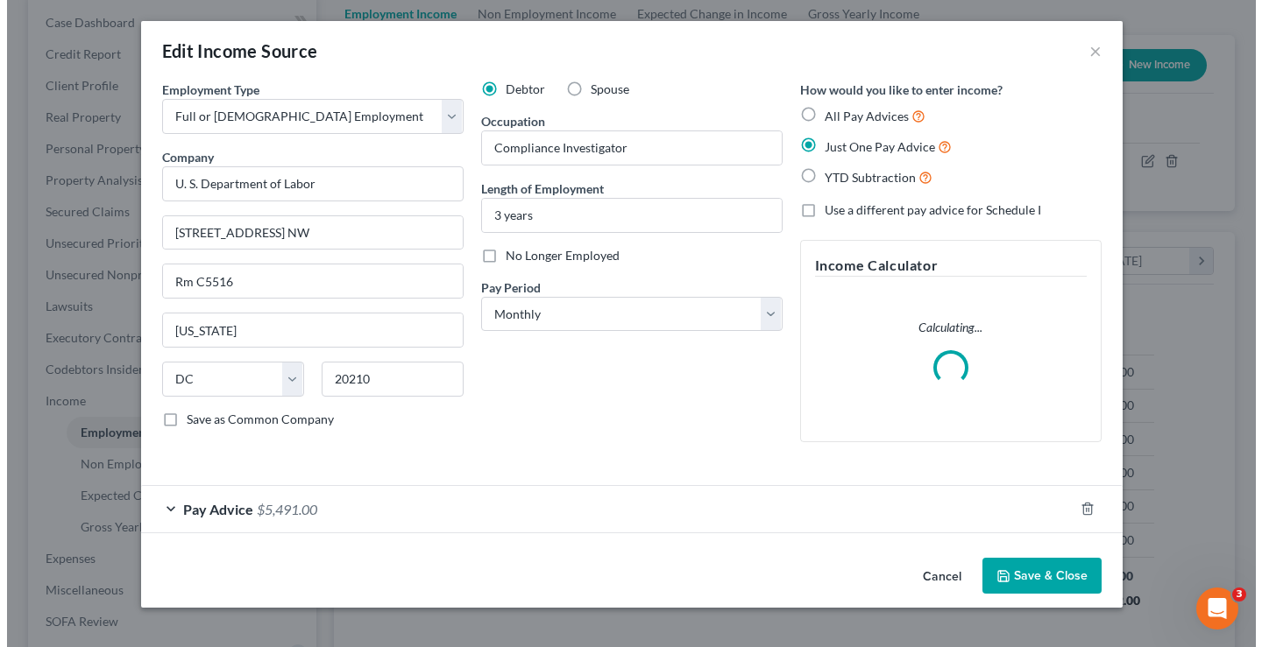
scroll to position [315, 511]
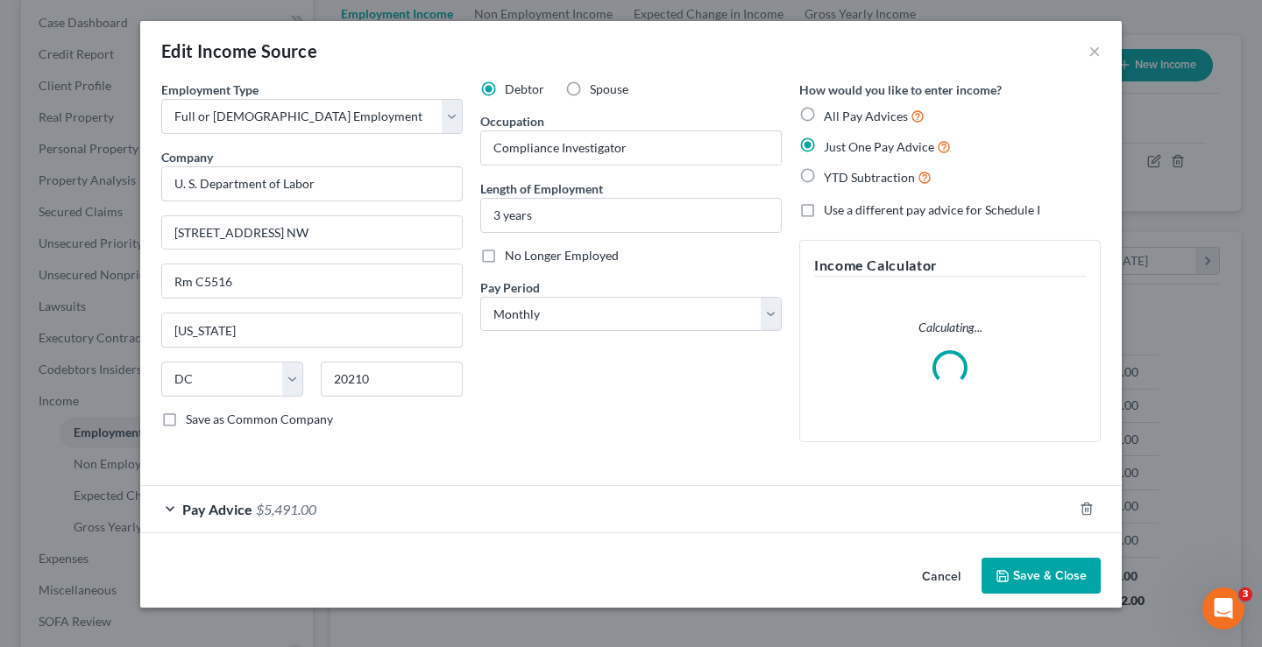
click at [188, 509] on span "Pay Advice" at bounding box center [217, 509] width 70 height 17
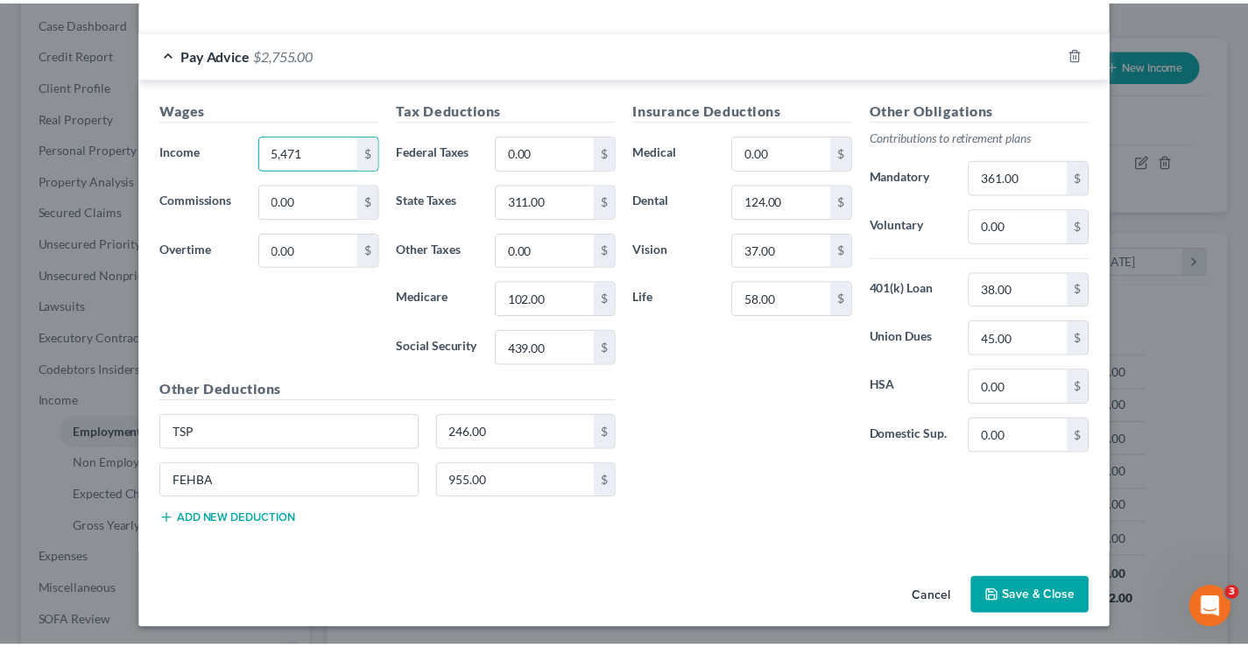
scroll to position [445, 0]
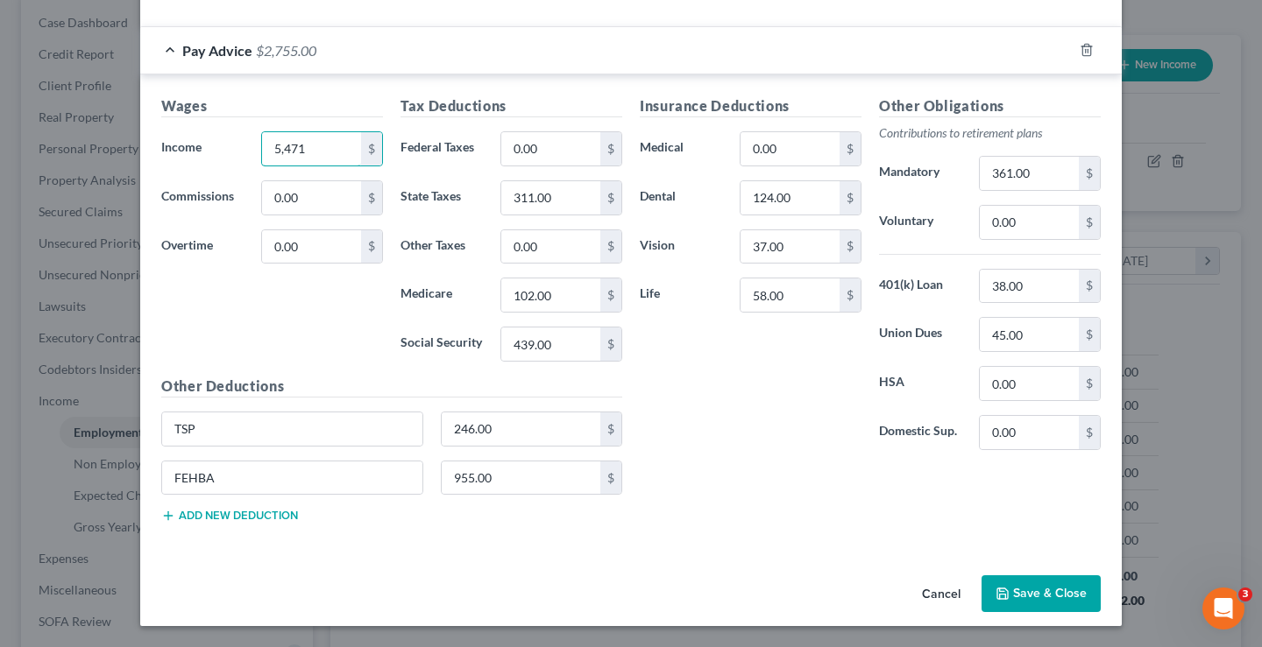
type input "5,471"
click at [1030, 595] on button "Save & Close" at bounding box center [1040, 594] width 119 height 37
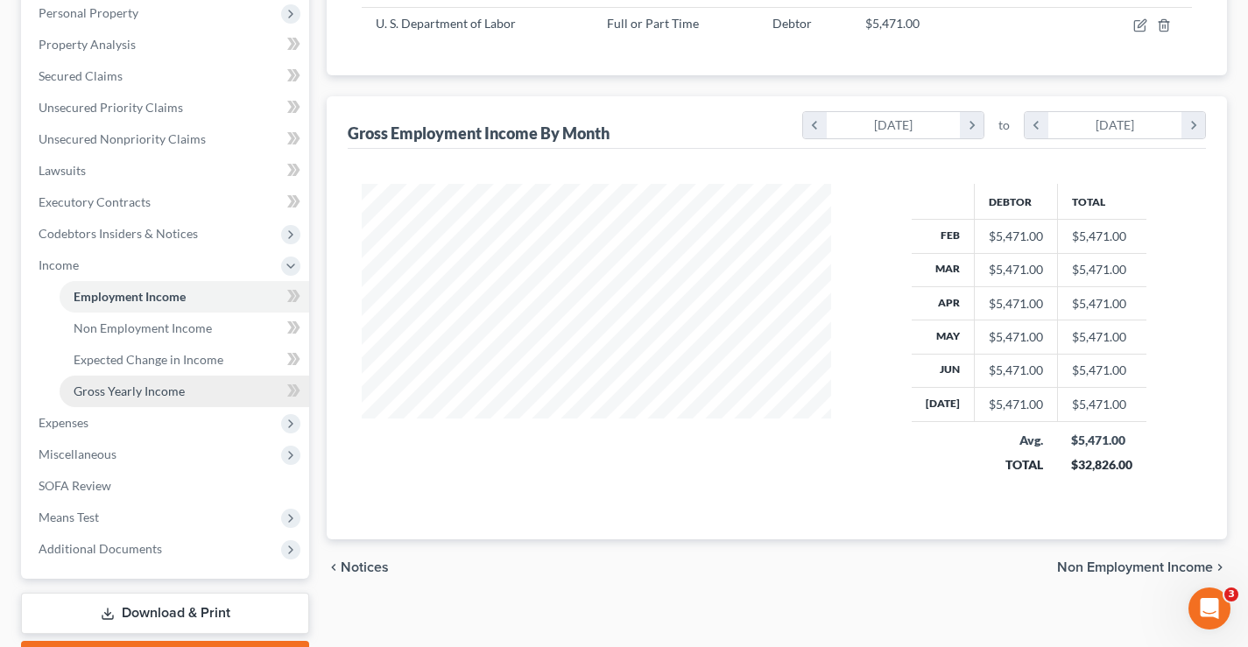
scroll to position [410, 0]
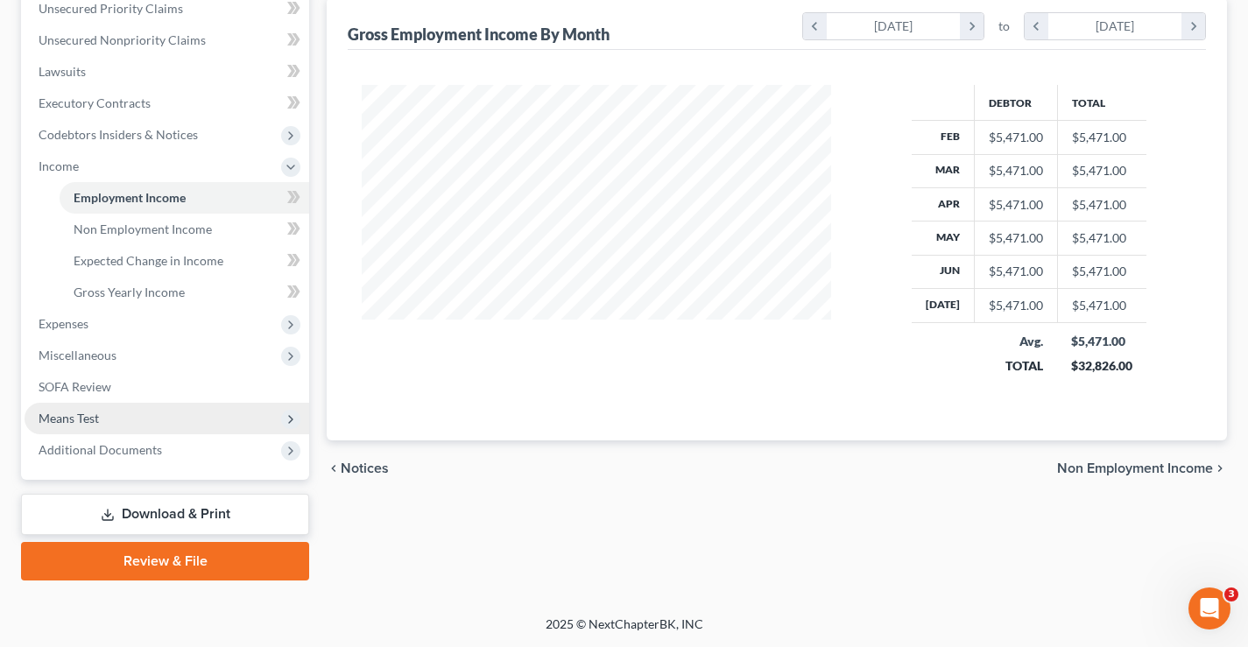
click at [71, 418] on span "Means Test" at bounding box center [69, 418] width 60 height 15
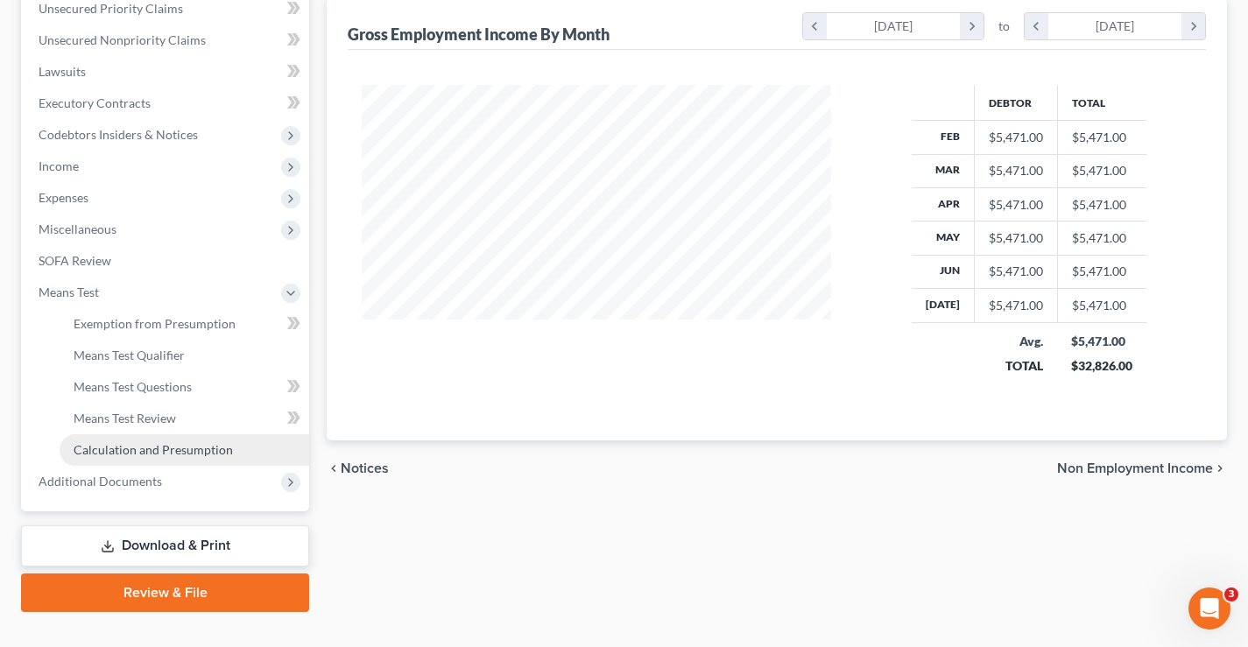
click at [91, 449] on span "Calculation and Presumption" at bounding box center [153, 449] width 159 height 15
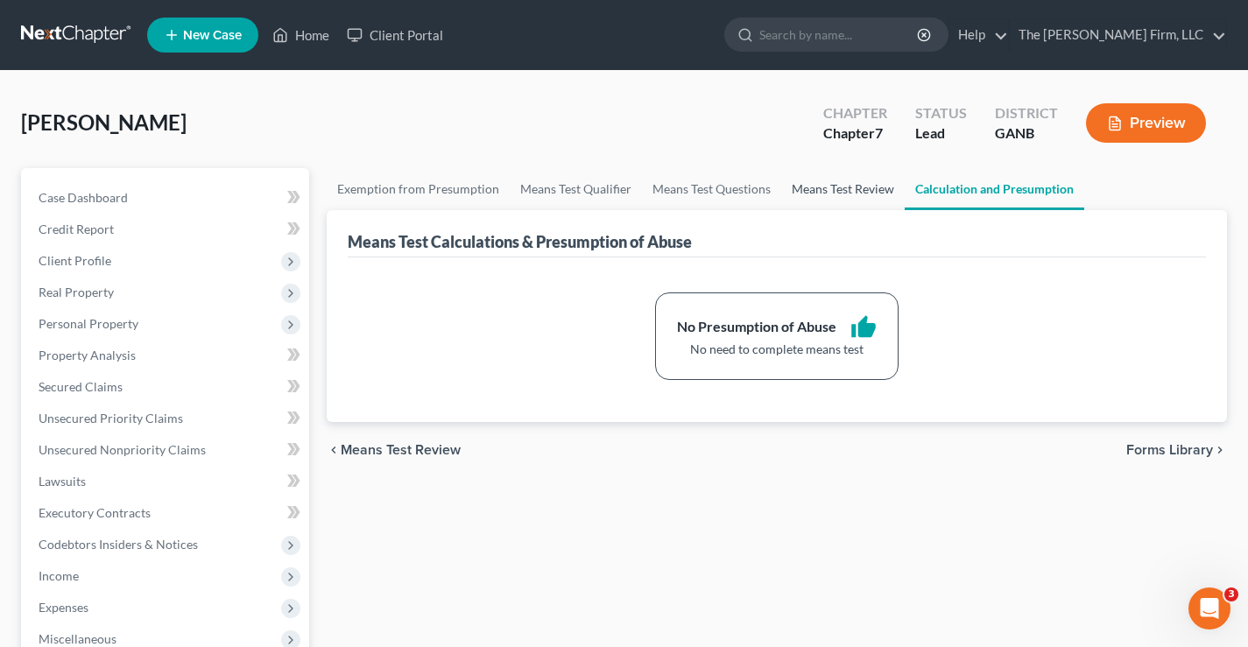
click at [840, 191] on link "Means Test Review" at bounding box center [844, 189] width 124 height 42
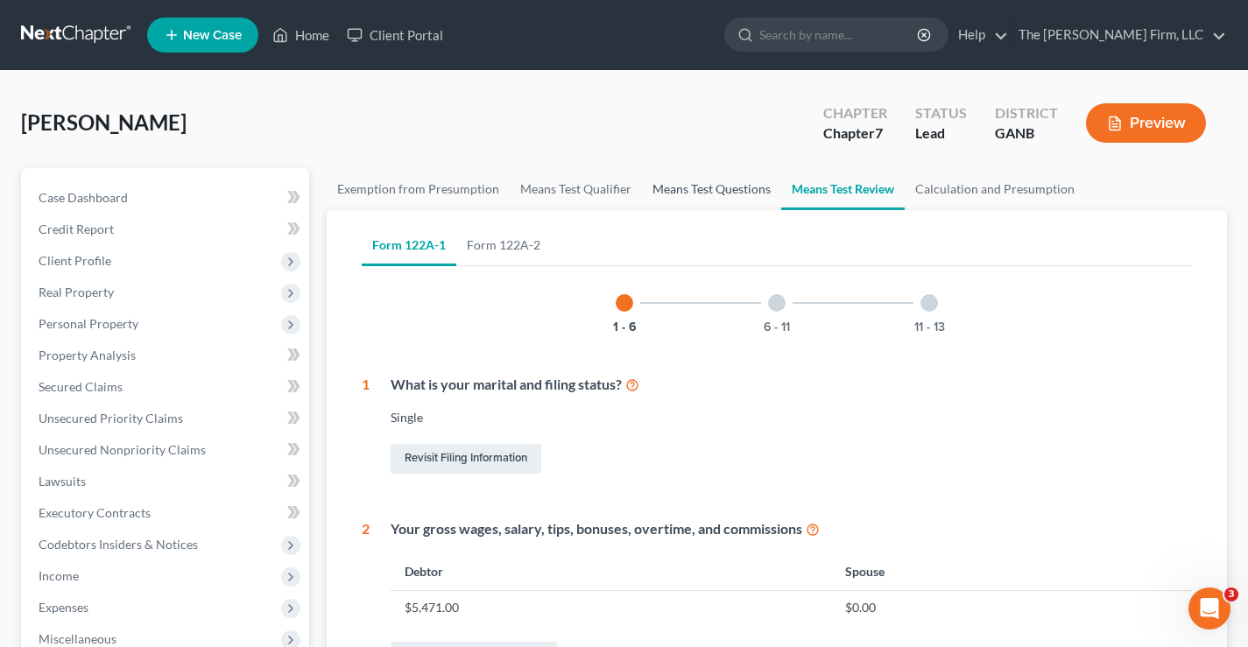
click at [722, 187] on link "Means Test Questions" at bounding box center [711, 189] width 139 height 42
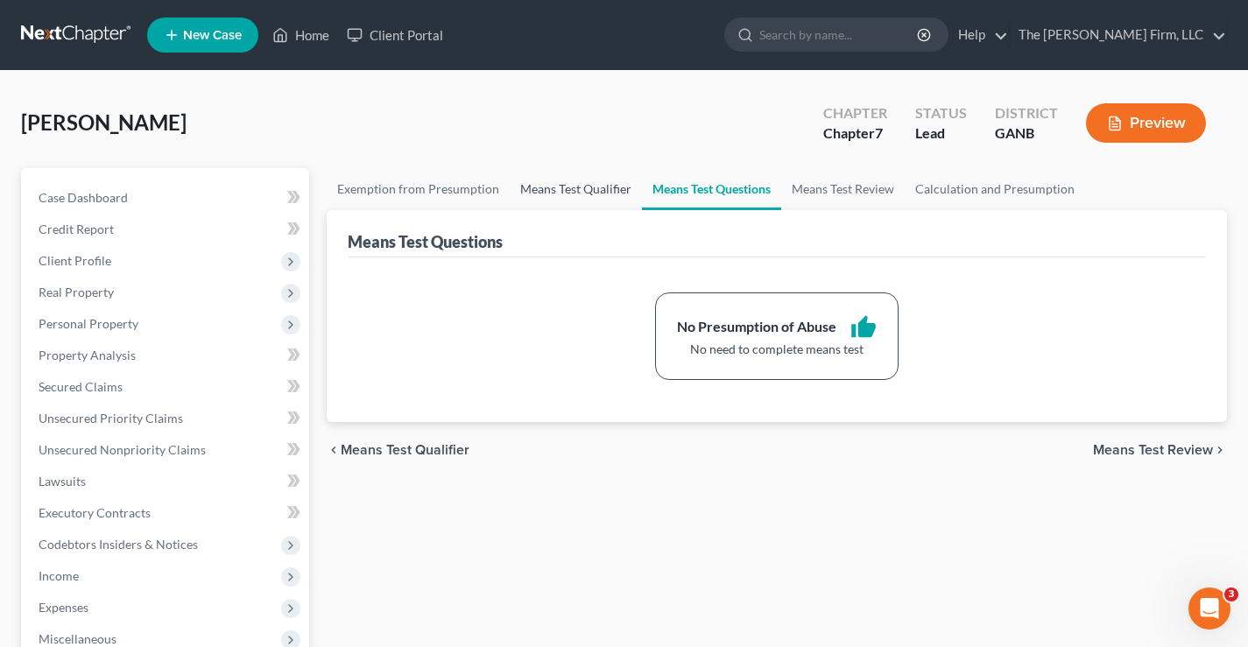
click at [595, 188] on link "Means Test Qualifier" at bounding box center [576, 189] width 132 height 42
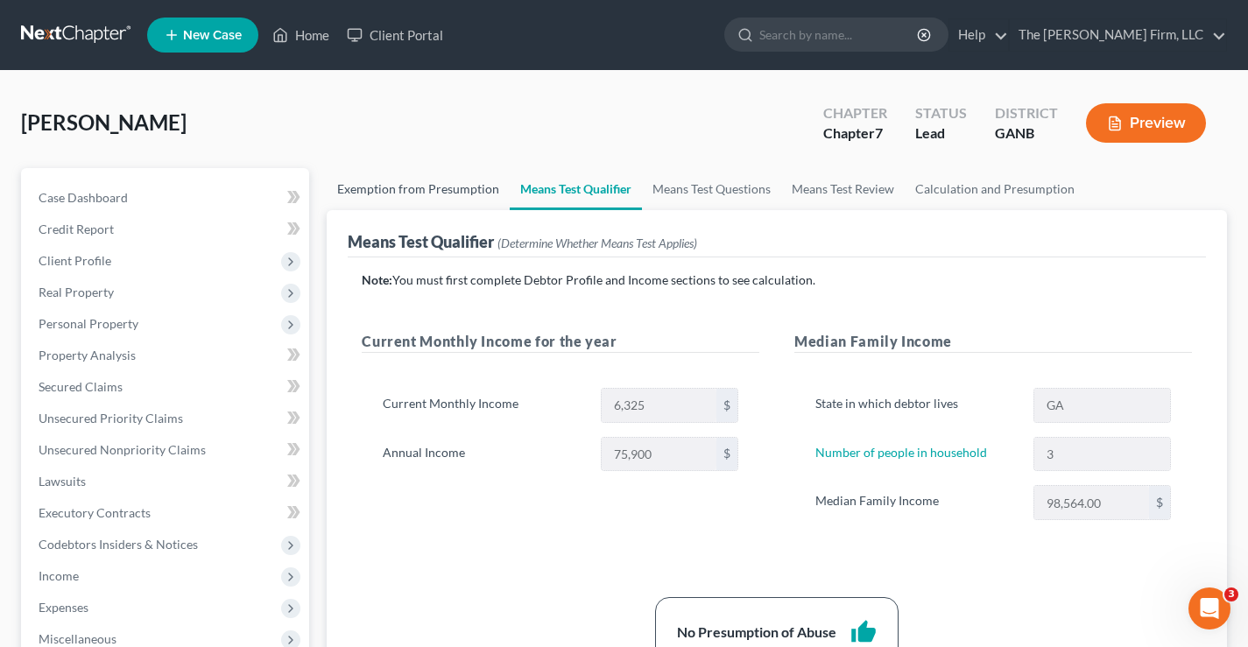
click at [469, 189] on link "Exemption from Presumption" at bounding box center [418, 189] width 183 height 42
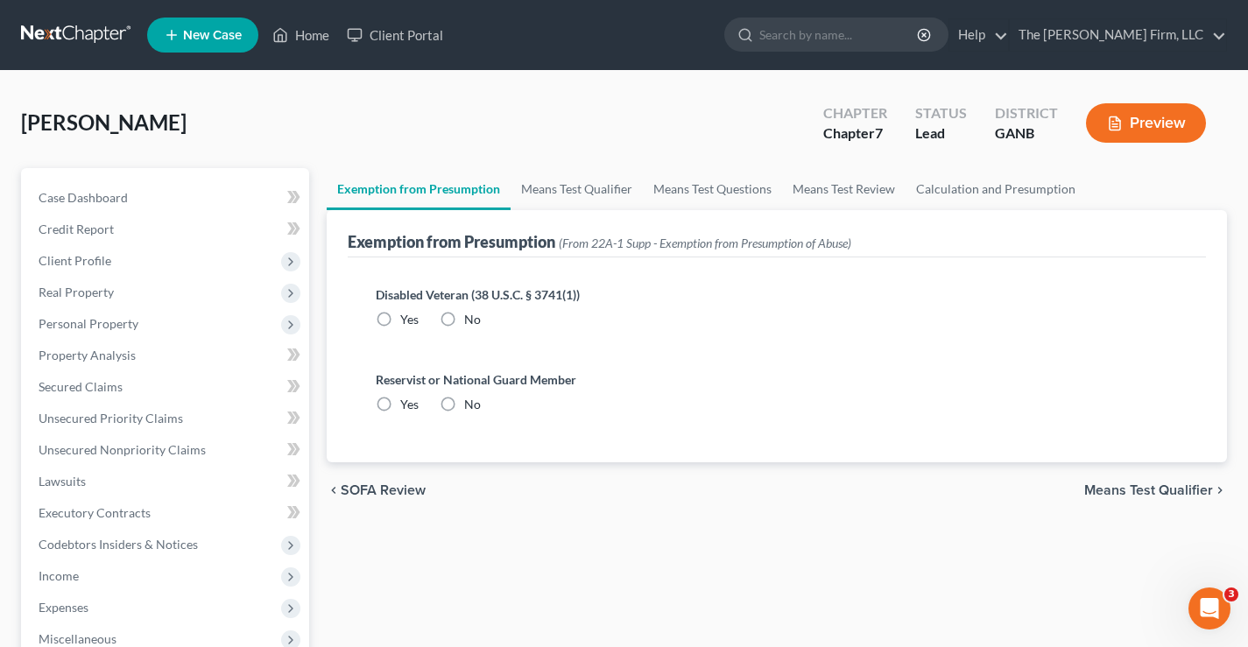
radio input "true"
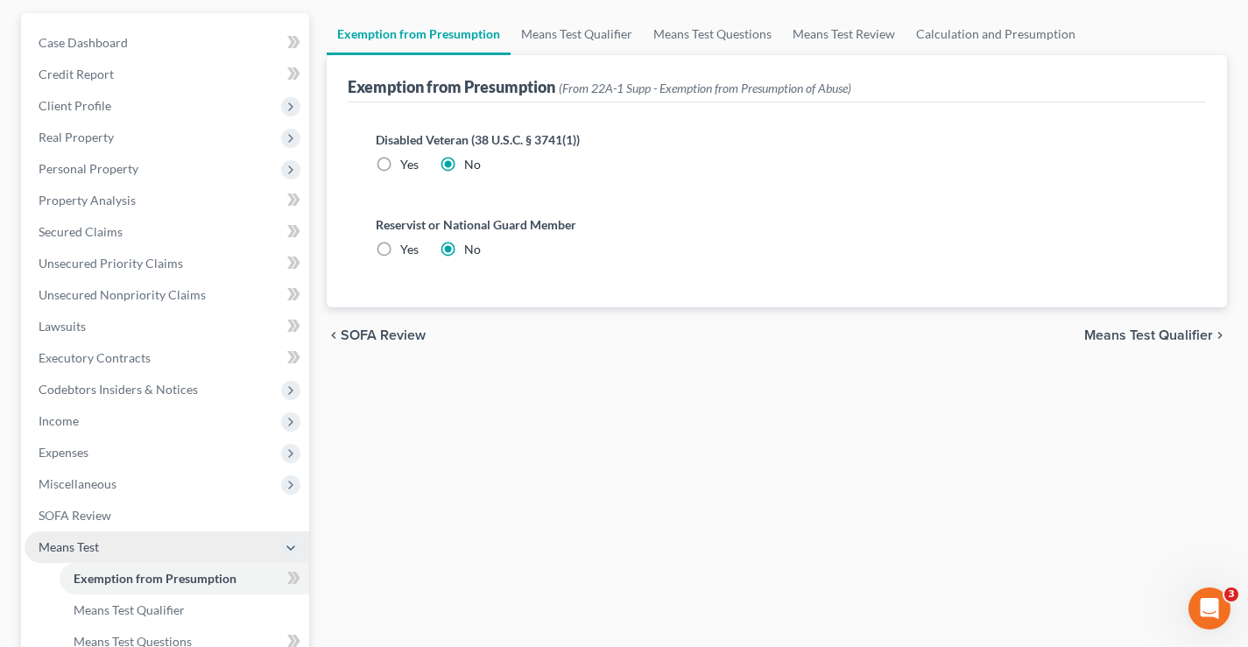
scroll to position [350, 0]
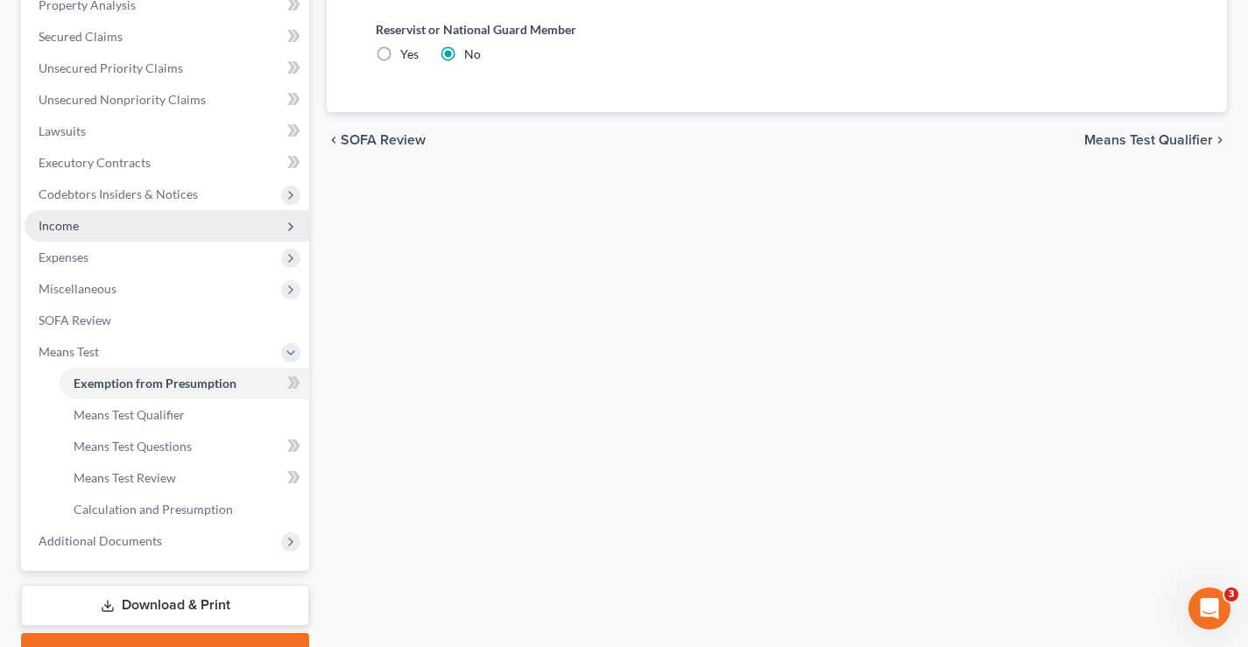
click at [69, 229] on span "Income" at bounding box center [59, 225] width 40 height 15
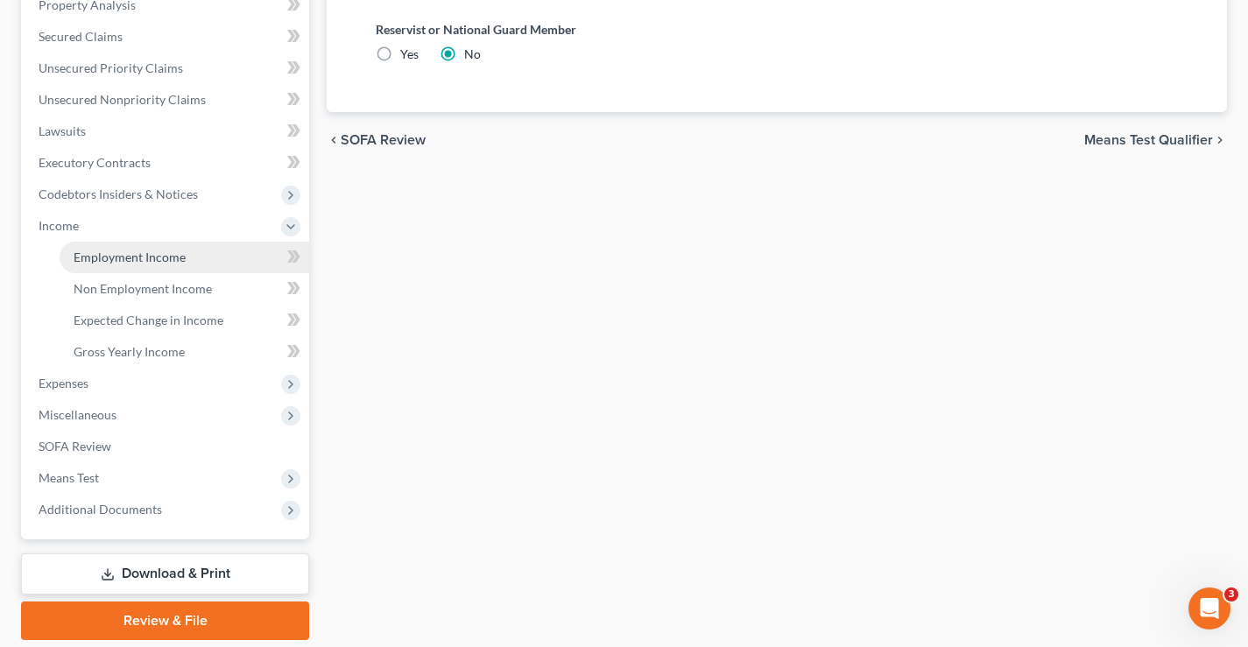
click at [132, 263] on span "Employment Income" at bounding box center [130, 257] width 112 height 15
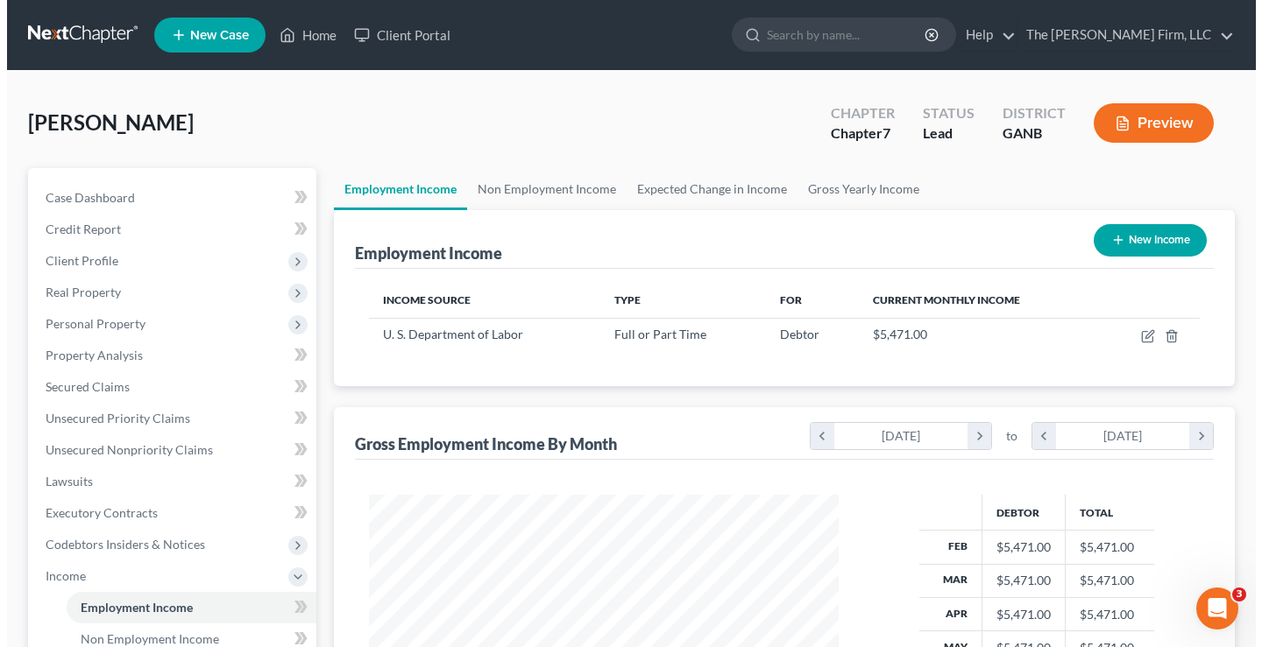
scroll to position [315, 505]
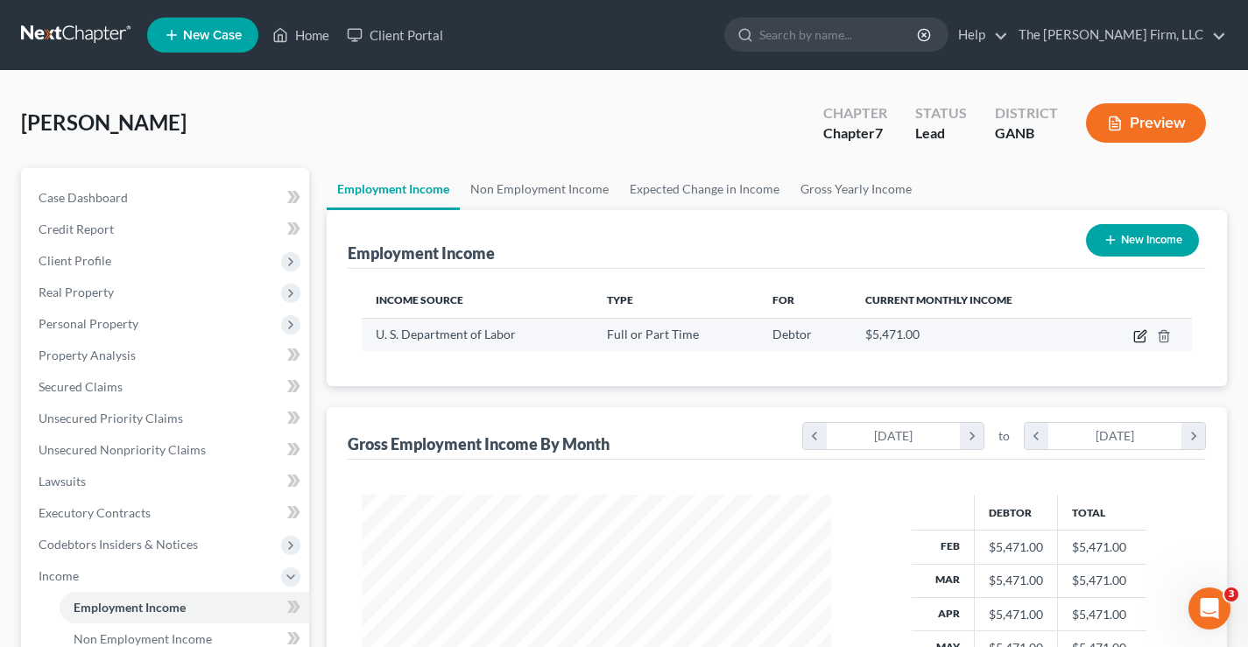
click at [1137, 336] on icon "button" at bounding box center [1141, 336] width 14 height 14
select select "0"
select select "8"
select select "0"
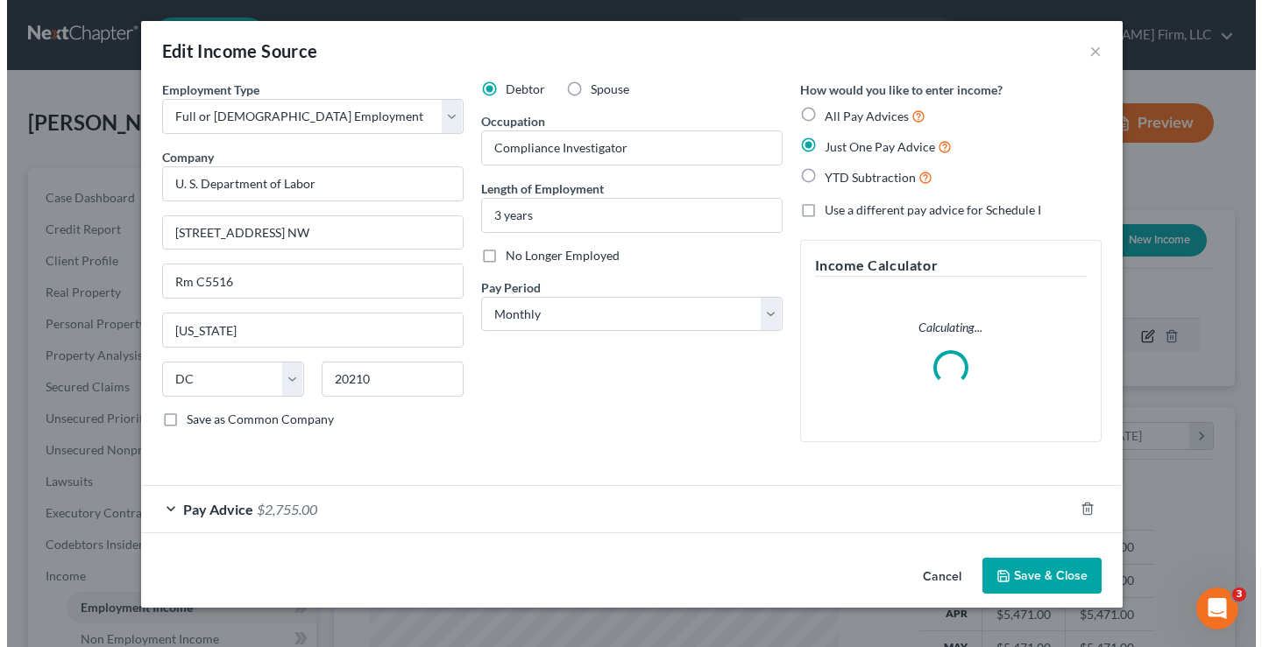
scroll to position [315, 511]
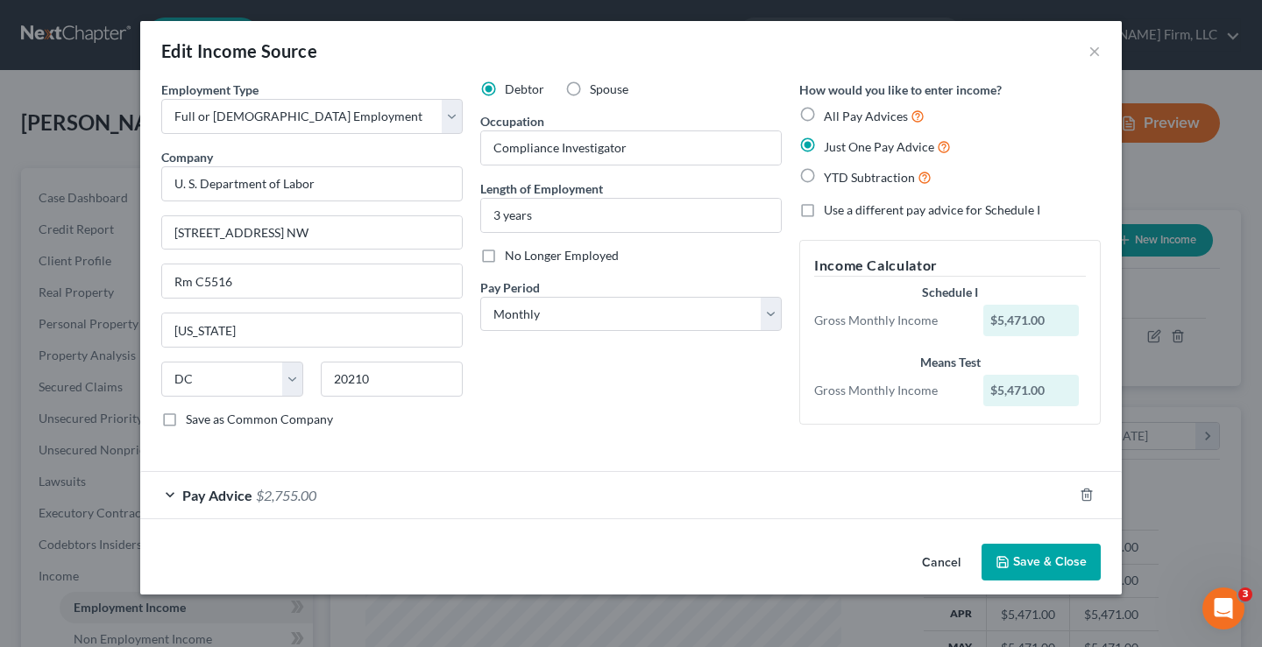
click at [177, 495] on div "Pay Advice $2,755.00" at bounding box center [606, 495] width 932 height 46
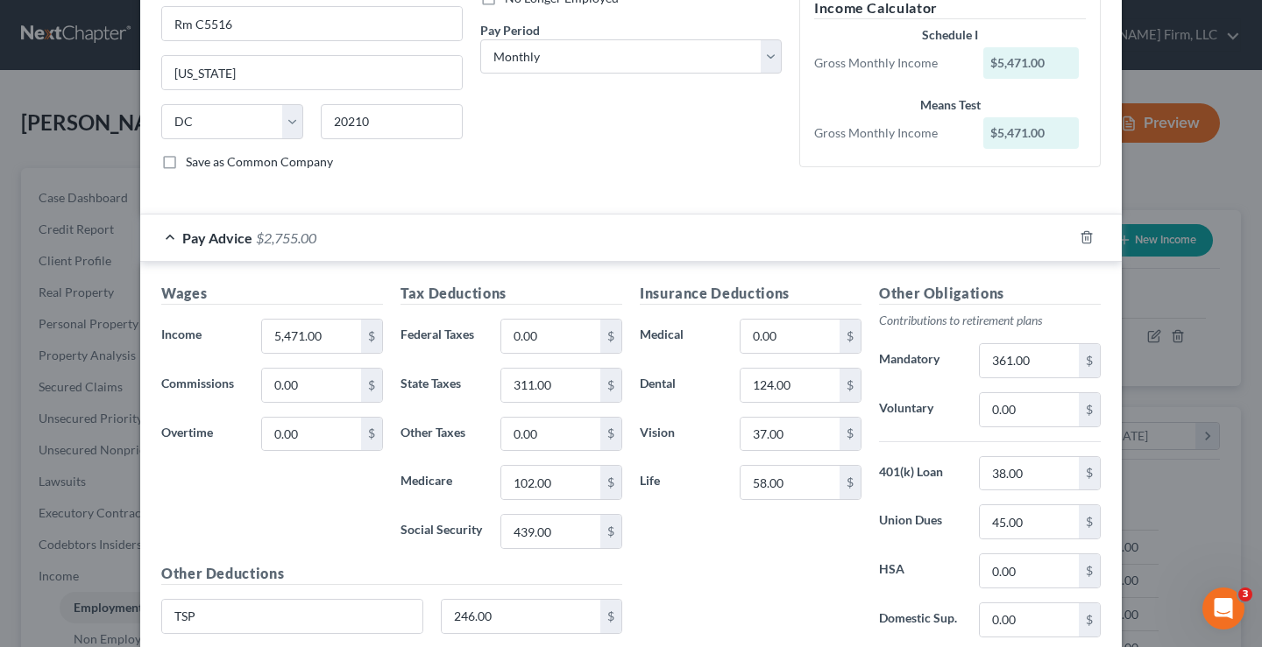
scroll to position [263, 0]
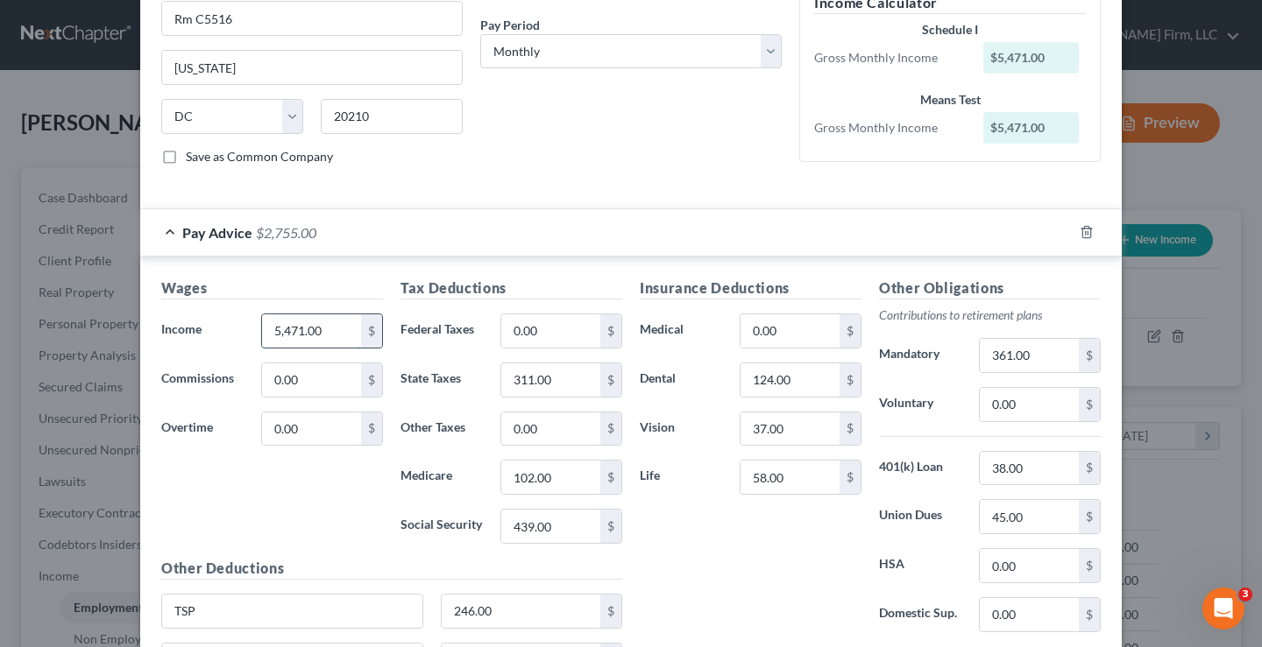
click at [328, 332] on input "5,471.00" at bounding box center [311, 331] width 99 height 33
type input "6,839"
click at [697, 570] on div "Insurance Deductions Medical 0.00 $ Dental 124.00 $ Vision 37.00 $ Life 58.00 $" at bounding box center [750, 462] width 239 height 369
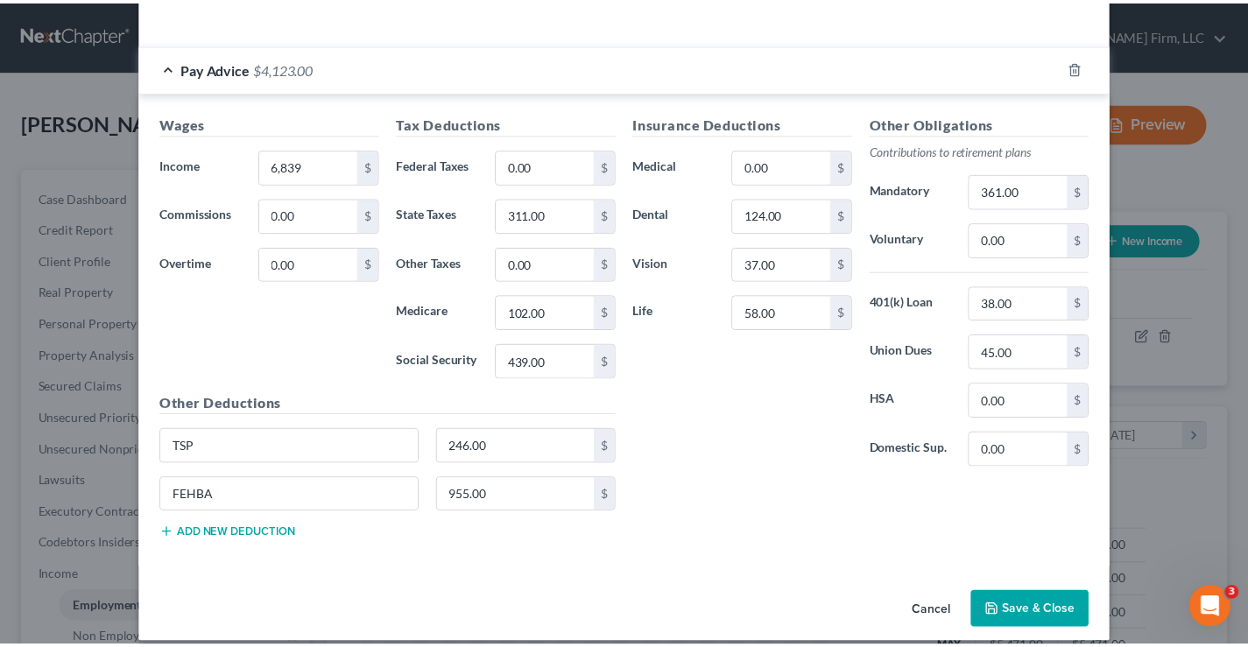
scroll to position [445, 0]
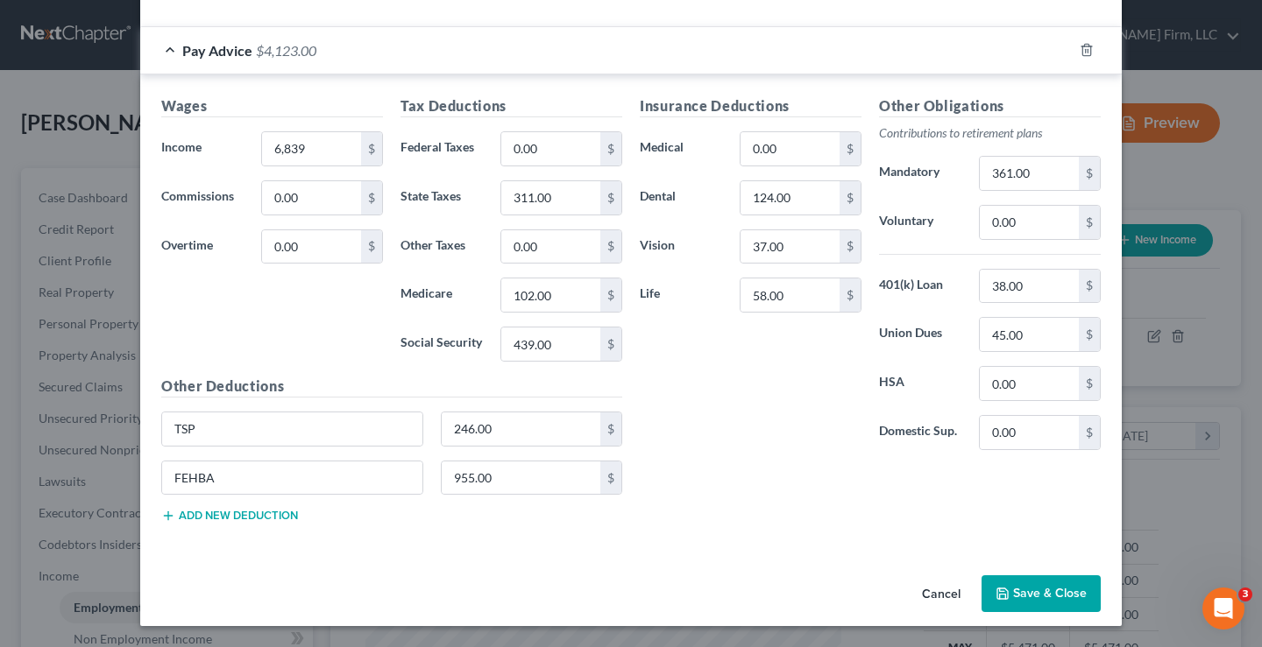
click at [1043, 598] on button "Save & Close" at bounding box center [1040, 594] width 119 height 37
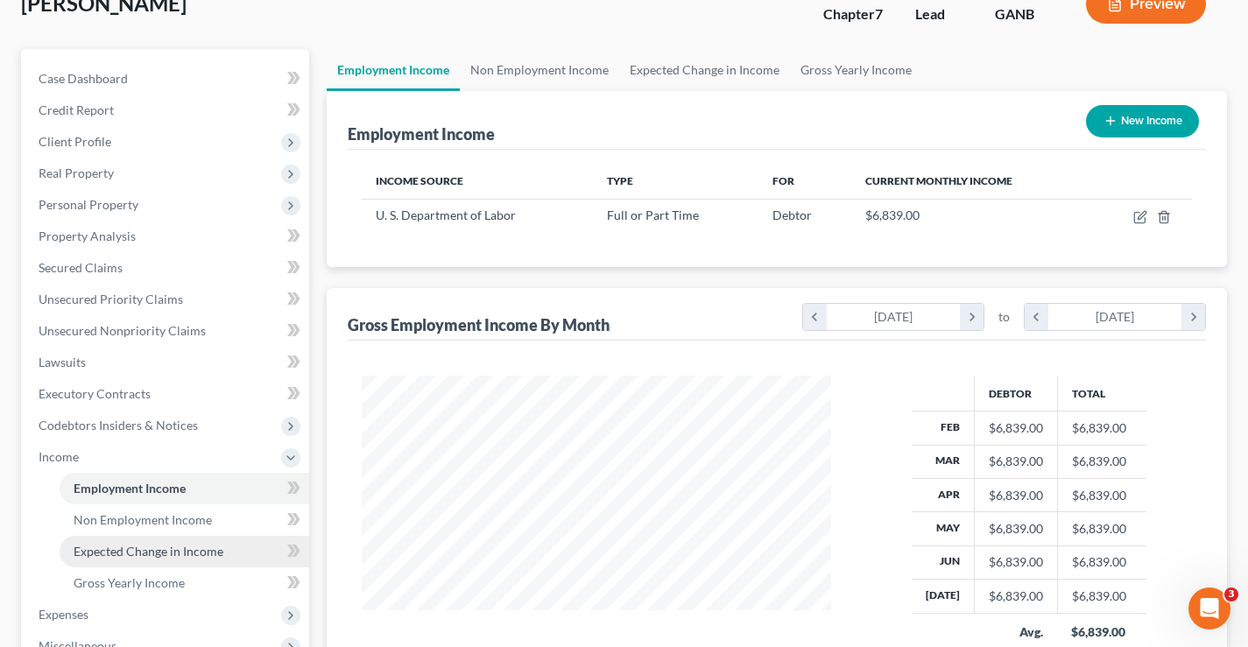
scroll to position [410, 0]
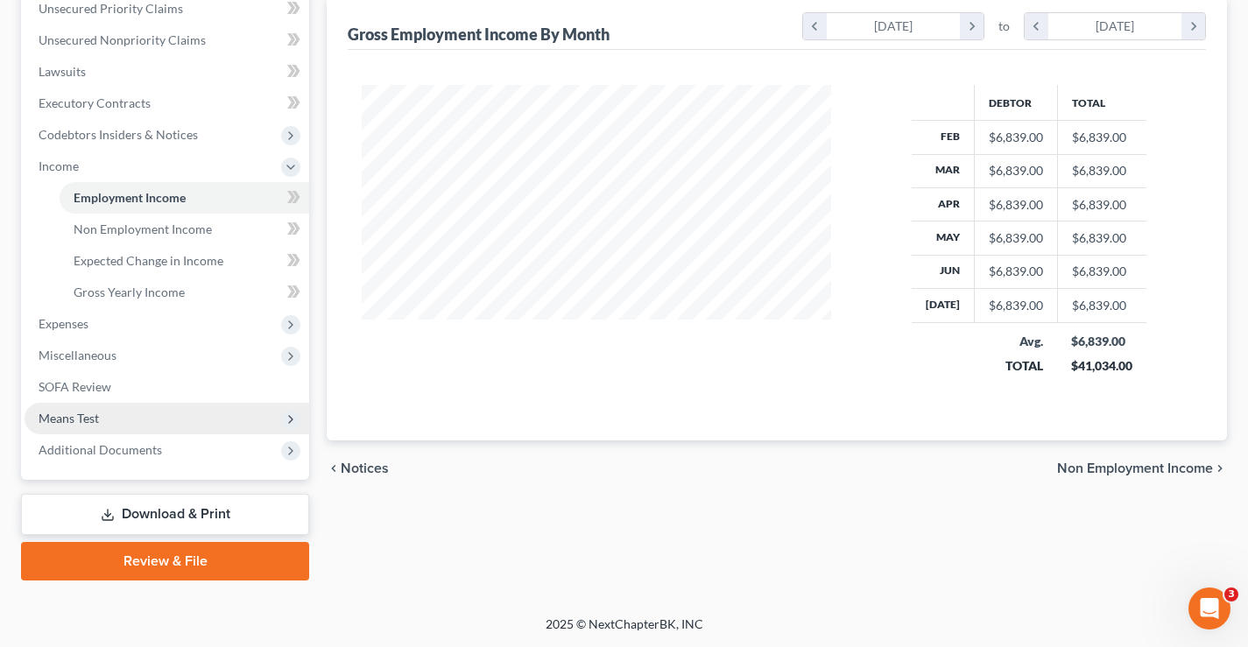
click at [61, 420] on span "Means Test" at bounding box center [69, 418] width 60 height 15
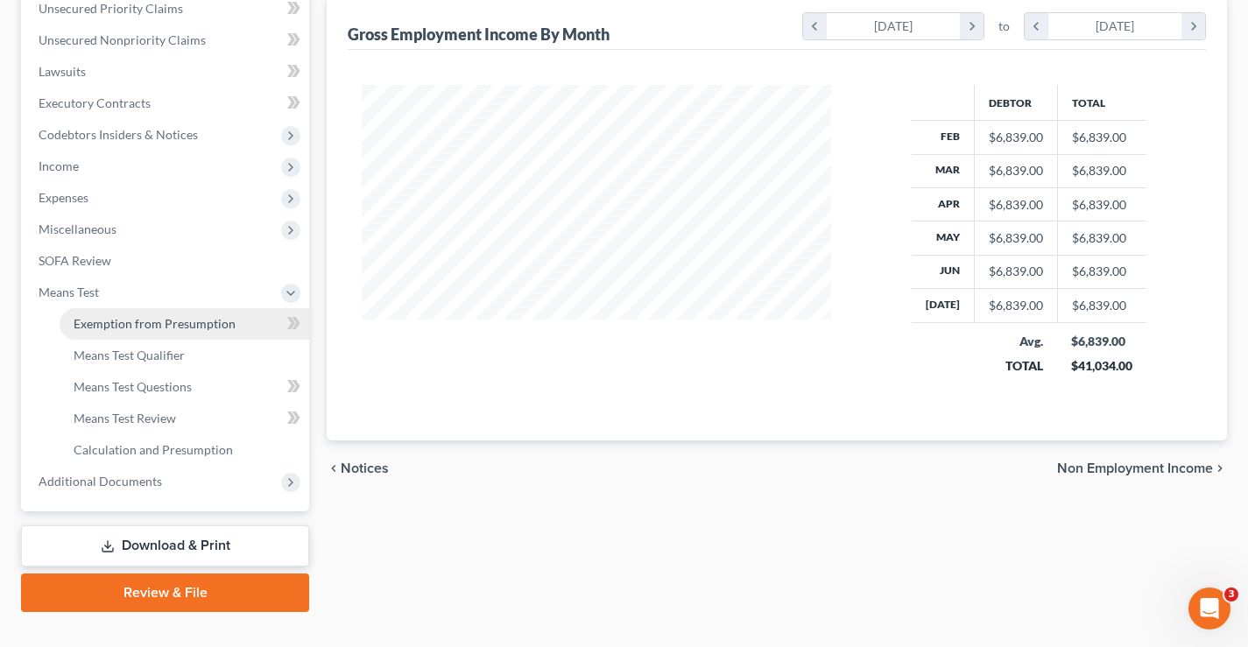
click at [145, 324] on span "Exemption from Presumption" at bounding box center [155, 323] width 162 height 15
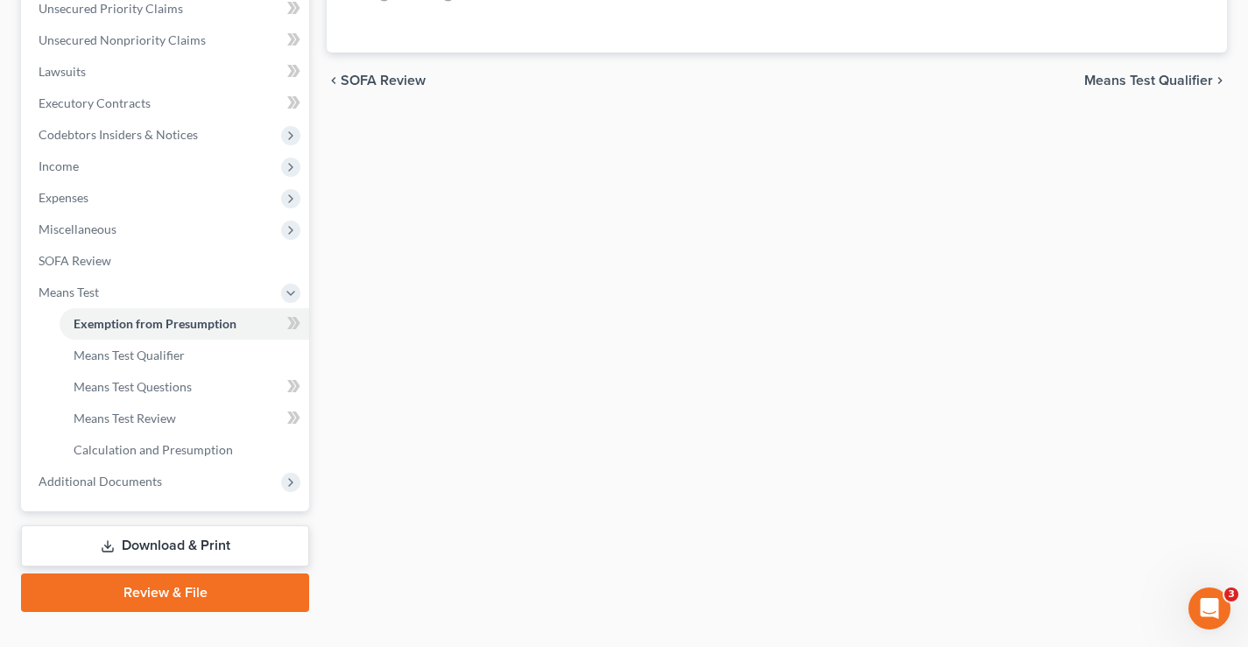
radio input "true"
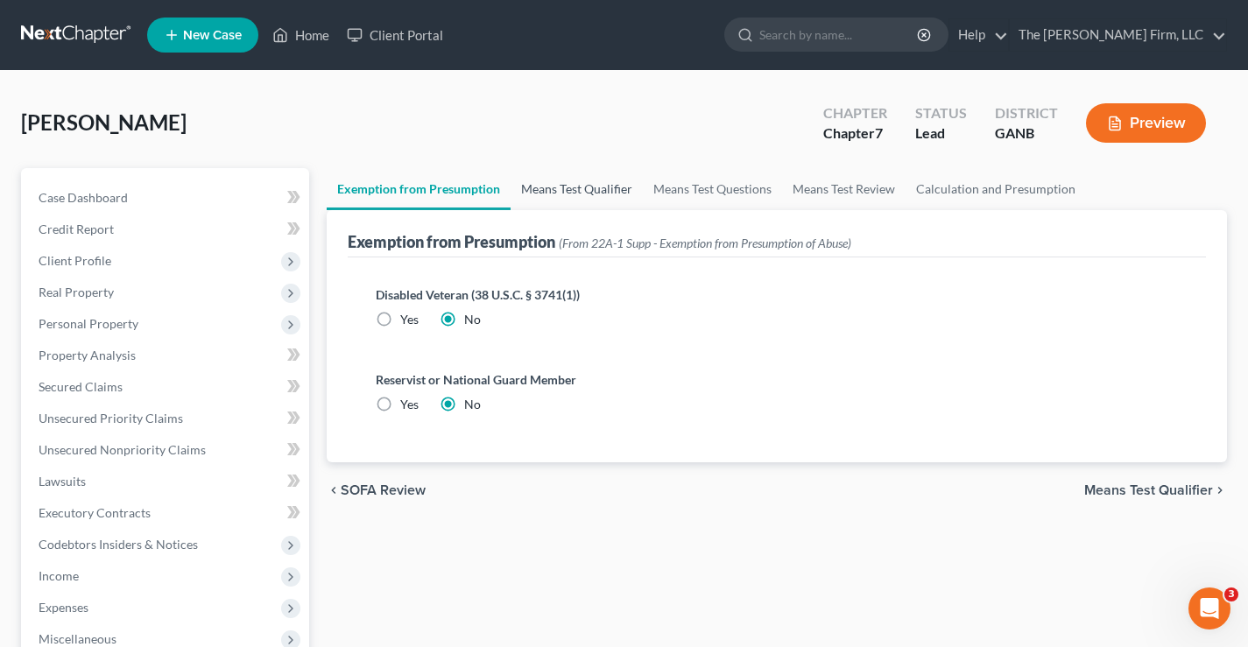
click at [564, 189] on link "Means Test Qualifier" at bounding box center [577, 189] width 132 height 42
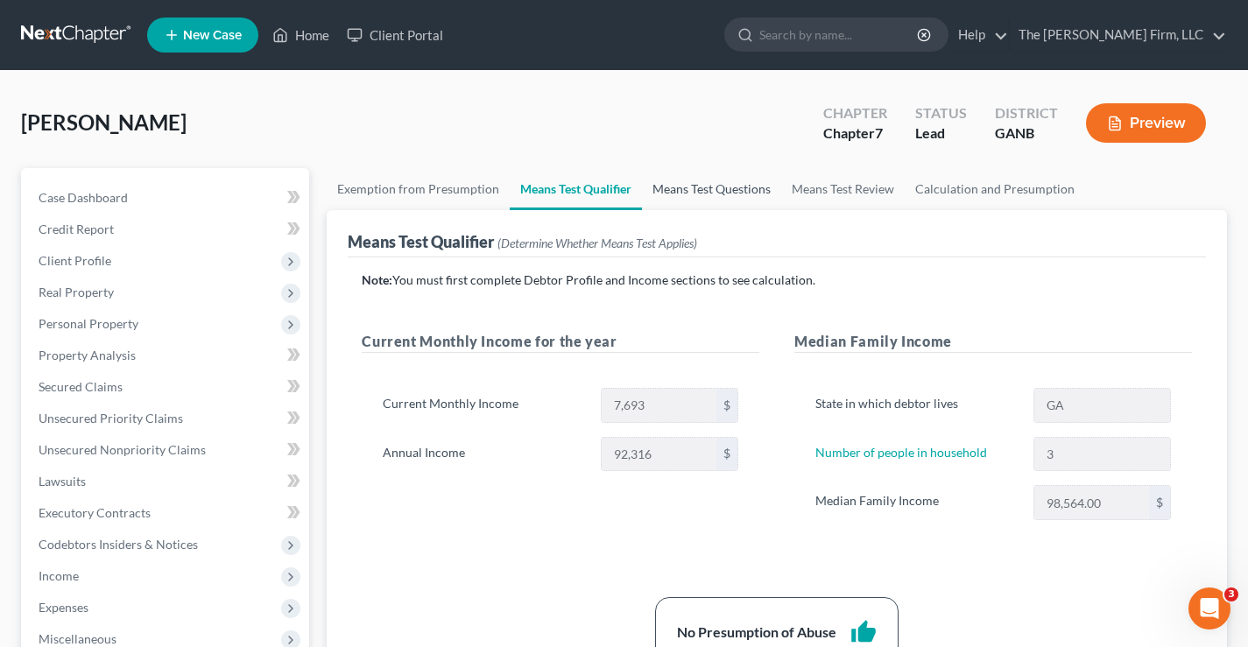
click at [670, 189] on link "Means Test Questions" at bounding box center [711, 189] width 139 height 42
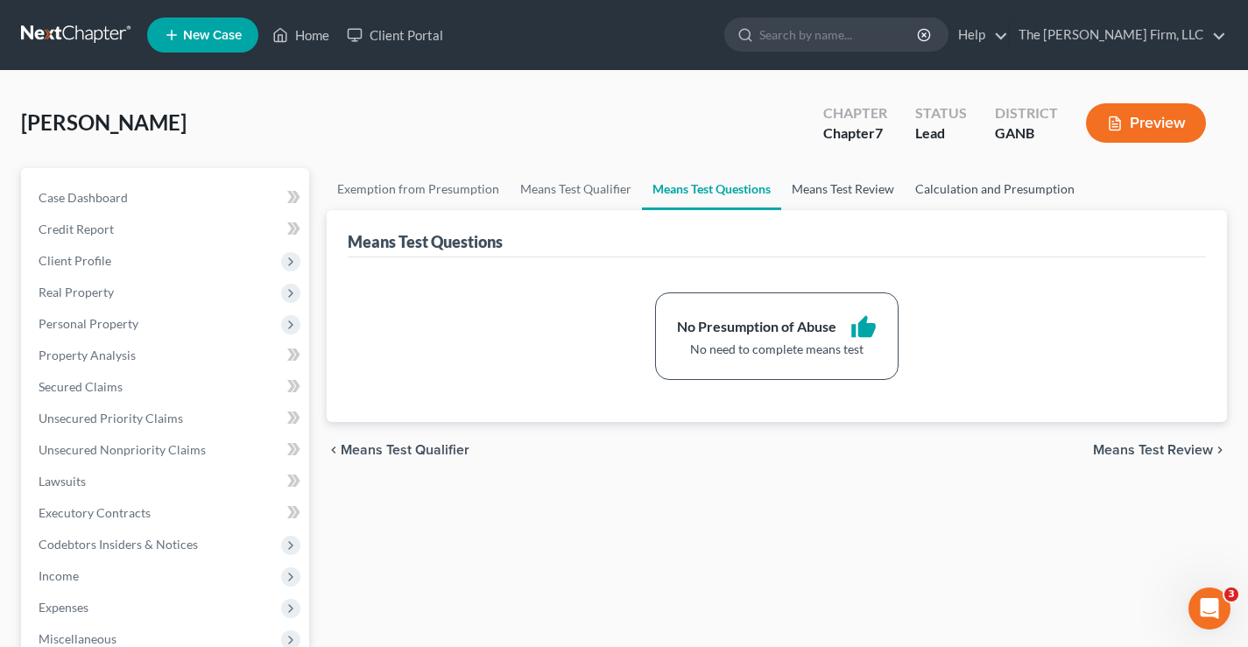
click at [815, 196] on link "Means Test Review" at bounding box center [844, 189] width 124 height 42
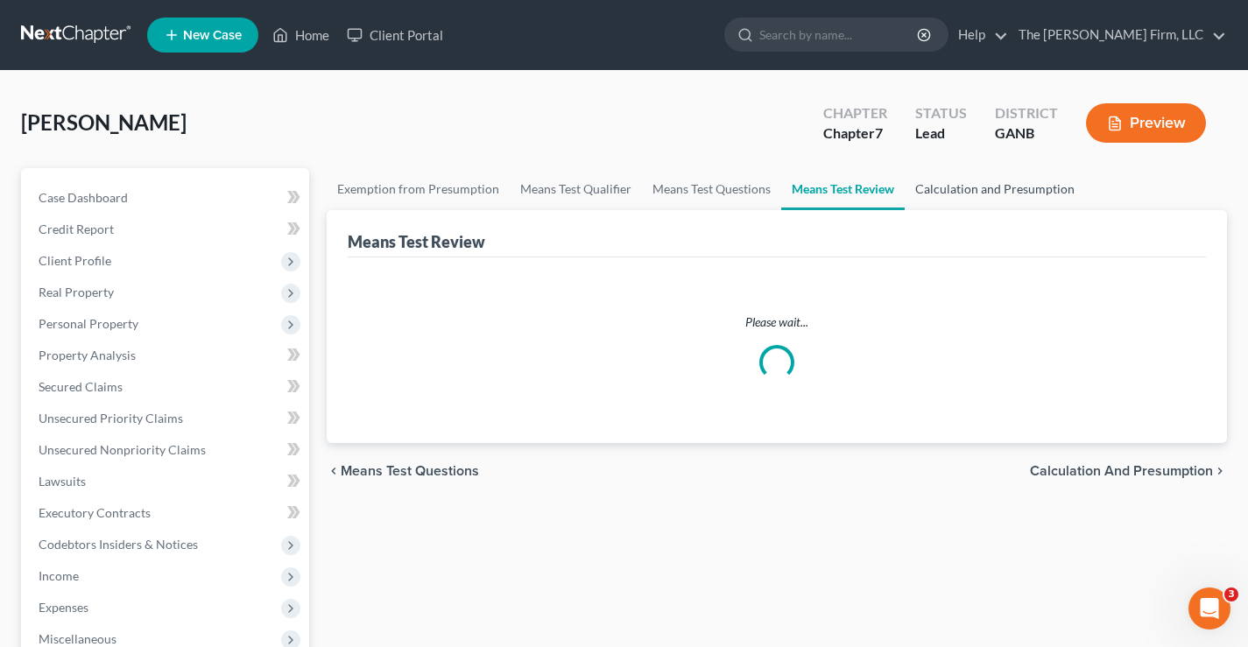
click at [968, 195] on link "Calculation and Presumption" at bounding box center [995, 189] width 180 height 42
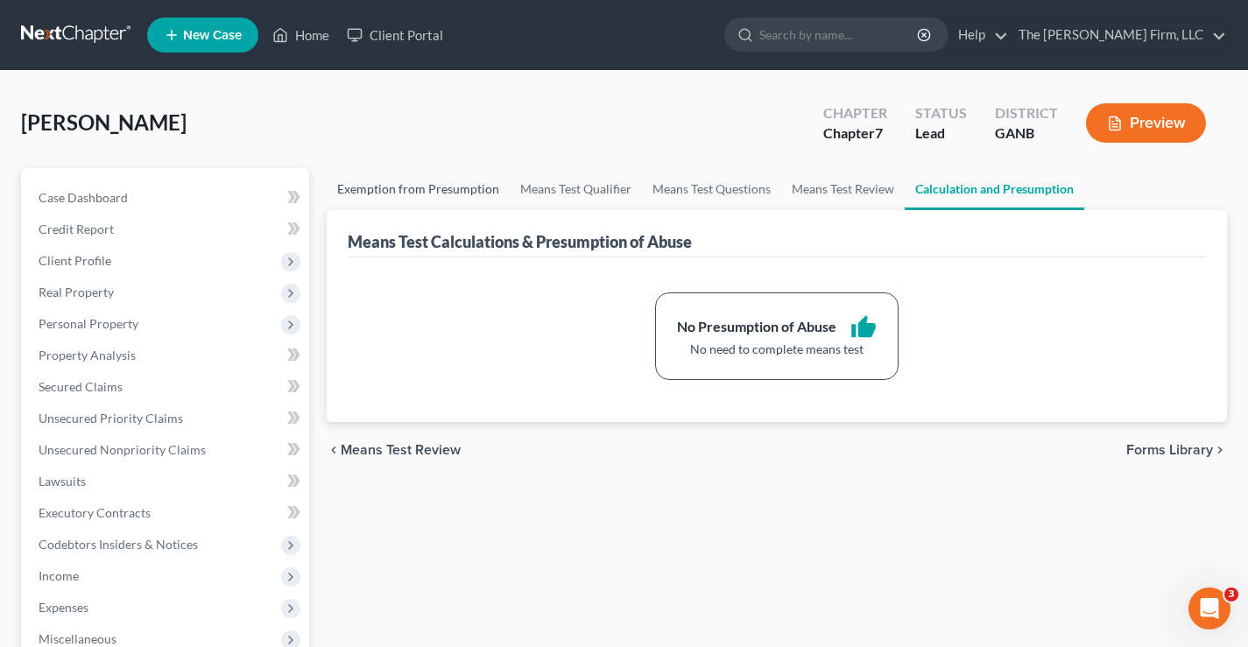
click at [374, 193] on link "Exemption from Presumption" at bounding box center [418, 189] width 183 height 42
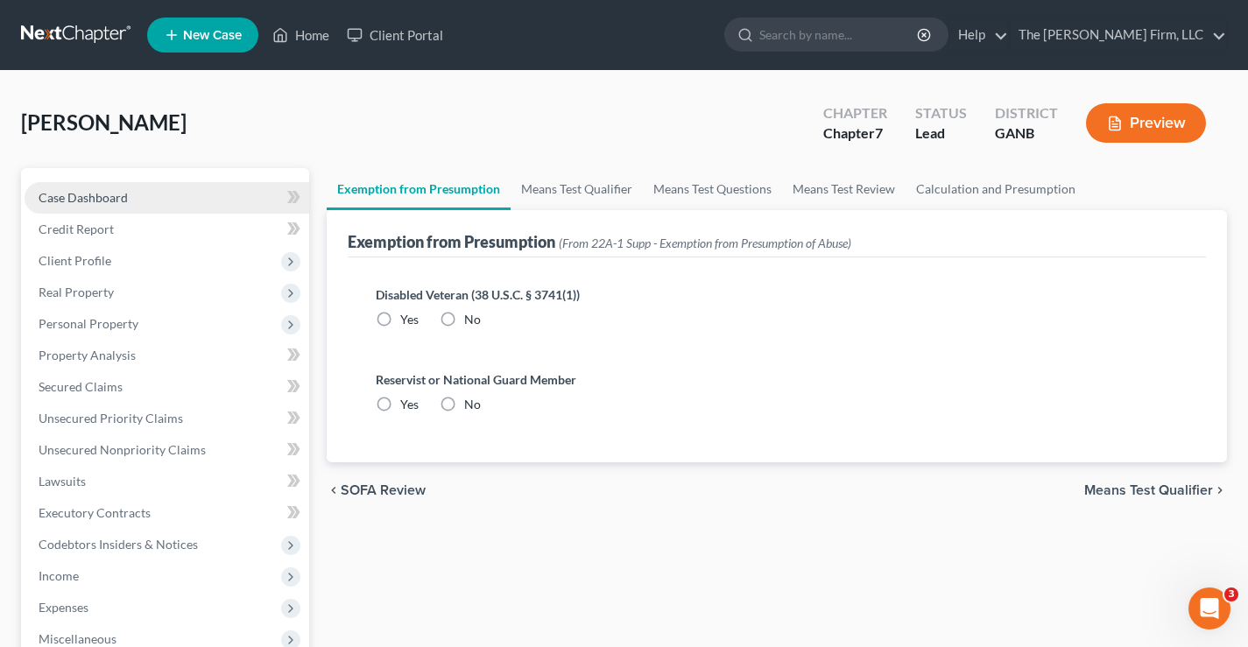
radio input "true"
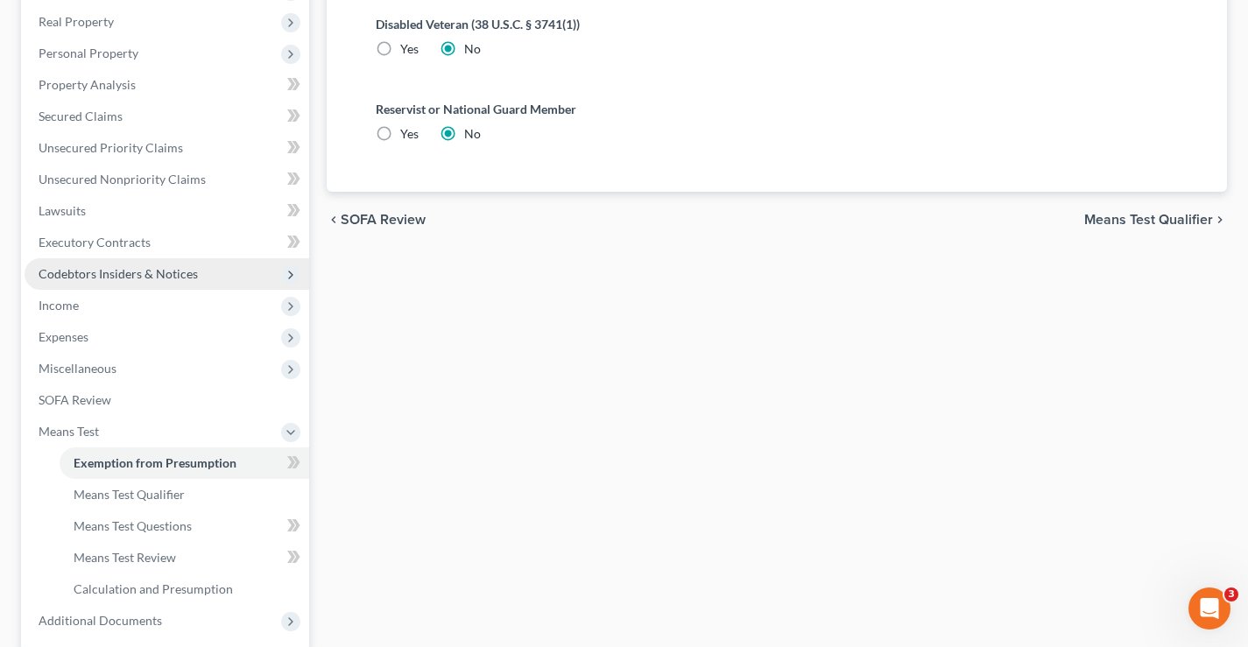
scroll to position [266, 0]
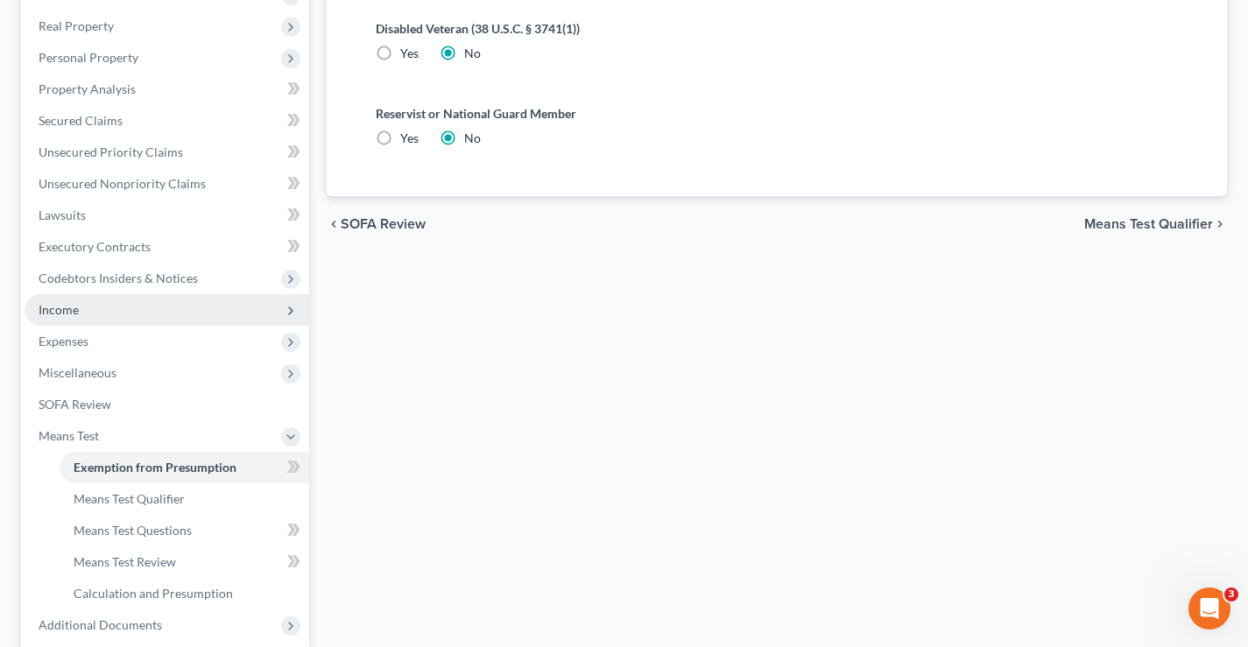
click at [47, 308] on span "Income" at bounding box center [59, 309] width 40 height 15
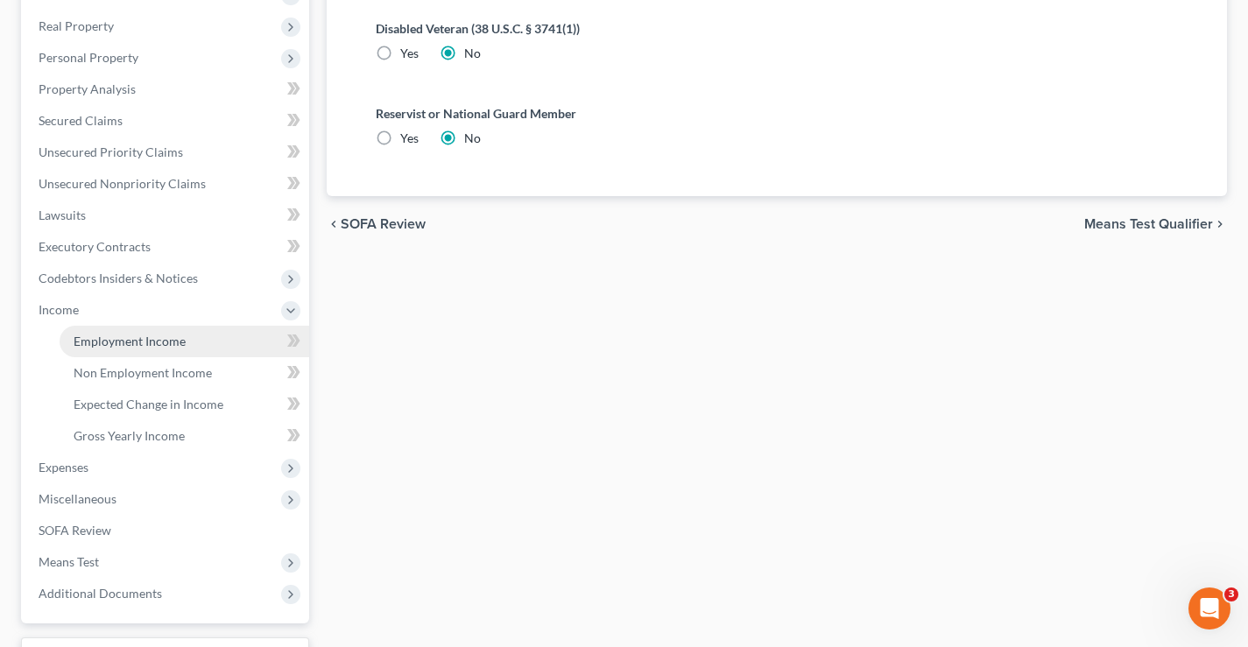
click at [117, 339] on span "Employment Income" at bounding box center [130, 341] width 112 height 15
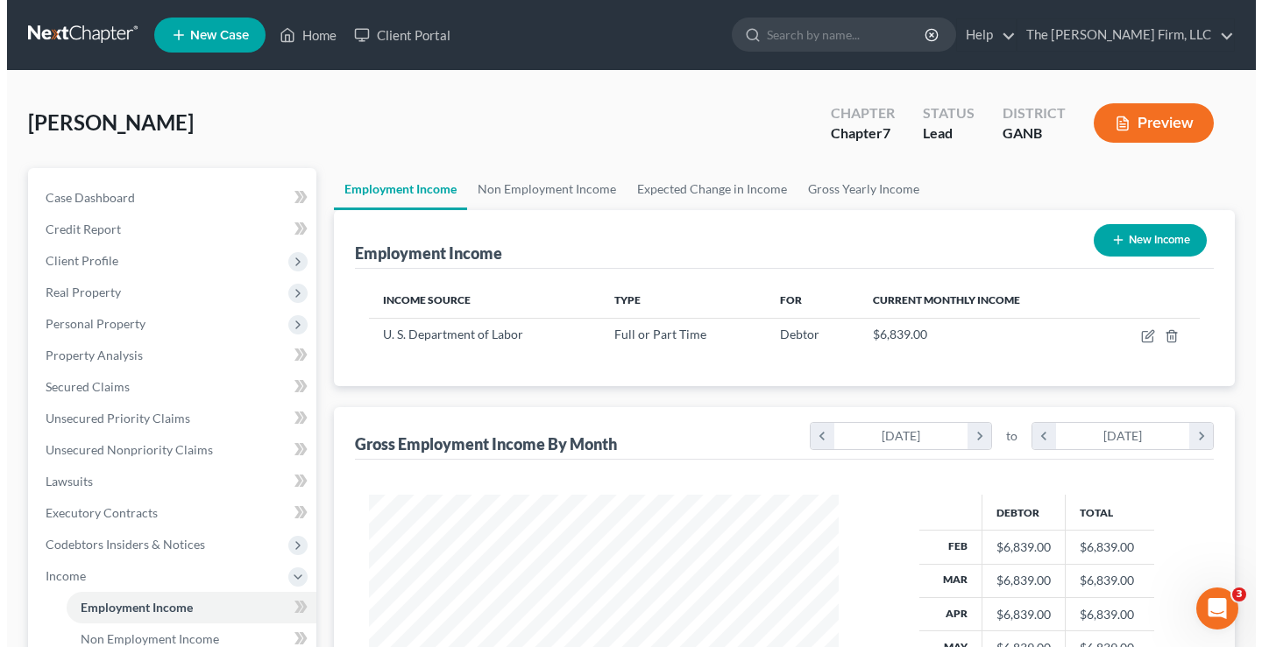
scroll to position [315, 505]
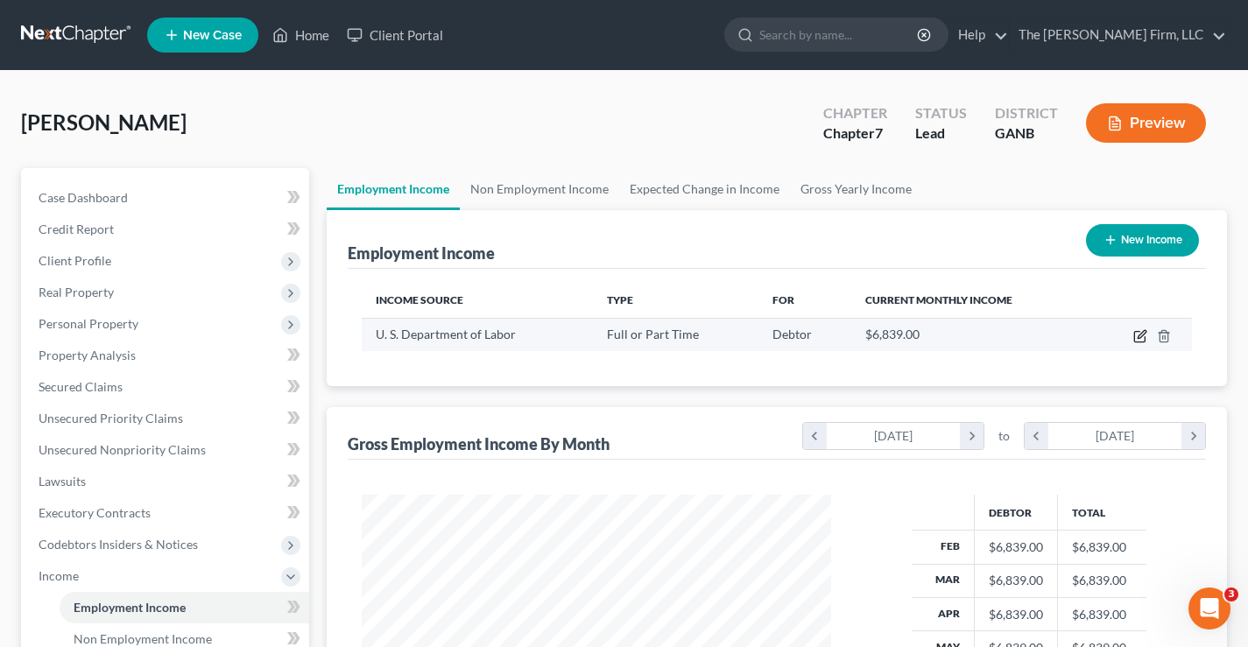
click at [1143, 338] on icon "button" at bounding box center [1141, 336] width 14 height 14
select select "0"
select select "8"
select select "0"
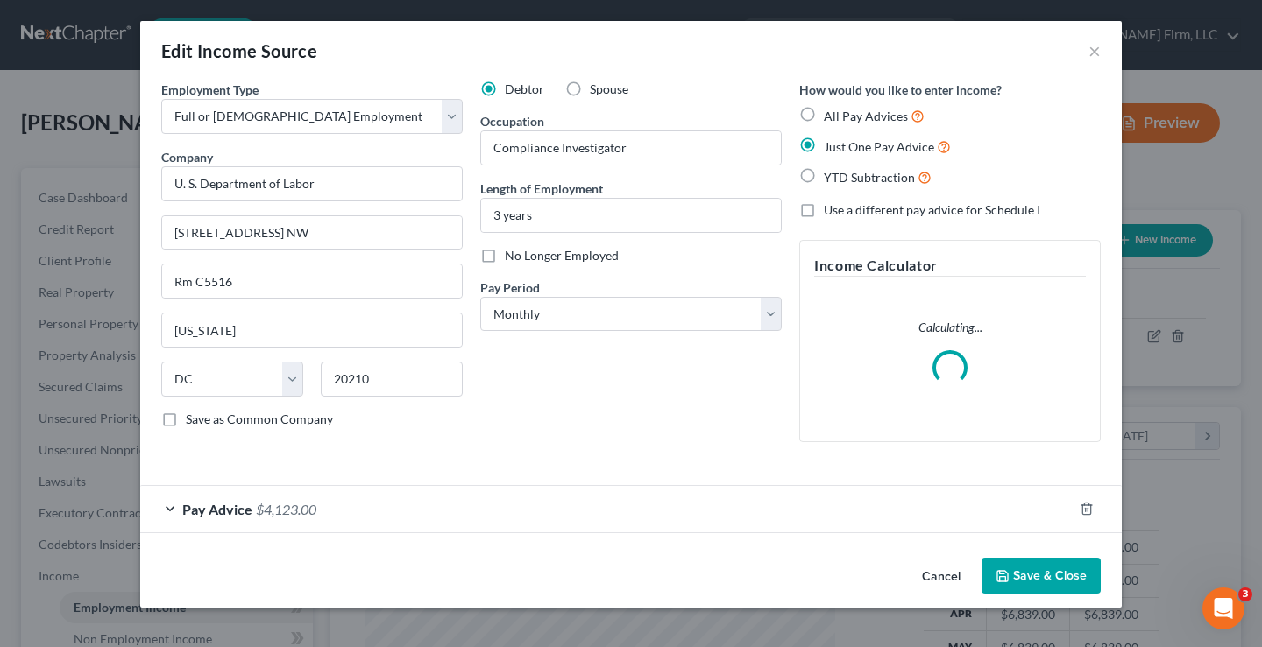
scroll to position [315, 511]
click at [177, 510] on div "Pay Advice $4,123.00" at bounding box center [606, 509] width 932 height 46
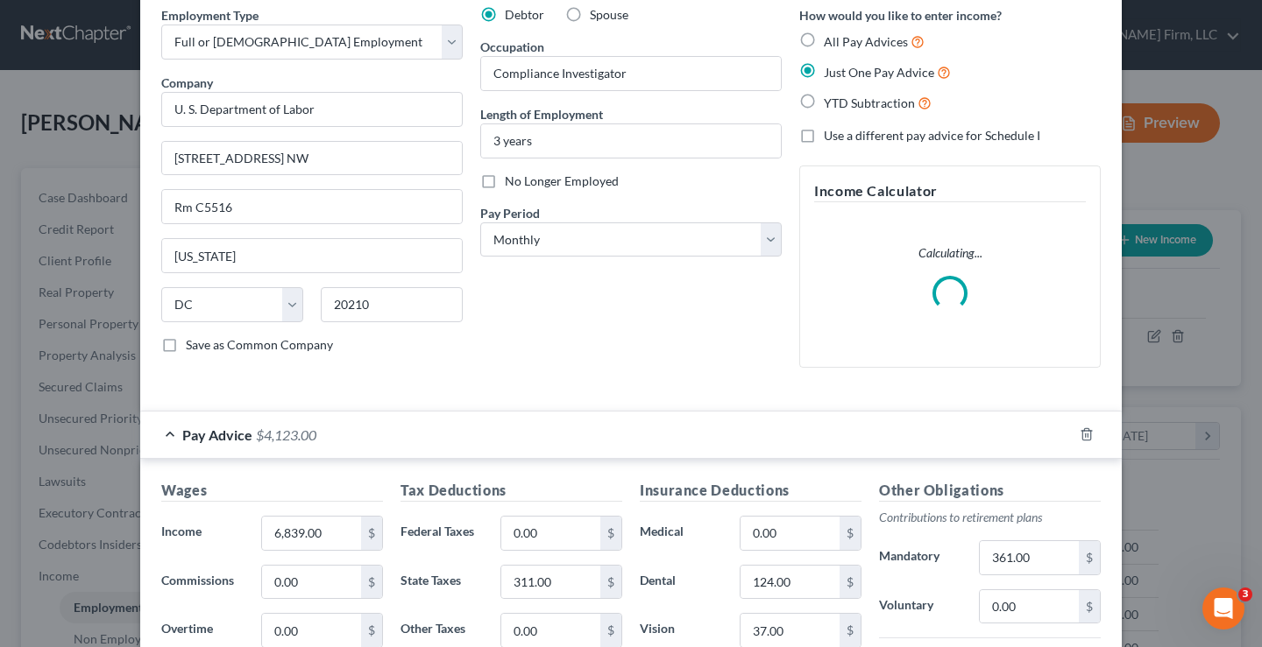
scroll to position [175, 0]
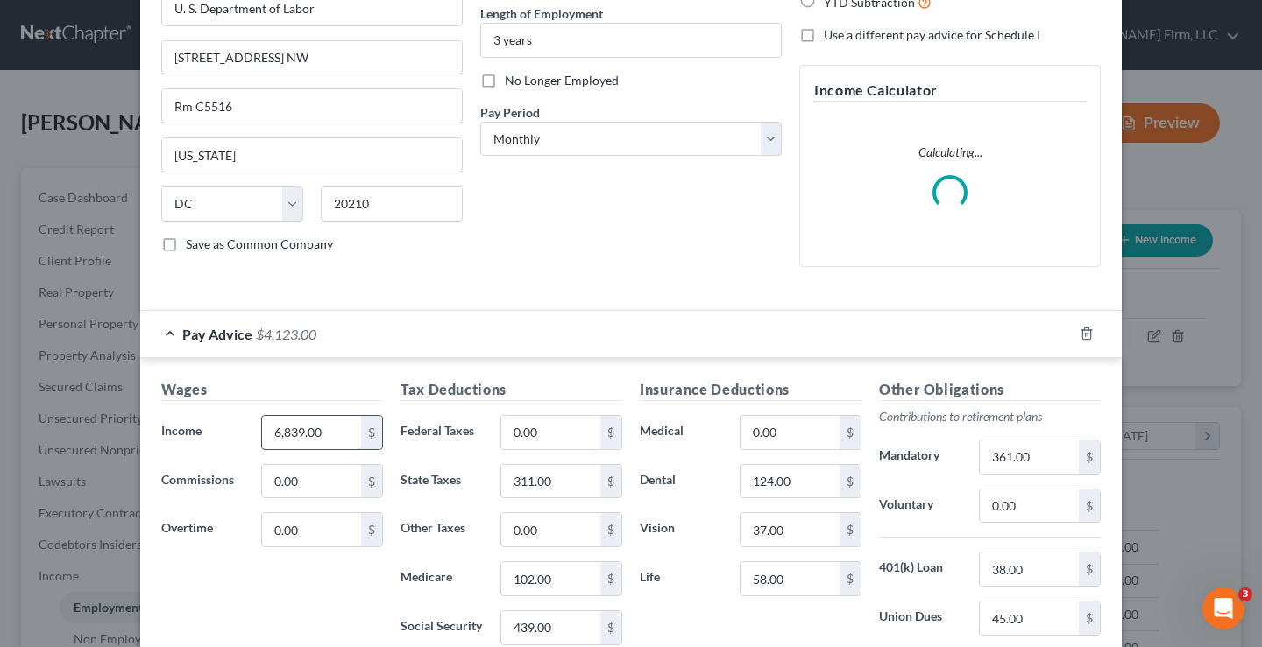
click at [316, 431] on input "6,839.00" at bounding box center [311, 432] width 99 height 33
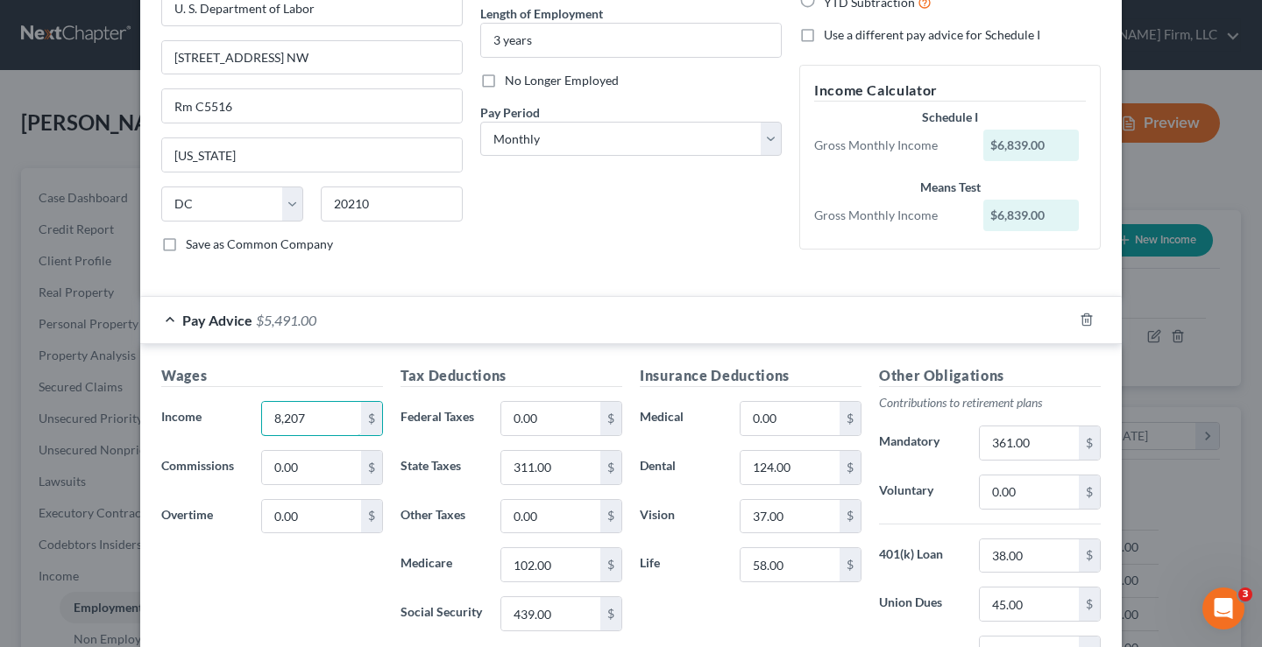
type input "8,207"
click at [267, 584] on div "Wages Income * 8,207 $ Commissions 0.00 $ Overtime 0.00 $" at bounding box center [271, 505] width 239 height 280
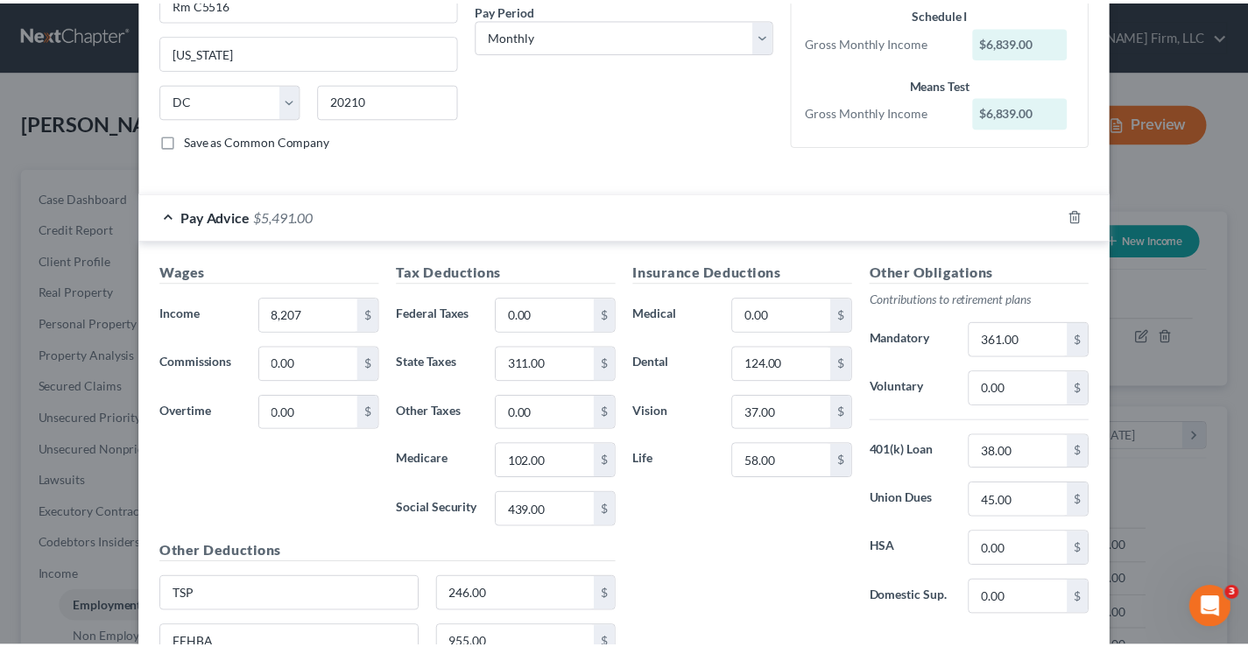
scroll to position [445, 0]
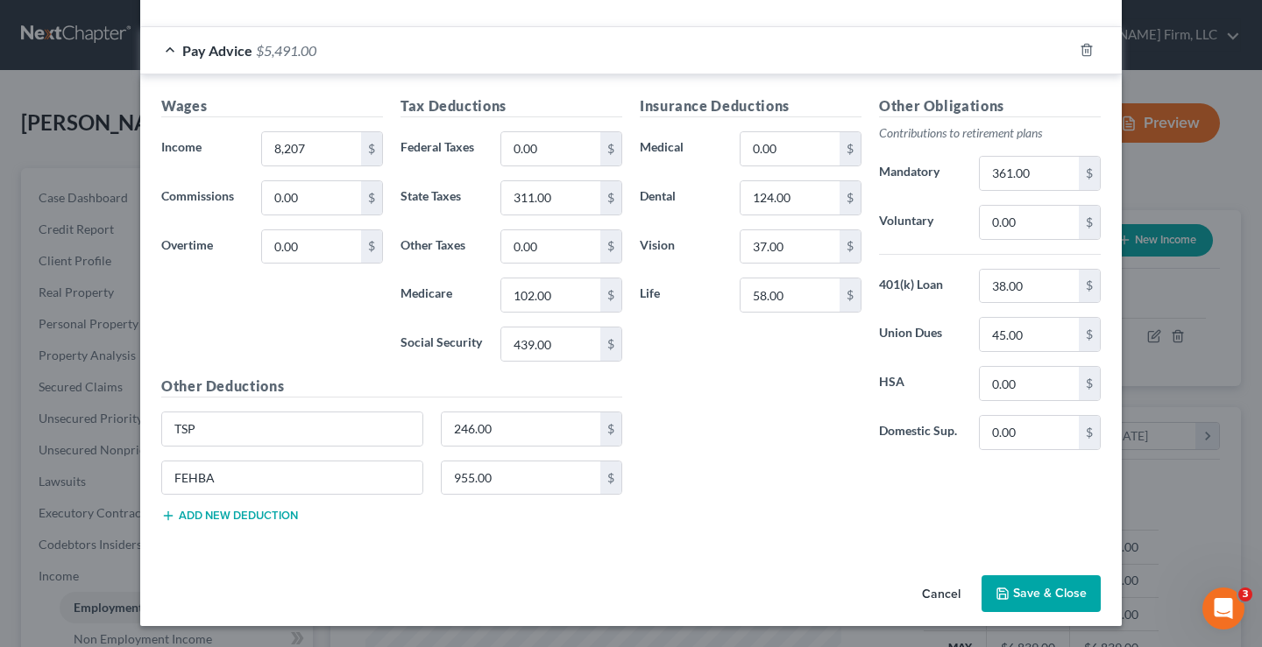
click at [1031, 589] on button "Save & Close" at bounding box center [1040, 594] width 119 height 37
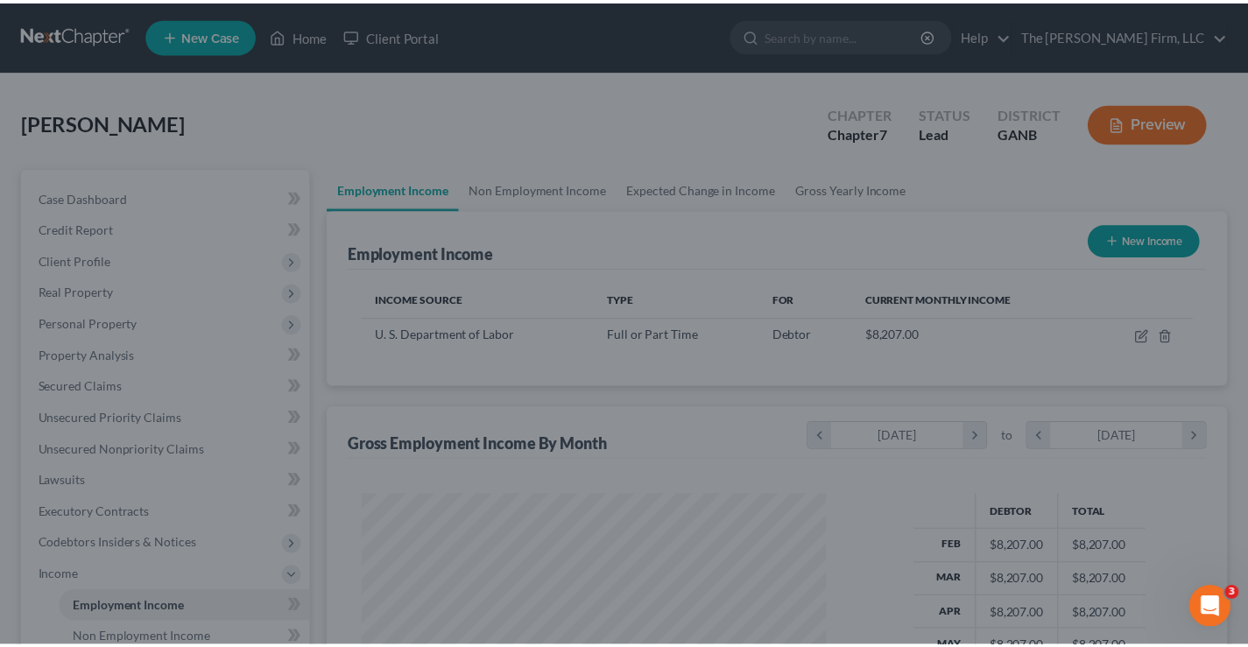
scroll to position [875816, 875625]
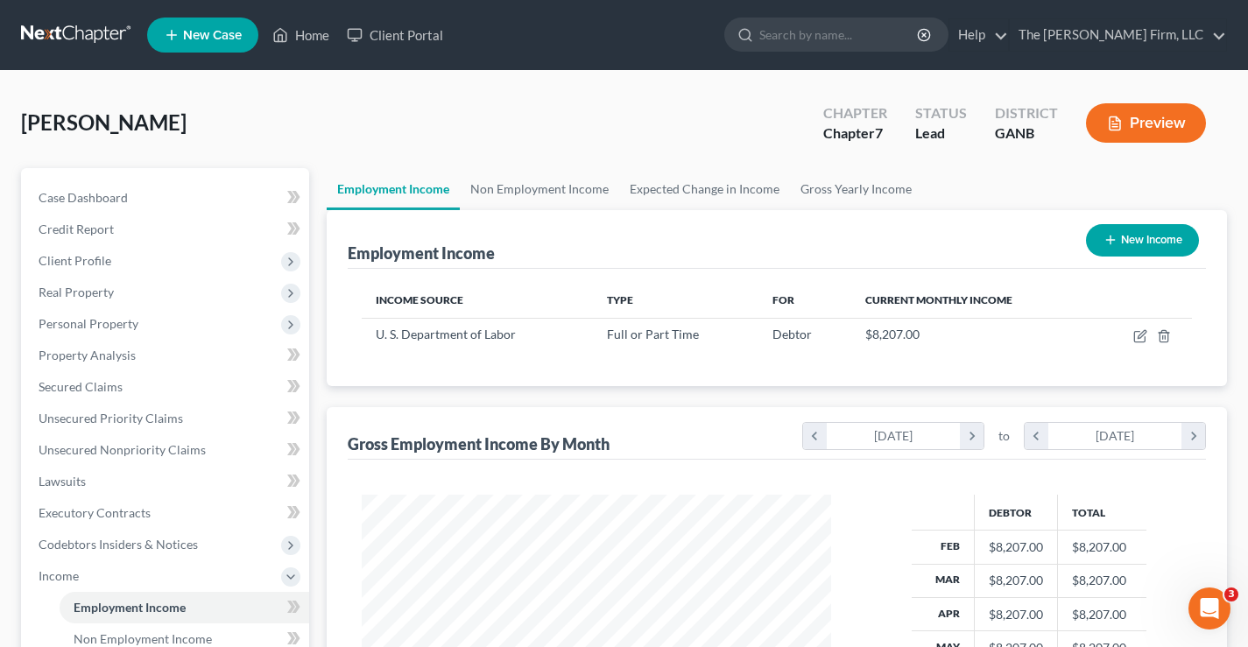
click at [483, 113] on div "Heyward, Ivy Upgraded Chapter Chapter 7 Status Lead District GANB Preview" at bounding box center [624, 130] width 1206 height 76
click at [62, 30] on link at bounding box center [77, 35] width 112 height 32
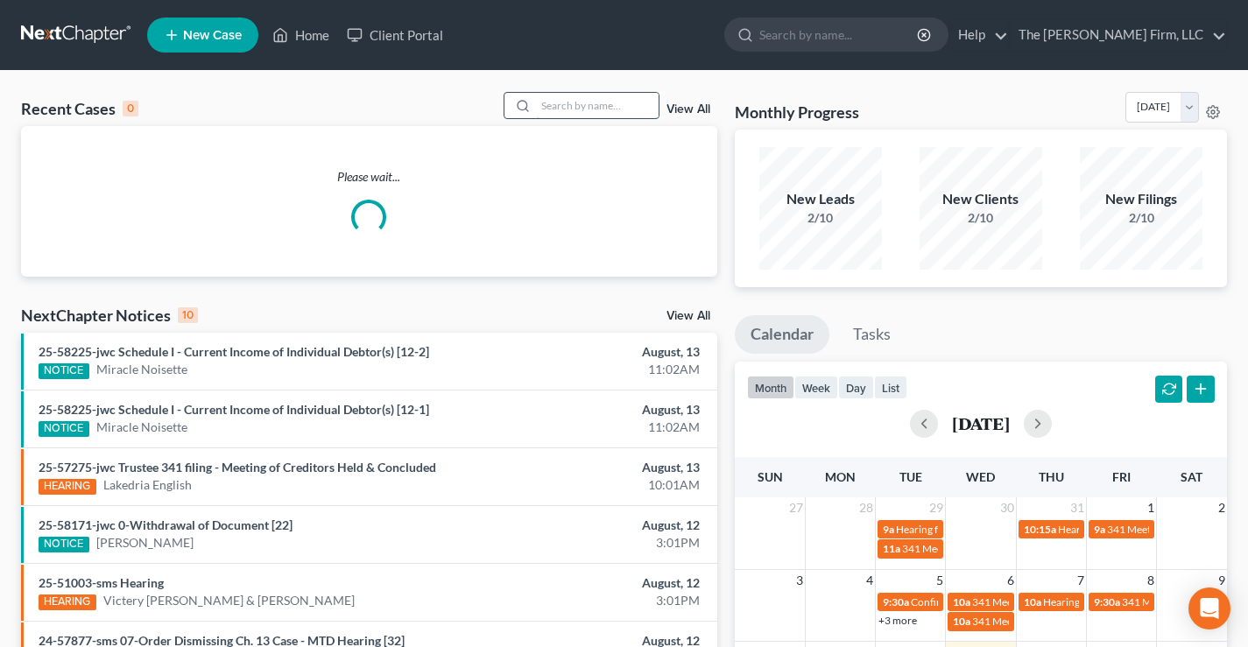
click at [566, 103] on input "search" at bounding box center [597, 105] width 123 height 25
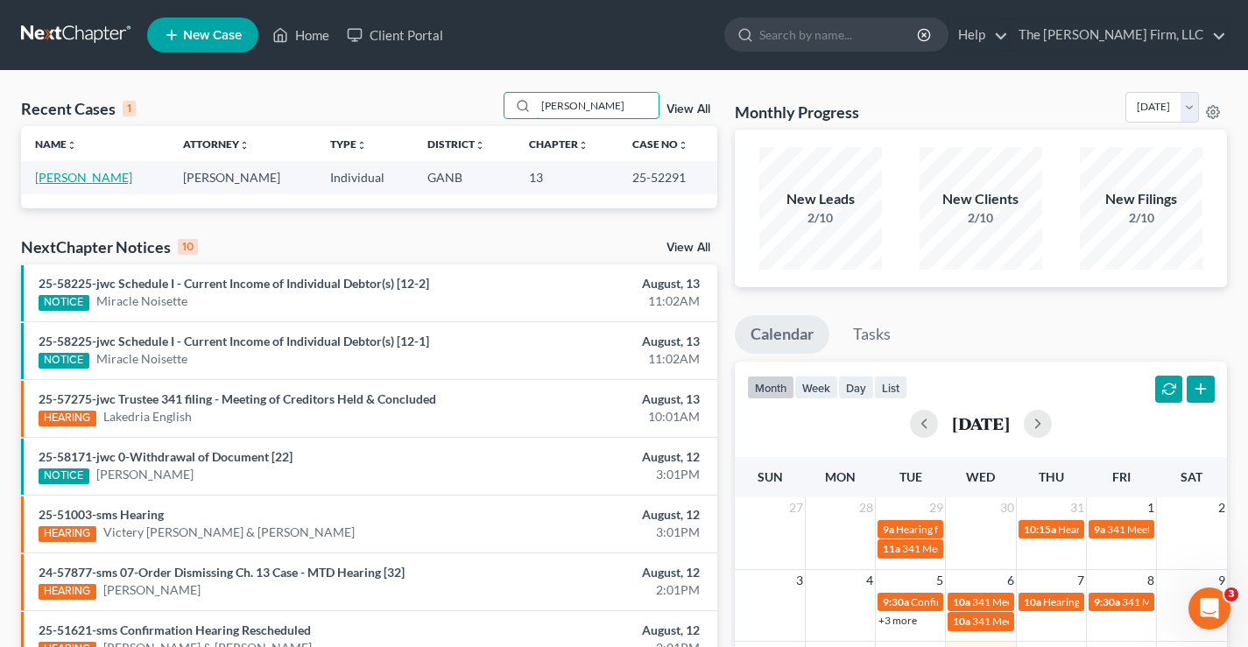
type input "[PERSON_NAME]"
click at [92, 184] on link "[PERSON_NAME]" at bounding box center [83, 177] width 97 height 15
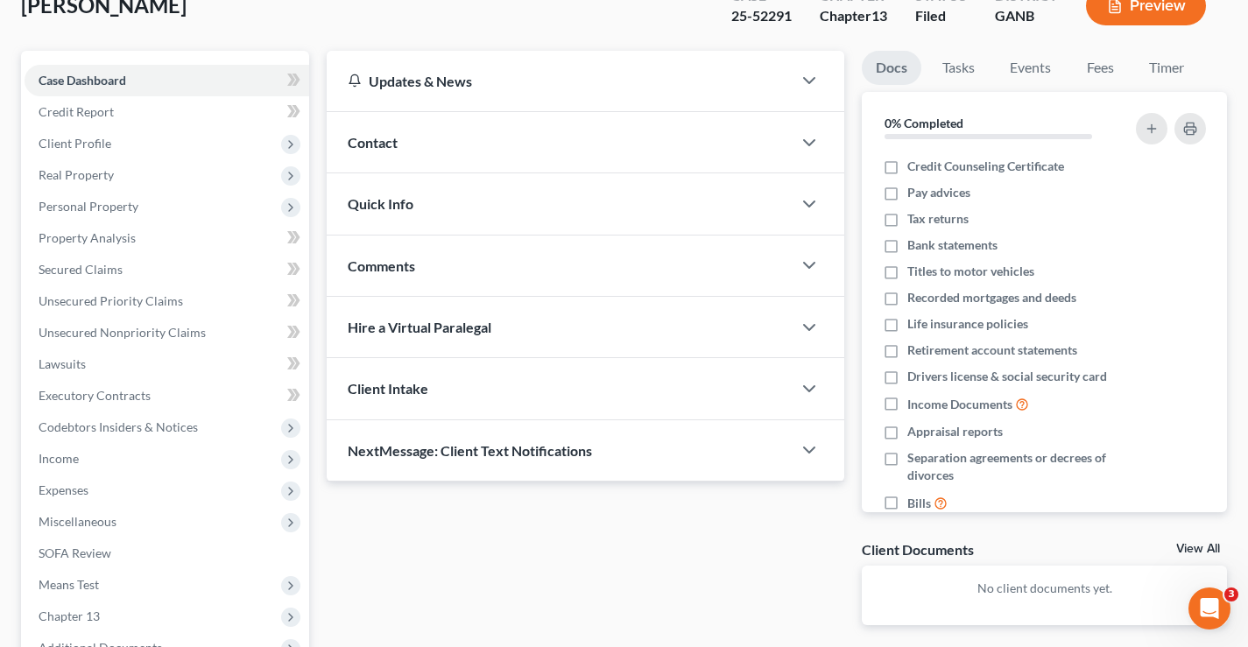
scroll to position [315, 0]
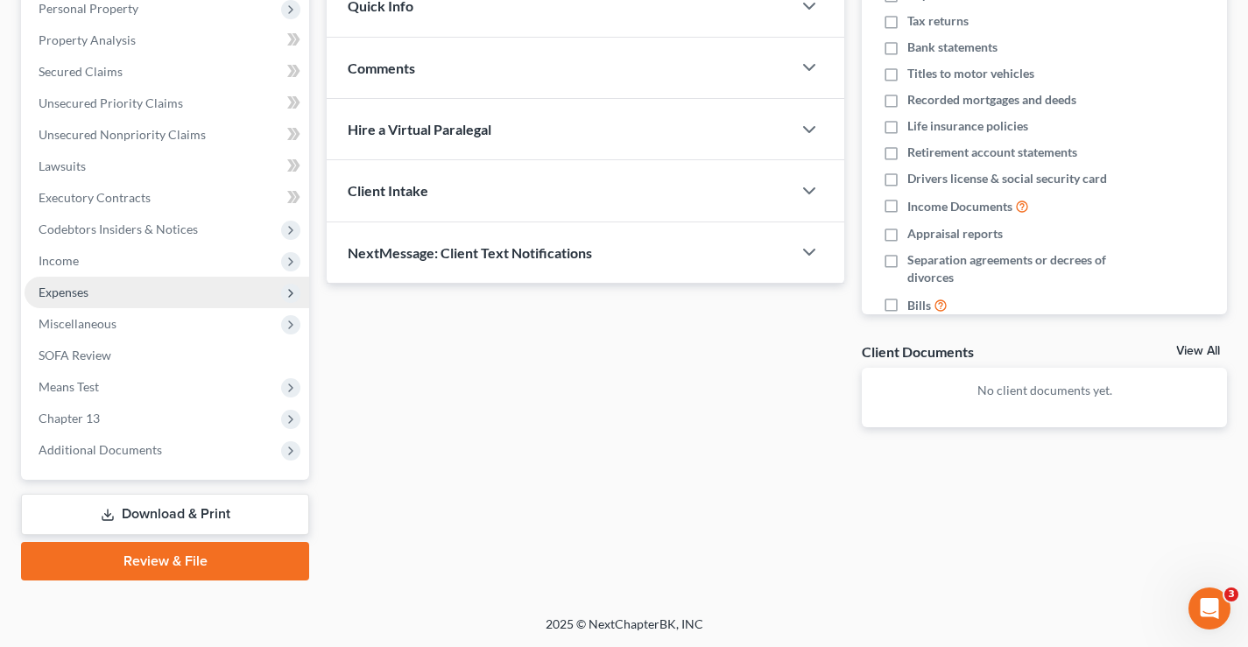
click at [50, 294] on span "Expenses" at bounding box center [64, 292] width 50 height 15
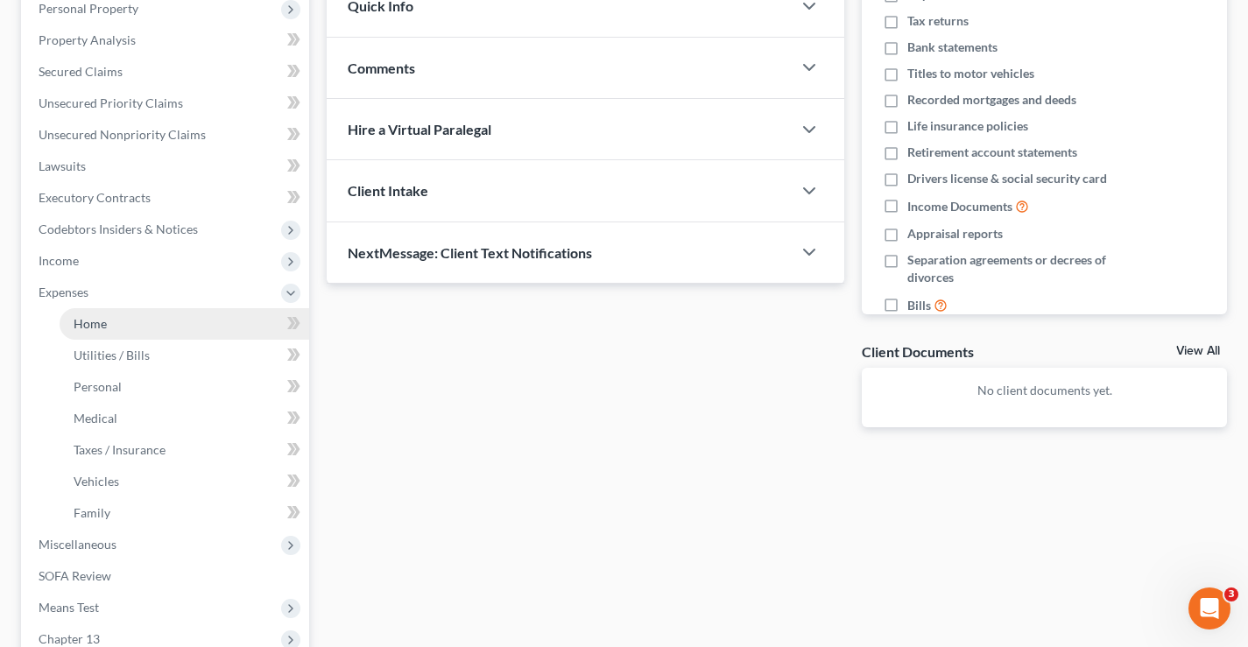
click at [86, 325] on span "Home" at bounding box center [90, 323] width 33 height 15
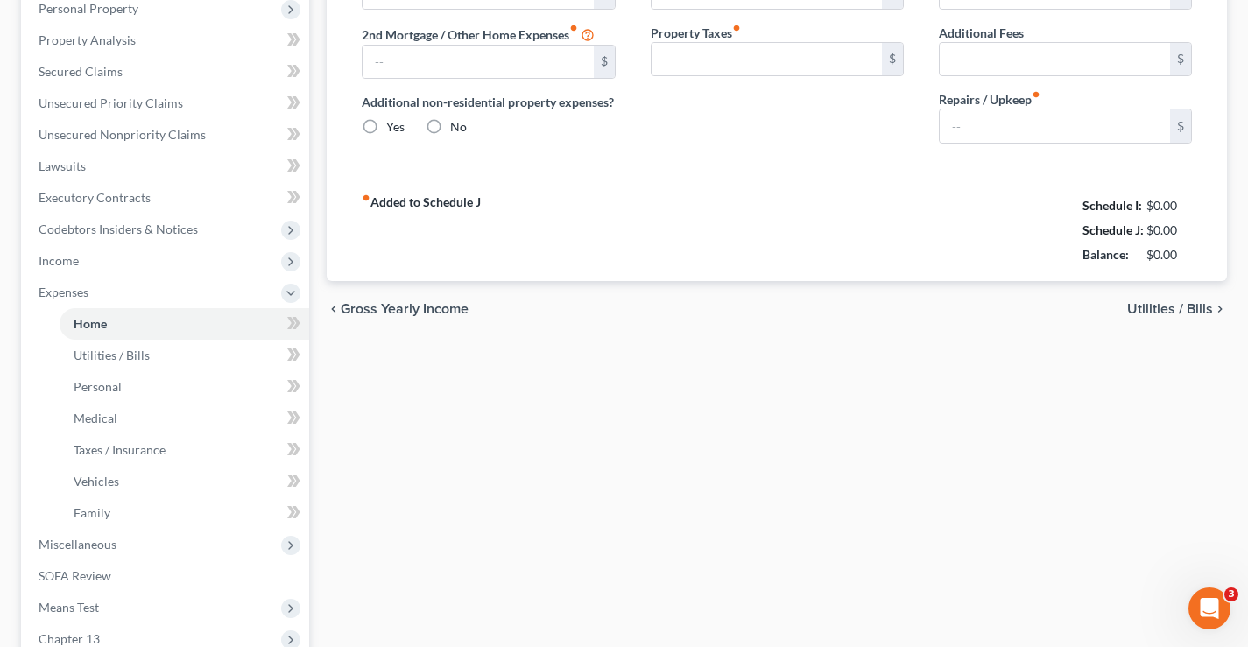
type input "2,171.00"
type input "0.00"
radio input "true"
type input "0.00"
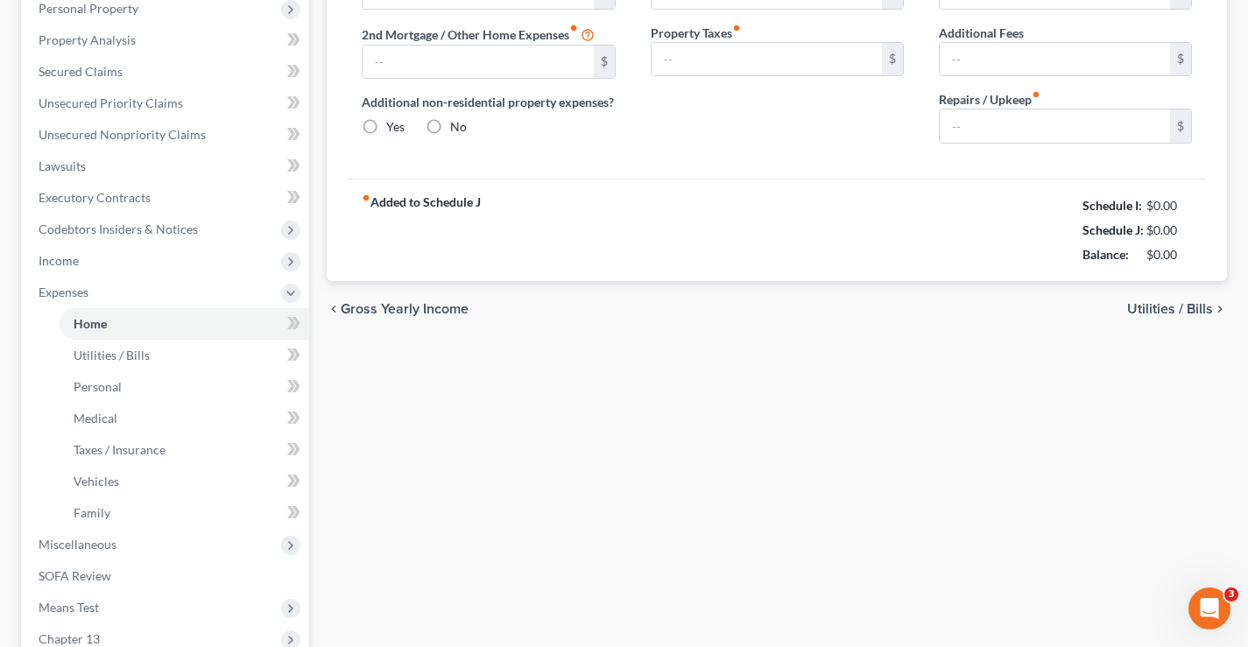
type input "0.00"
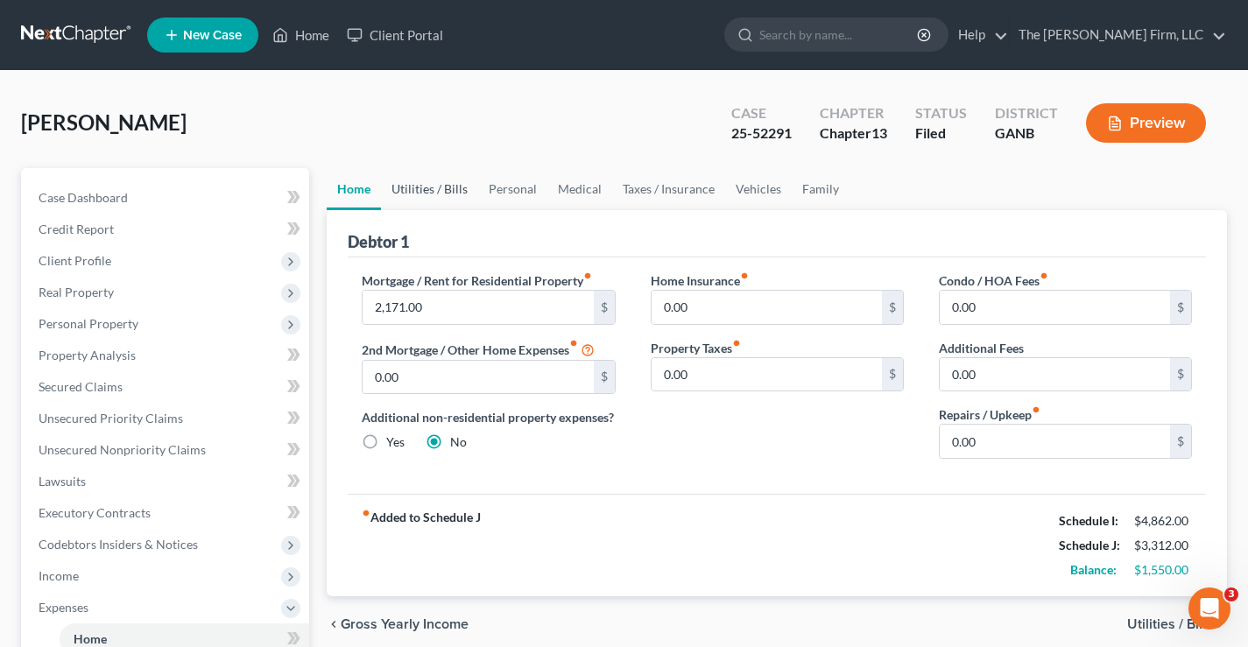
click at [422, 189] on link "Utilities / Bills" at bounding box center [429, 189] width 97 height 42
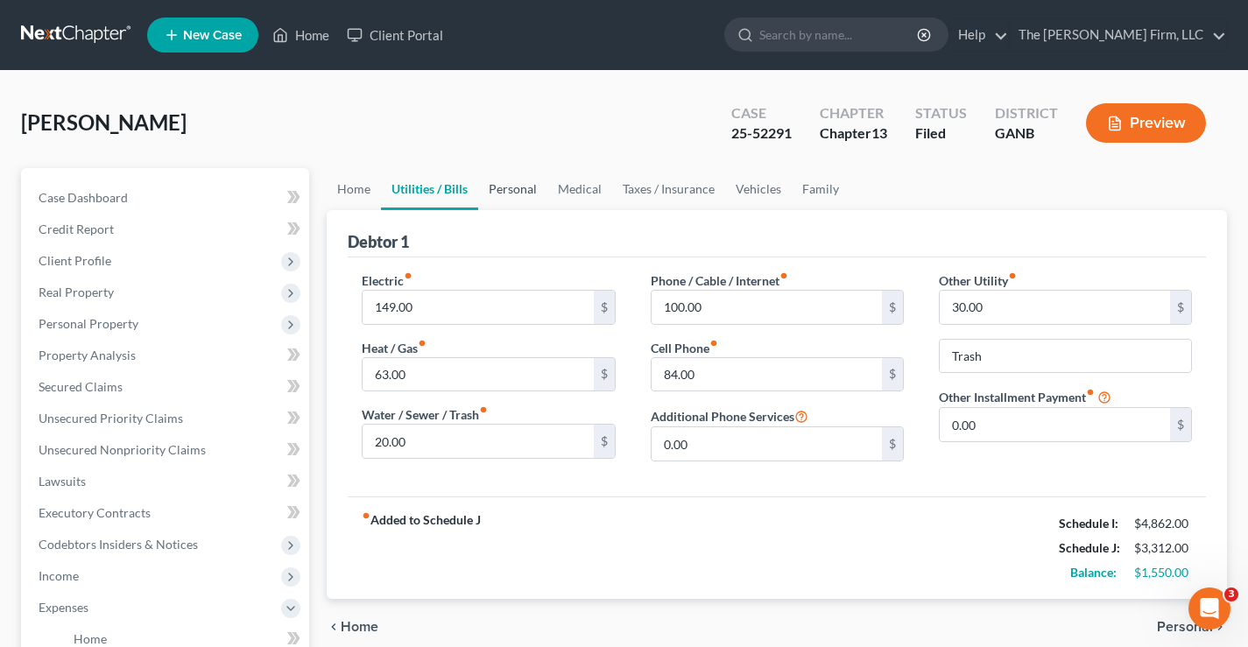
click at [513, 195] on link "Personal" at bounding box center [512, 189] width 69 height 42
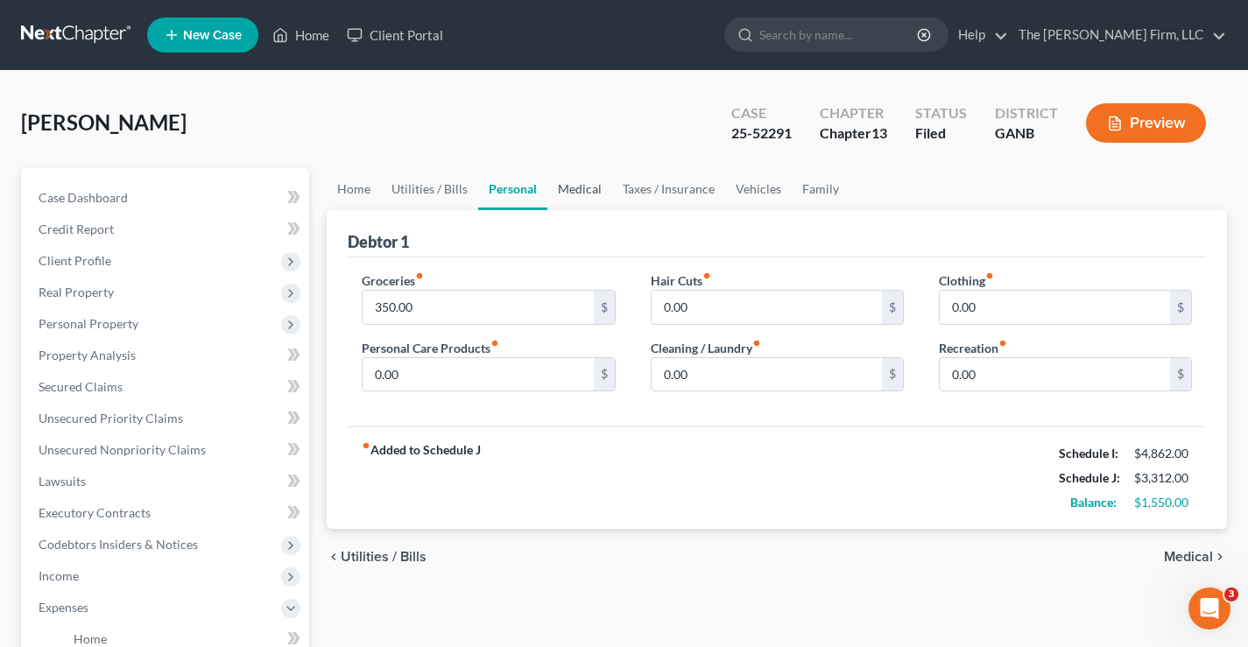
click at [570, 193] on link "Medical" at bounding box center [580, 189] width 65 height 42
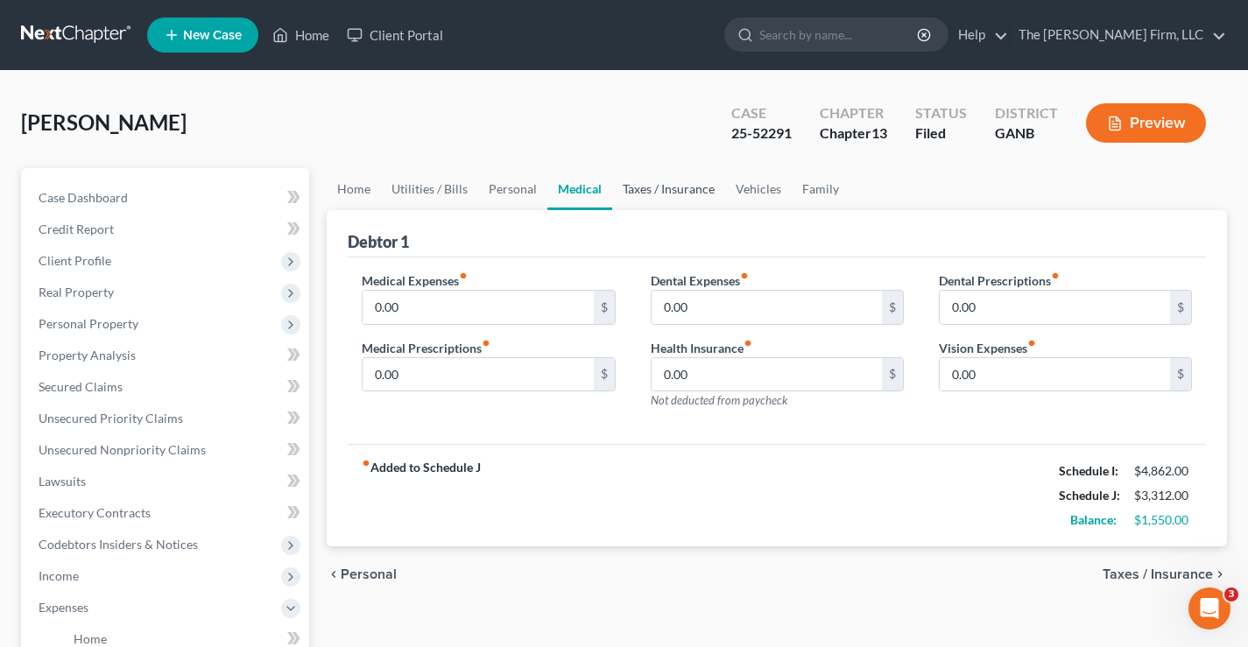
click at [654, 193] on link "Taxes / Insurance" at bounding box center [668, 189] width 113 height 42
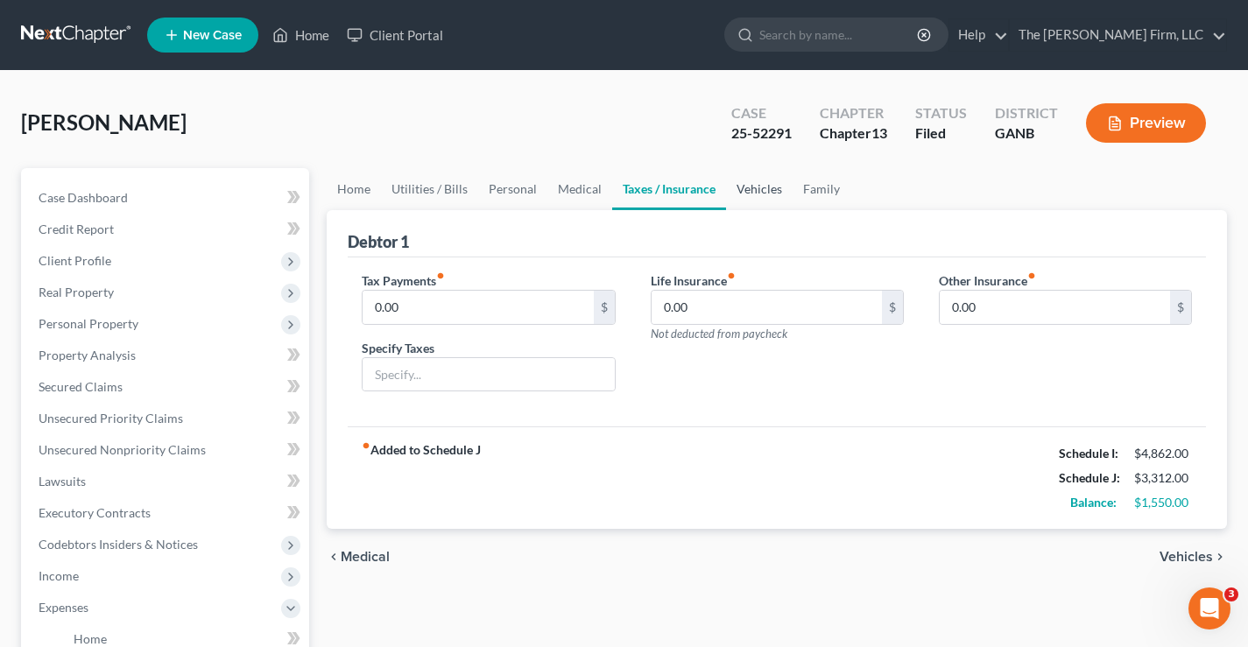
click at [746, 191] on link "Vehicles" at bounding box center [759, 189] width 67 height 42
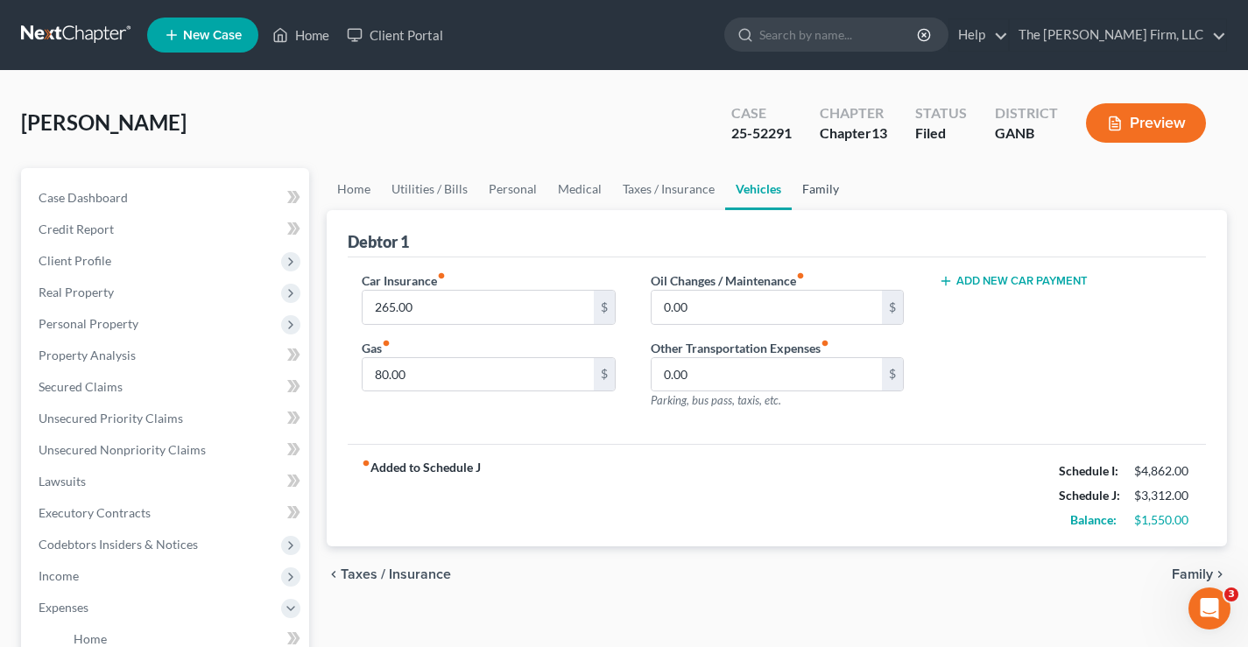
click at [813, 189] on link "Family" at bounding box center [821, 189] width 58 height 42
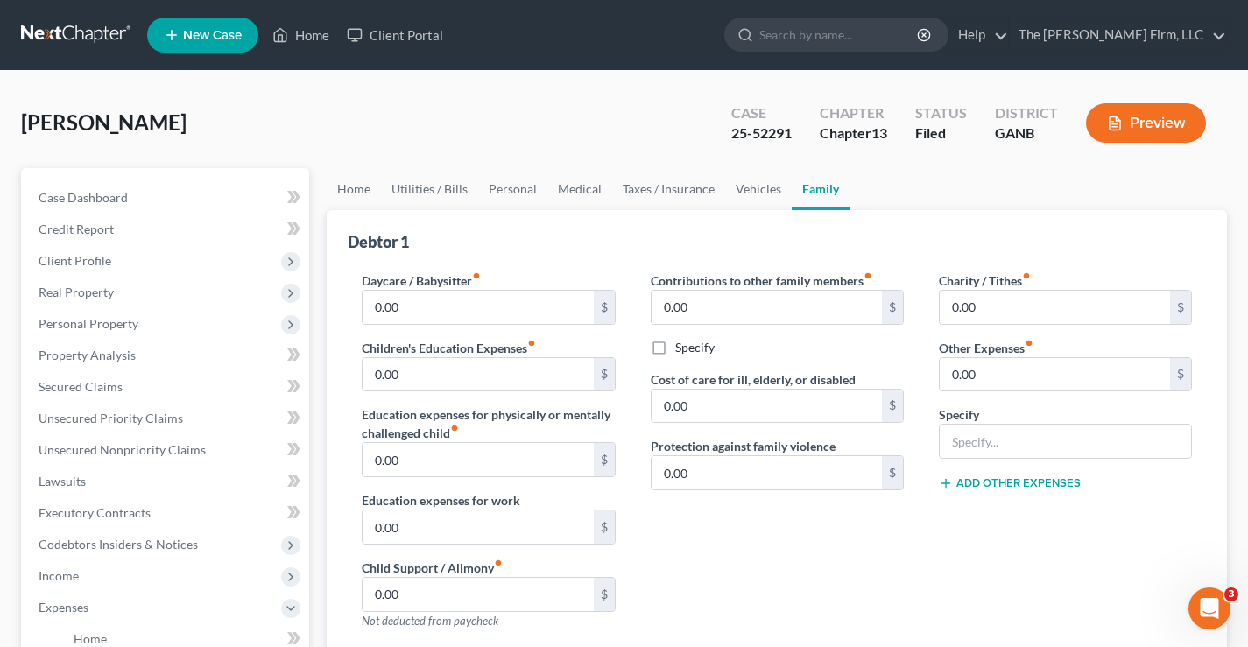
click at [414, 143] on div "[PERSON_NAME] Upgraded Case 25-52291 Chapter Chapter 13 Status Filed District G…" at bounding box center [624, 130] width 1206 height 76
click at [64, 31] on link at bounding box center [77, 35] width 112 height 32
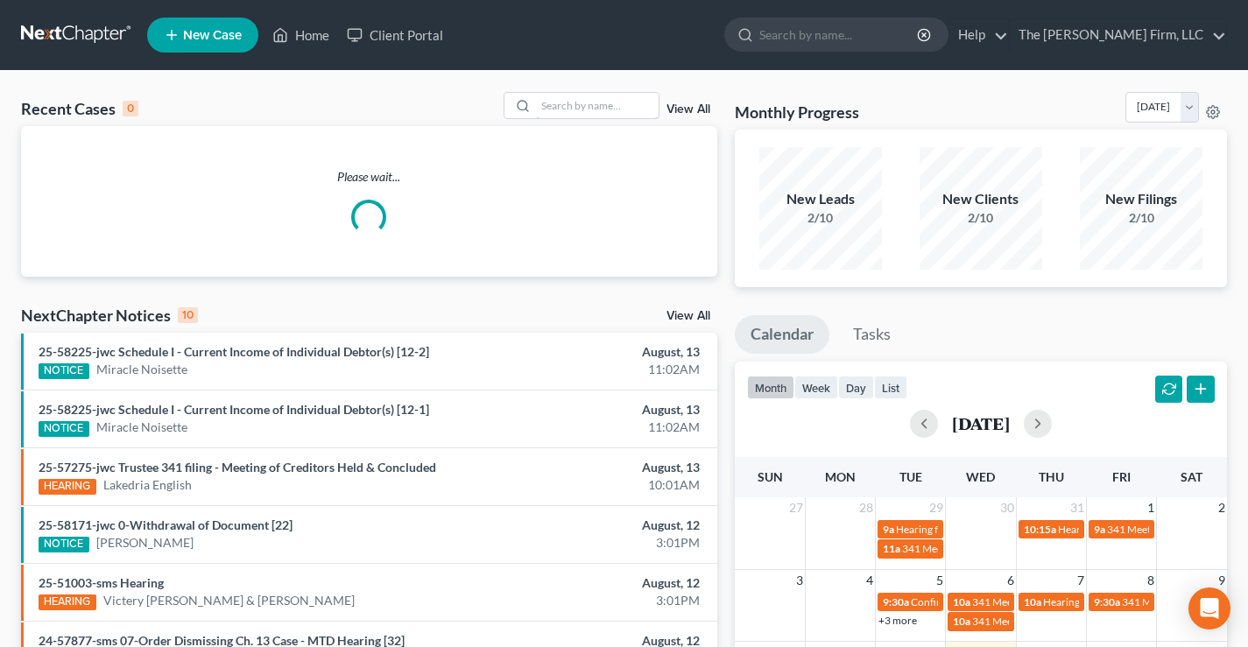
drag, startPoint x: 562, startPoint y: 104, endPoint x: 605, endPoint y: 121, distance: 45.2
click at [577, 107] on input "search" at bounding box center [597, 105] width 123 height 25
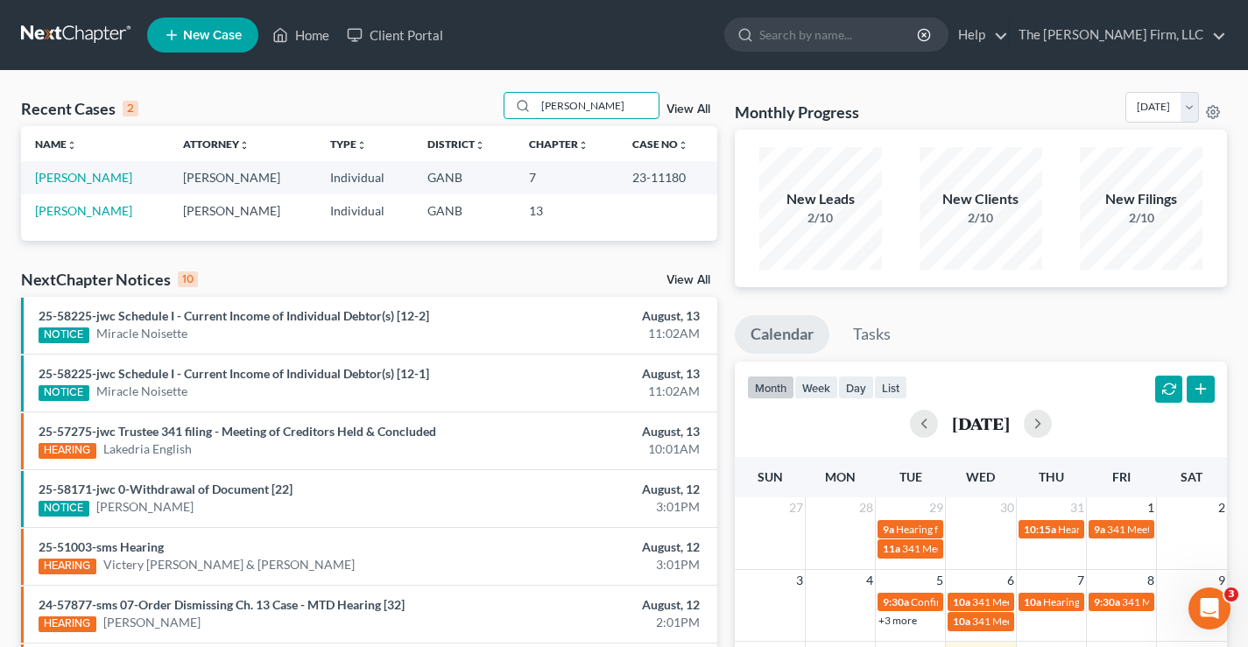
type input "harrison"
drag, startPoint x: 629, startPoint y: 180, endPoint x: 682, endPoint y: 179, distance: 52.6
click at [682, 179] on td "23-11180" at bounding box center [668, 177] width 99 height 32
copy td "23-11180"
click at [80, 32] on link at bounding box center [77, 35] width 112 height 32
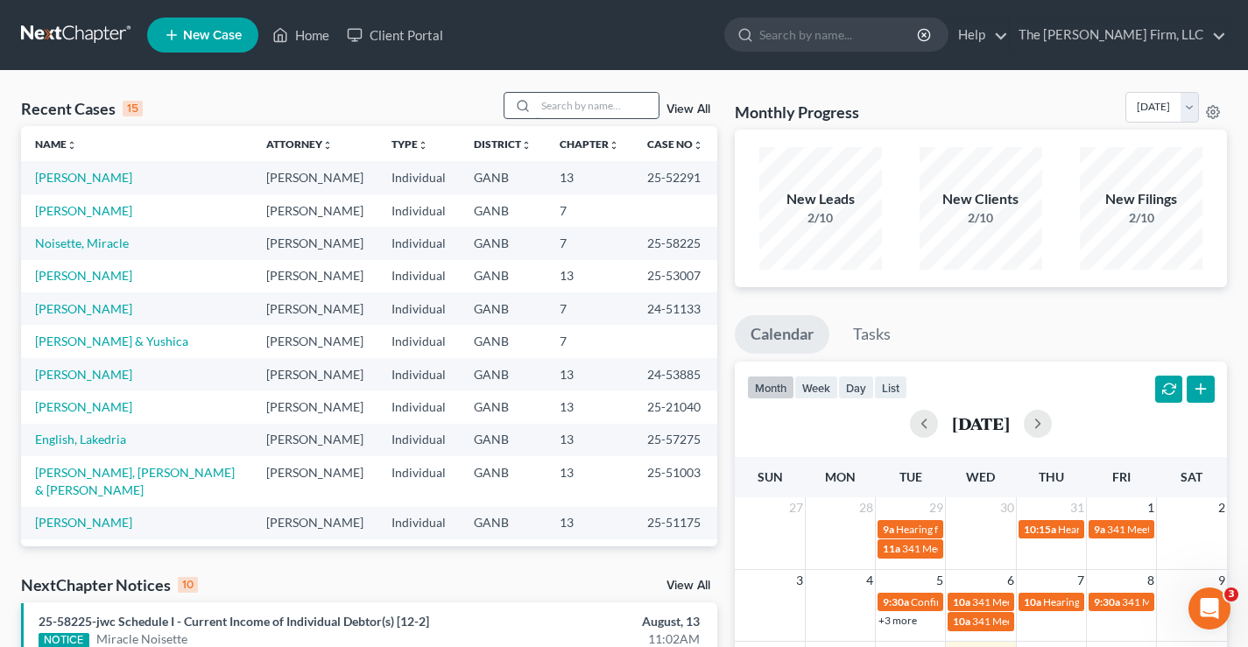
click at [606, 110] on input "search" at bounding box center [597, 105] width 123 height 25
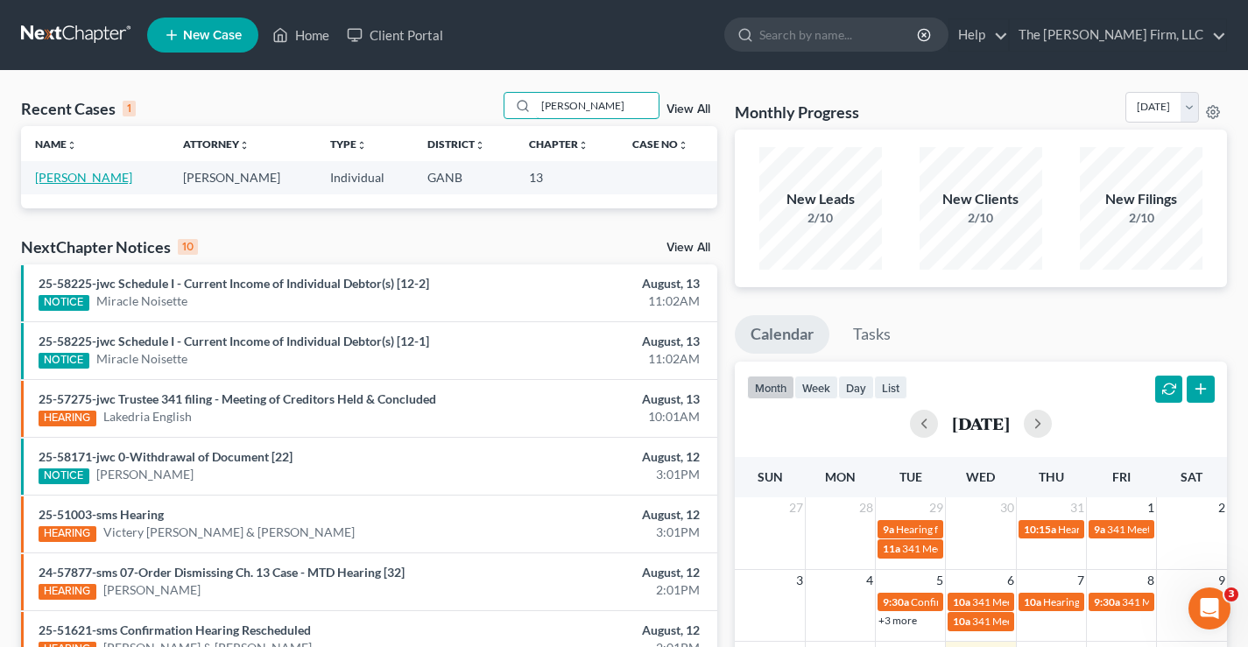
type input "potts"
click at [74, 180] on link "[PERSON_NAME]" at bounding box center [83, 177] width 97 height 15
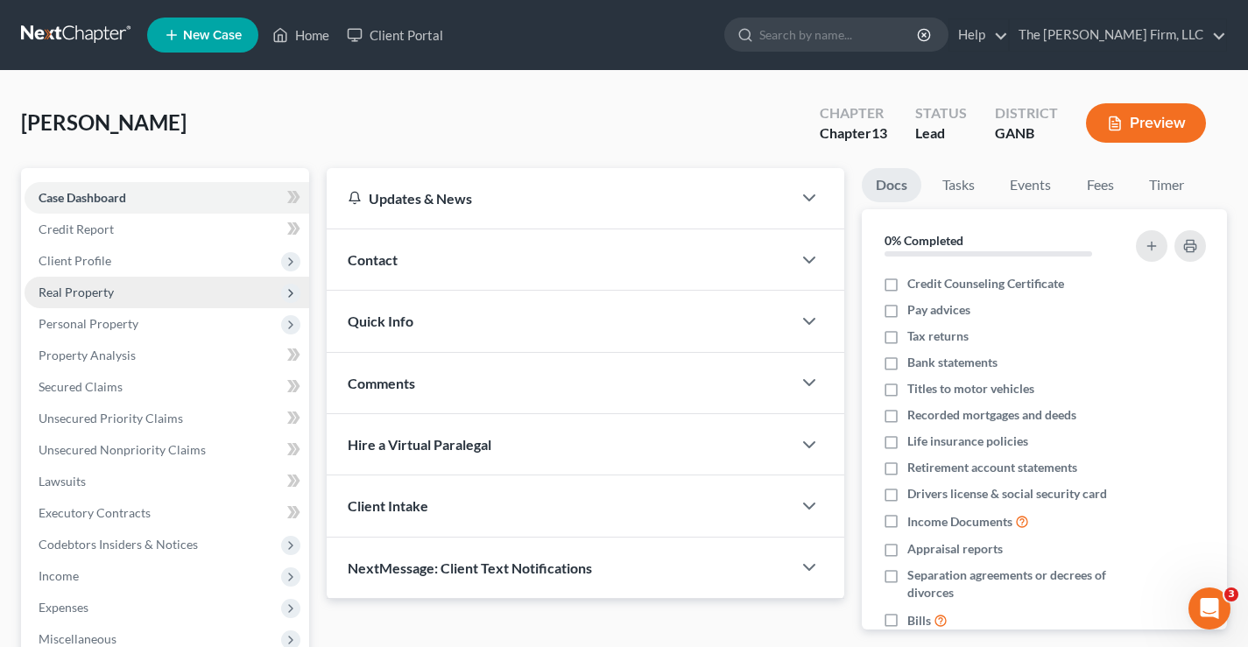
click at [86, 294] on span "Real Property" at bounding box center [76, 292] width 75 height 15
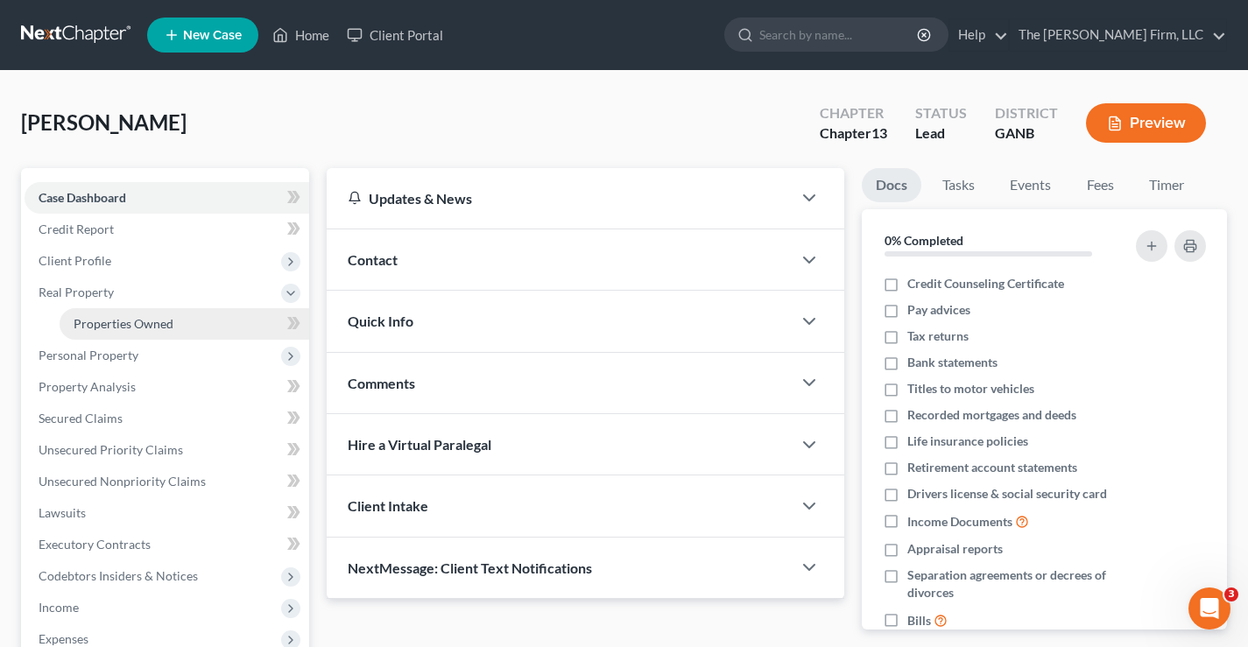
click at [108, 328] on span "Properties Owned" at bounding box center [124, 323] width 100 height 15
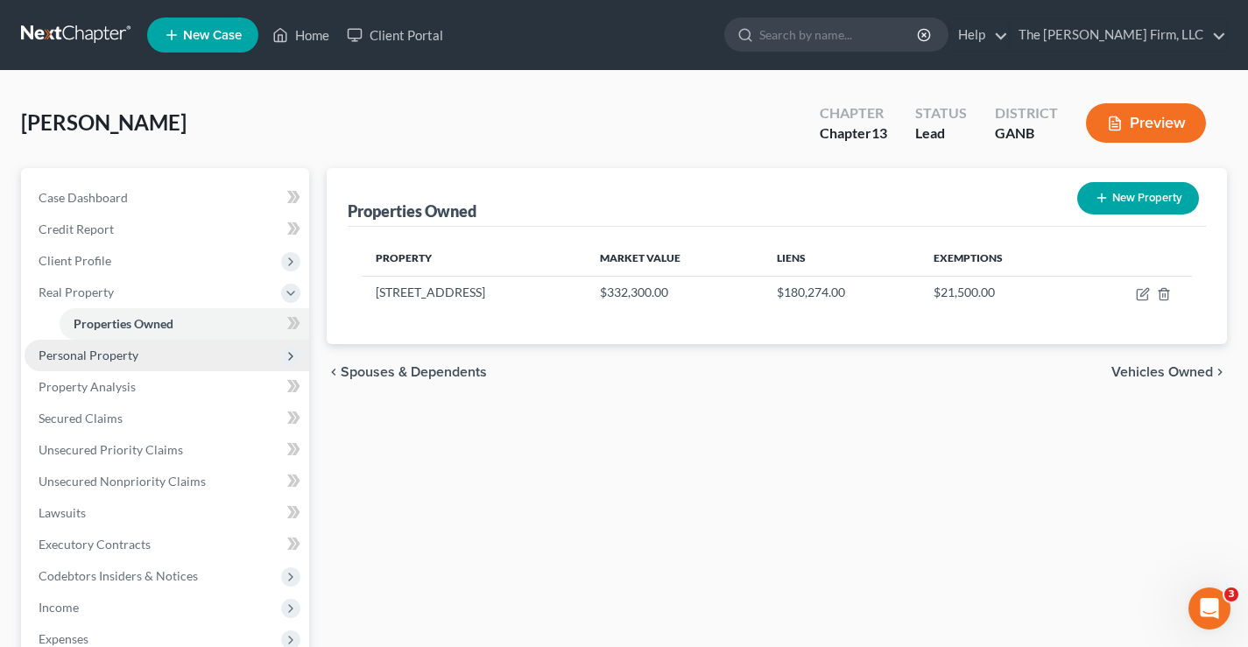
click at [96, 356] on span "Personal Property" at bounding box center [89, 355] width 100 height 15
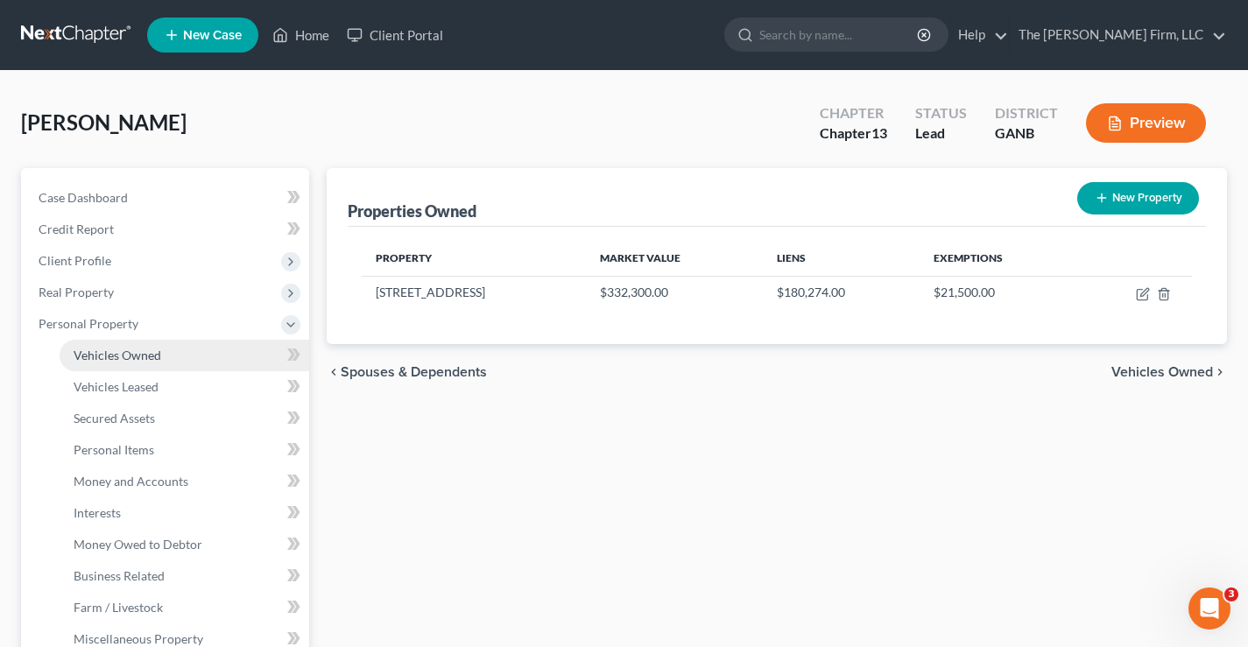
click at [126, 358] on span "Vehicles Owned" at bounding box center [118, 355] width 88 height 15
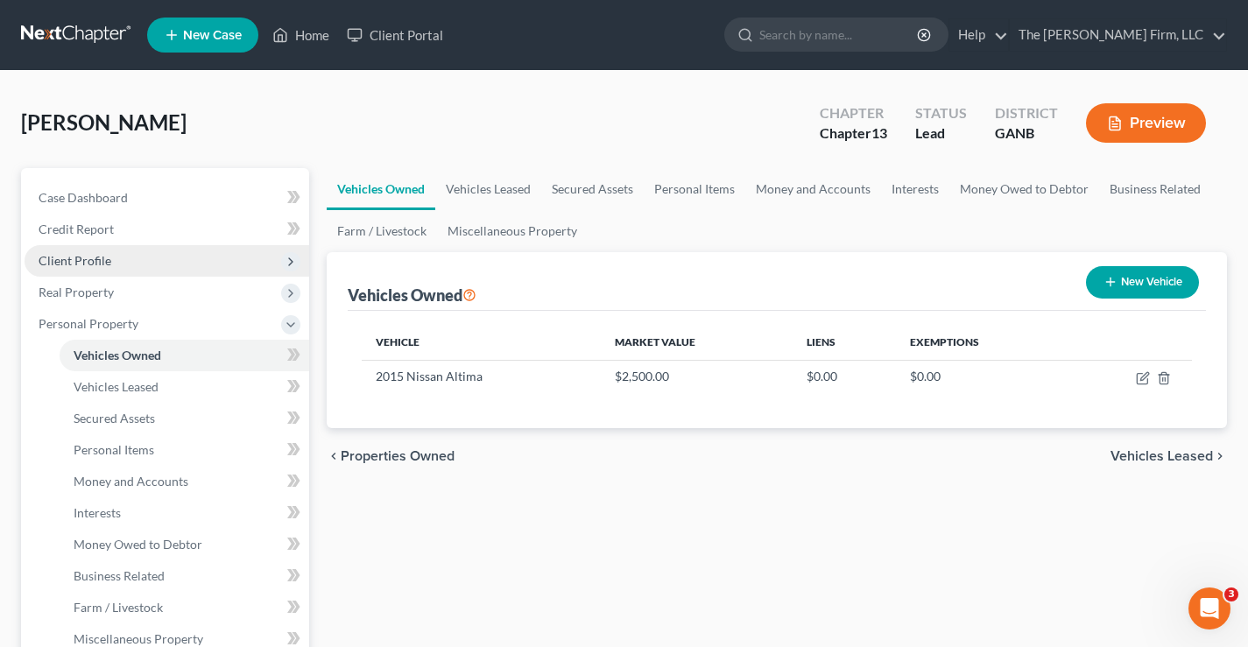
click at [79, 258] on span "Client Profile" at bounding box center [75, 260] width 73 height 15
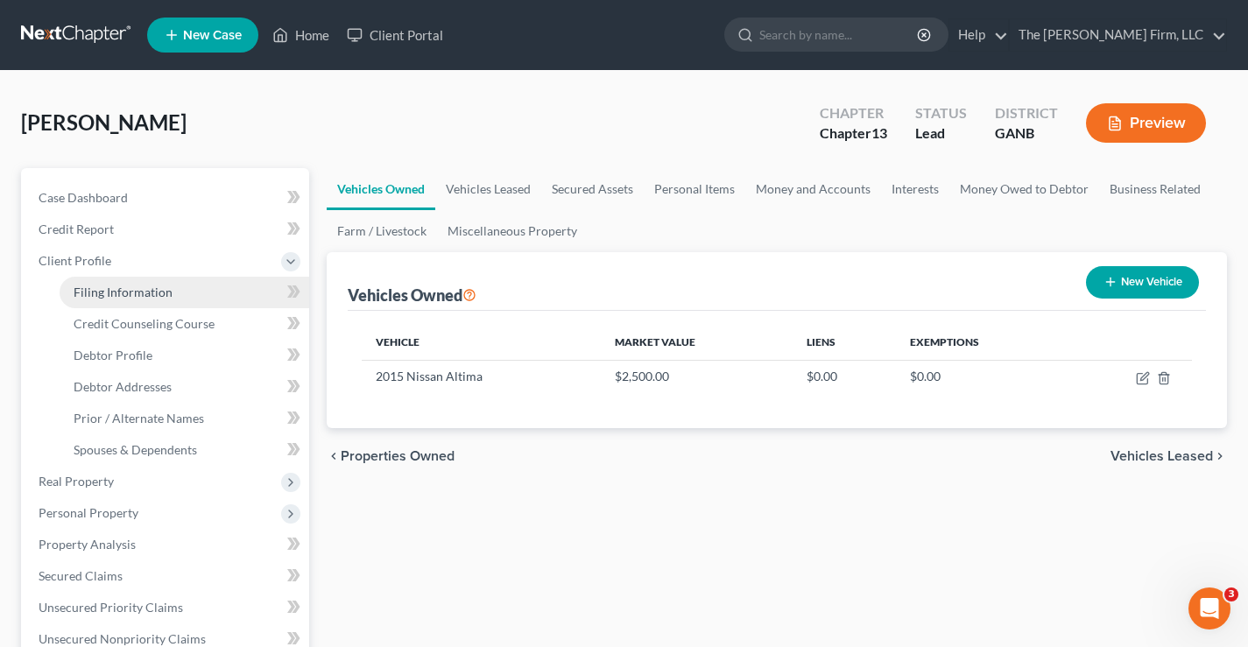
click at [136, 298] on span "Filing Information" at bounding box center [123, 292] width 99 height 15
select select "1"
select select "0"
select select "3"
select select "10"
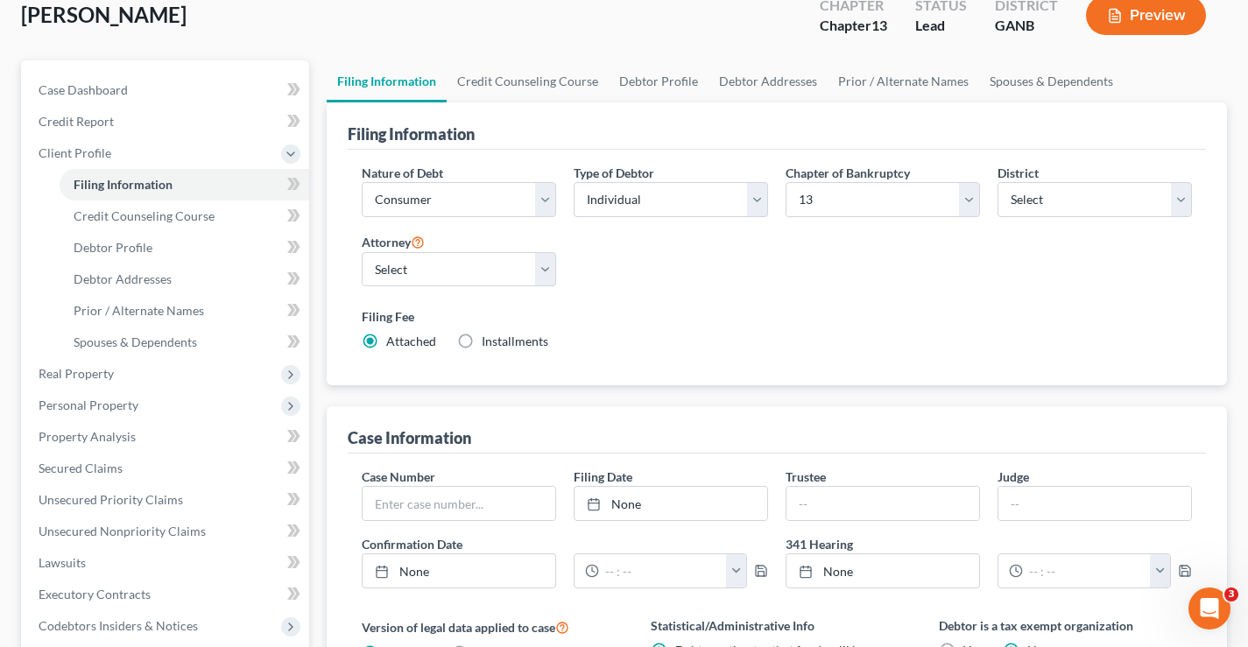
scroll to position [263, 0]
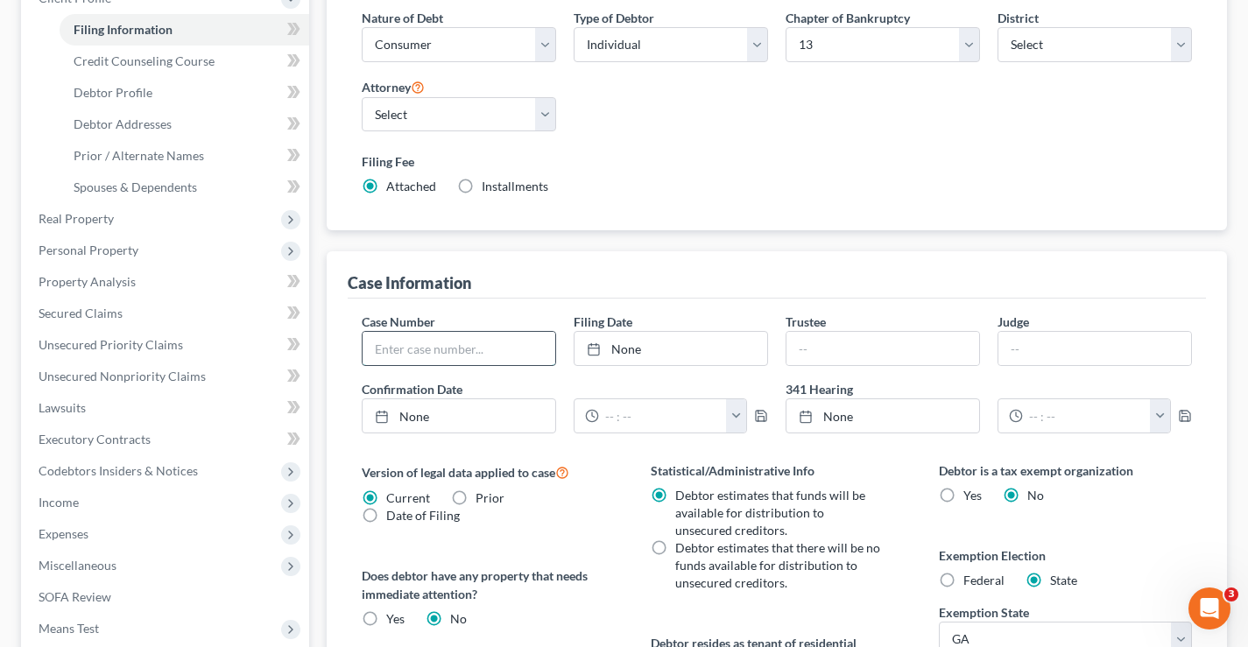
click at [399, 343] on input "text" at bounding box center [459, 348] width 193 height 33
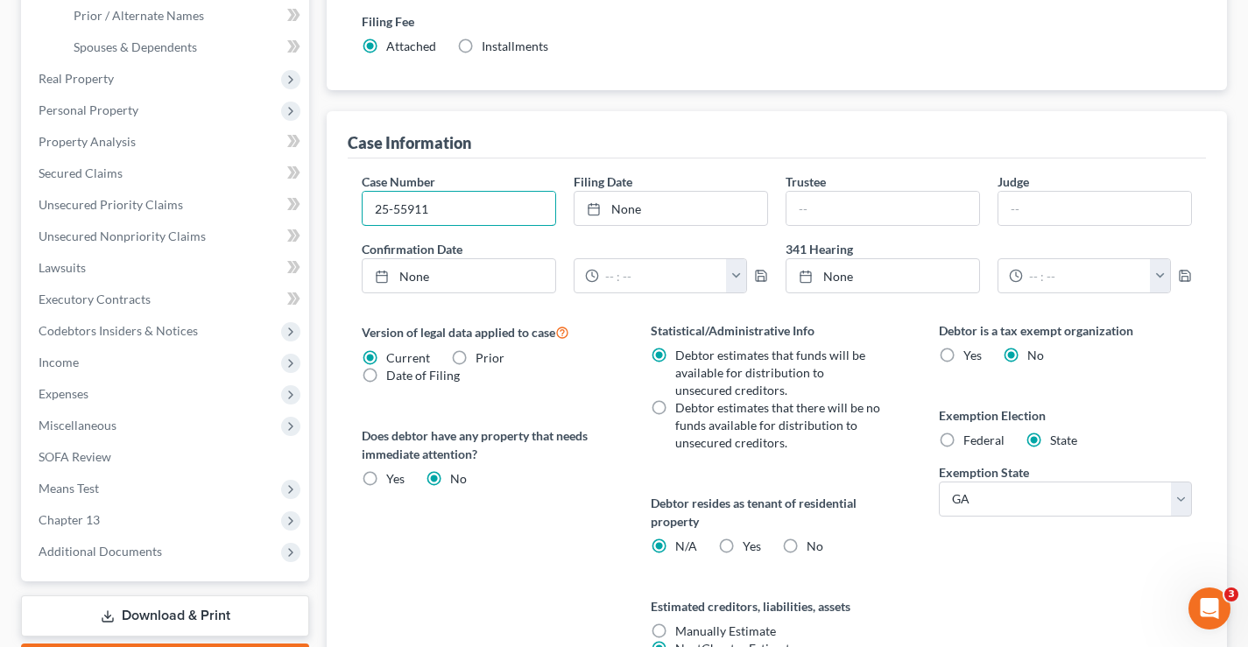
scroll to position [578, 0]
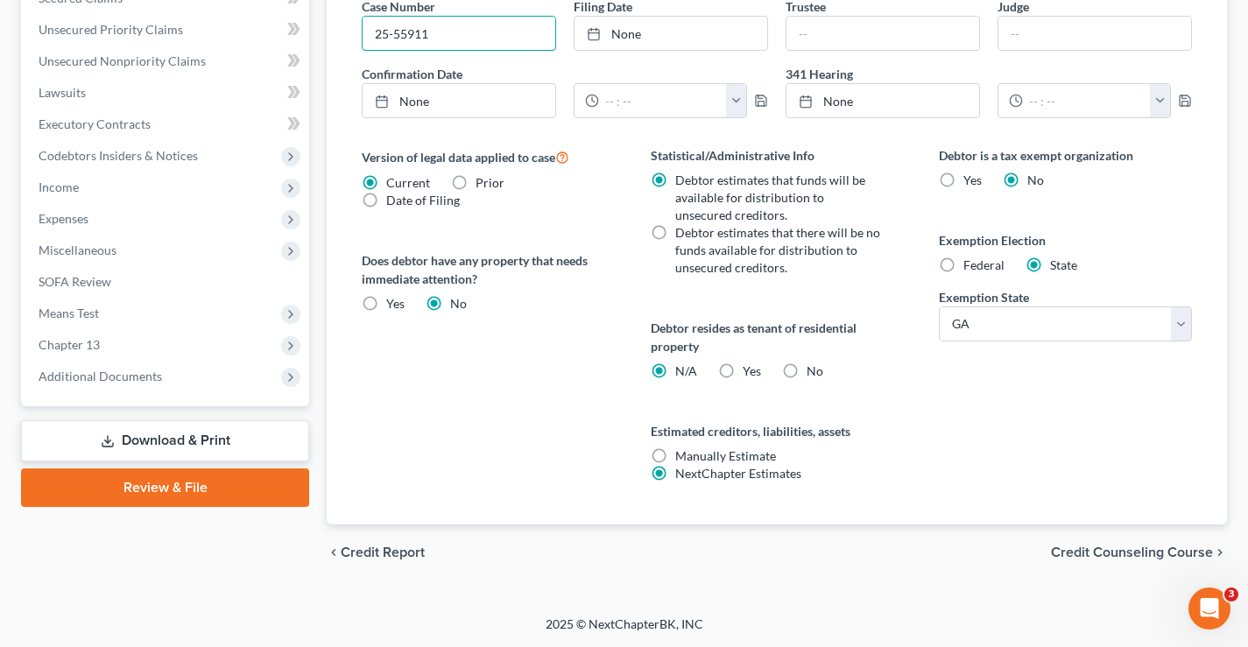
type input "25-55911"
click at [1170, 554] on span "Credit Counseling Course" at bounding box center [1132, 553] width 162 height 14
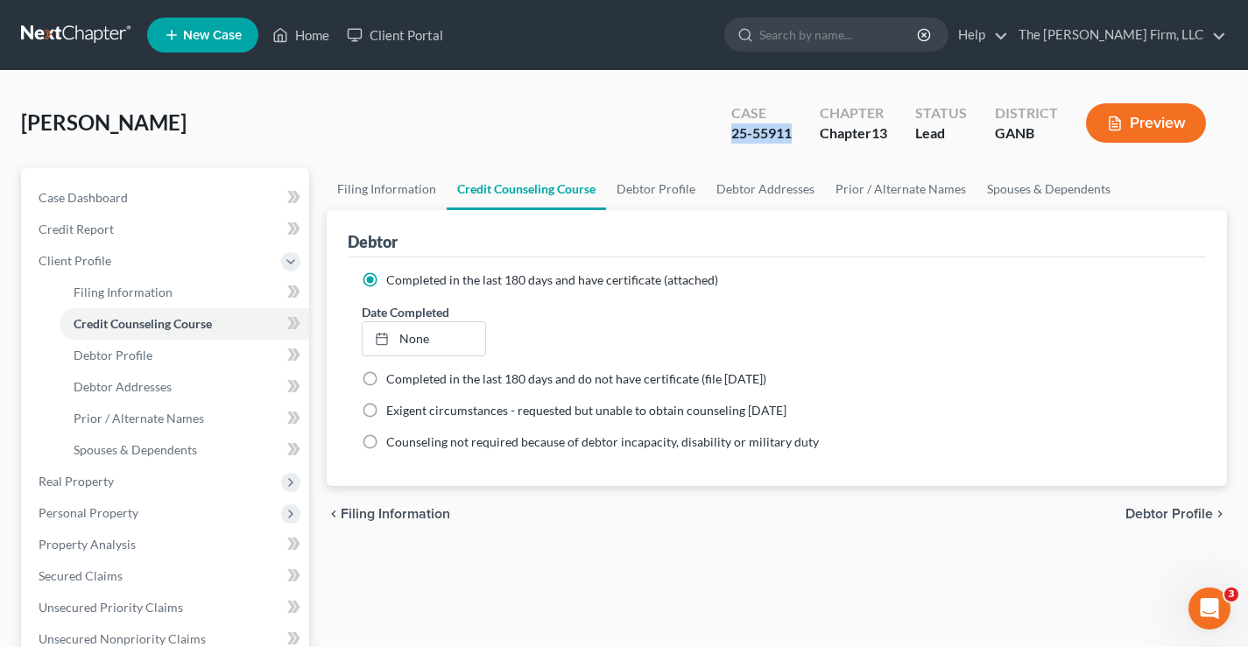
drag, startPoint x: 733, startPoint y: 135, endPoint x: 793, endPoint y: 135, distance: 59.6
click at [793, 135] on div "Case 25-55911" at bounding box center [762, 125] width 88 height 52
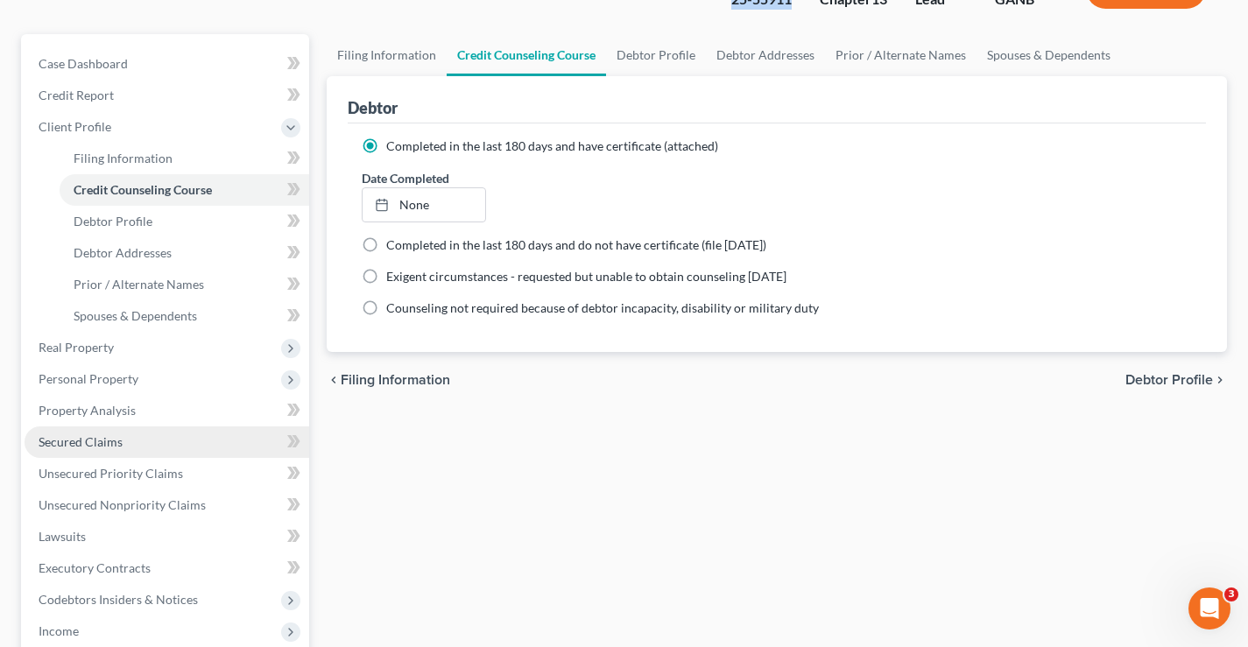
scroll to position [263, 0]
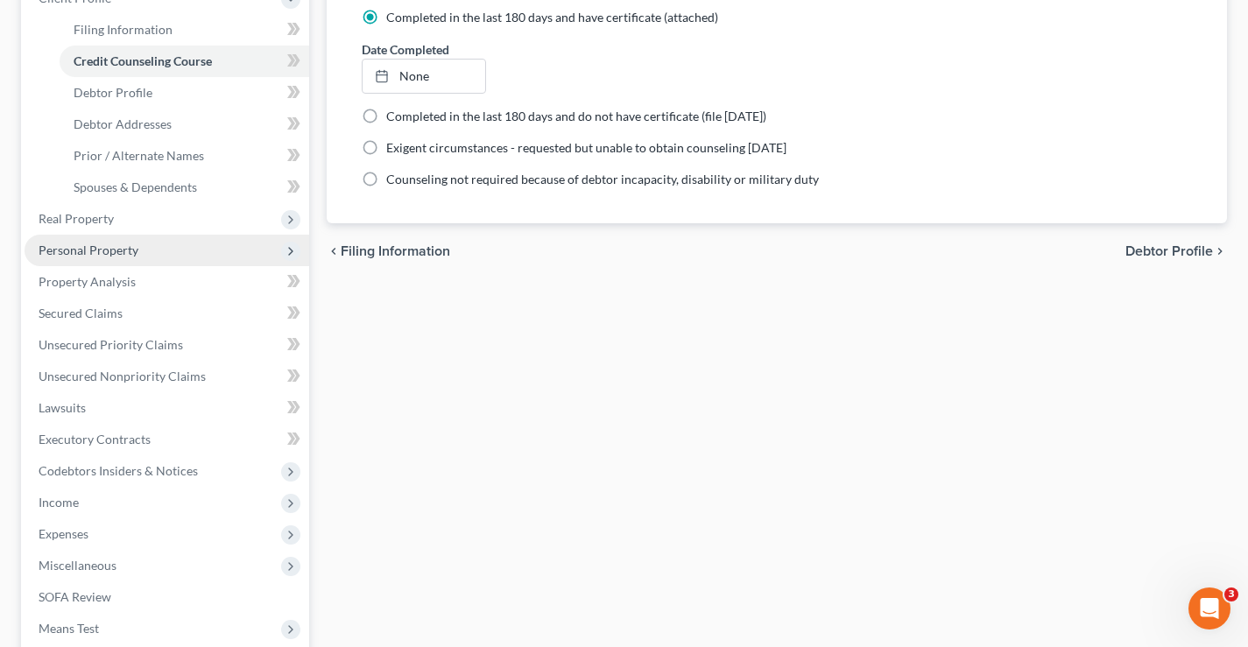
click at [46, 252] on span "Personal Property" at bounding box center [89, 250] width 100 height 15
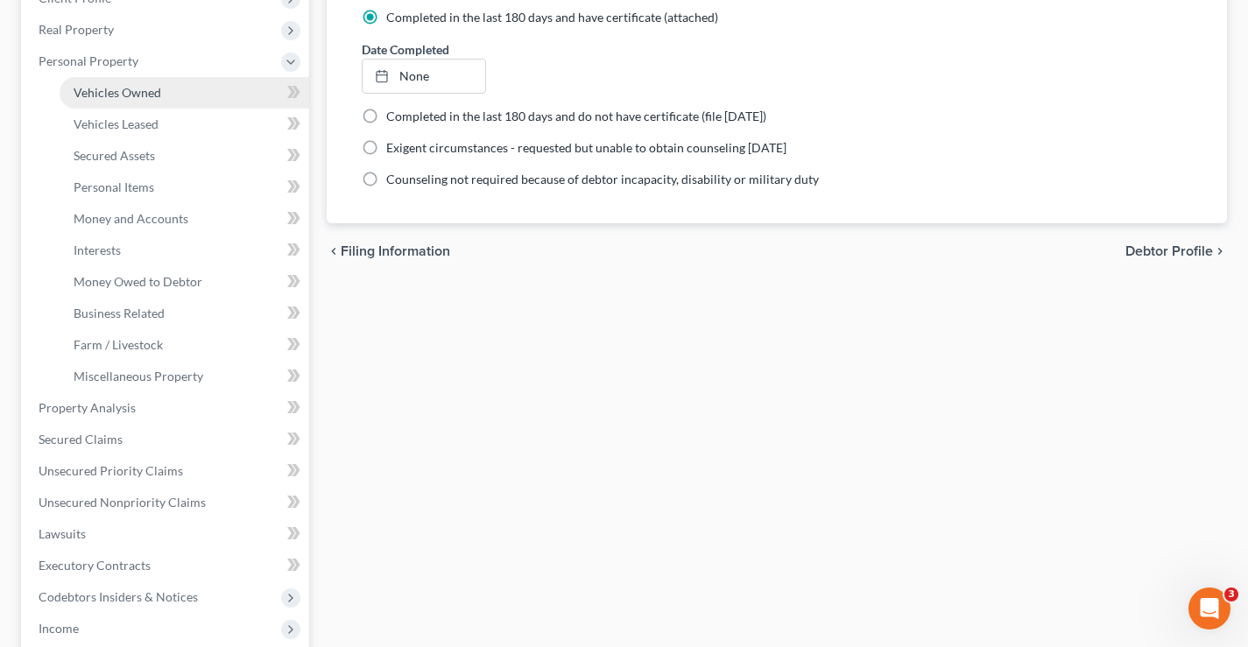
click at [138, 99] on span "Vehicles Owned" at bounding box center [118, 92] width 88 height 15
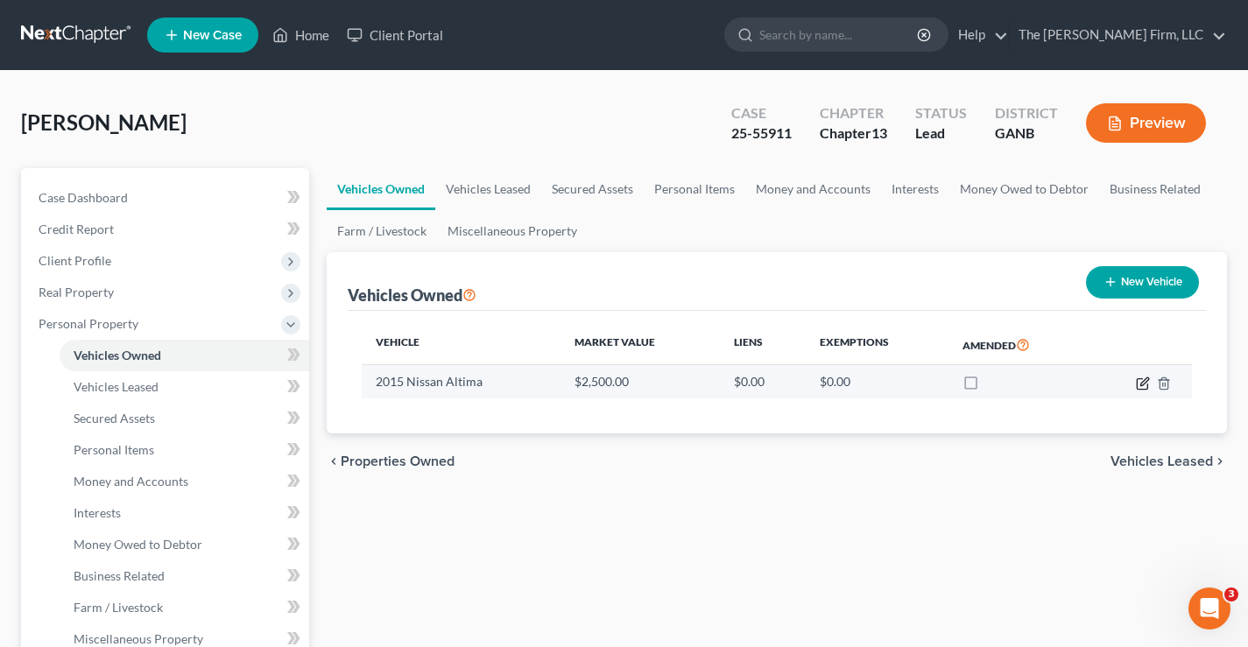
click at [1142, 383] on icon "button" at bounding box center [1145, 382] width 8 height 8
select select "0"
select select "11"
select select "0"
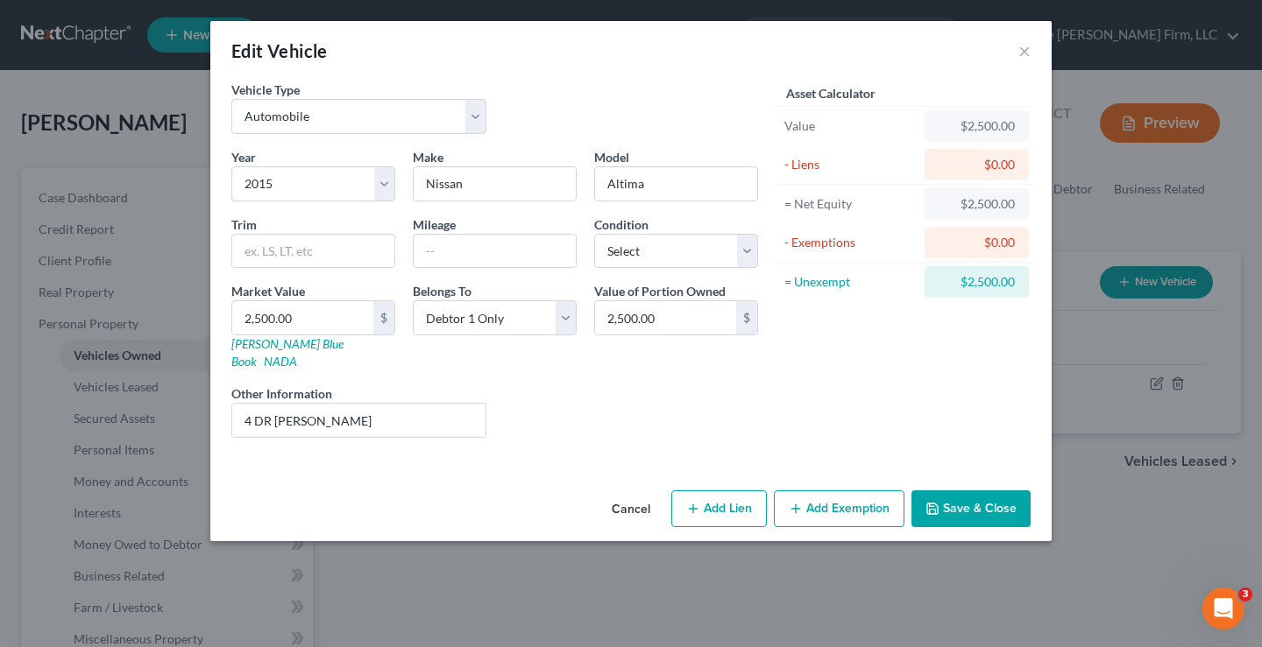
click at [857, 499] on button "Add Exemption" at bounding box center [839, 509] width 131 height 37
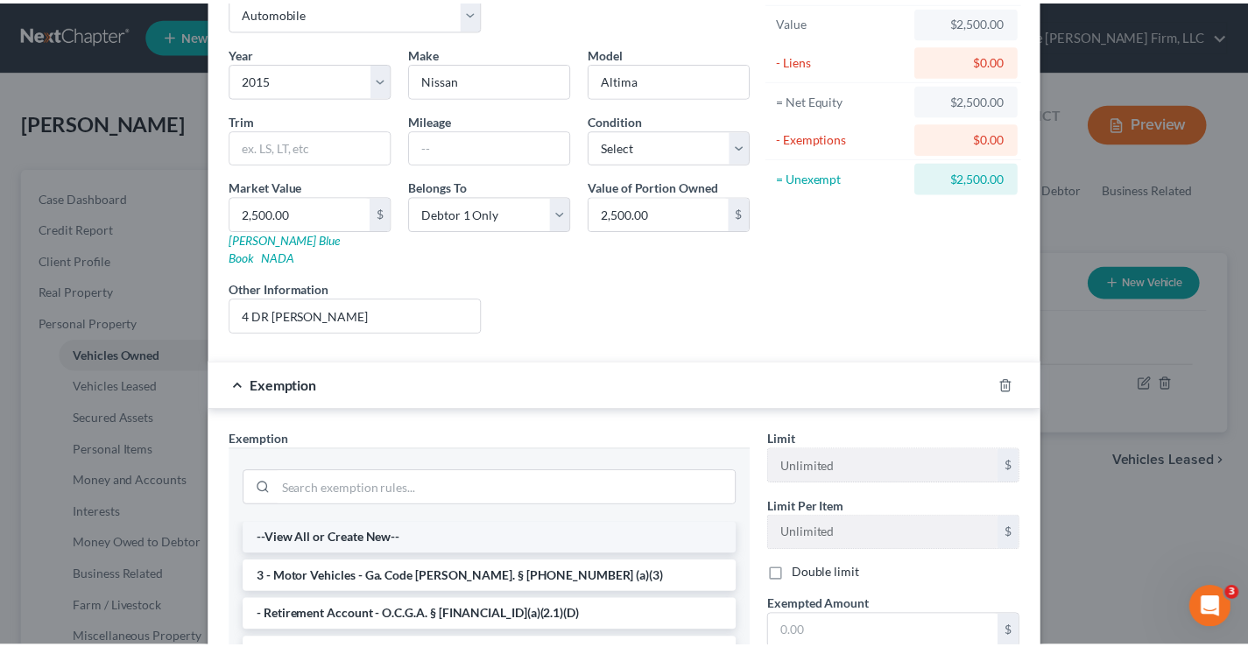
scroll to position [263, 0]
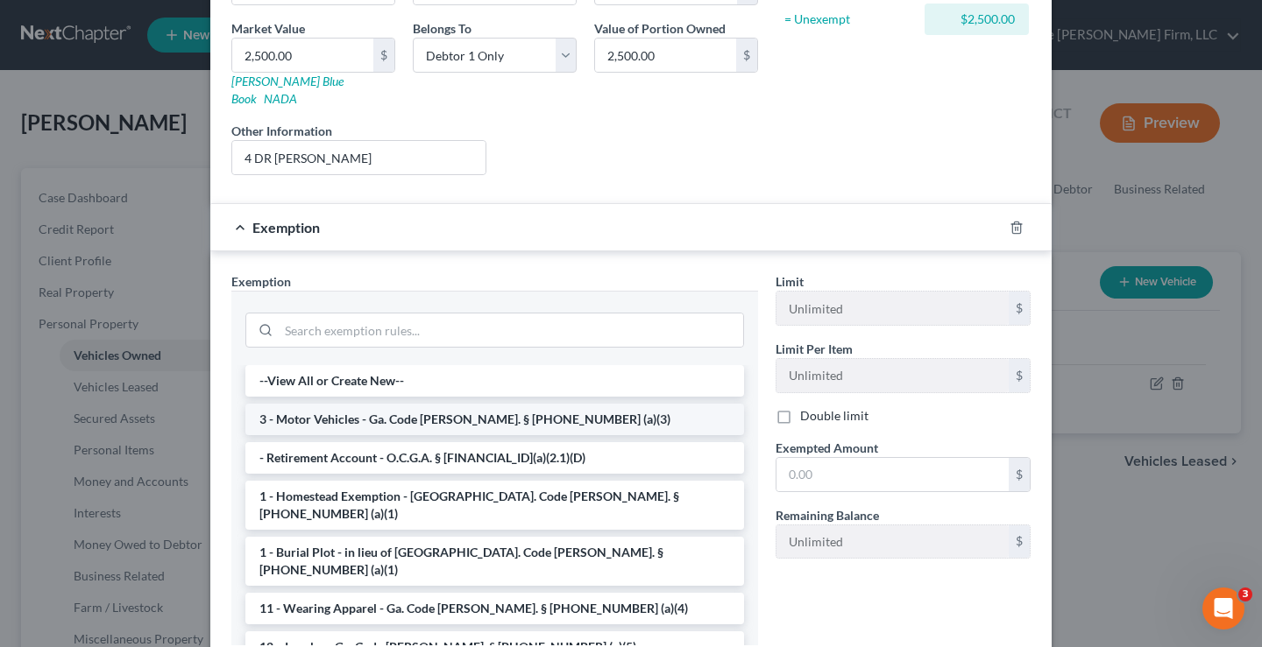
click at [306, 404] on li "3 - Motor Vehicles - Ga. Code Ann. § 44-13-100 (a)(3)" at bounding box center [494, 420] width 499 height 32
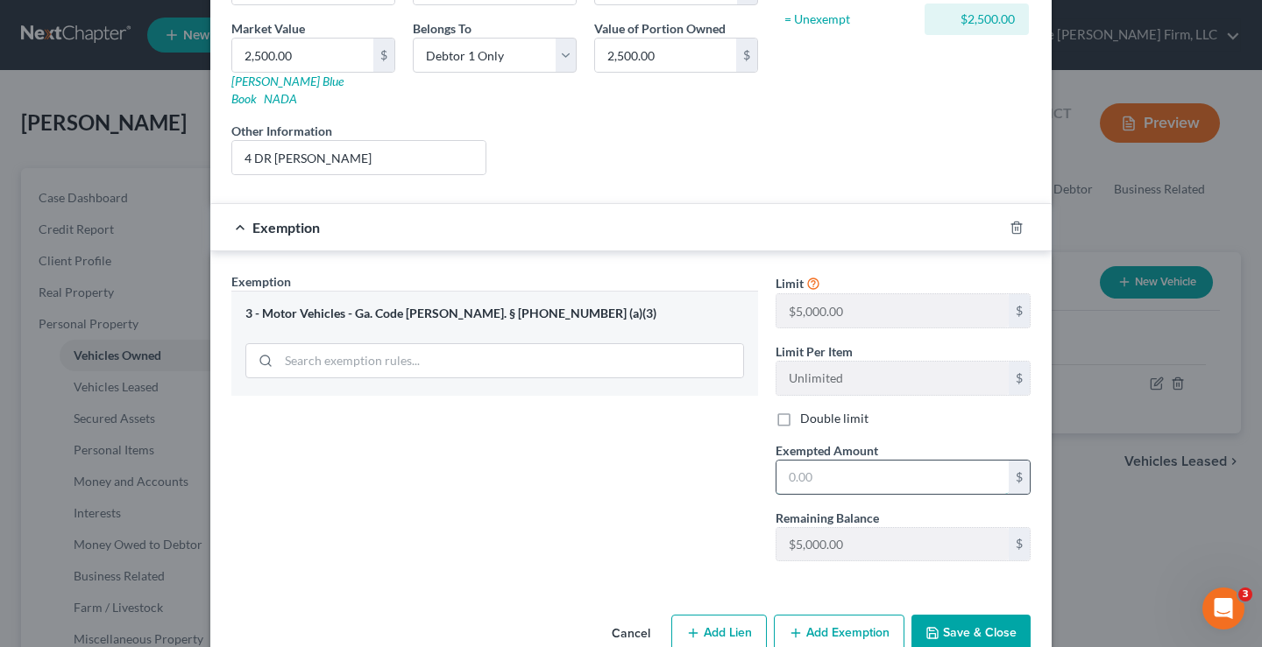
drag, startPoint x: 833, startPoint y: 464, endPoint x: 856, endPoint y: 455, distance: 24.7
click at [833, 464] on input "text" at bounding box center [892, 477] width 232 height 33
type input "2,500"
click at [629, 469] on div "Exemption Set must be selected for CA. Exemption * 3 - Motor Vehicles - Ga. Cod…" at bounding box center [495, 423] width 544 height 303
click at [956, 615] on button "Save & Close" at bounding box center [970, 633] width 119 height 37
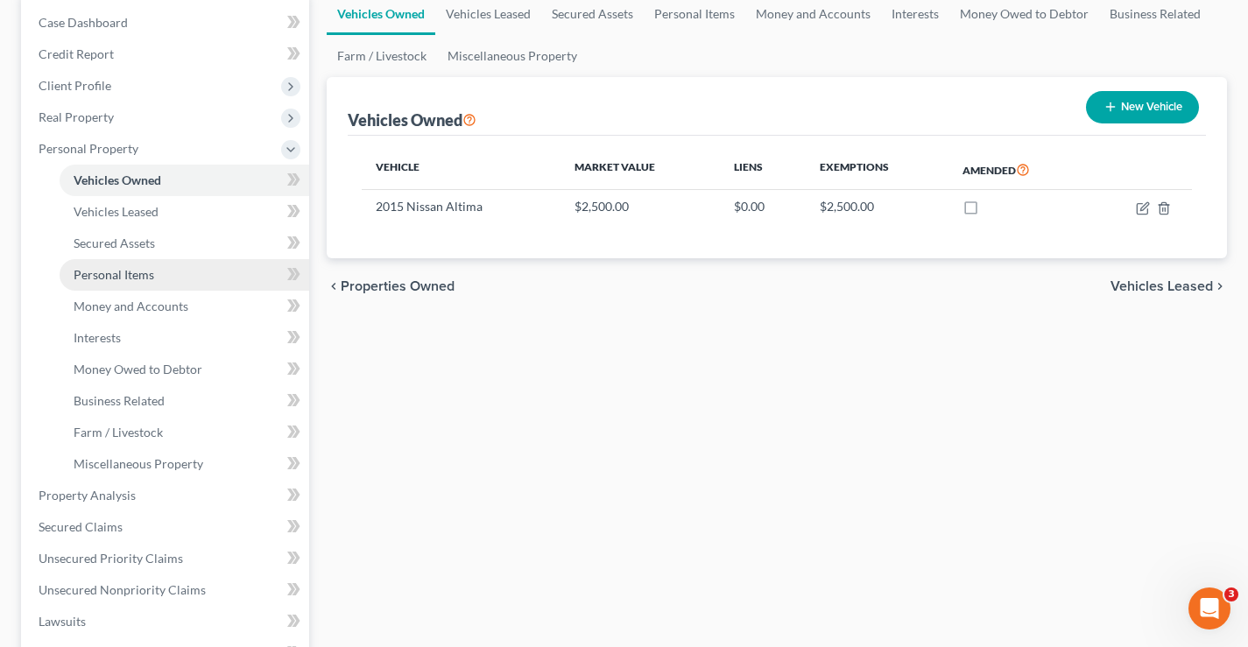
click at [117, 277] on span "Personal Items" at bounding box center [114, 274] width 81 height 15
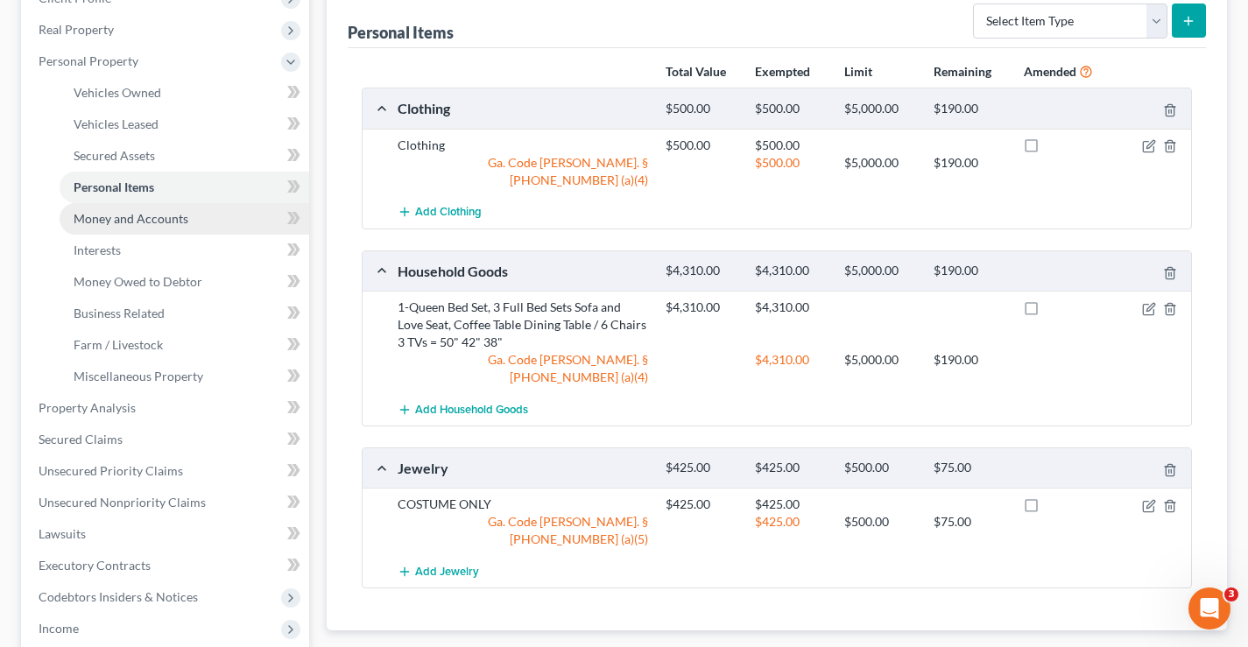
scroll to position [350, 0]
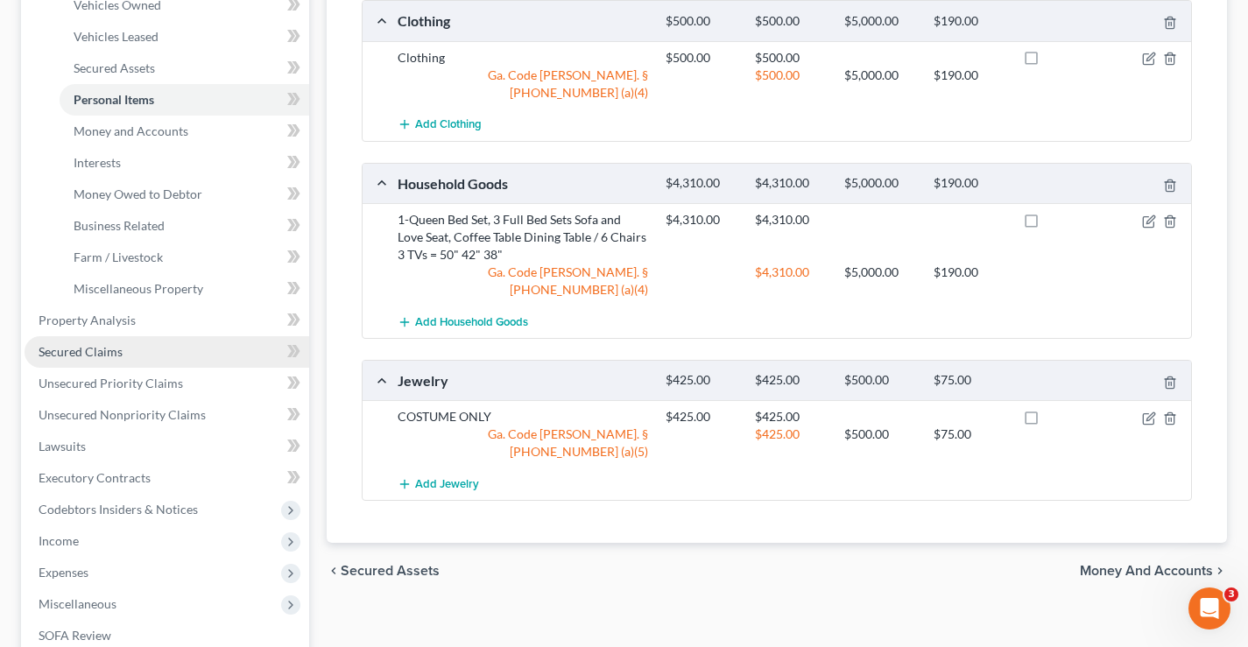
click at [48, 348] on span "Secured Claims" at bounding box center [81, 351] width 84 height 15
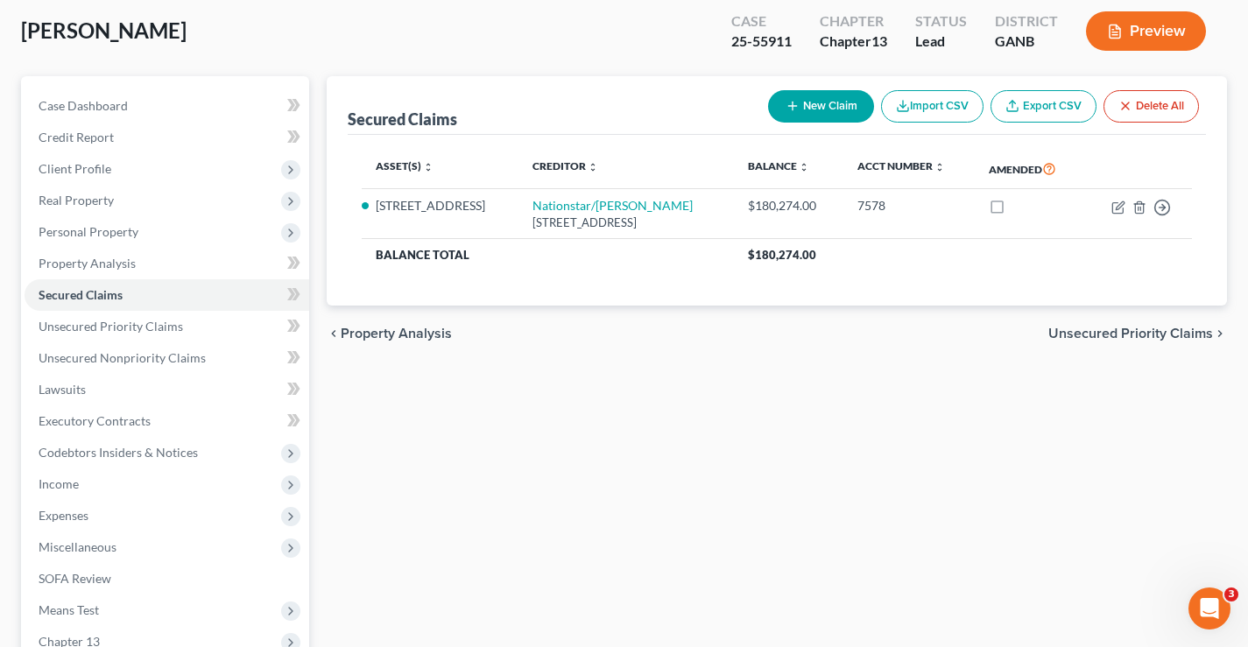
scroll to position [175, 0]
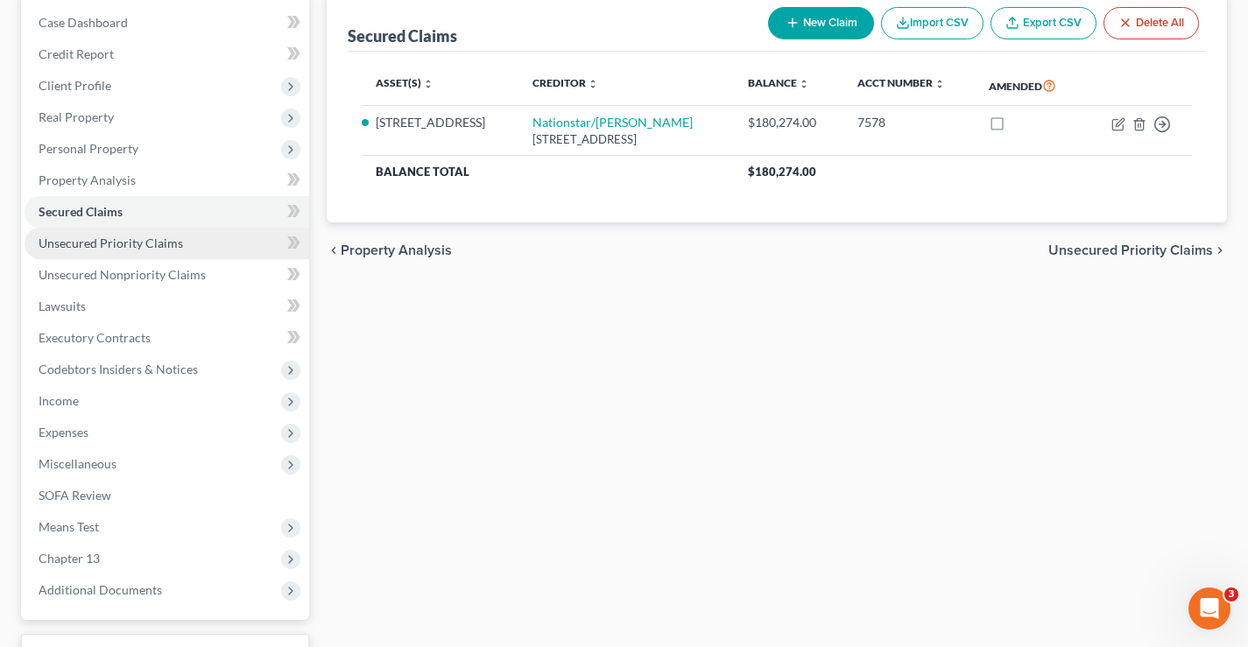
click at [65, 243] on span "Unsecured Priority Claims" at bounding box center [111, 243] width 145 height 15
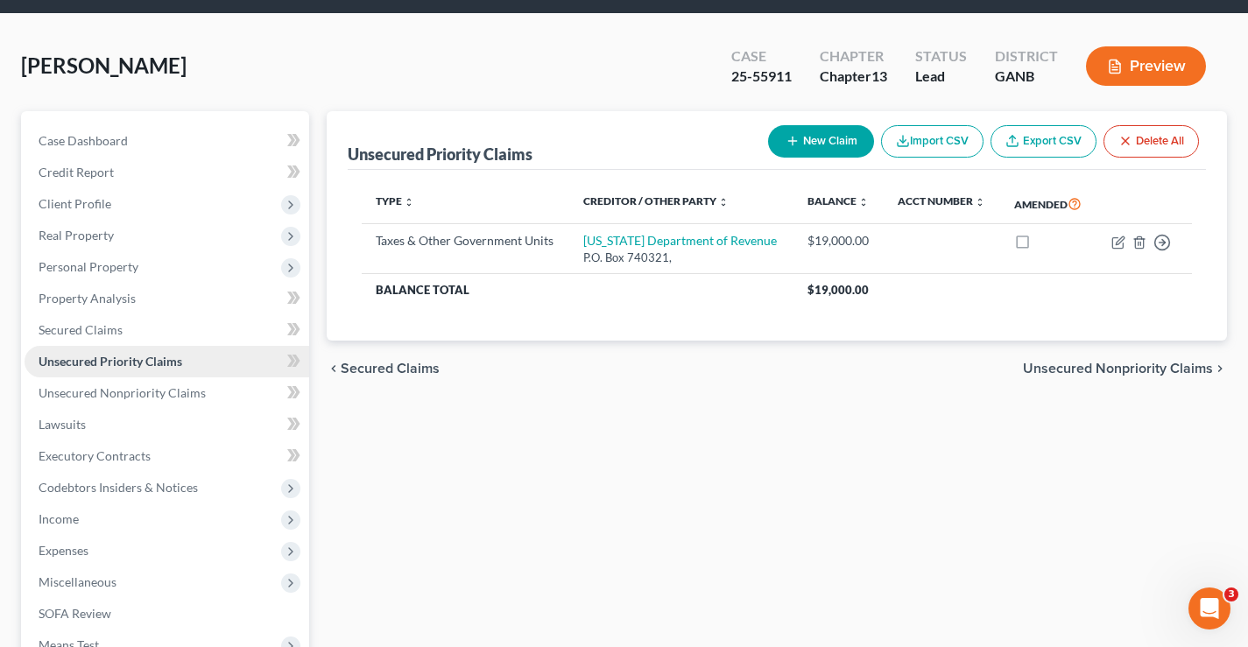
scroll to position [88, 0]
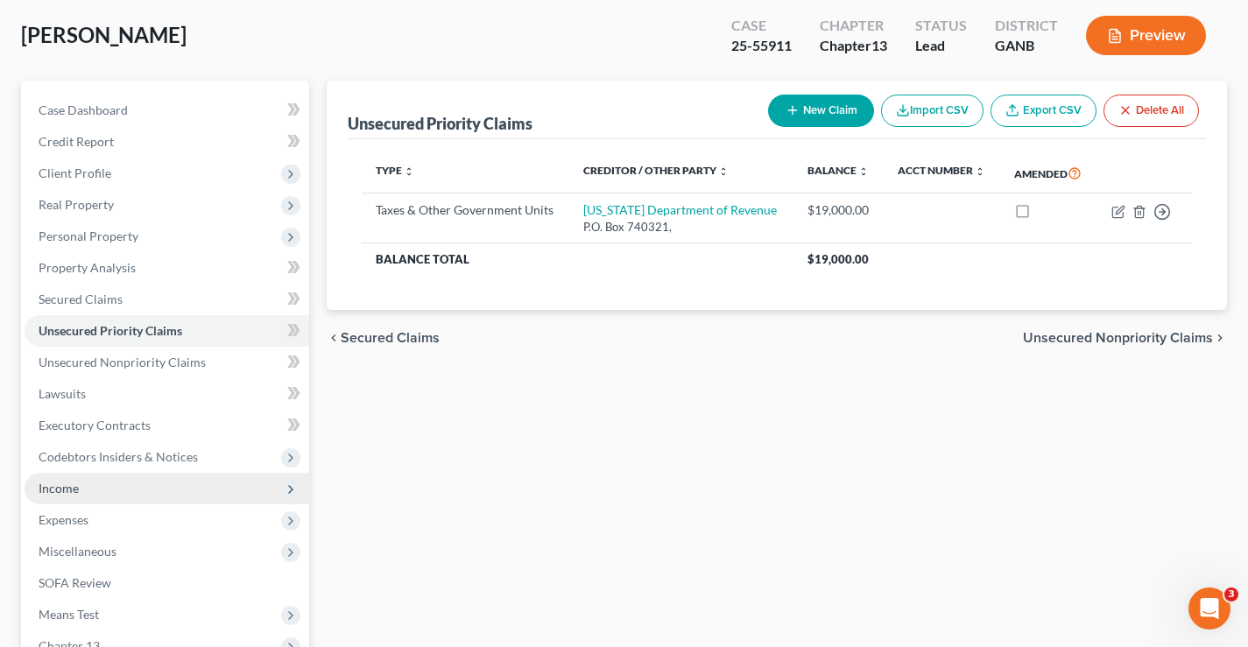
click at [60, 493] on span "Income" at bounding box center [59, 488] width 40 height 15
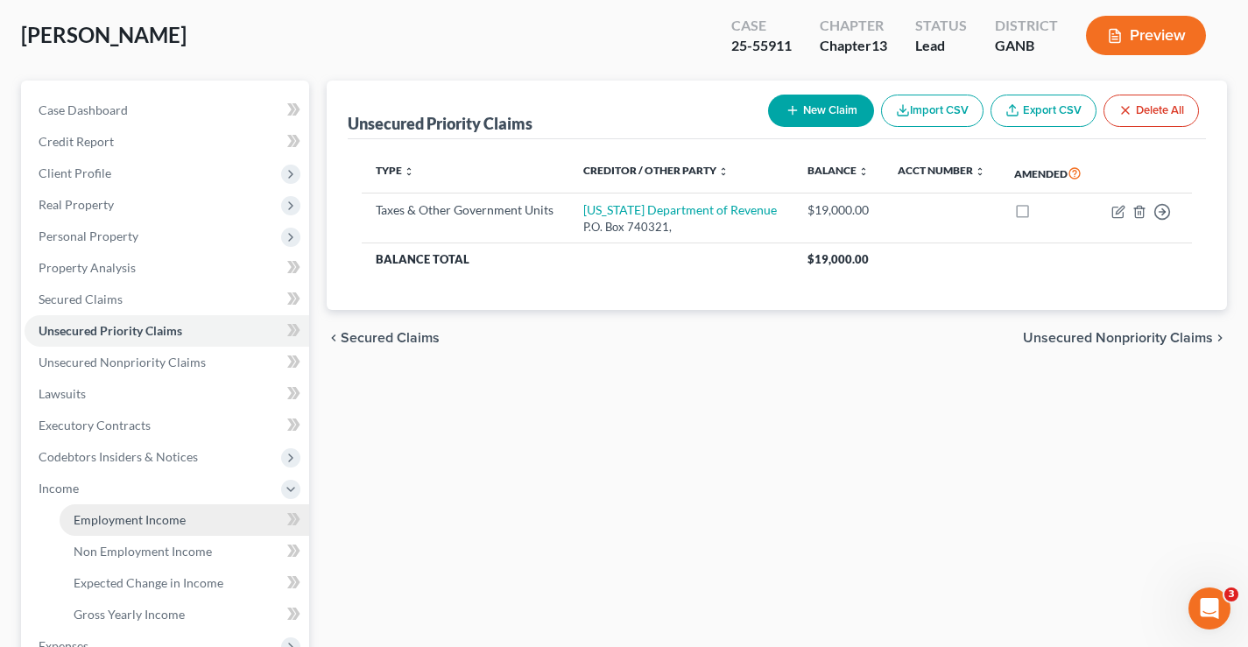
click at [103, 523] on span "Employment Income" at bounding box center [130, 520] width 112 height 15
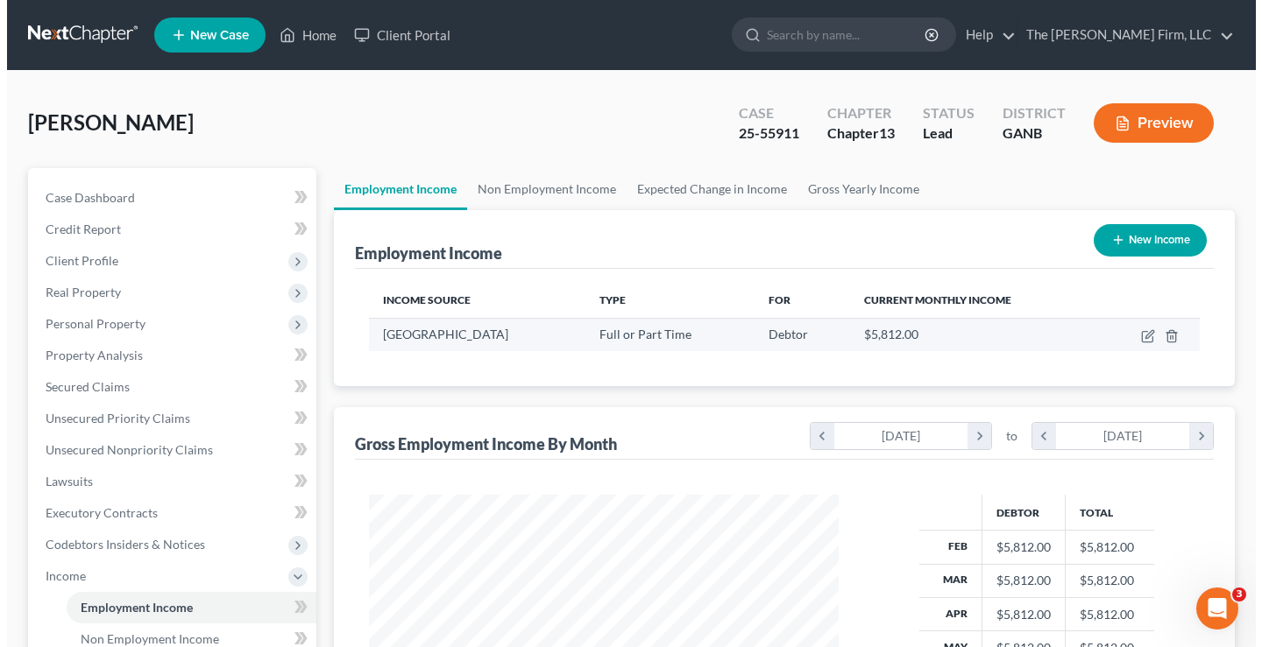
scroll to position [315, 505]
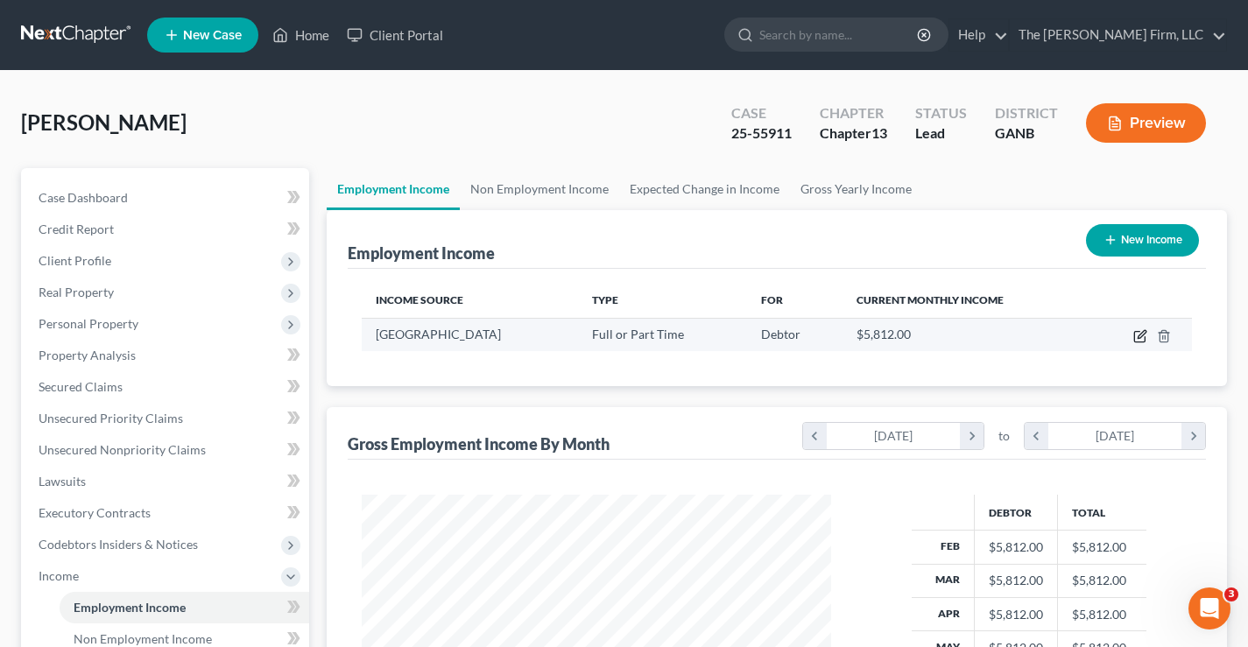
click at [1141, 337] on icon "button" at bounding box center [1141, 336] width 14 height 14
select select "0"
select select "10"
select select "0"
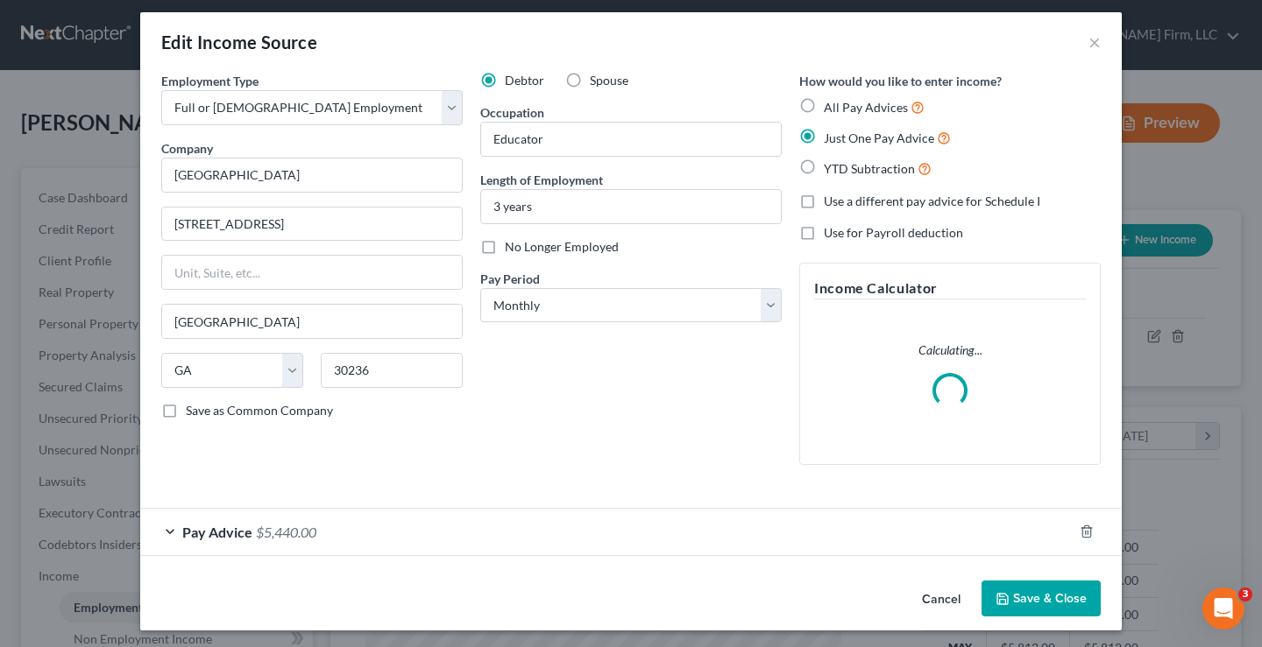
scroll to position [13, 0]
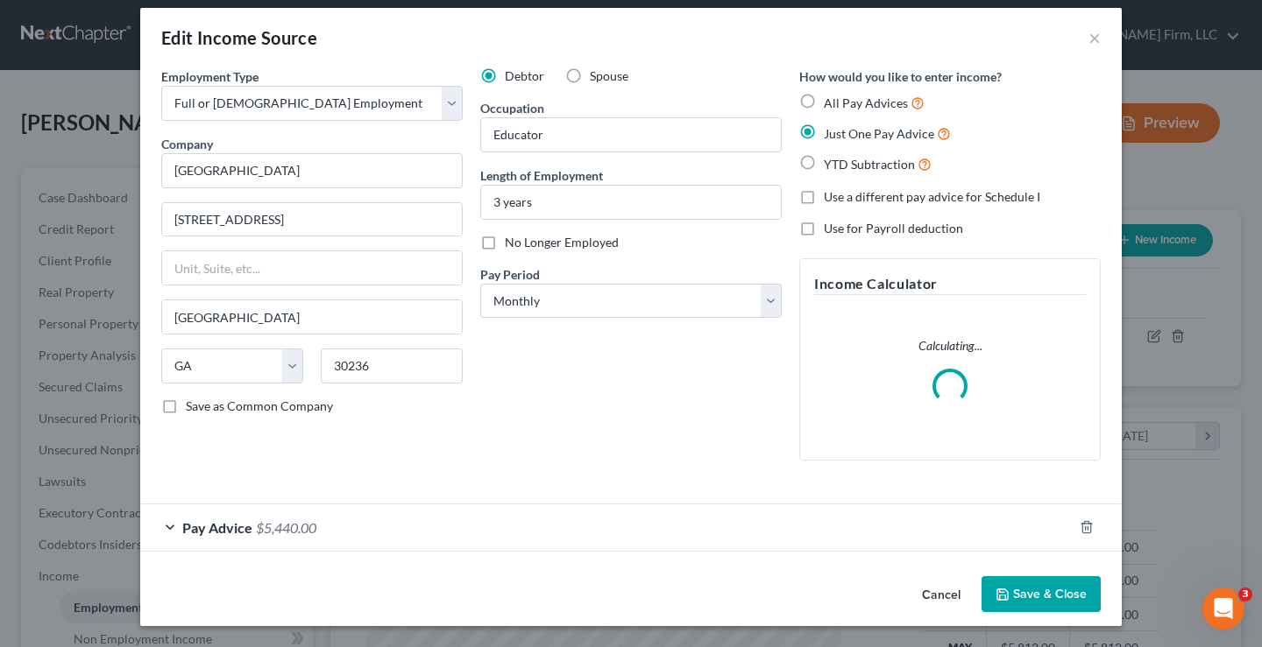
click at [207, 523] on span "Pay Advice" at bounding box center [217, 528] width 70 height 17
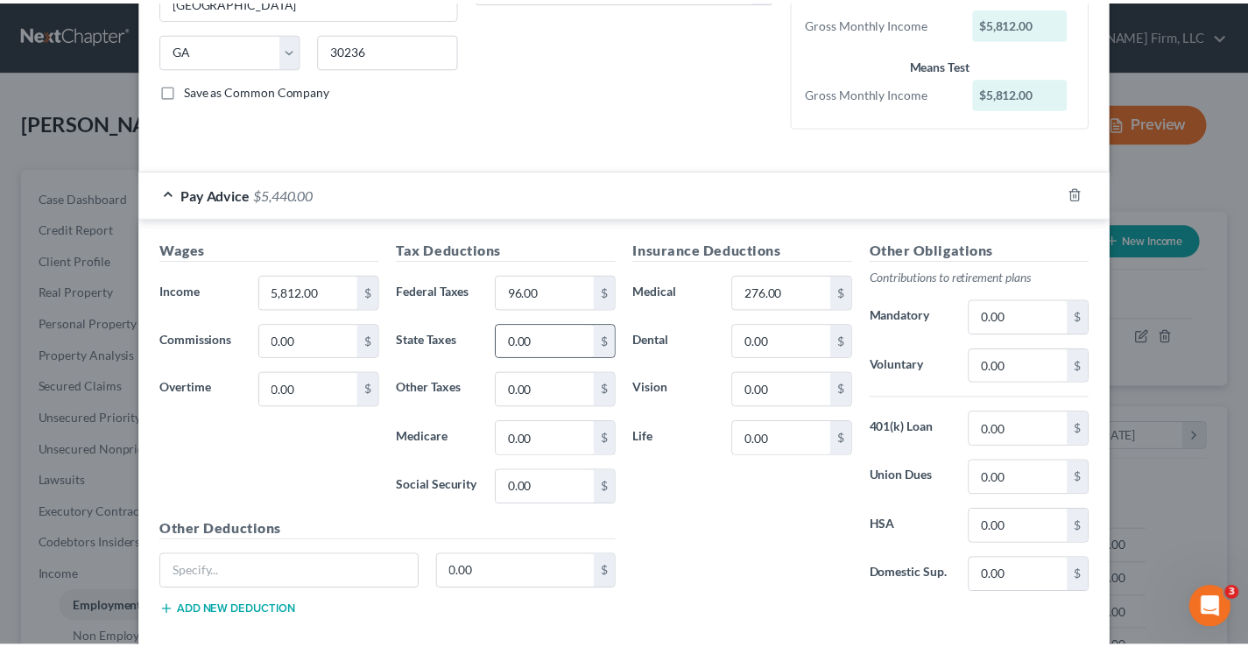
scroll to position [424, 0]
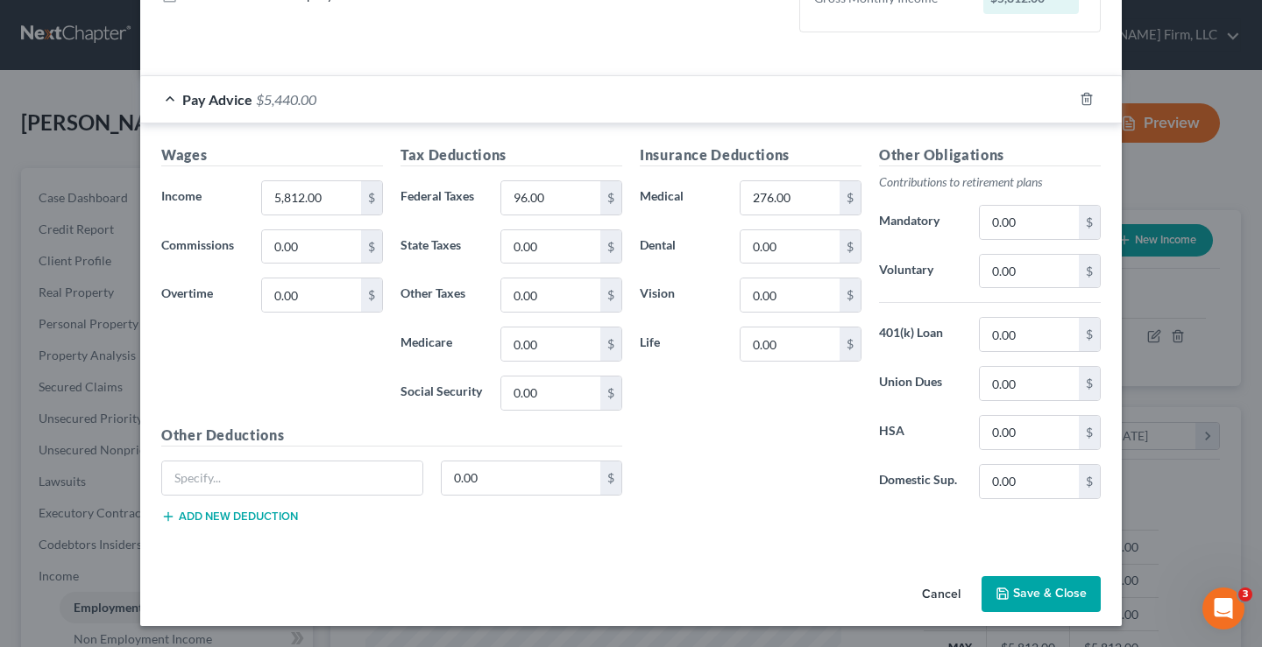
click at [1033, 591] on button "Save & Close" at bounding box center [1040, 594] width 119 height 37
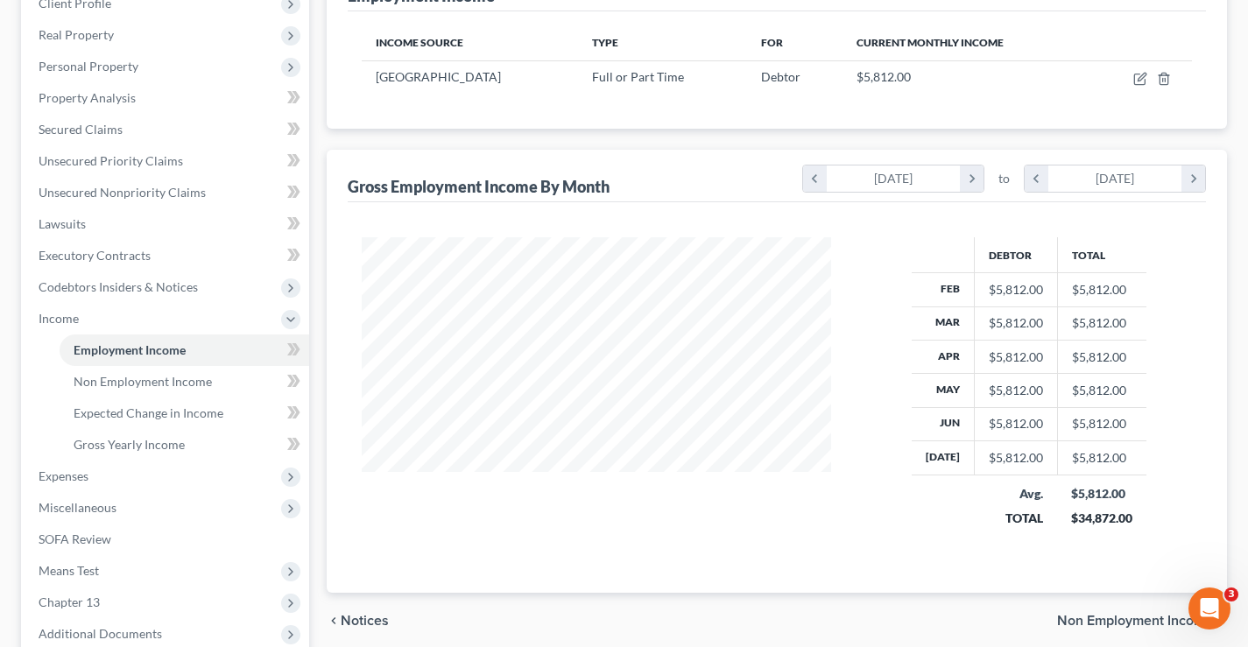
scroll to position [442, 0]
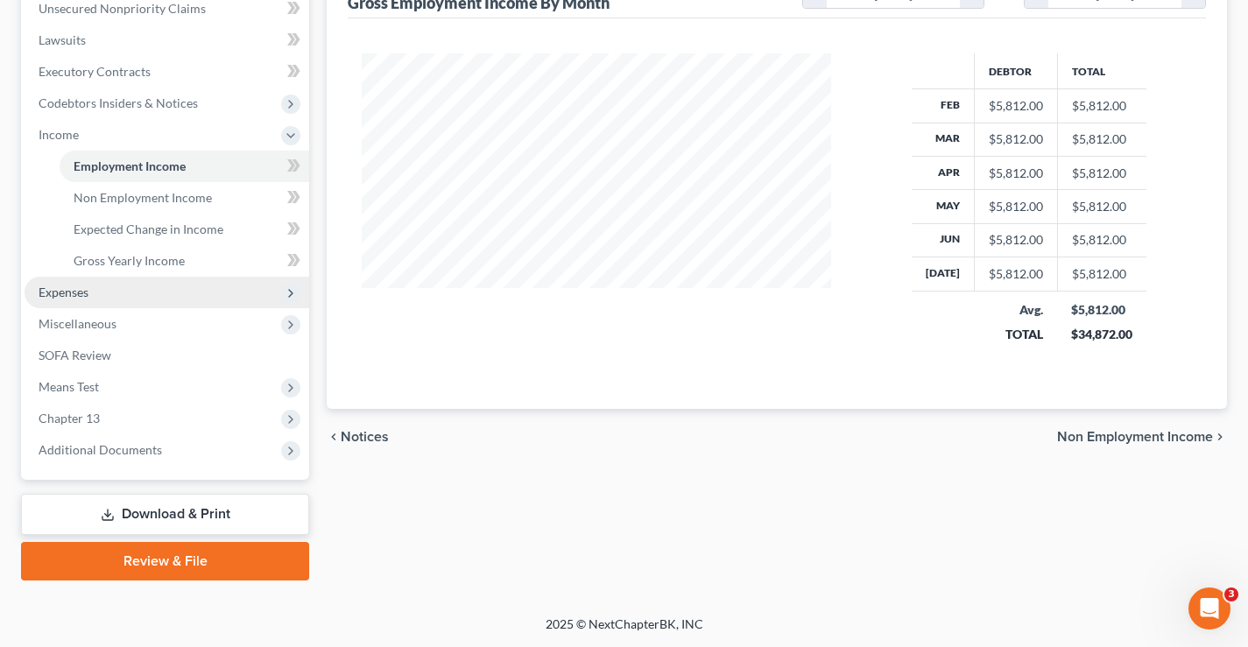
click at [44, 297] on span "Expenses" at bounding box center [64, 292] width 50 height 15
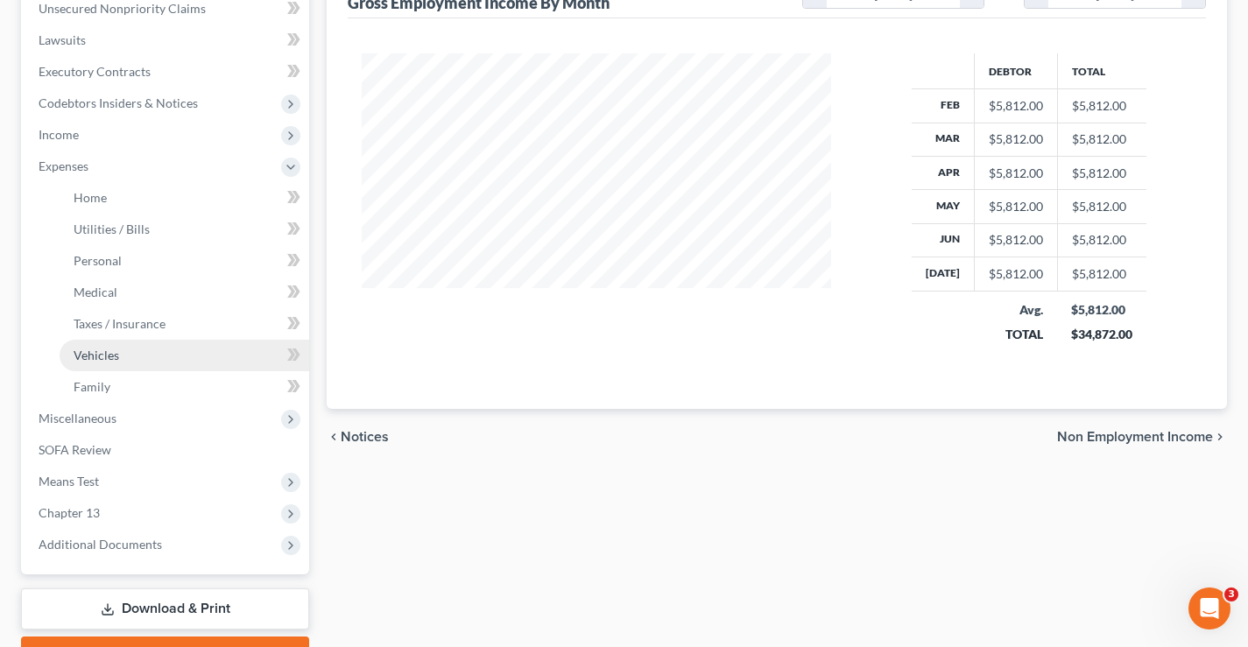
click at [91, 358] on span "Vehicles" at bounding box center [97, 355] width 46 height 15
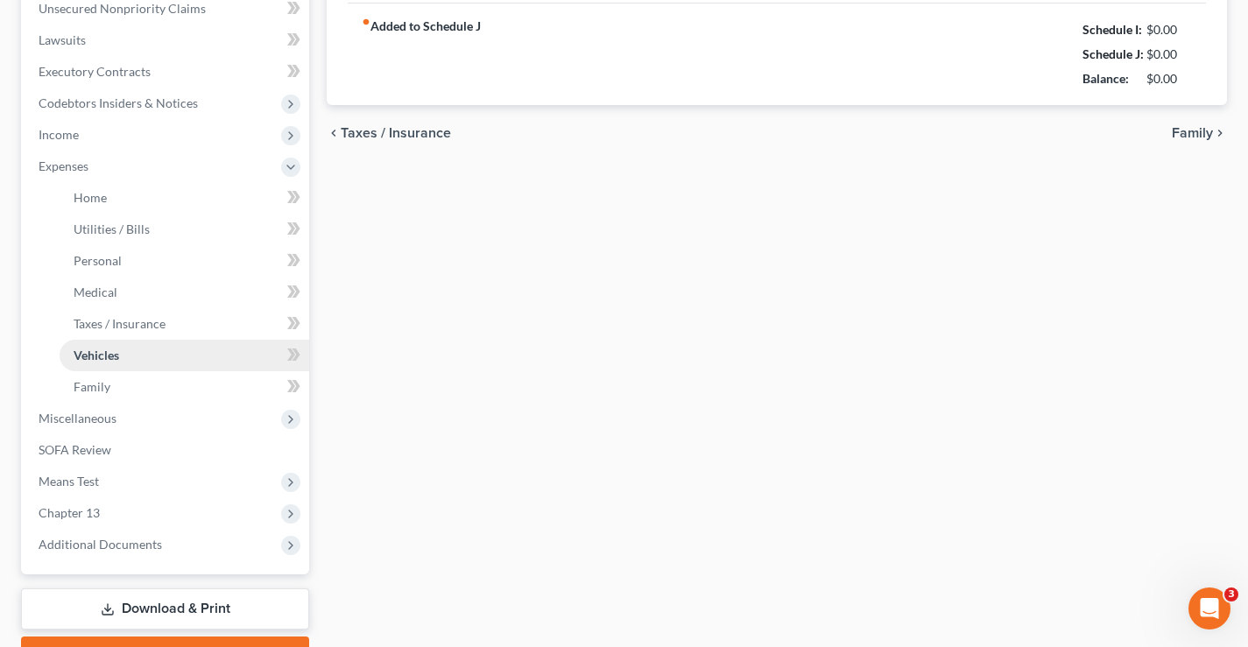
type input "0.00"
type input "100.00"
type input "0.00"
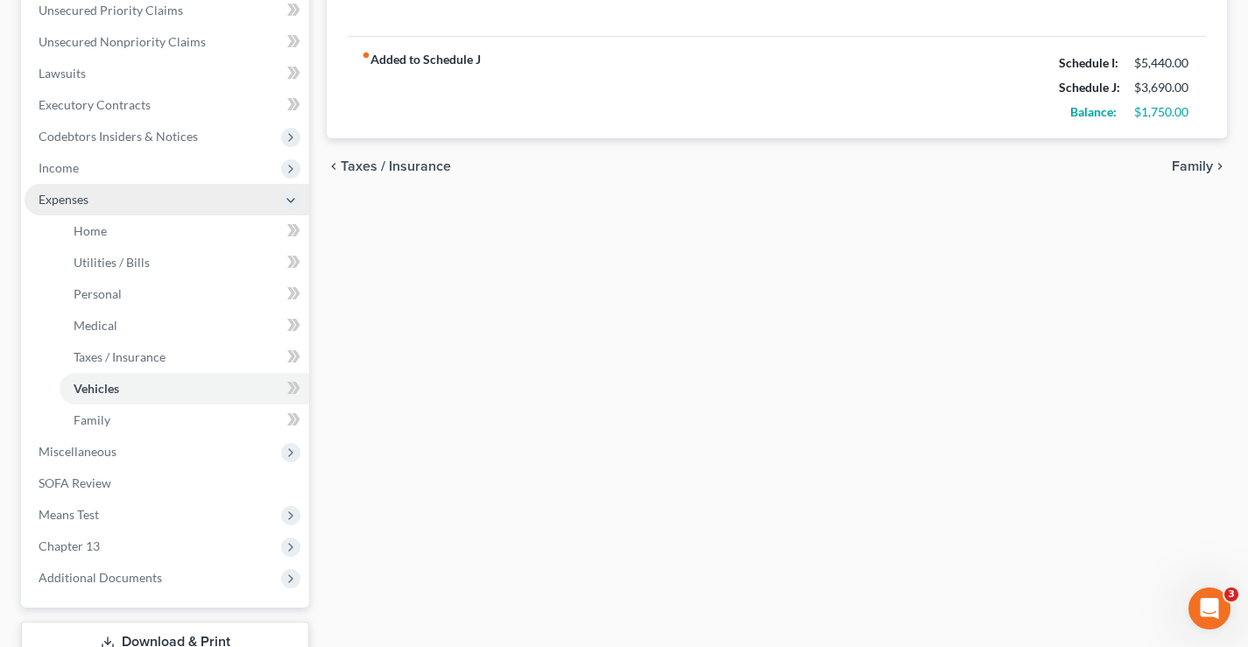
scroll to position [438, 0]
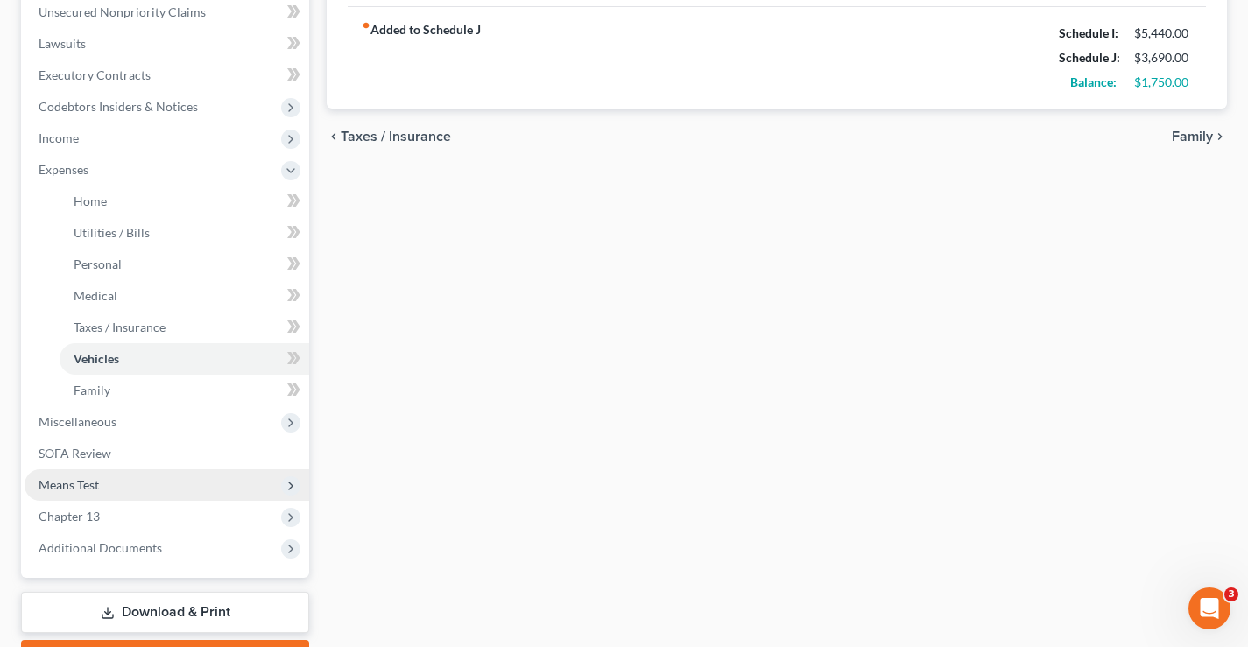
click at [71, 488] on span "Means Test" at bounding box center [69, 484] width 60 height 15
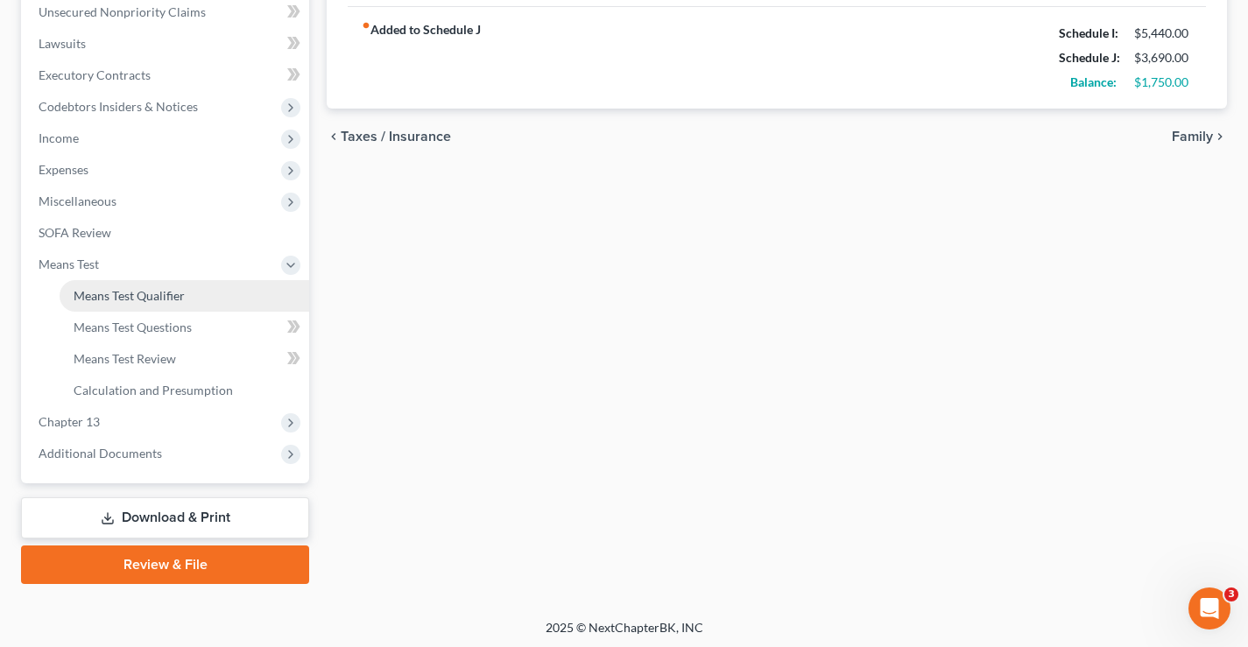
click at [130, 301] on span "Means Test Qualifier" at bounding box center [129, 295] width 111 height 15
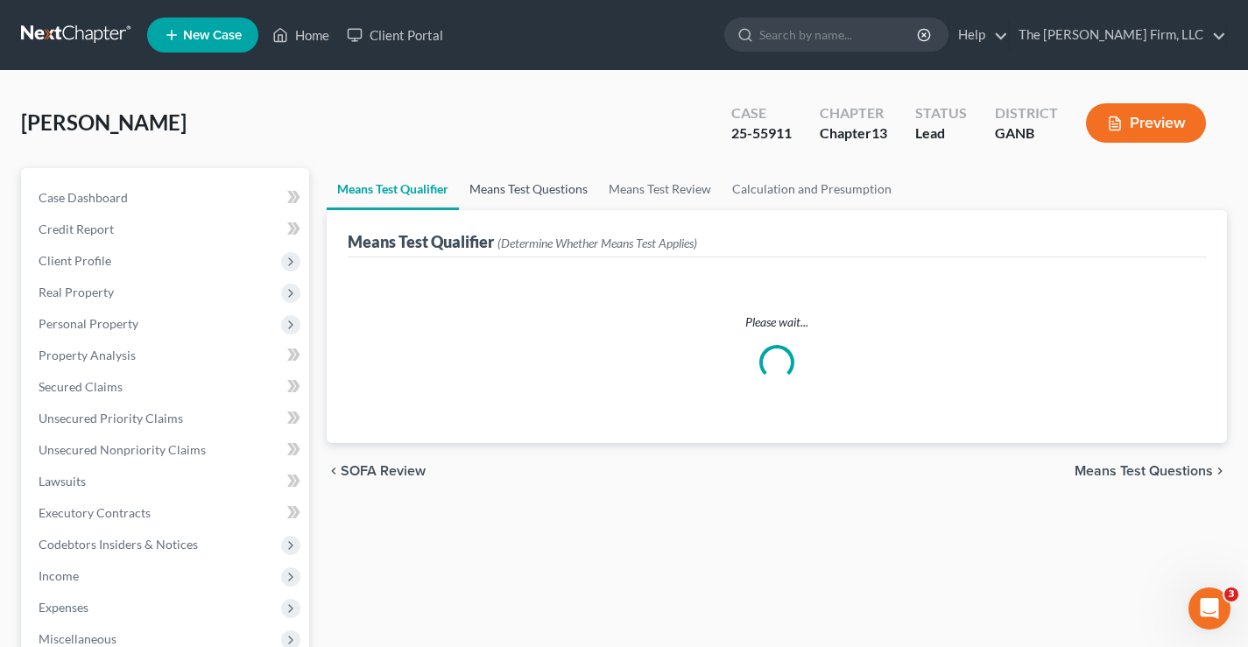
click at [514, 187] on link "Means Test Questions" at bounding box center [528, 189] width 139 height 42
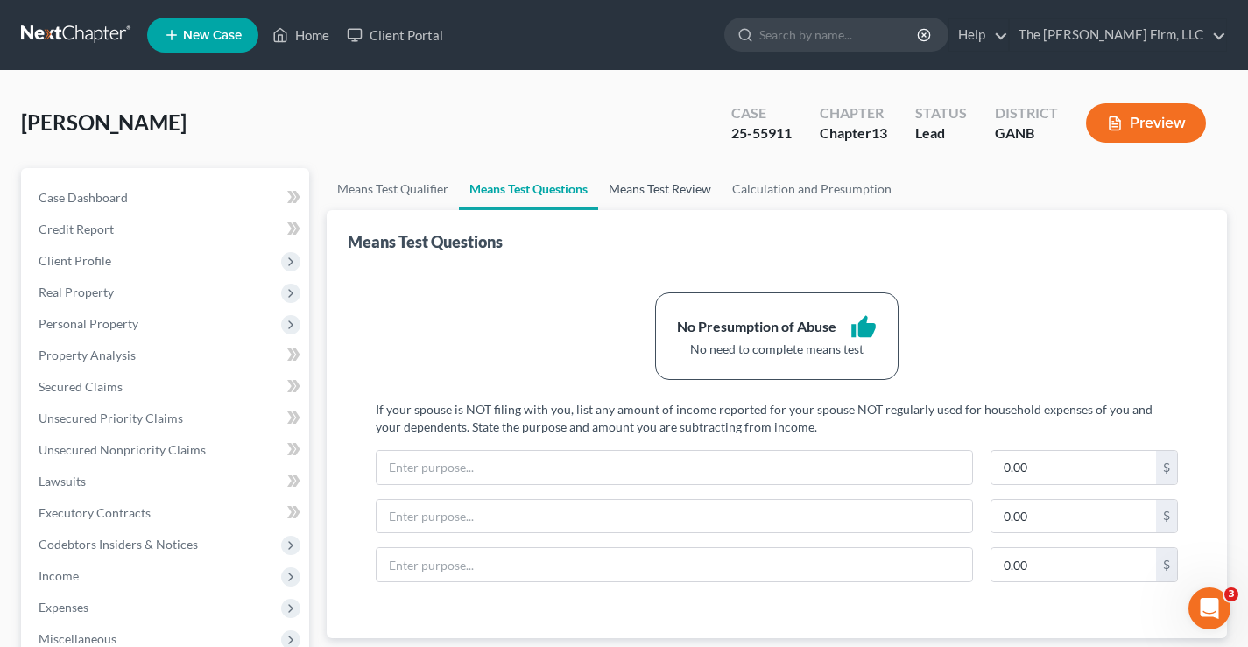
click at [670, 189] on link "Means Test Review" at bounding box center [660, 189] width 124 height 42
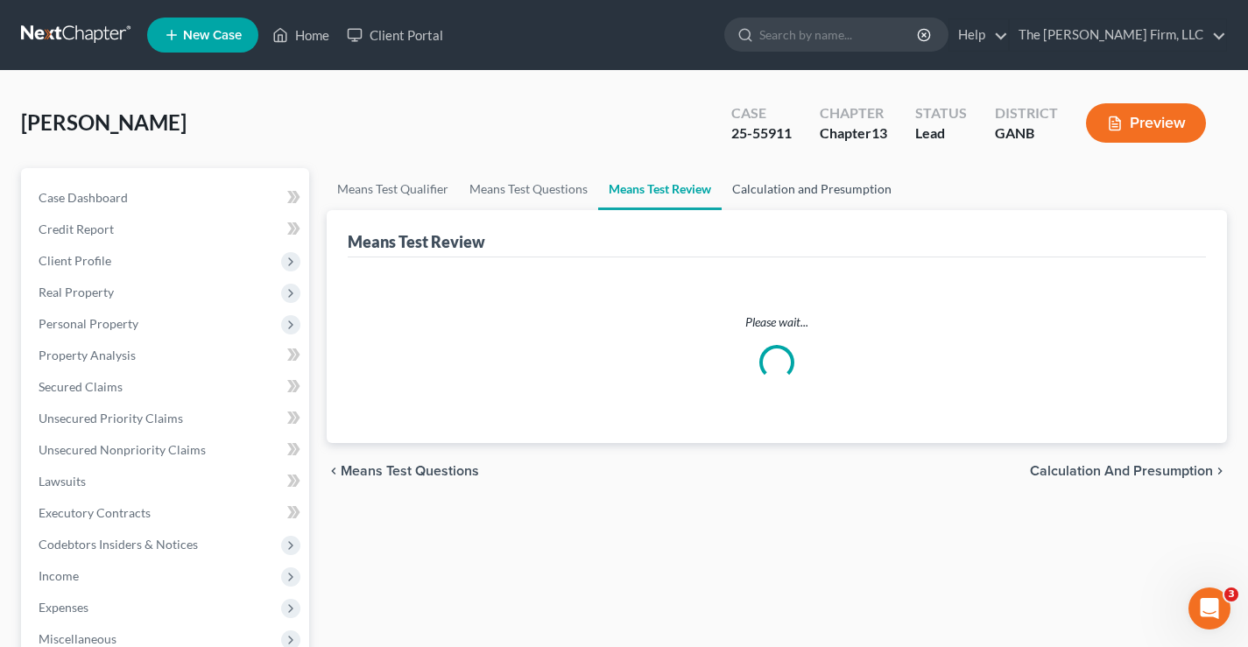
click at [830, 188] on link "Calculation and Presumption" at bounding box center [812, 189] width 180 height 42
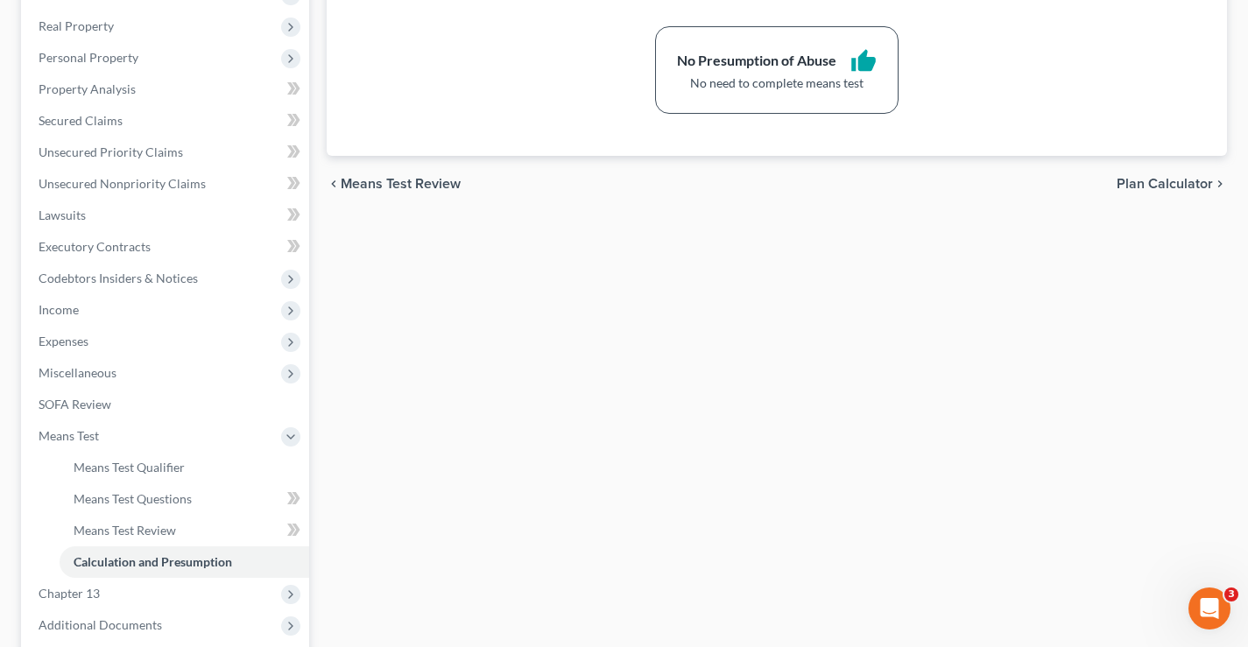
scroll to position [438, 0]
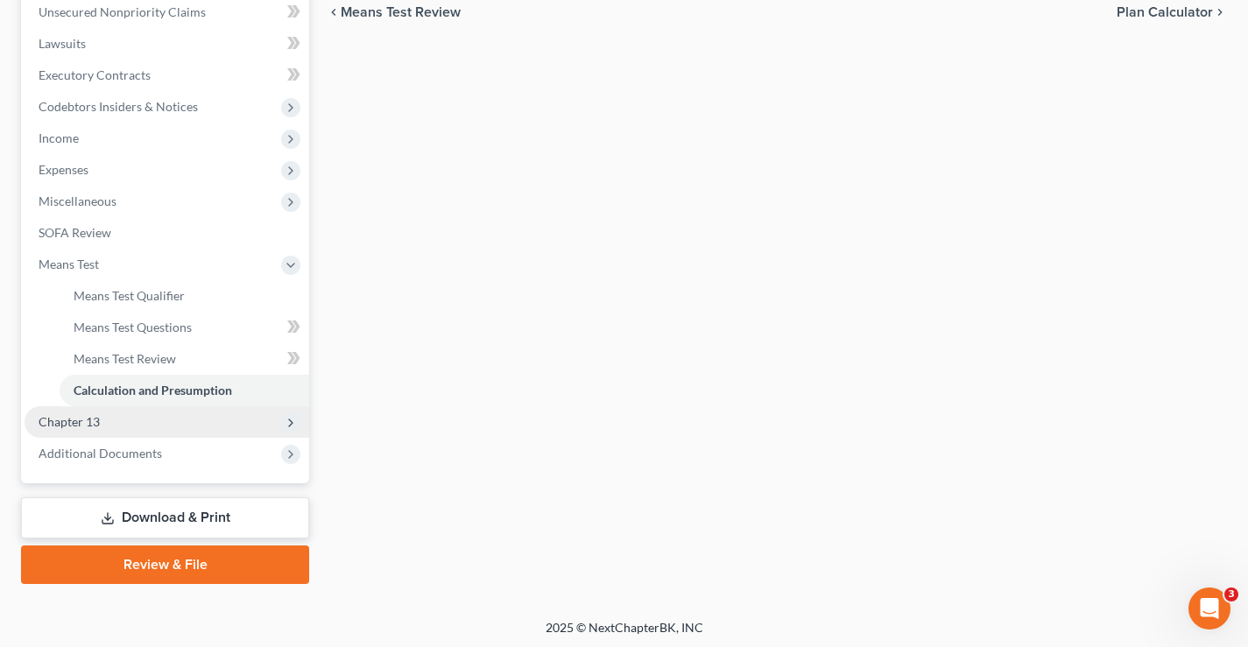
click at [77, 419] on span "Chapter 13" at bounding box center [69, 421] width 61 height 15
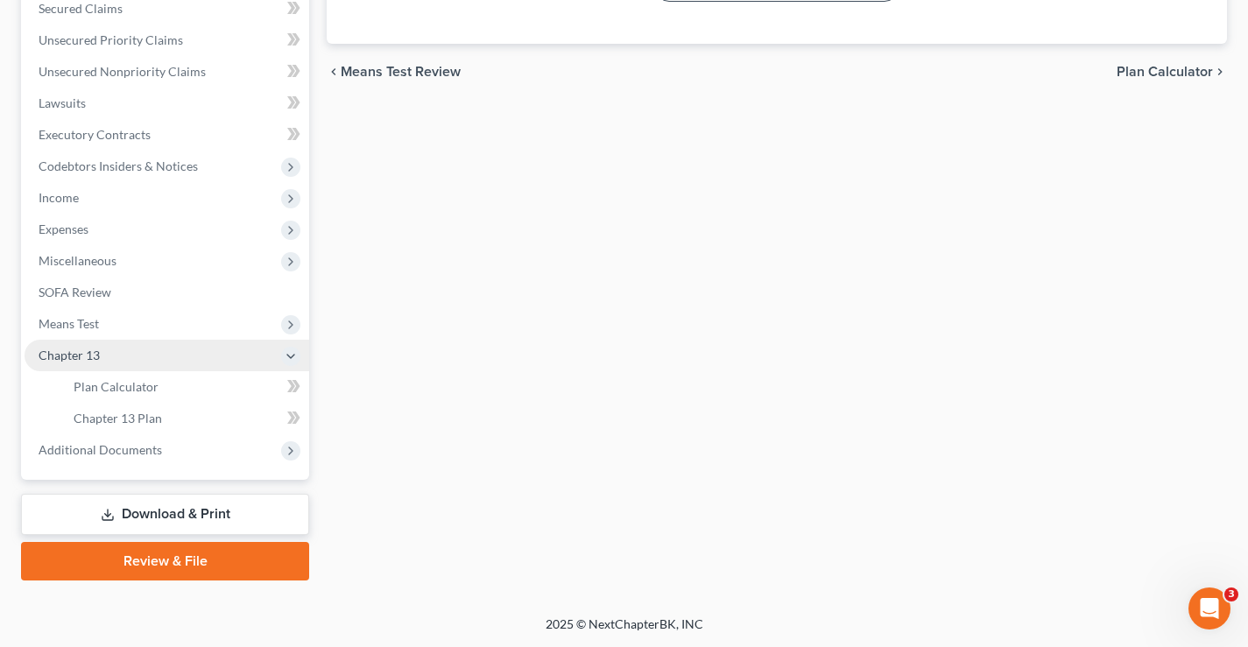
scroll to position [378, 0]
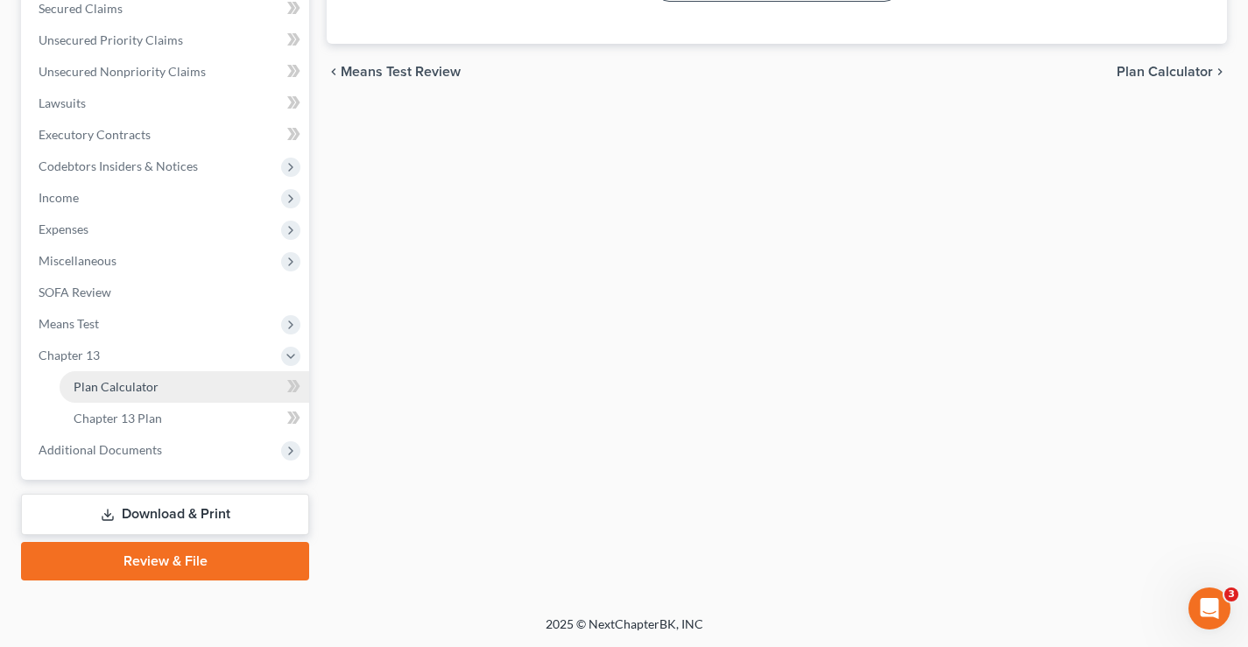
click at [134, 392] on span "Plan Calculator" at bounding box center [116, 386] width 85 height 15
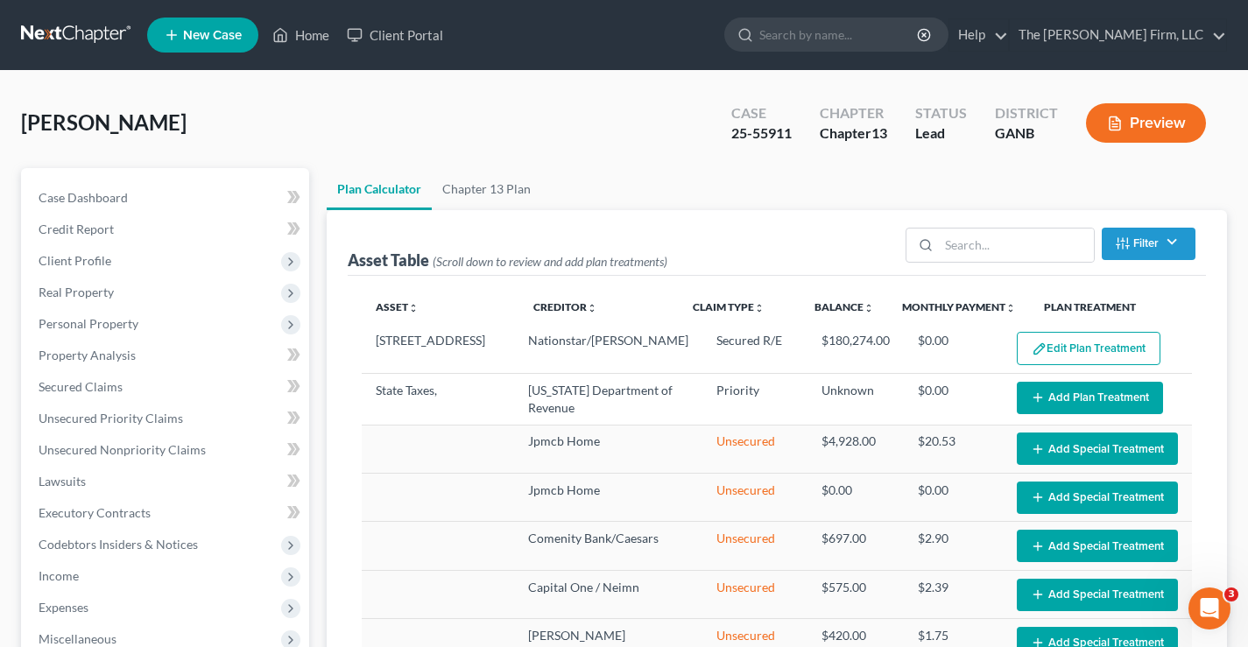
select select "59"
click at [485, 187] on link "Chapter 13 Plan" at bounding box center [487, 189] width 110 height 42
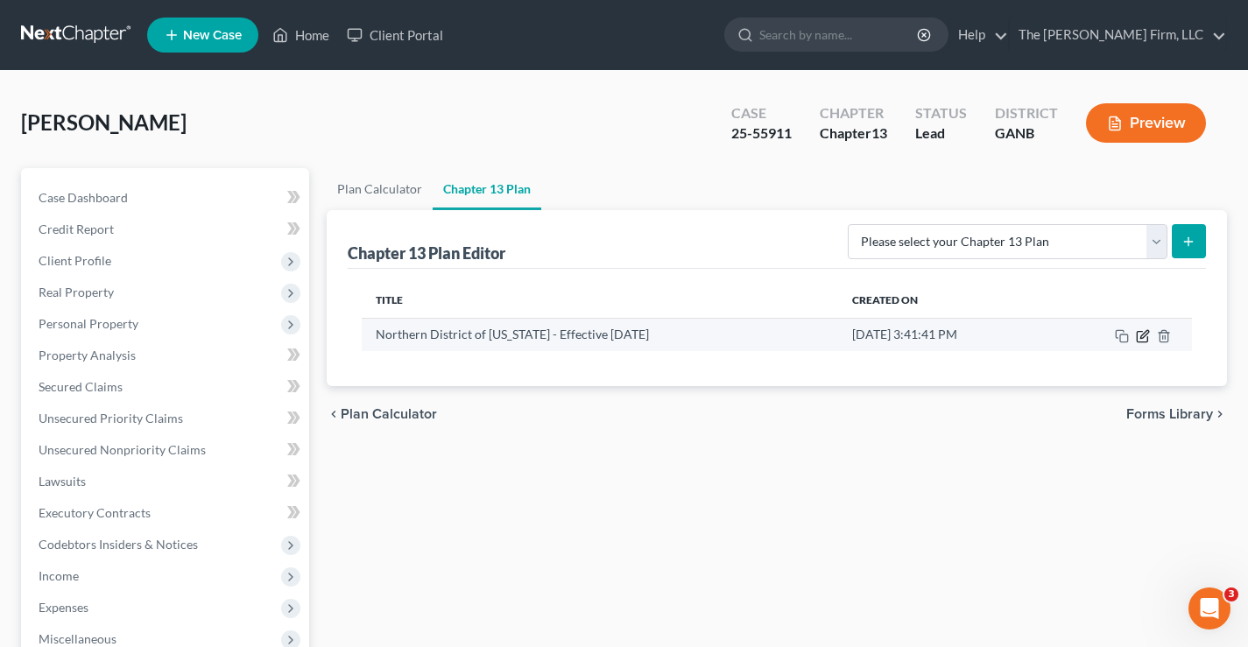
click at [1142, 339] on icon "button" at bounding box center [1143, 336] width 14 height 14
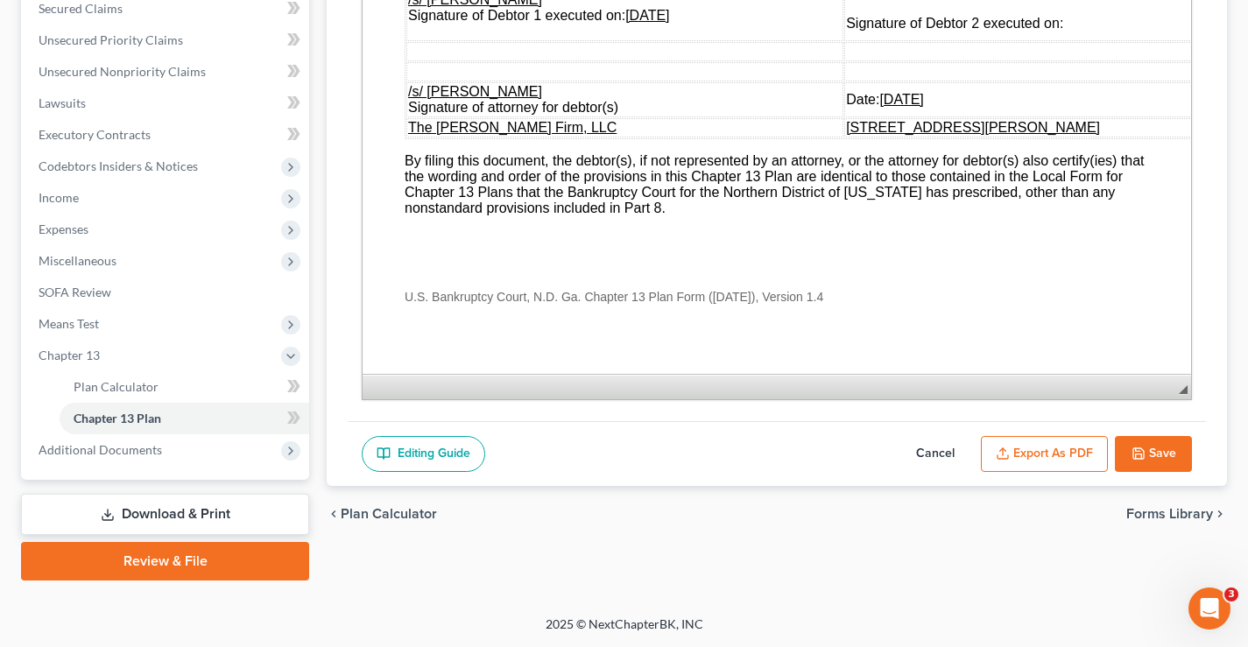
scroll to position [5953, 0]
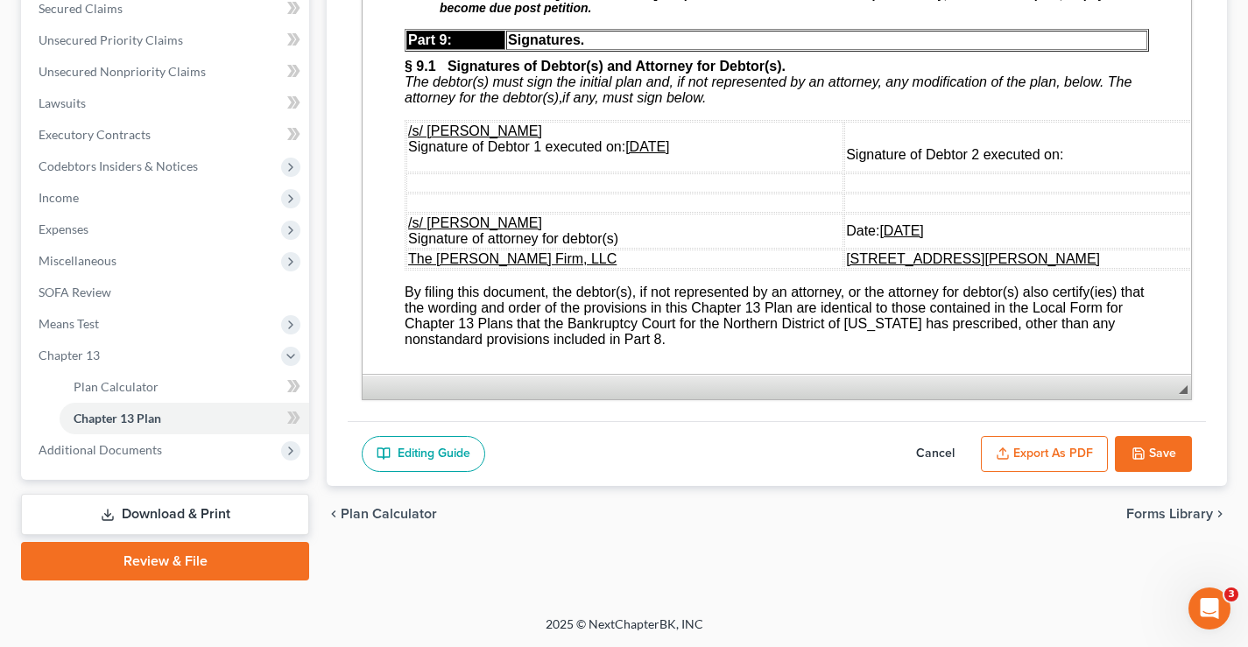
click at [1157, 451] on button "Save" at bounding box center [1153, 454] width 77 height 37
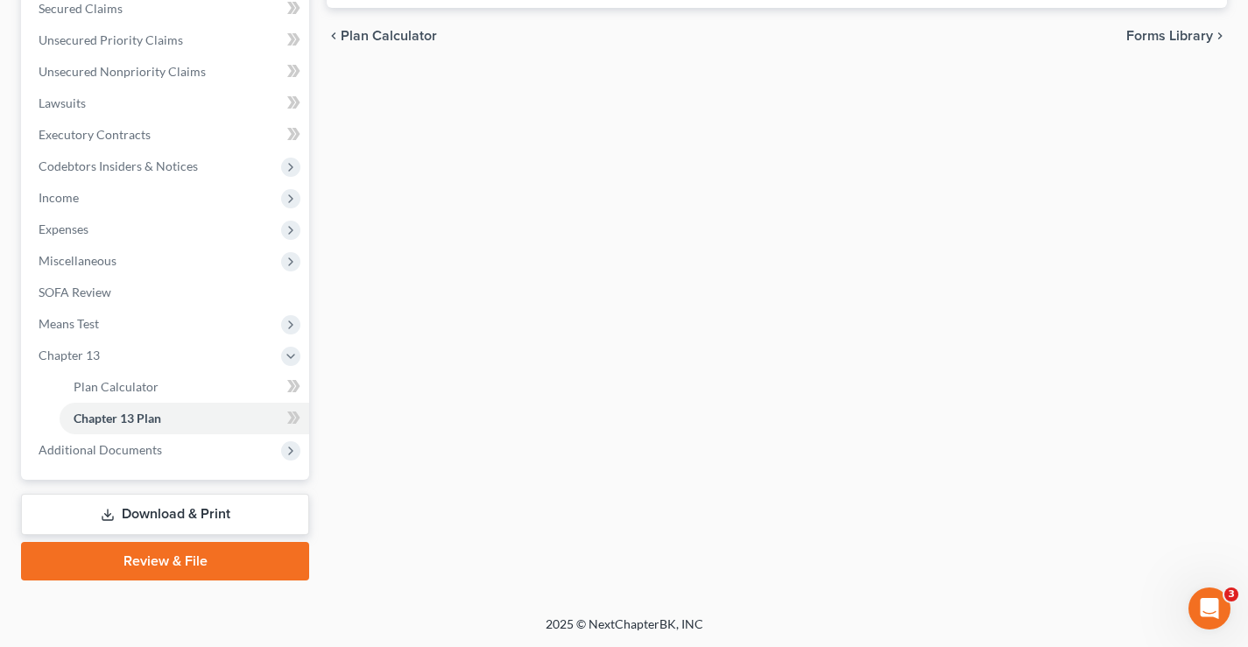
scroll to position [28, 0]
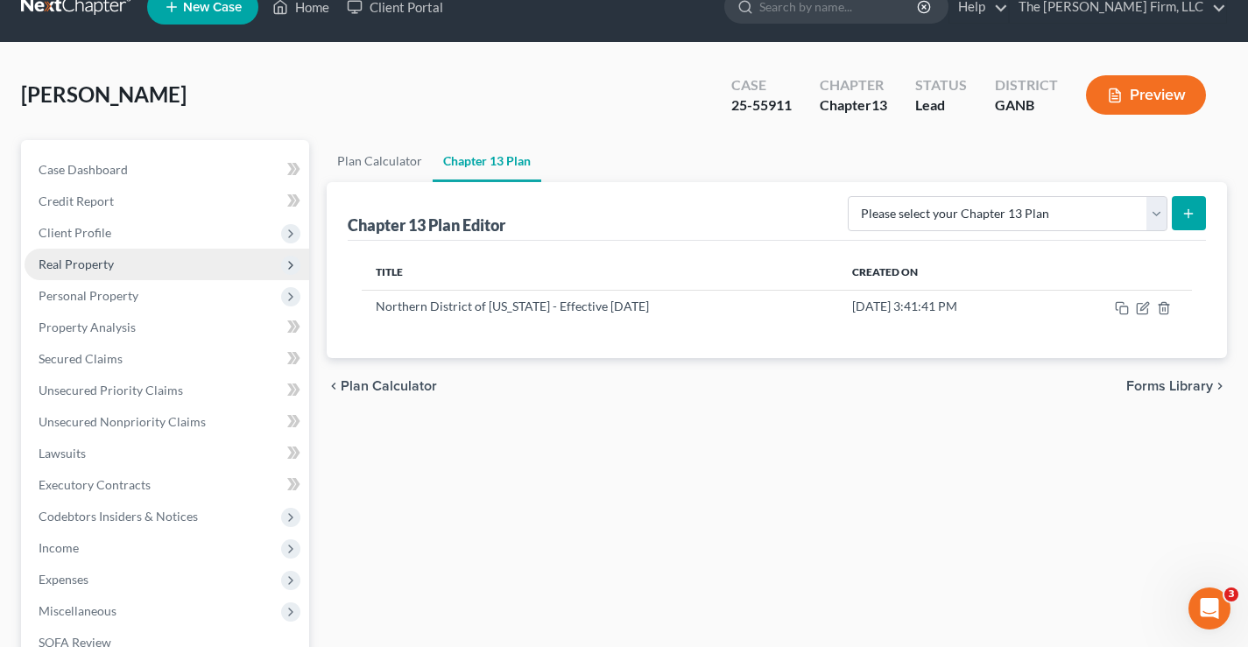
click at [54, 266] on span "Real Property" at bounding box center [76, 264] width 75 height 15
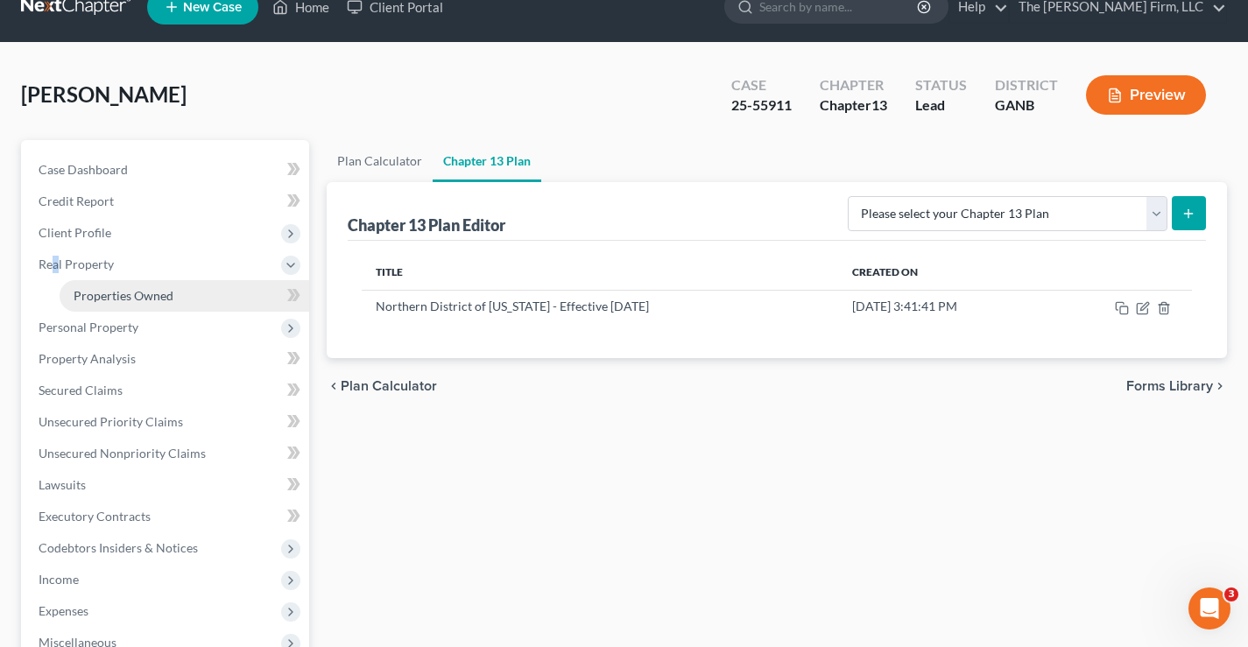
click at [88, 295] on span "Properties Owned" at bounding box center [124, 295] width 100 height 15
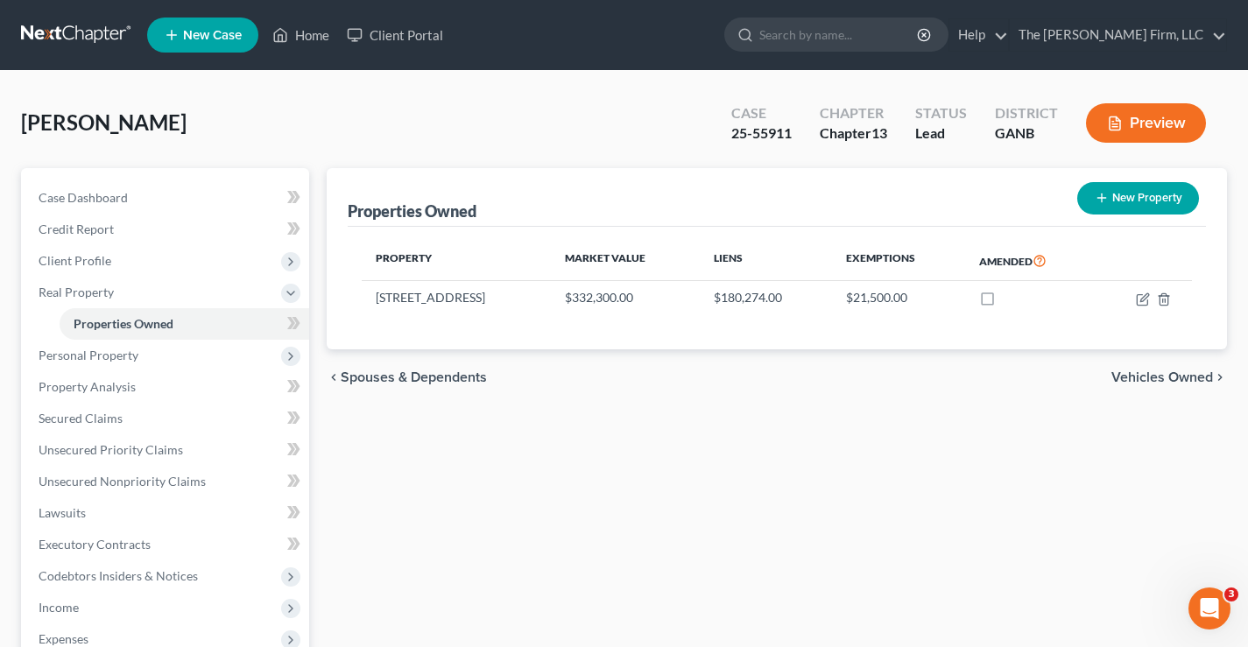
click at [467, 463] on div "Properties Owned New Property Property Market Value Liens Exemptions Amended 32…" at bounding box center [777, 548] width 918 height 760
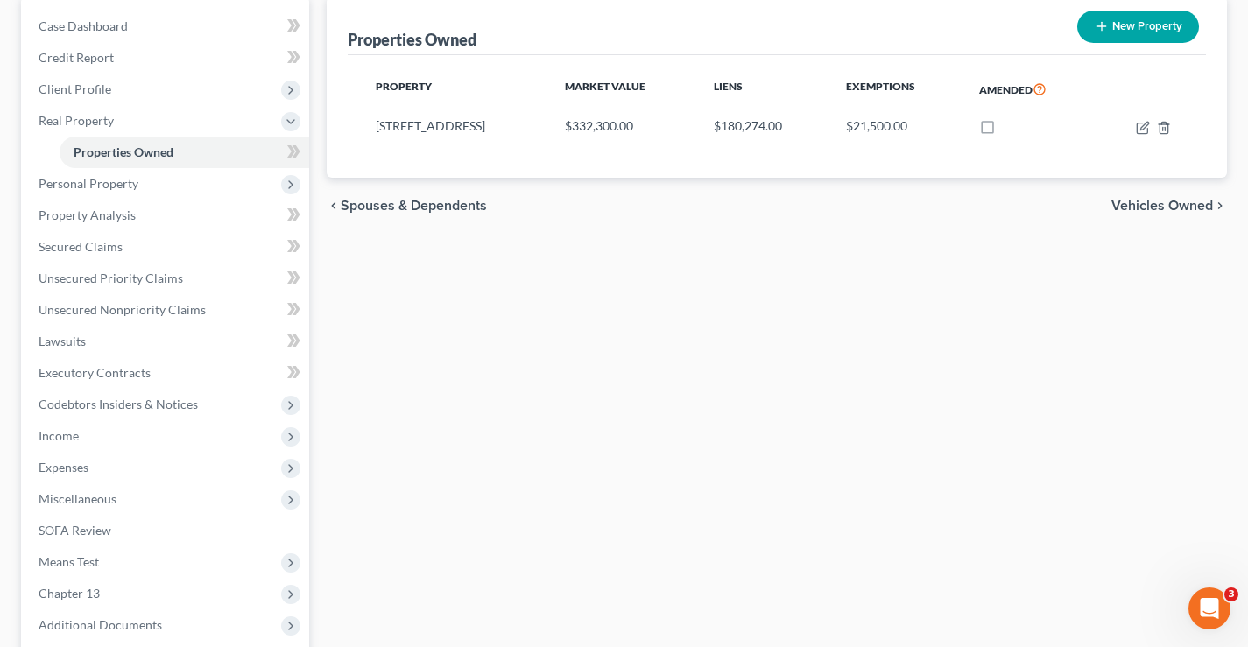
scroll to position [347, 0]
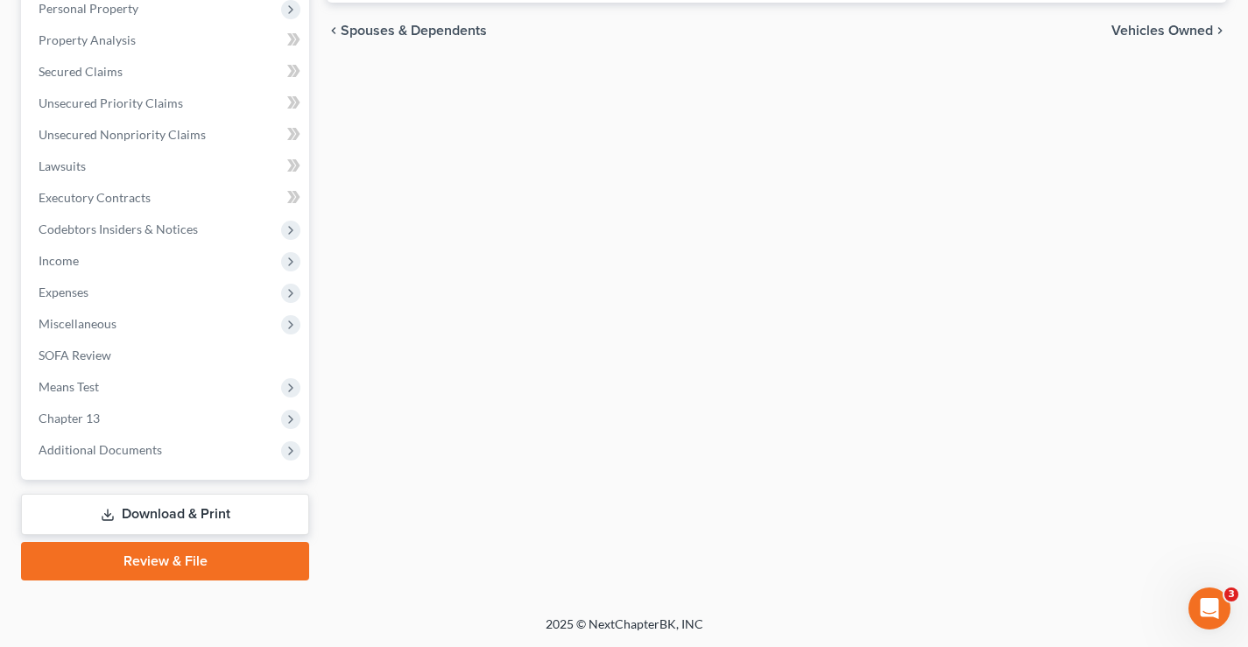
click at [195, 515] on link "Download & Print" at bounding box center [165, 514] width 288 height 41
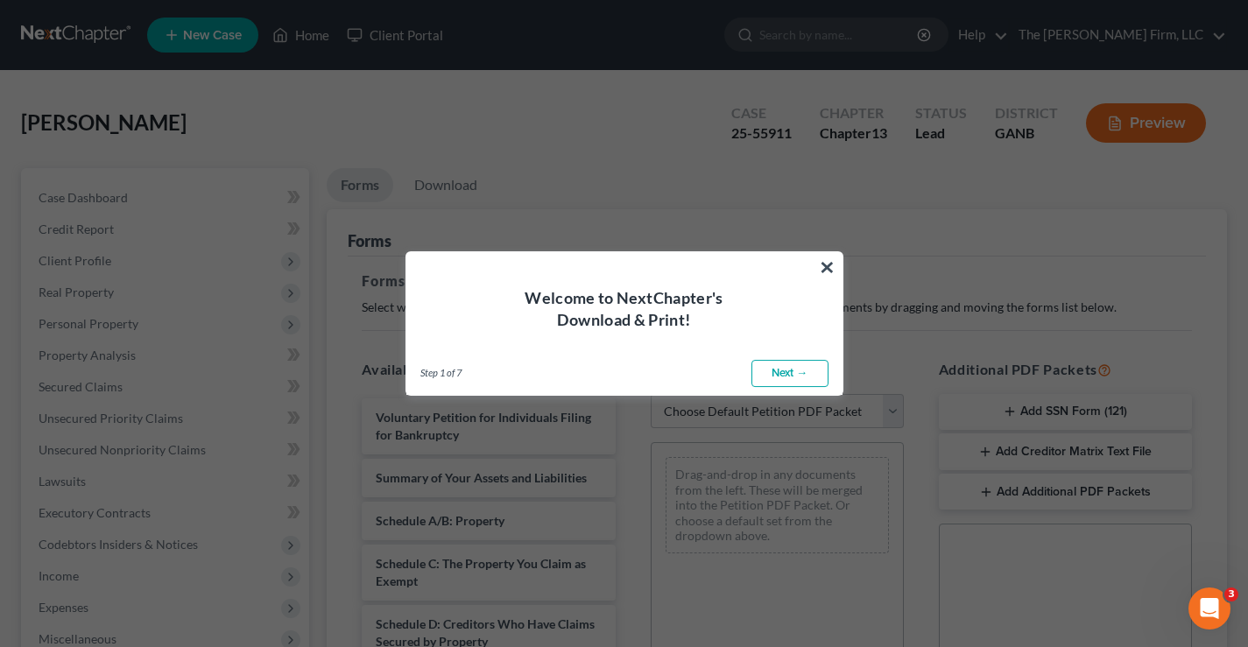
click at [777, 376] on link "Next →" at bounding box center [790, 374] width 77 height 28
select select "0"
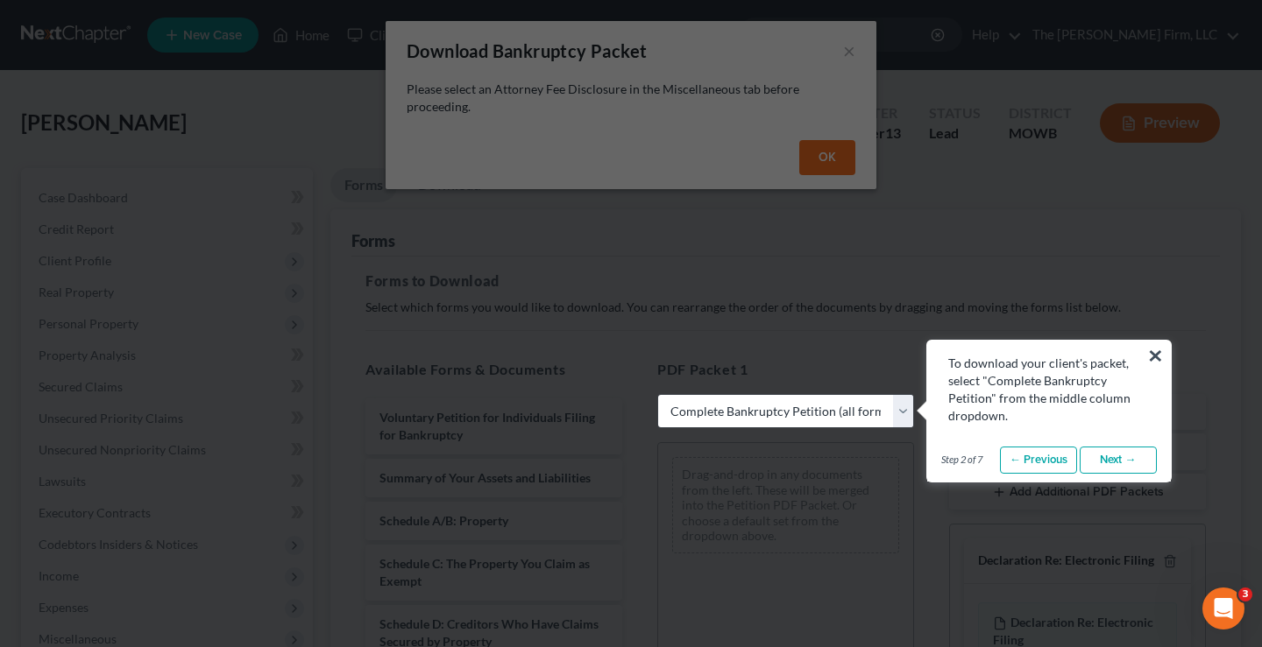
click at [1116, 464] on link "Next →" at bounding box center [1117, 461] width 77 height 28
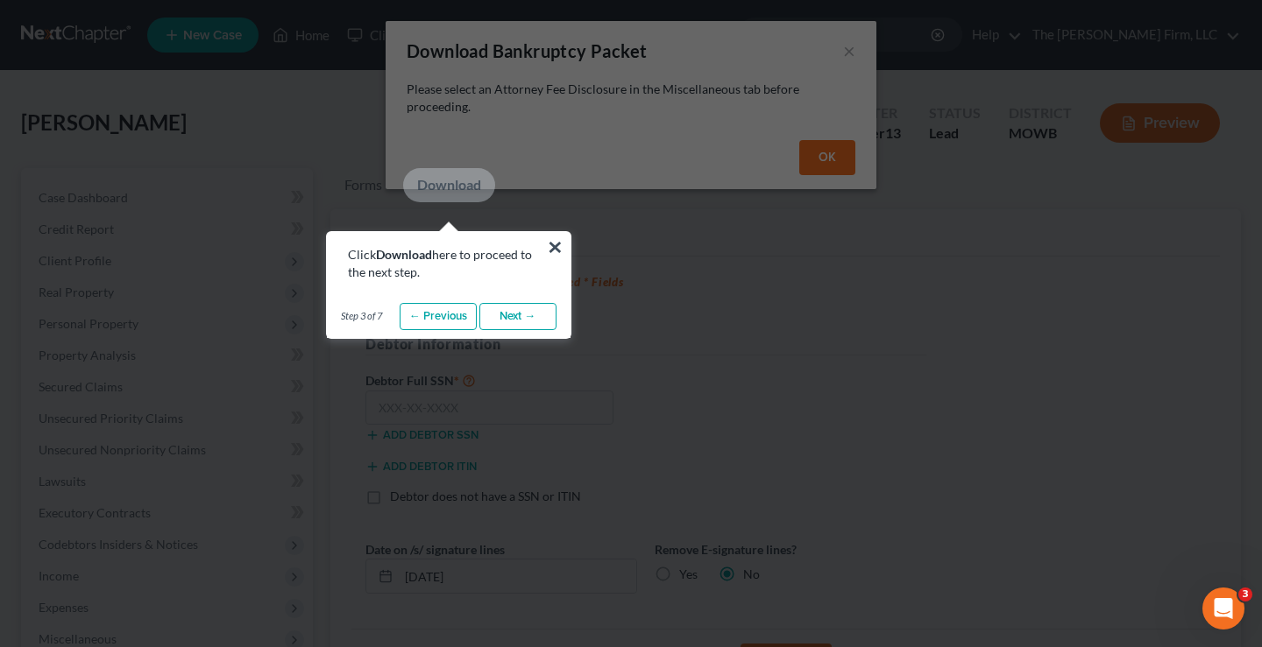
click at [513, 314] on link "Next →" at bounding box center [517, 317] width 77 height 28
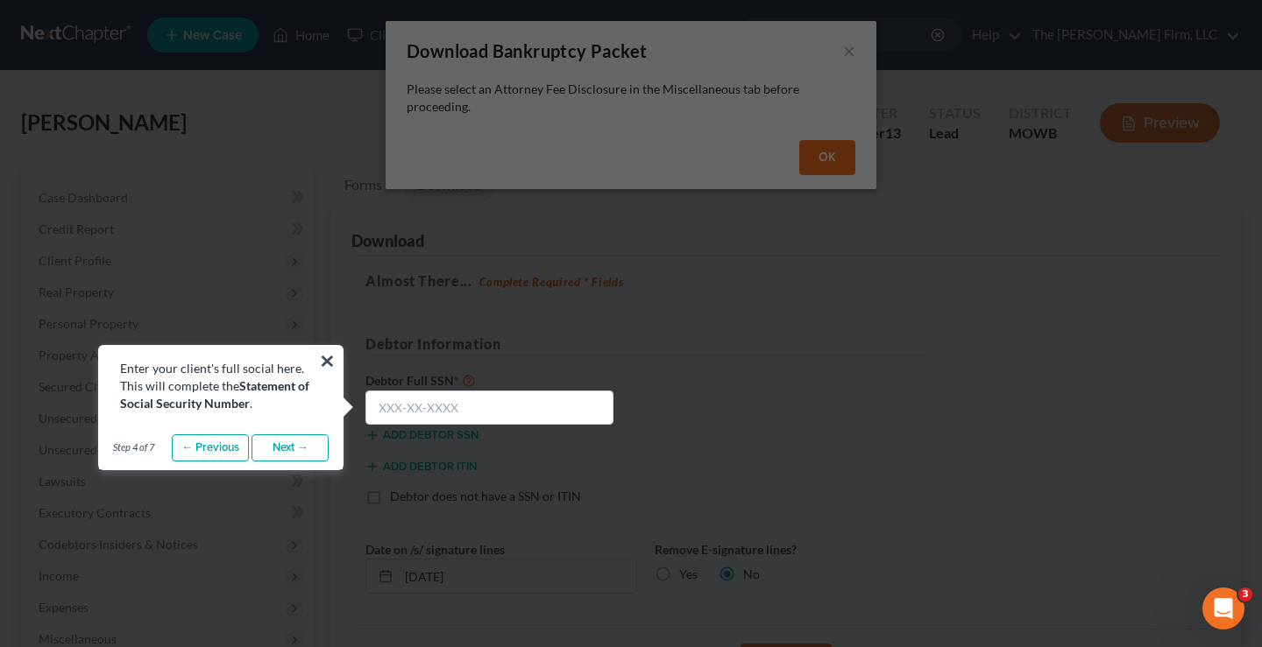
click at [294, 449] on link "Next →" at bounding box center [289, 449] width 77 height 28
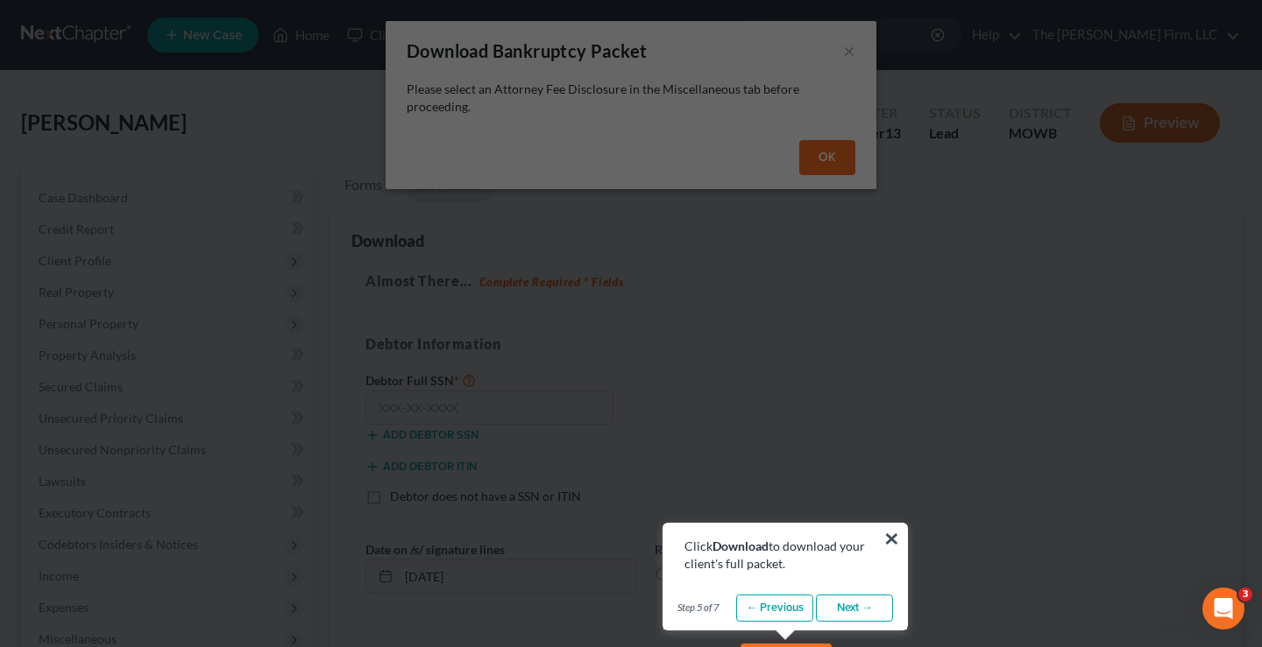
click at [845, 609] on link "Next →" at bounding box center [854, 609] width 77 height 28
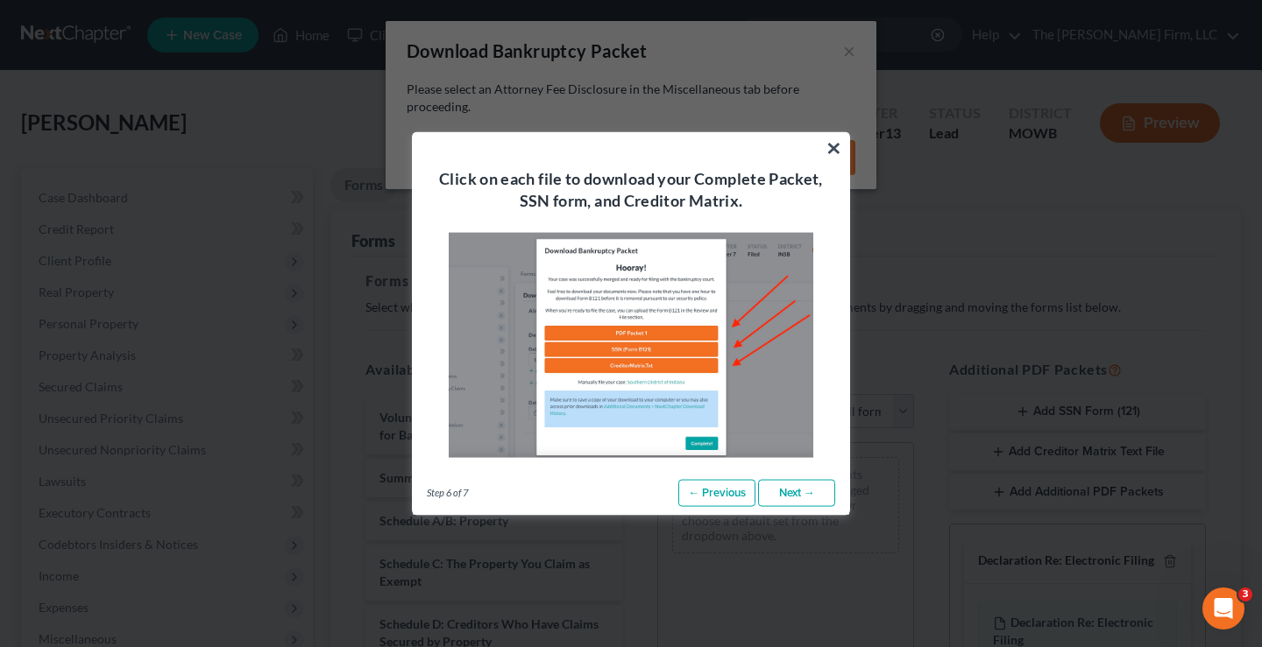
click at [806, 491] on link "Next →" at bounding box center [796, 493] width 77 height 28
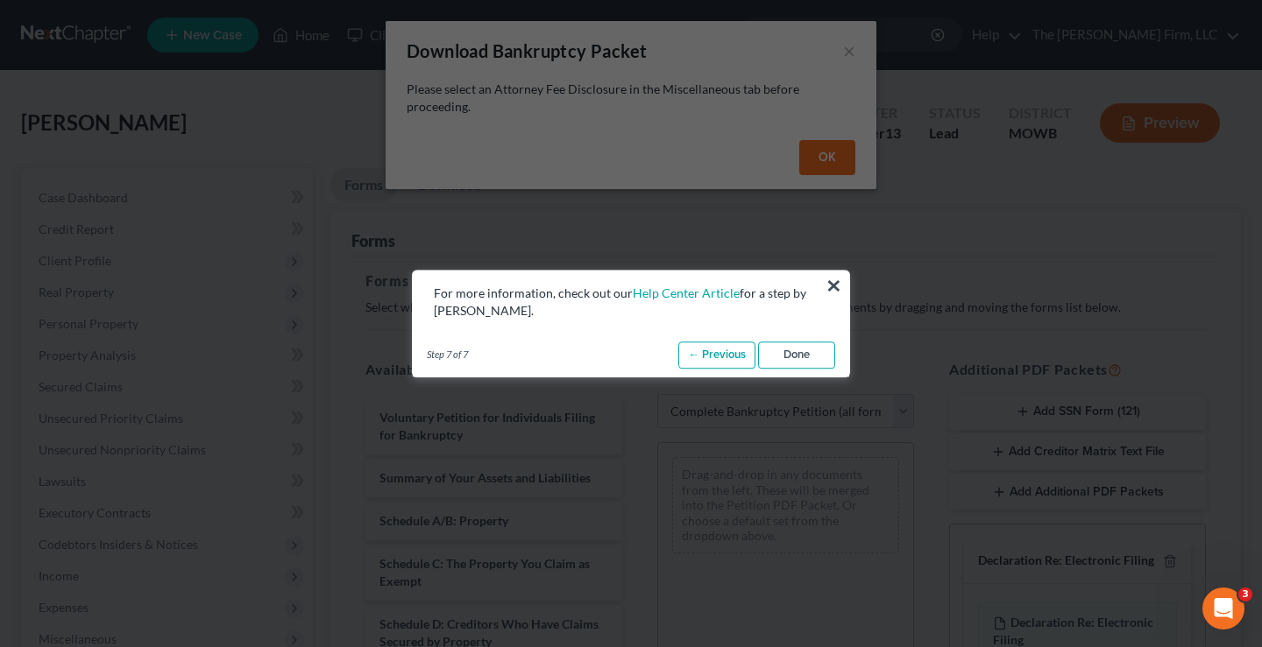
click at [807, 360] on link "Done" at bounding box center [796, 356] width 77 height 28
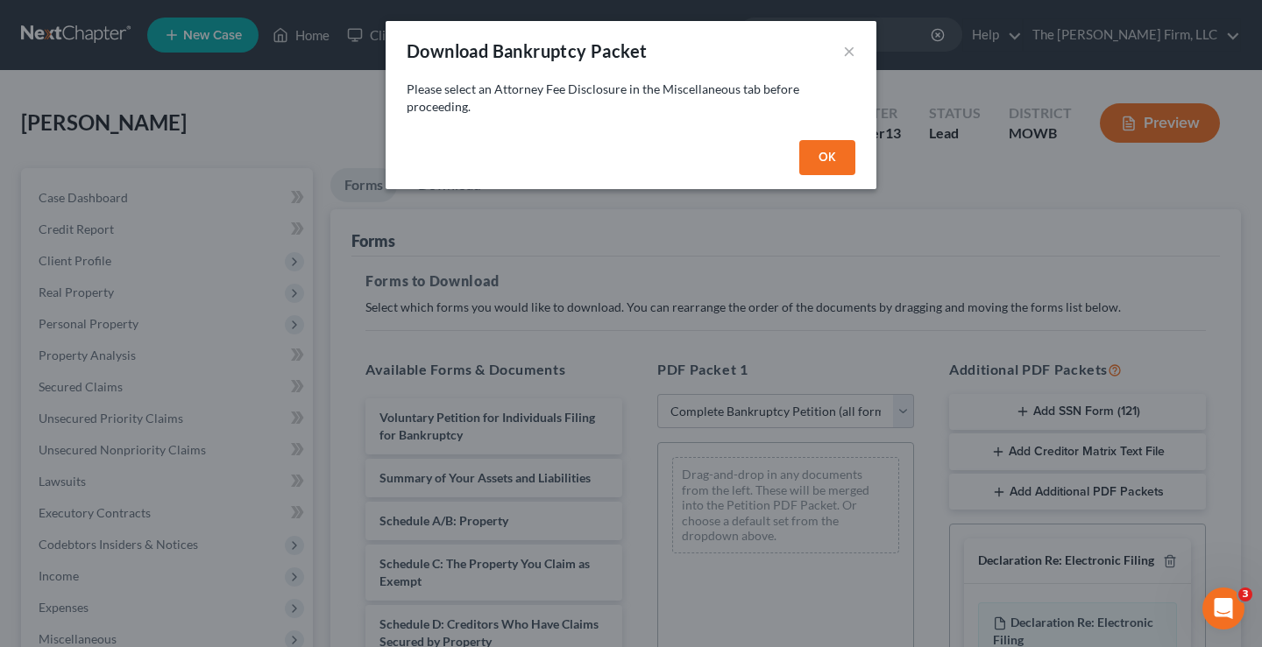
click at [823, 162] on button "OK" at bounding box center [827, 157] width 56 height 35
select select
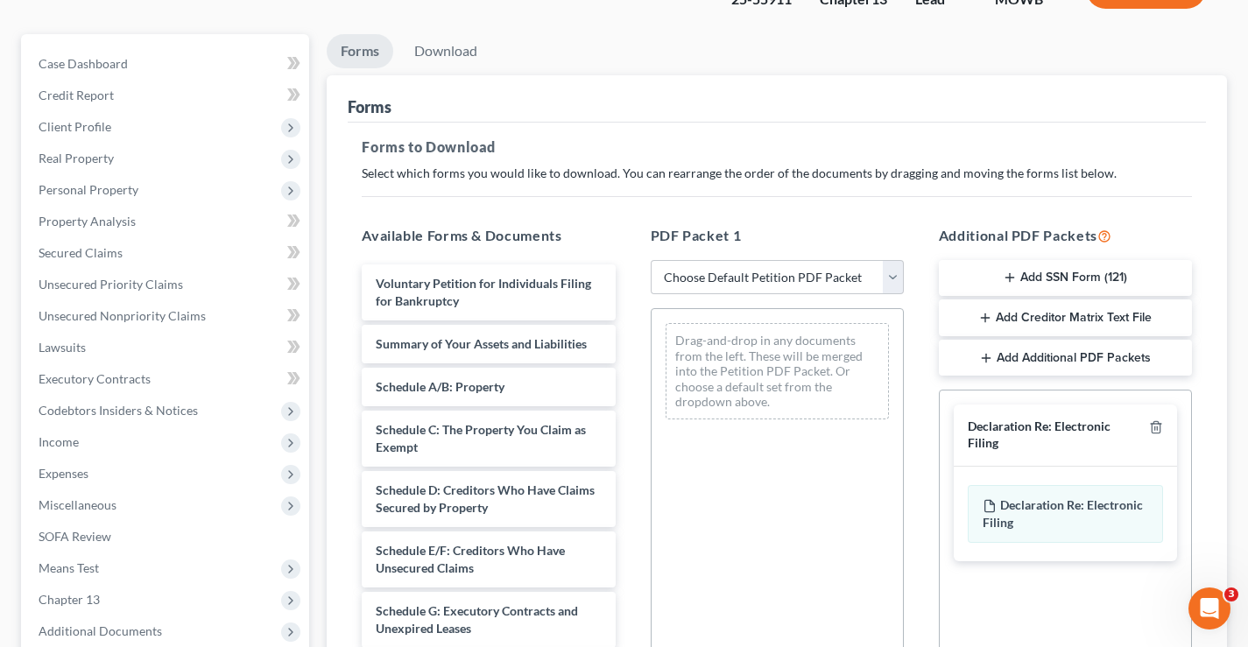
scroll to position [175, 0]
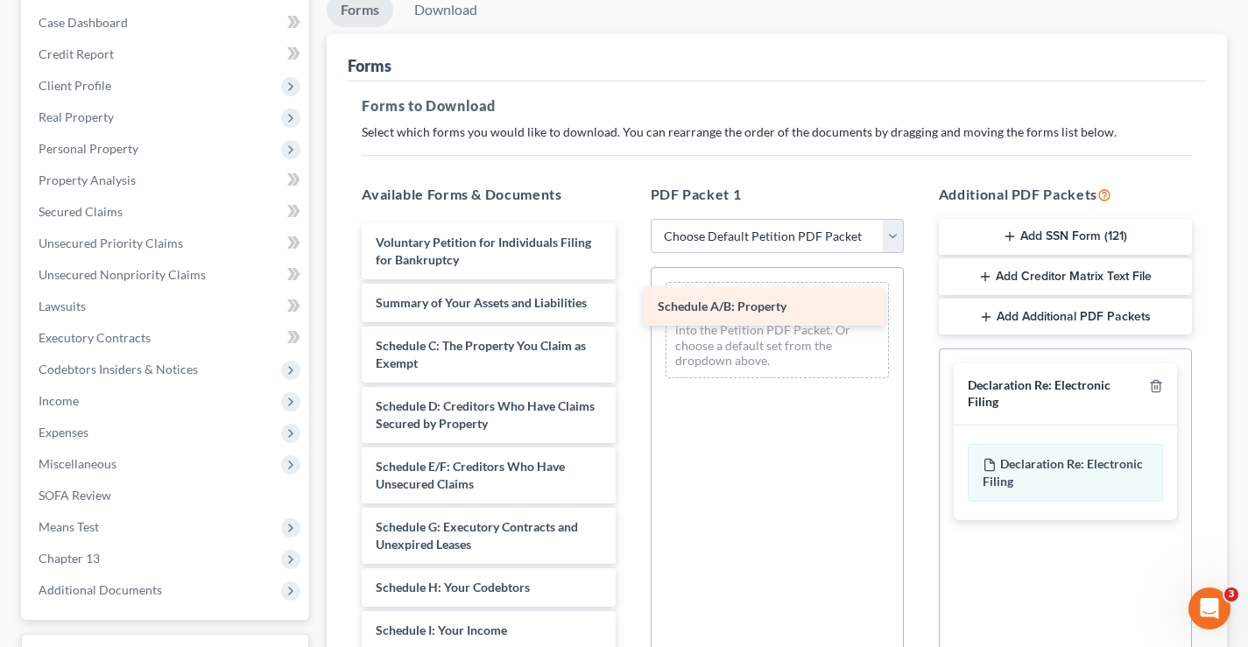
drag, startPoint x: 449, startPoint y: 346, endPoint x: 731, endPoint y: 307, distance: 284.9
click at [629, 307] on div "Schedule A/B: Property Voluntary Petition for Individuals Filing for Bankruptcy…" at bounding box center [488, 643] width 281 height 840
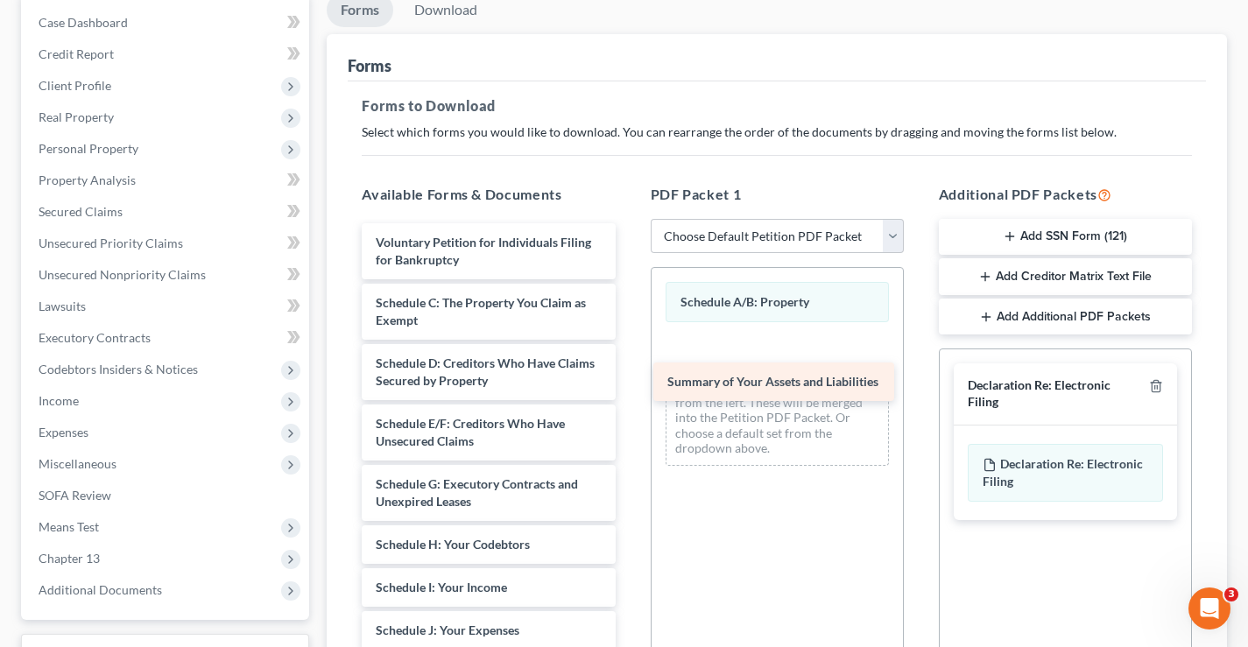
drag, startPoint x: 425, startPoint y: 297, endPoint x: 716, endPoint y: 376, distance: 301.4
click at [629, 376] on div "Summary of Your Assets and Liabilities Voluntary Petition for Individuals Filin…" at bounding box center [488, 621] width 281 height 797
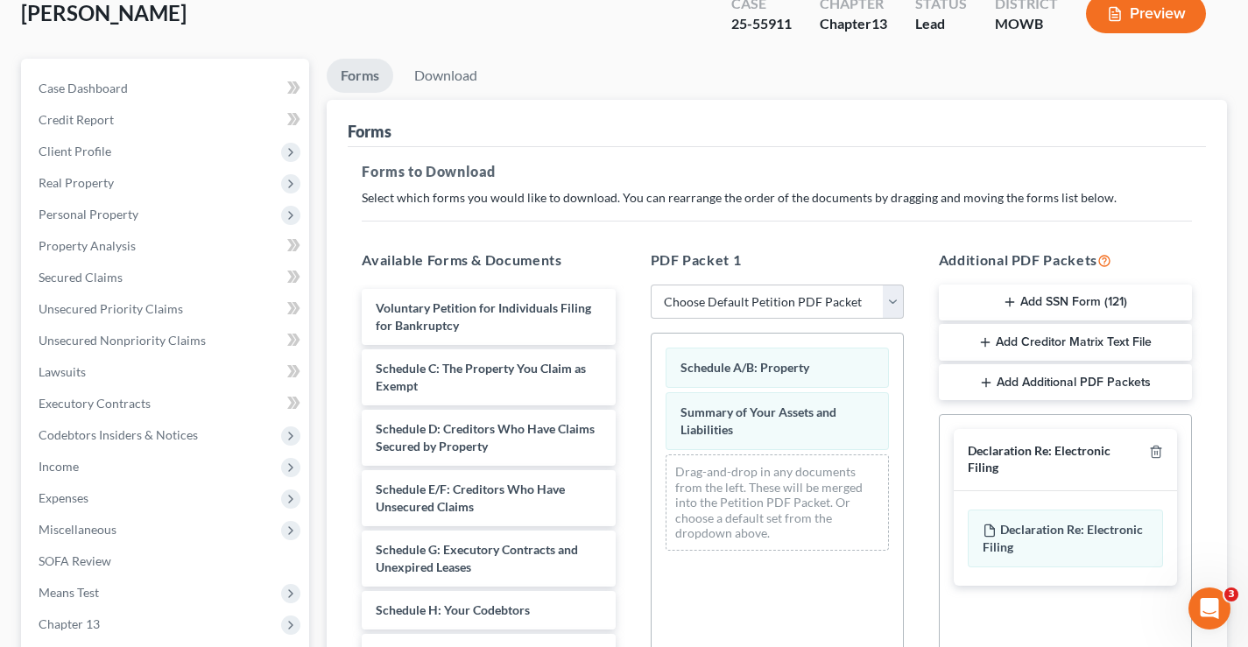
scroll to position [0, 0]
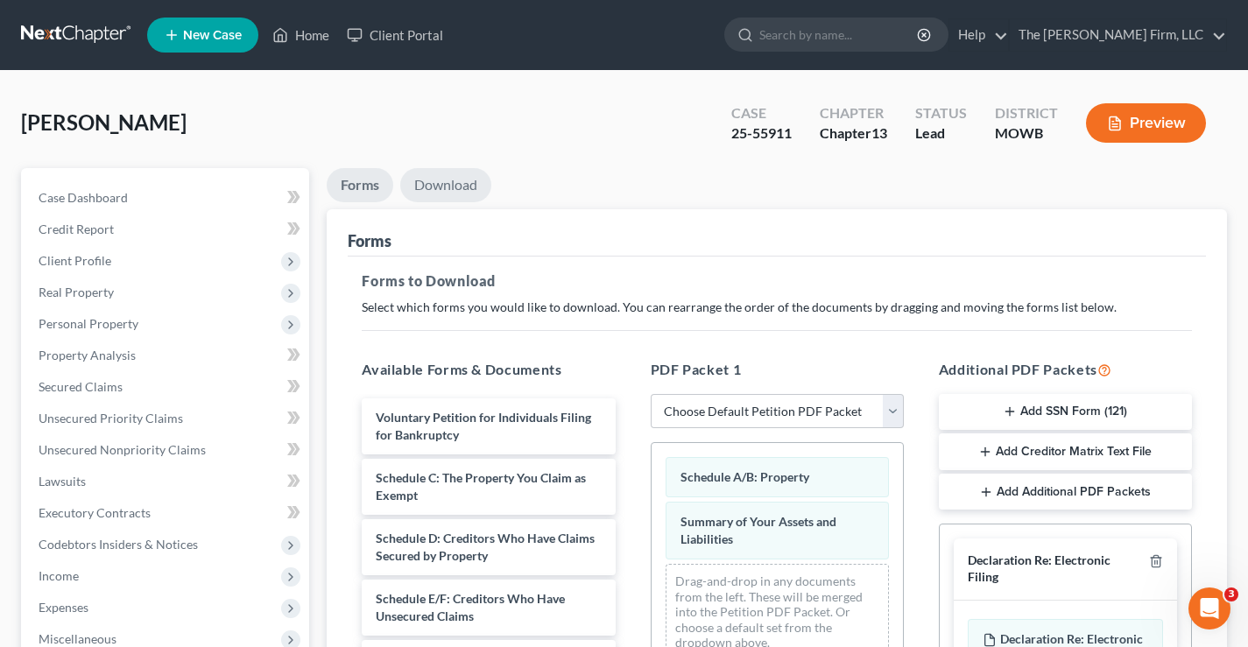
click at [470, 185] on link "Download" at bounding box center [445, 185] width 91 height 34
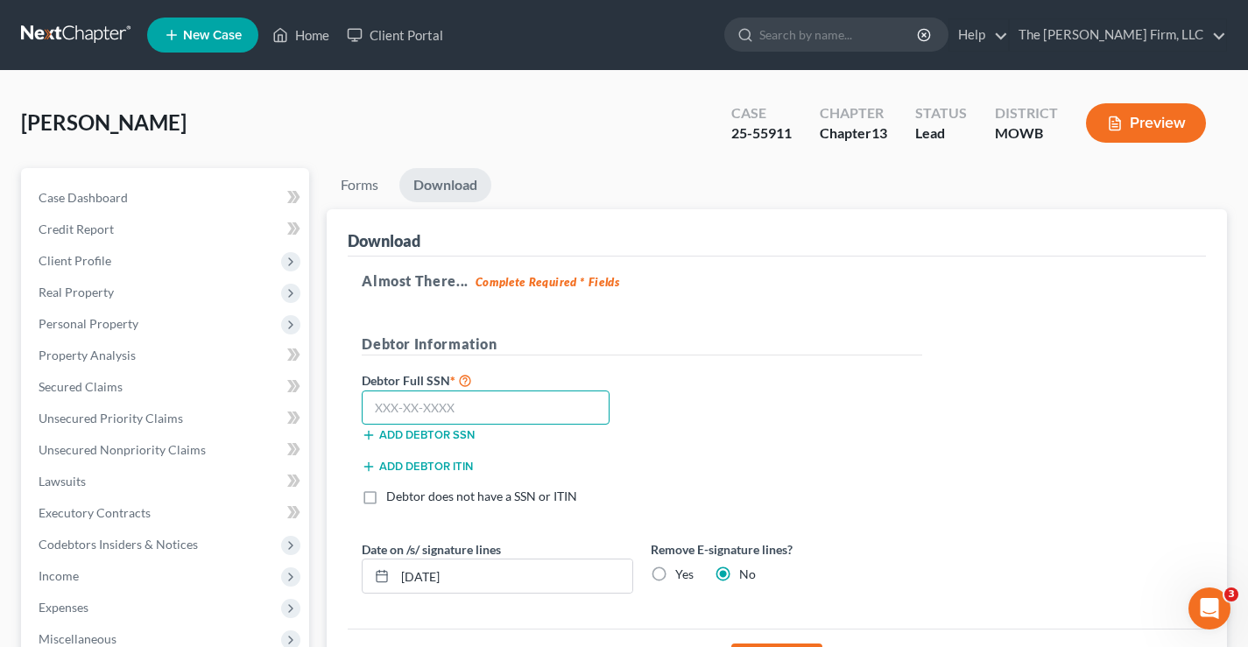
click at [425, 400] on input "text" at bounding box center [486, 408] width 248 height 35
click at [496, 401] on input "text" at bounding box center [486, 408] width 248 height 35
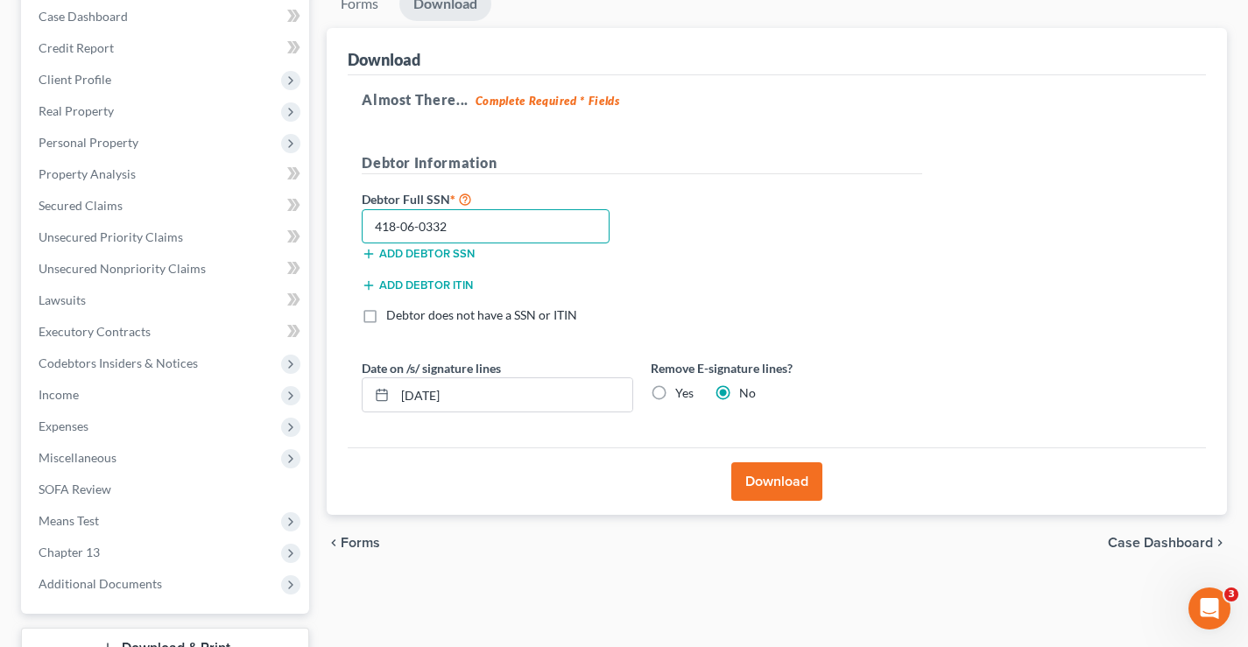
scroll to position [315, 0]
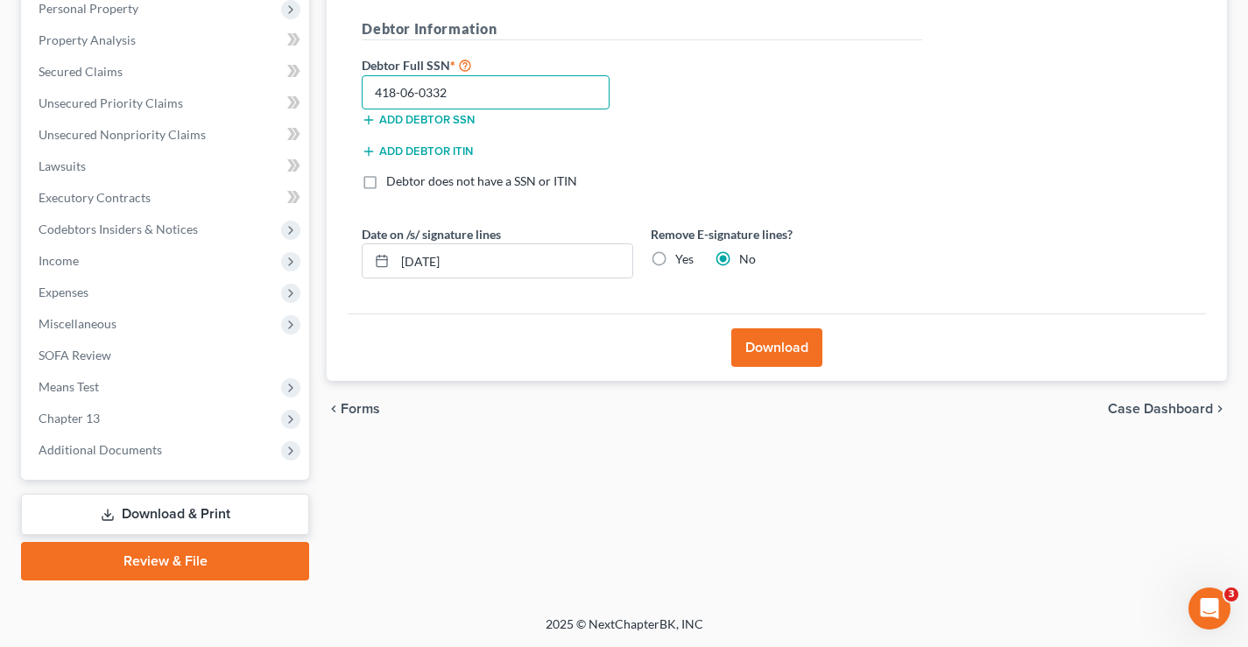
type input "418-06-0332"
click at [782, 351] on button "Download" at bounding box center [777, 348] width 91 height 39
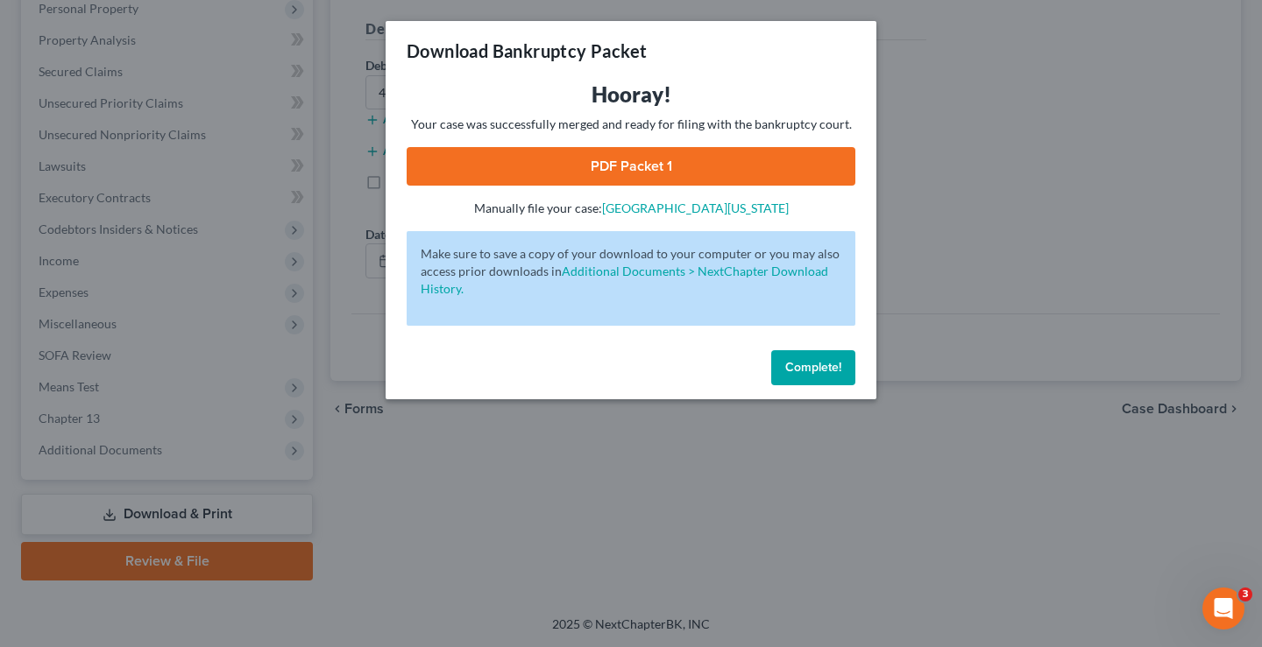
click at [619, 169] on link "PDF Packet 1" at bounding box center [631, 166] width 449 height 39
click at [811, 371] on span "Complete!" at bounding box center [813, 367] width 56 height 15
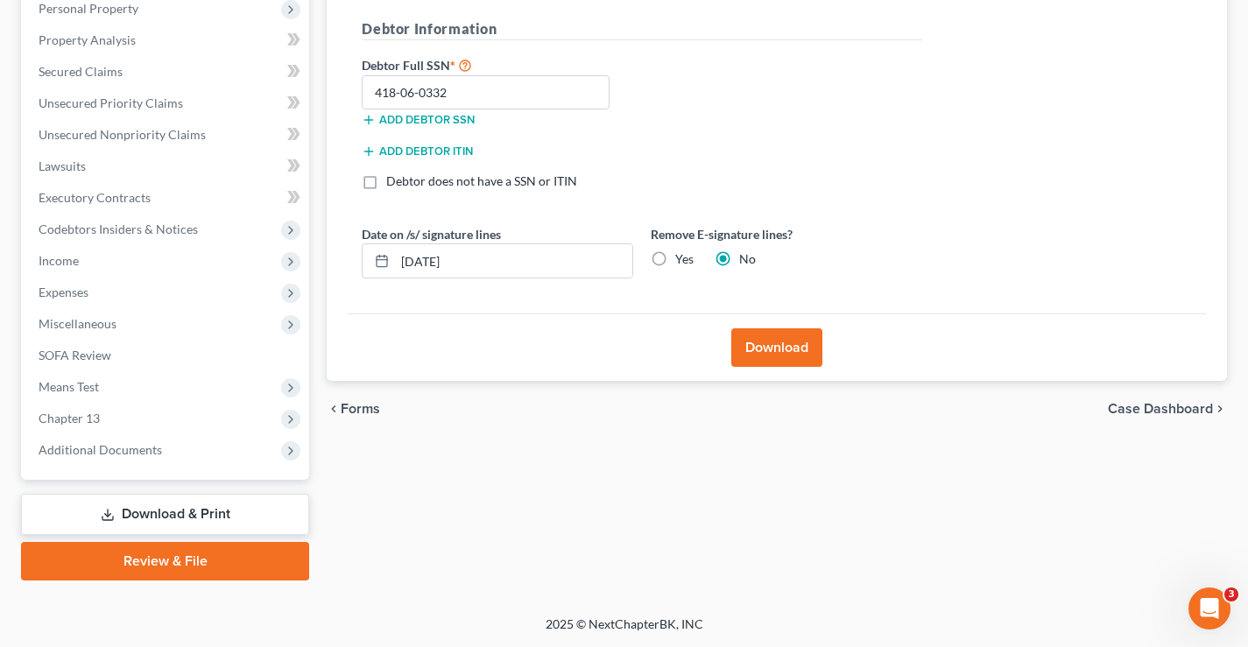
click at [434, 547] on div "Forms Download Forms Forms to Download Select which forms you would like to dow…" at bounding box center [777, 217] width 918 height 728
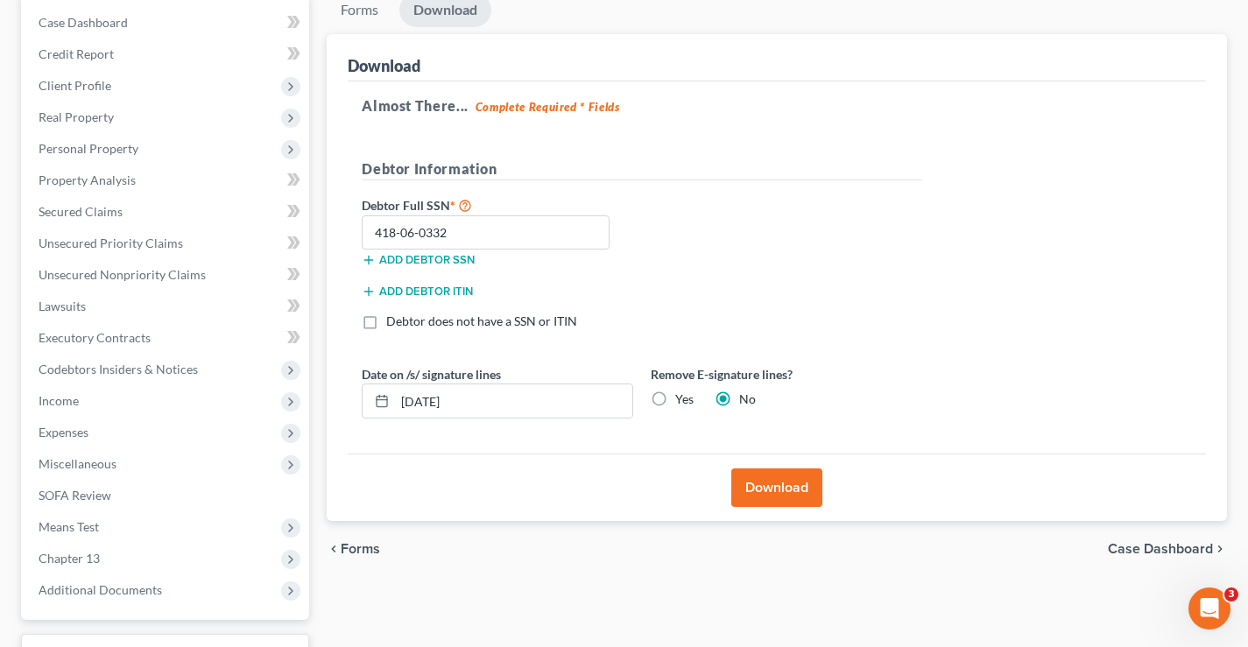
scroll to position [0, 0]
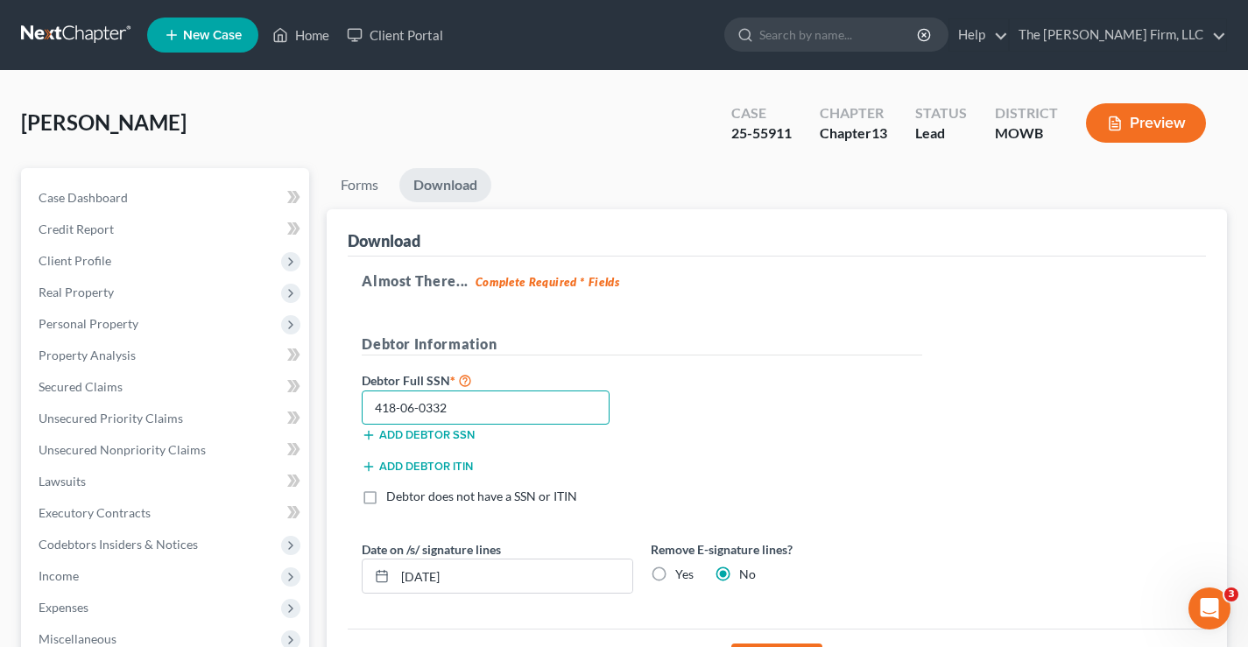
click at [320, 409] on div "Forms Download Forms Forms to Download Select which forms you would like to dow…" at bounding box center [777, 532] width 918 height 728
click at [317, 91] on div "Potts, Ramona Upgraded Case 25-55911 Chapter Chapter 13 Status Lead District MO…" at bounding box center [624, 501] width 1248 height 860
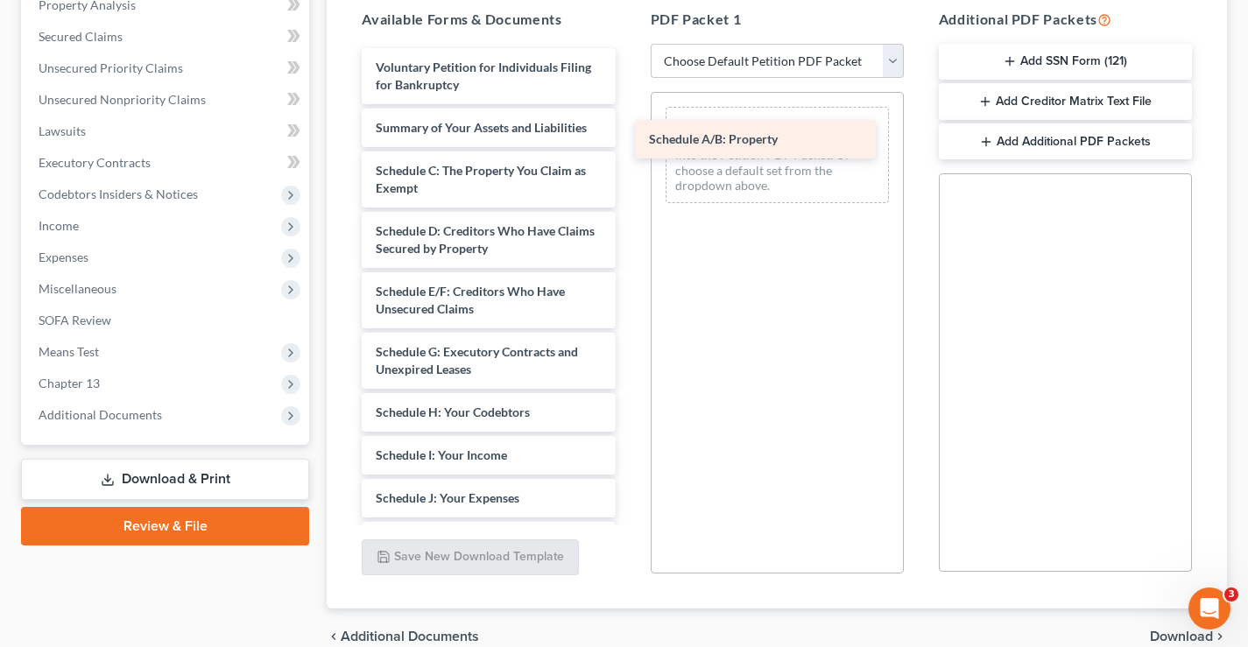
drag, startPoint x: 449, startPoint y: 171, endPoint x: 730, endPoint y: 137, distance: 282.4
click at [629, 137] on div "Schedule A/B: Property Voluntary Petition for Individuals Filing for Bankruptcy…" at bounding box center [488, 468] width 281 height 840
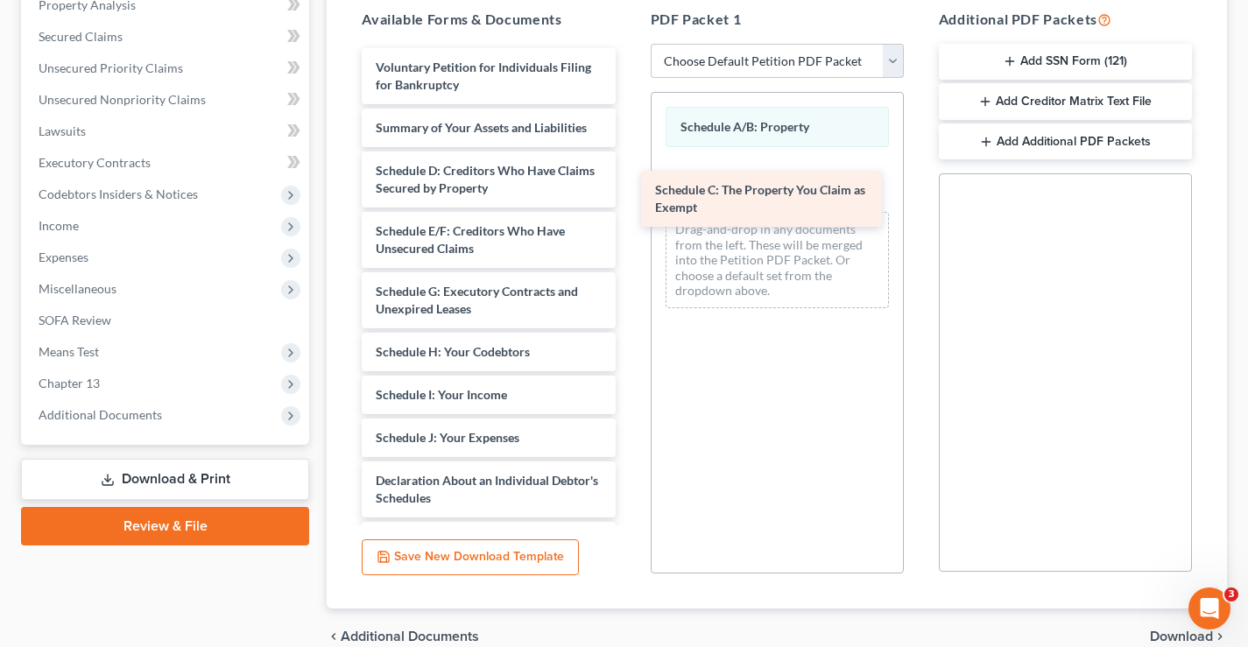
drag, startPoint x: 443, startPoint y: 167, endPoint x: 723, endPoint y: 187, distance: 280.1
click at [629, 187] on div "Schedule C: The Property You Claim as Exempt Voluntary Petition for Individuals…" at bounding box center [488, 438] width 281 height 780
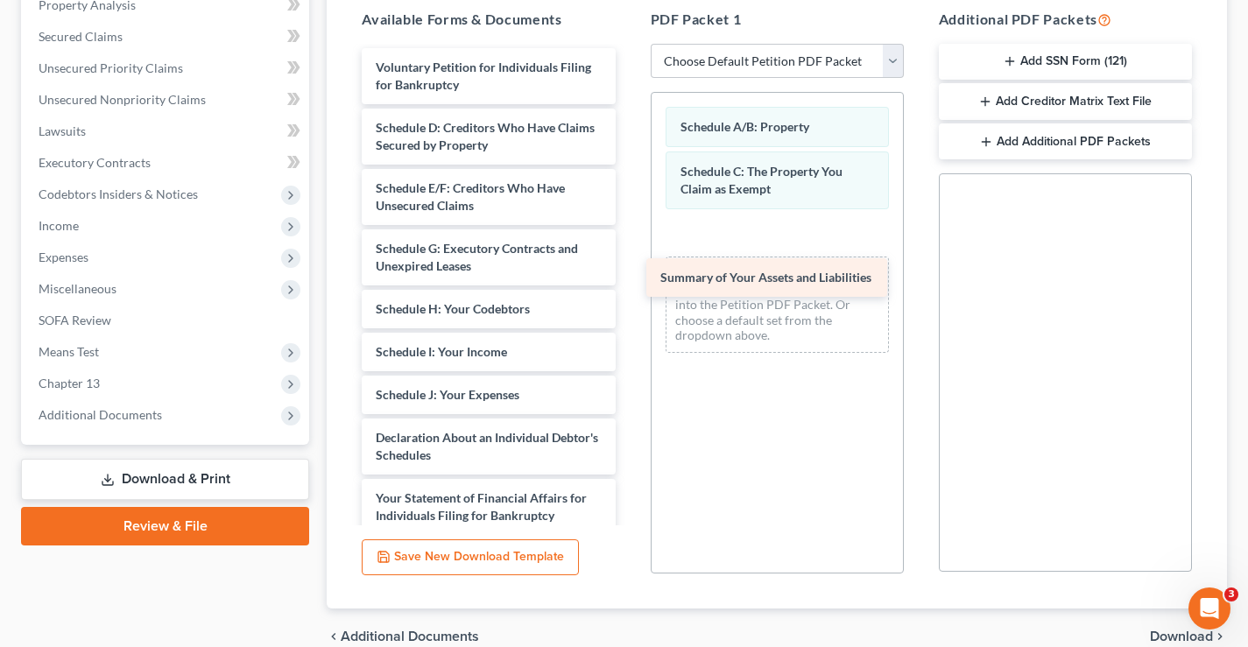
drag, startPoint x: 445, startPoint y: 123, endPoint x: 730, endPoint y: 272, distance: 321.8
click at [629, 272] on div "Summary of Your Assets and Liabilities Voluntary Petition for Individuals Filin…" at bounding box center [488, 416] width 281 height 737
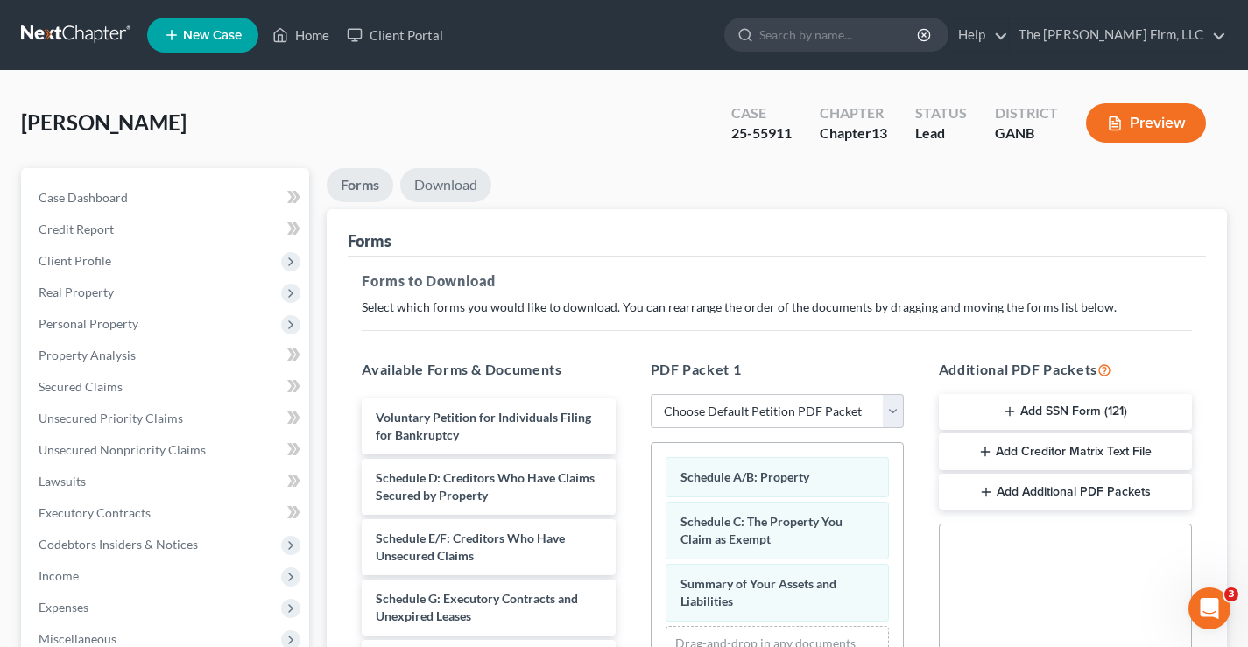
click at [458, 183] on link "Download" at bounding box center [445, 185] width 91 height 34
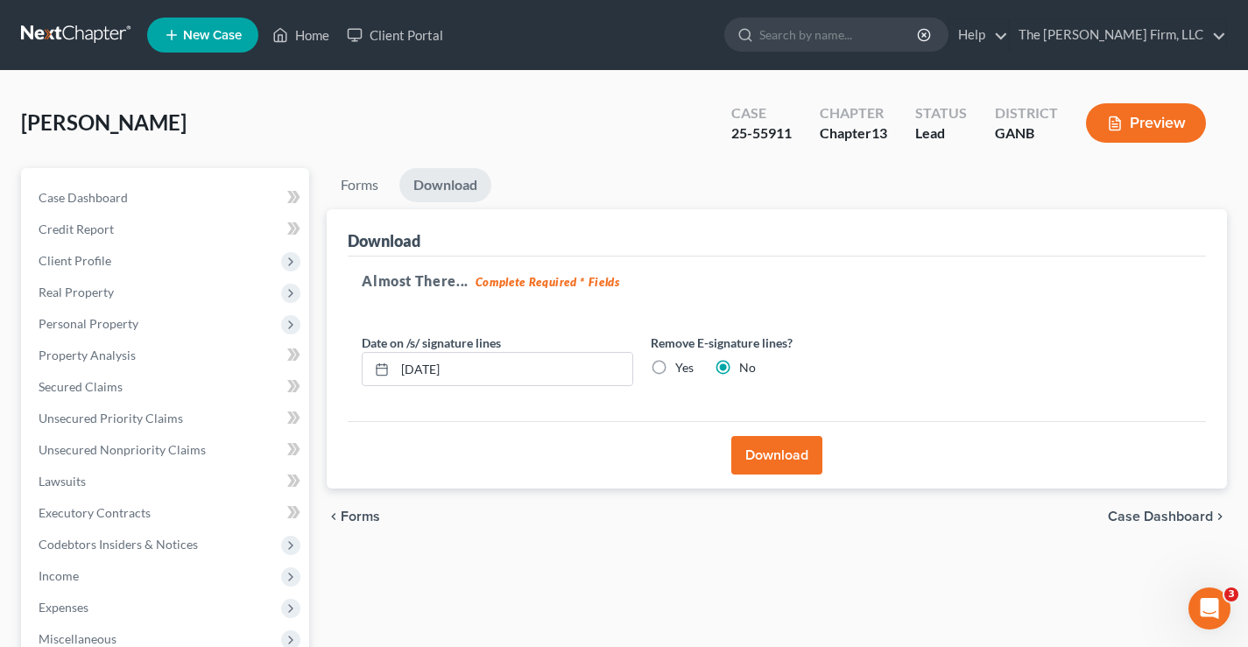
click at [782, 455] on button "Download" at bounding box center [777, 455] width 91 height 39
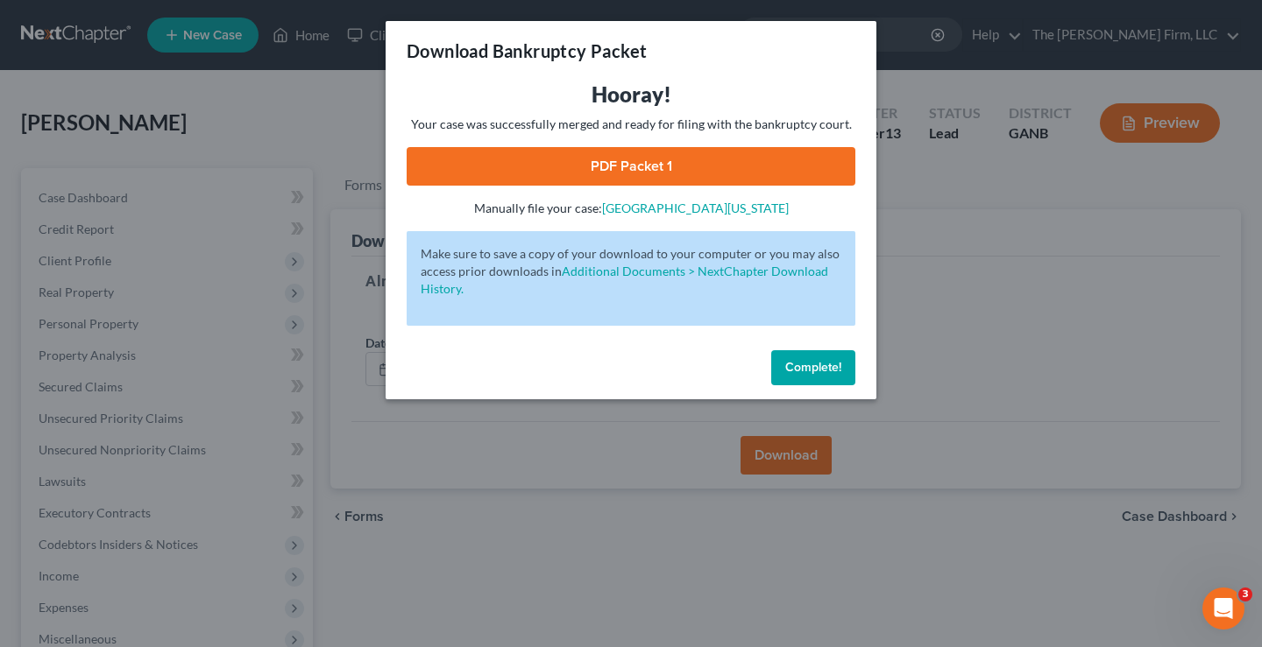
click at [654, 163] on link "PDF Packet 1" at bounding box center [631, 166] width 449 height 39
click at [818, 367] on span "Complete!" at bounding box center [813, 367] width 56 height 15
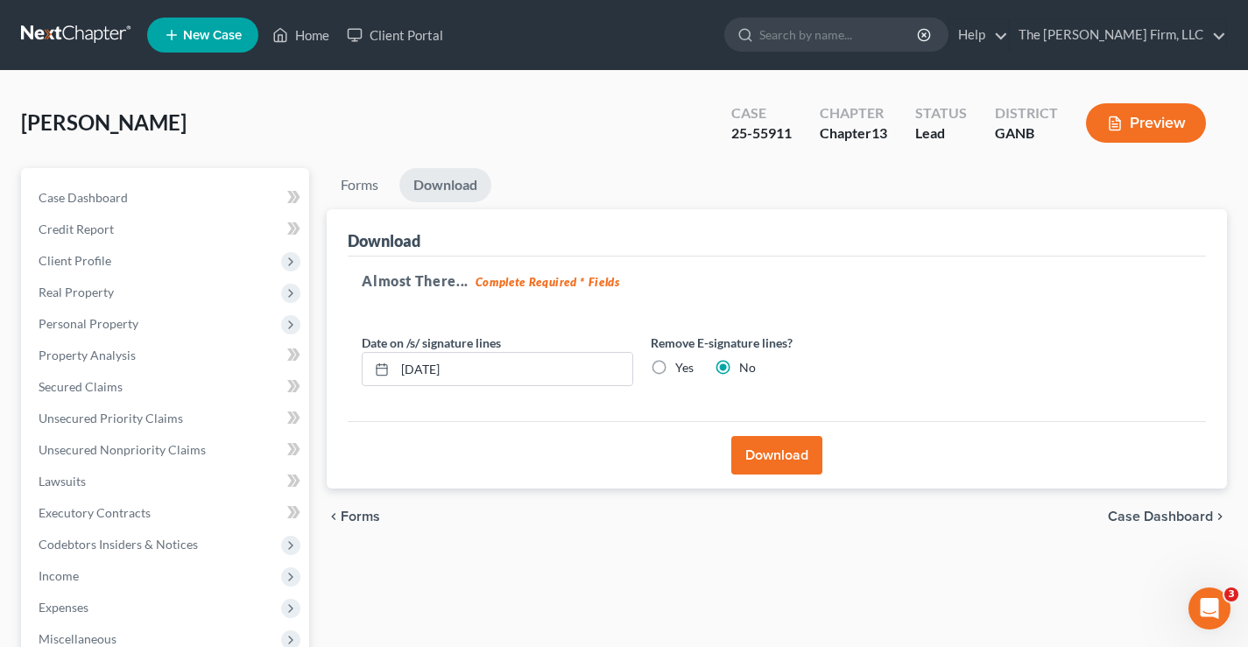
drag, startPoint x: 534, startPoint y: 115, endPoint x: 549, endPoint y: 98, distance: 22.9
click at [535, 112] on div "Potts, Ramona Upgraded Case 25-55911 Chapter Chapter 13 Status Lead District GA…" at bounding box center [624, 130] width 1206 height 76
